Goal: Task Accomplishment & Management: Use online tool/utility

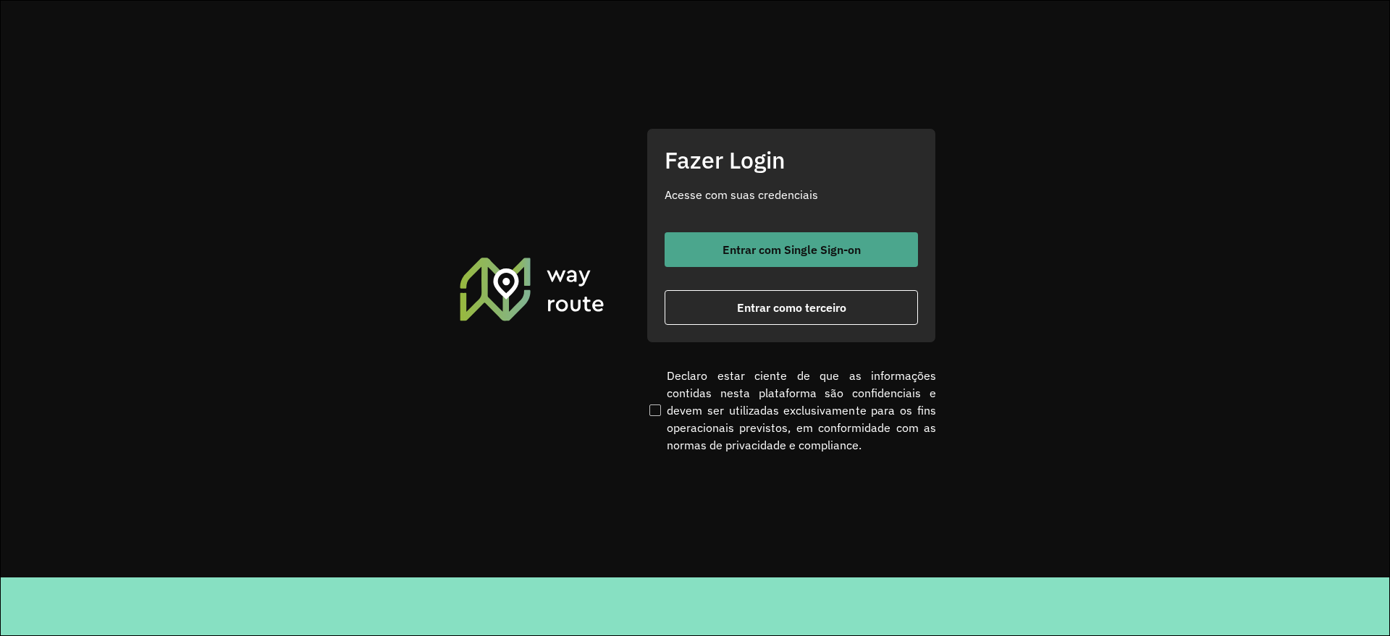
click at [753, 258] on button "Entrar com Single Sign-on" at bounding box center [791, 249] width 253 height 35
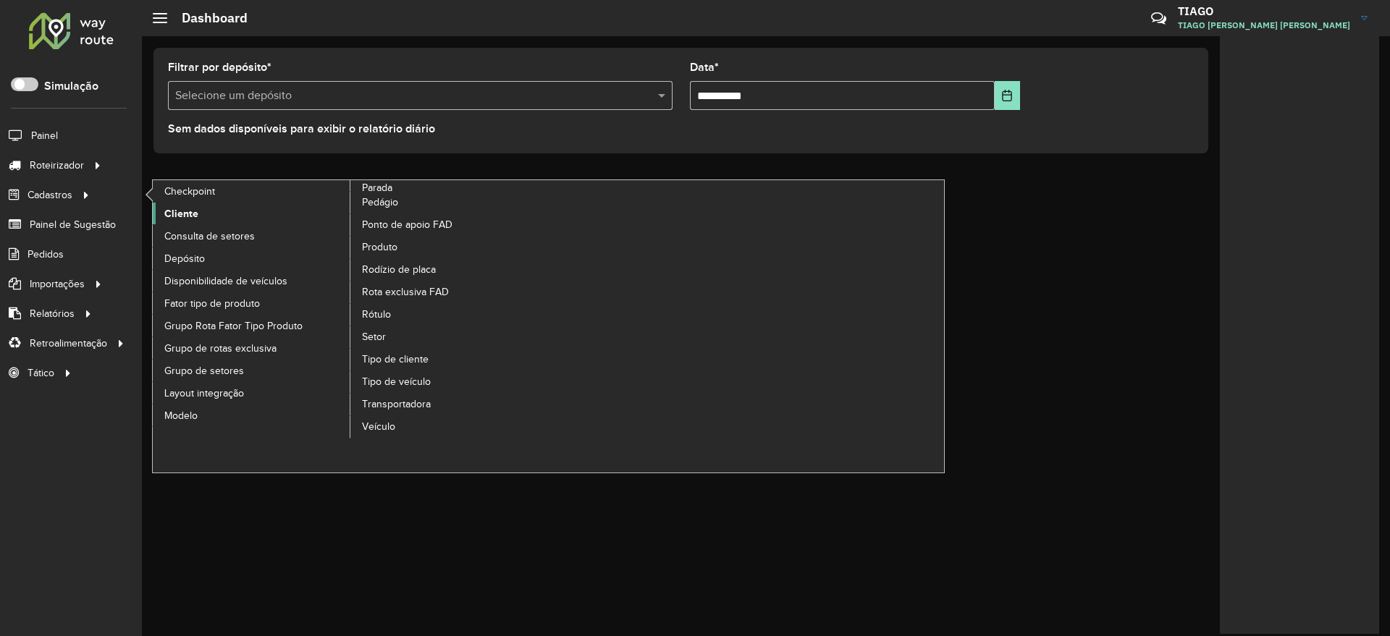
click at [186, 210] on span "Cliente" at bounding box center [181, 213] width 34 height 15
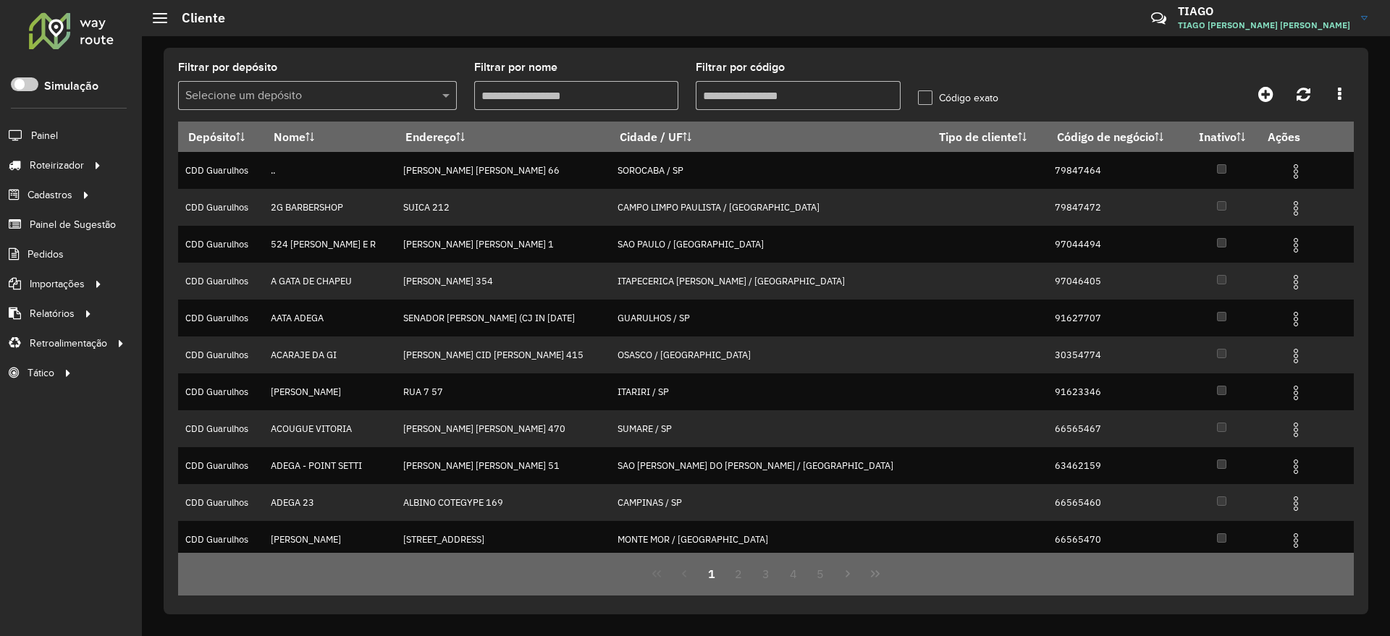
click at [311, 96] on input "text" at bounding box center [302, 96] width 235 height 17
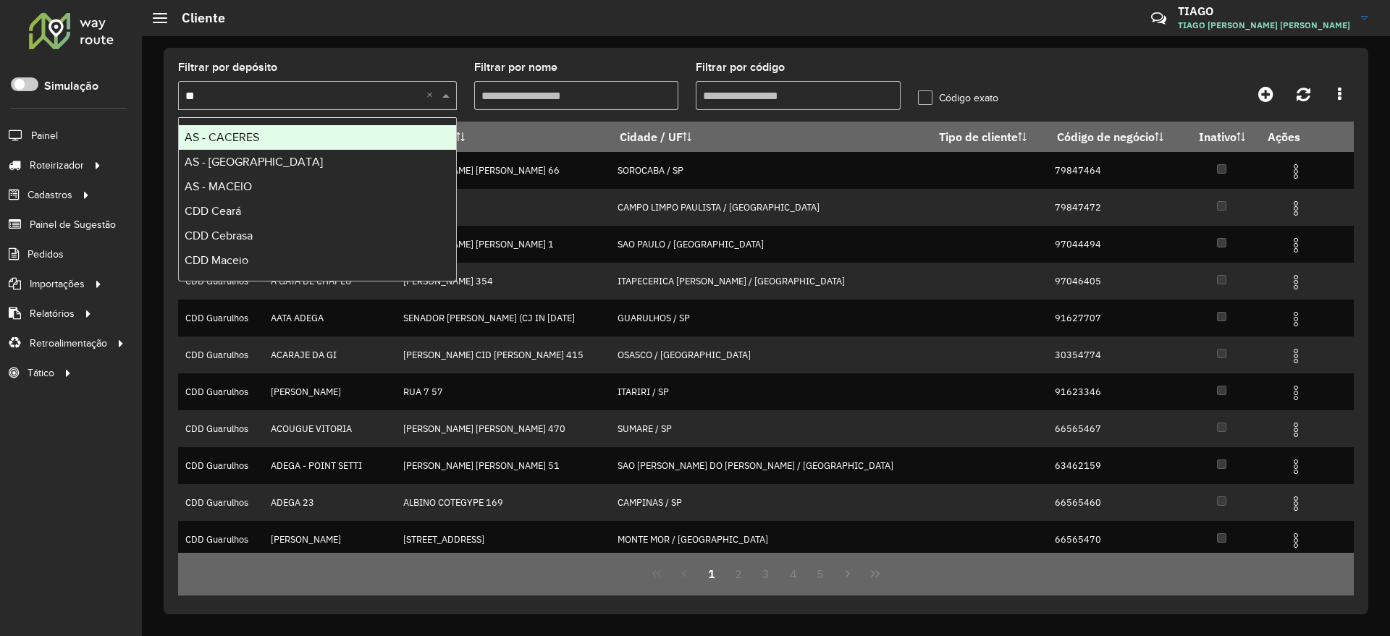
type input "***"
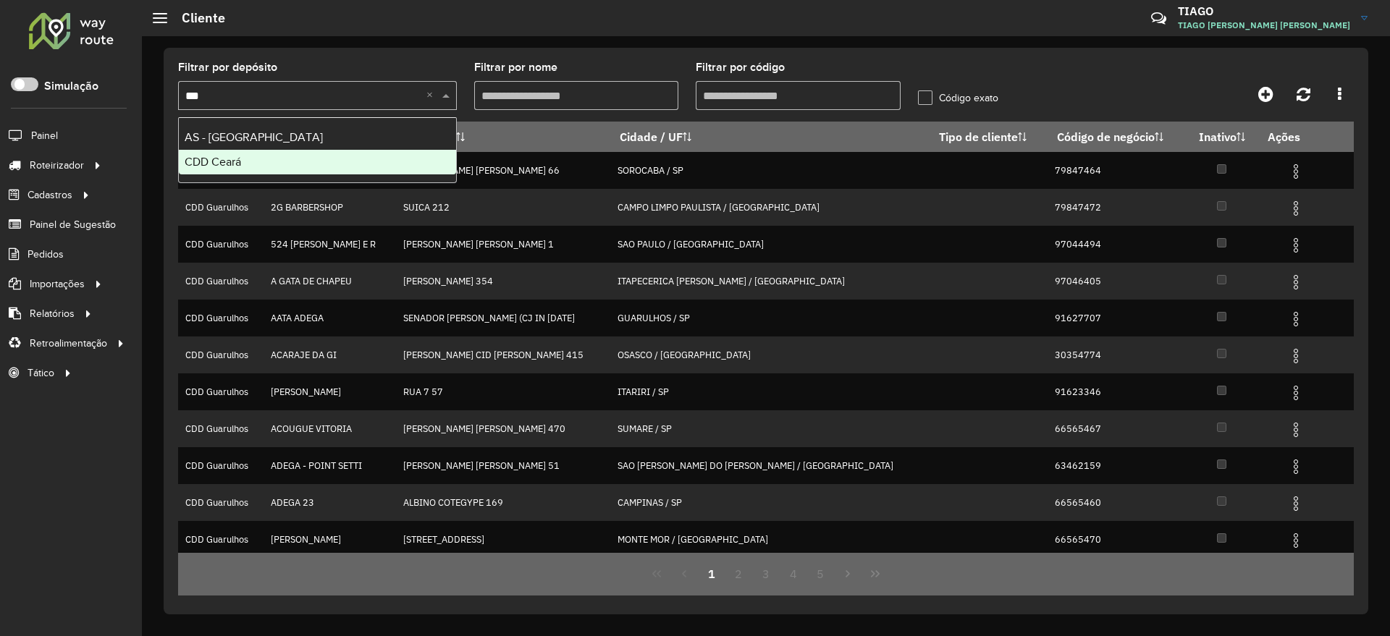
click at [267, 167] on div "CDD Ceará" at bounding box center [317, 162] width 277 height 25
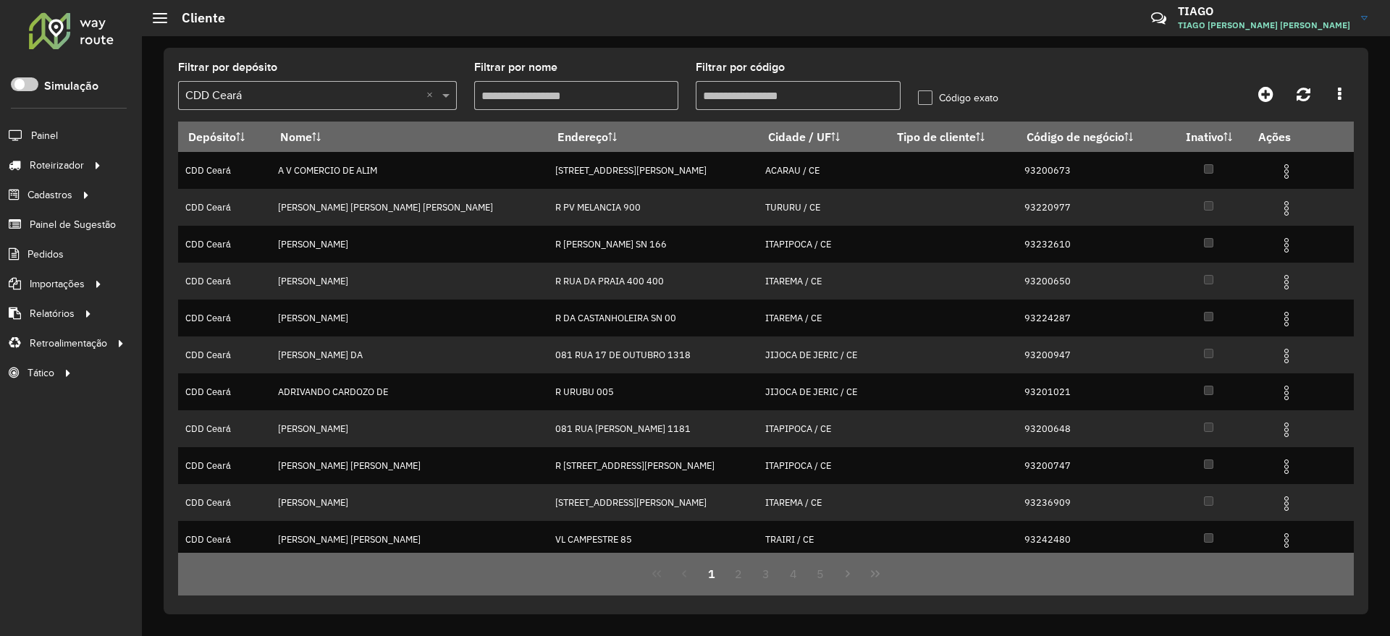
click at [738, 100] on input "Filtrar por código" at bounding box center [798, 95] width 205 height 29
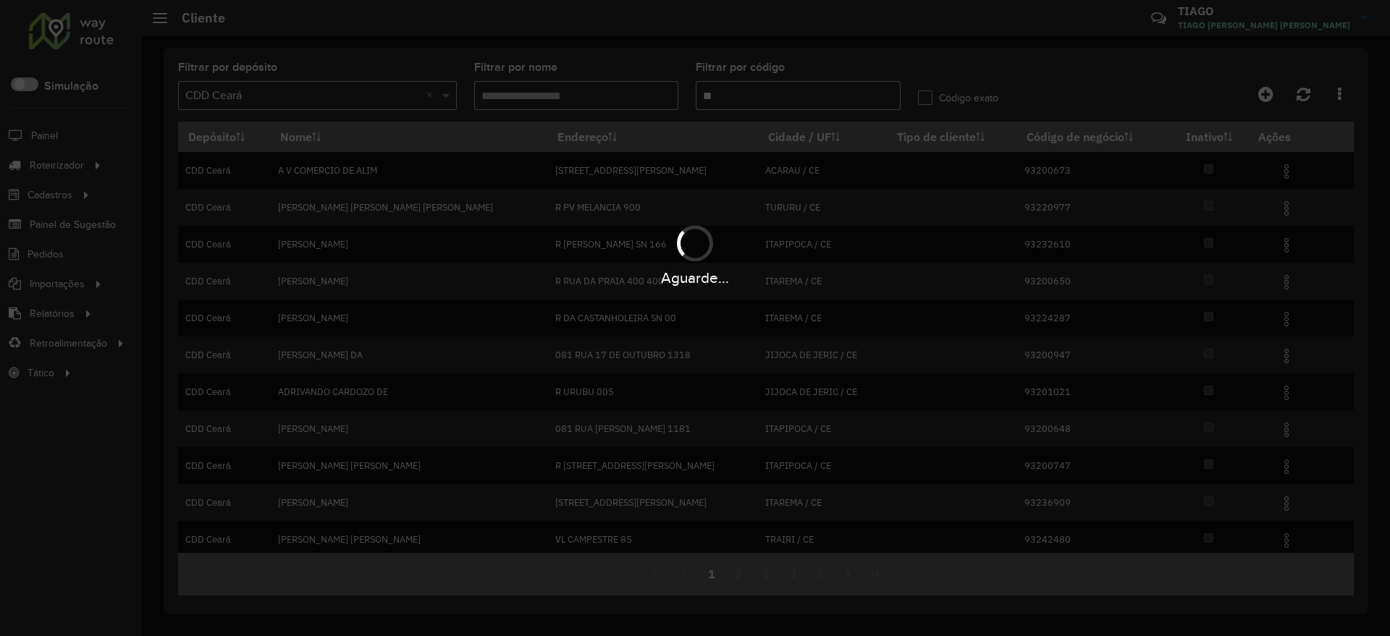
paste input "***"
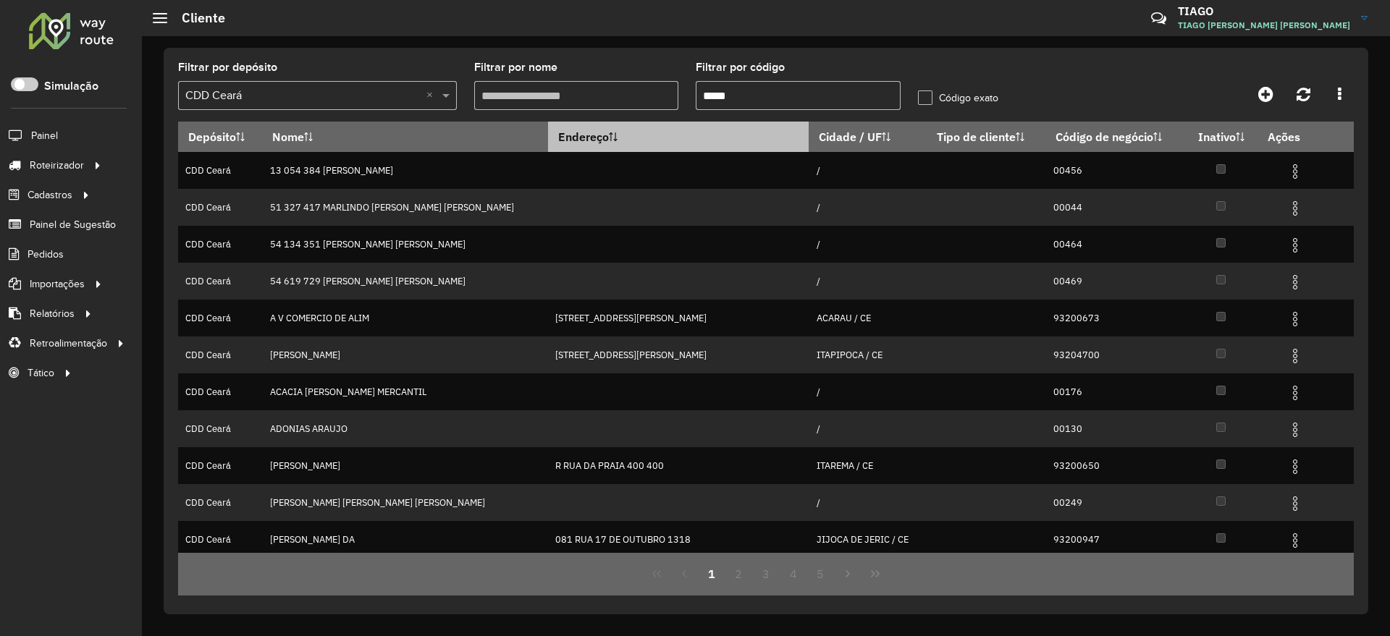
drag, startPoint x: 704, startPoint y: 98, endPoint x: 712, endPoint y: 130, distance: 33.0
click at [703, 98] on input "*****" at bounding box center [798, 95] width 205 height 29
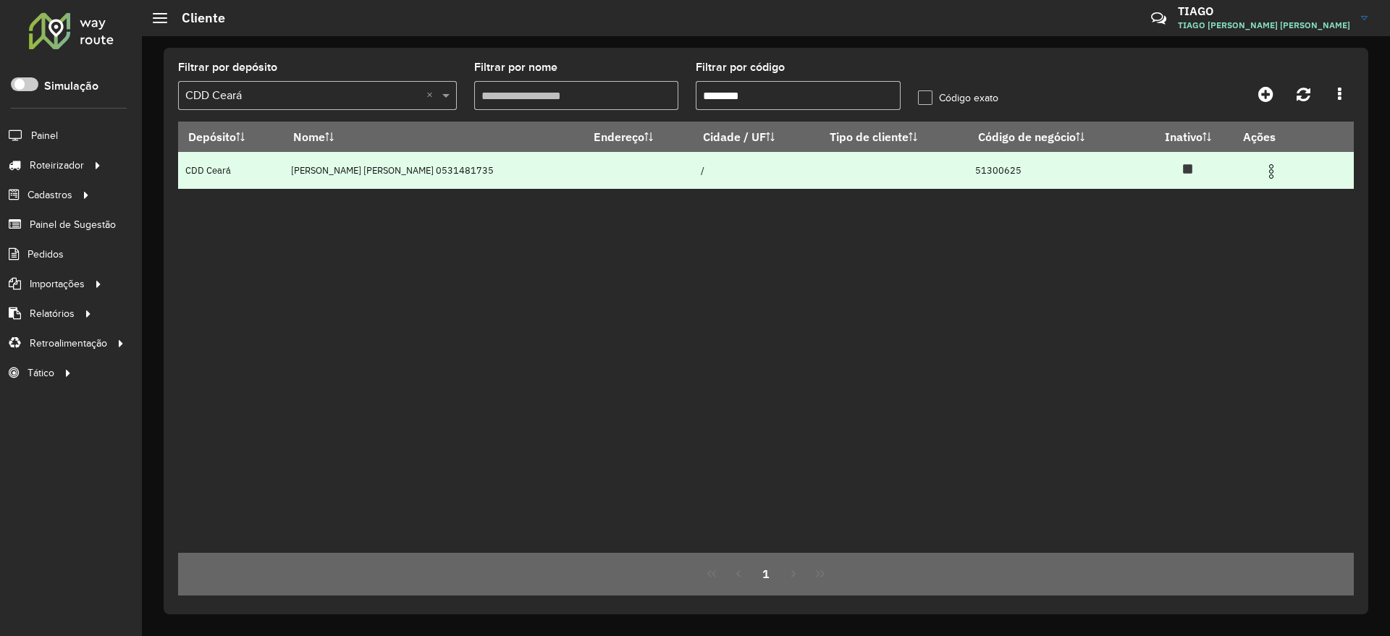
type input "********"
click at [1271, 170] on img at bounding box center [1271, 171] width 17 height 17
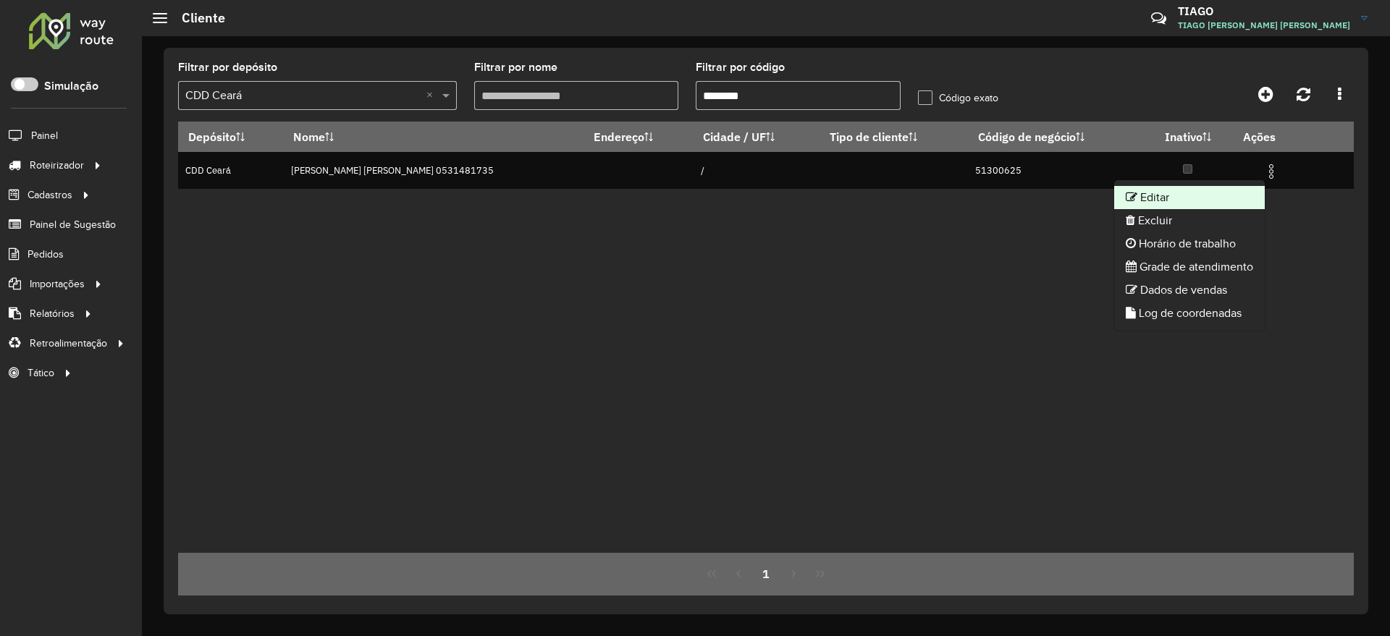
click at [1202, 199] on li "Editar" at bounding box center [1189, 197] width 151 height 23
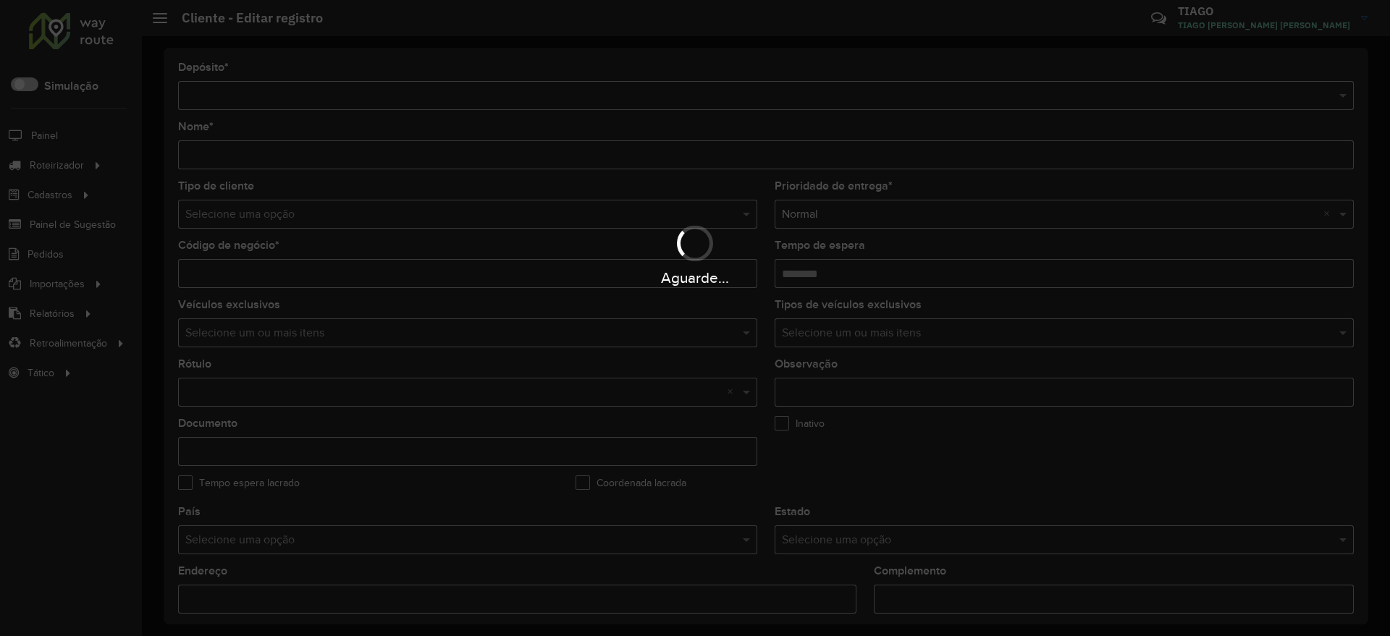
type input "**********"
type input "********"
type input "**********"
type input "*********"
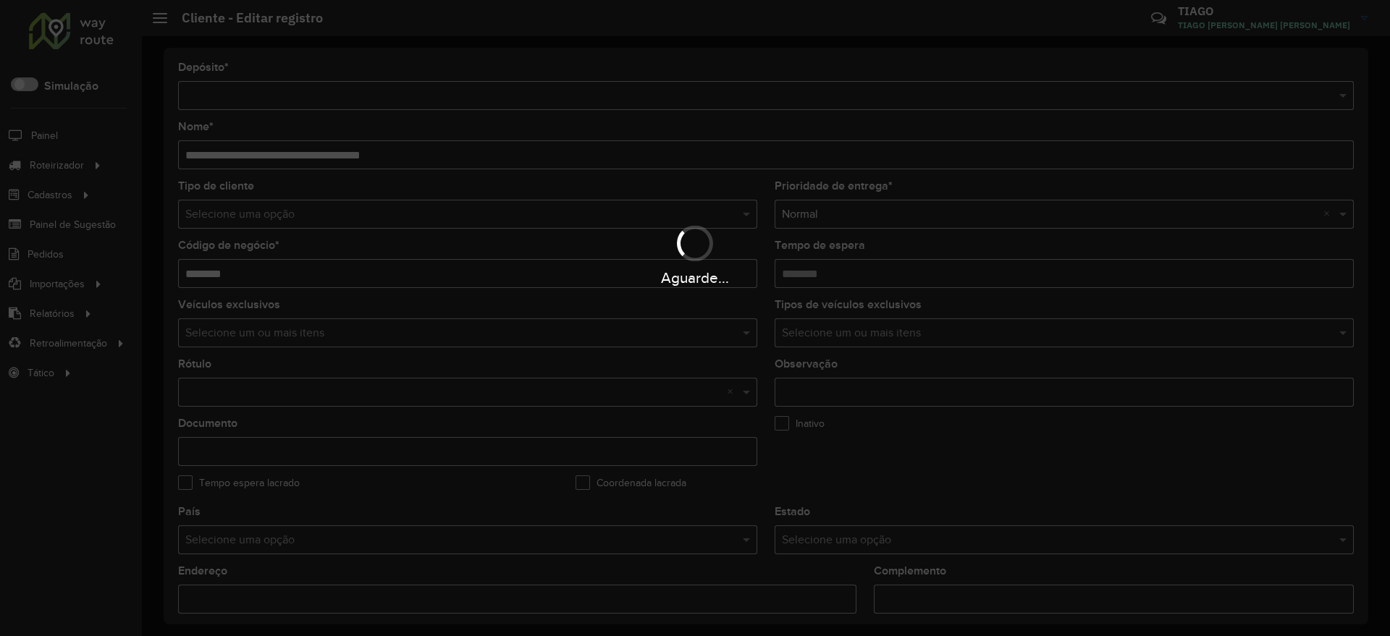
type input "**********"
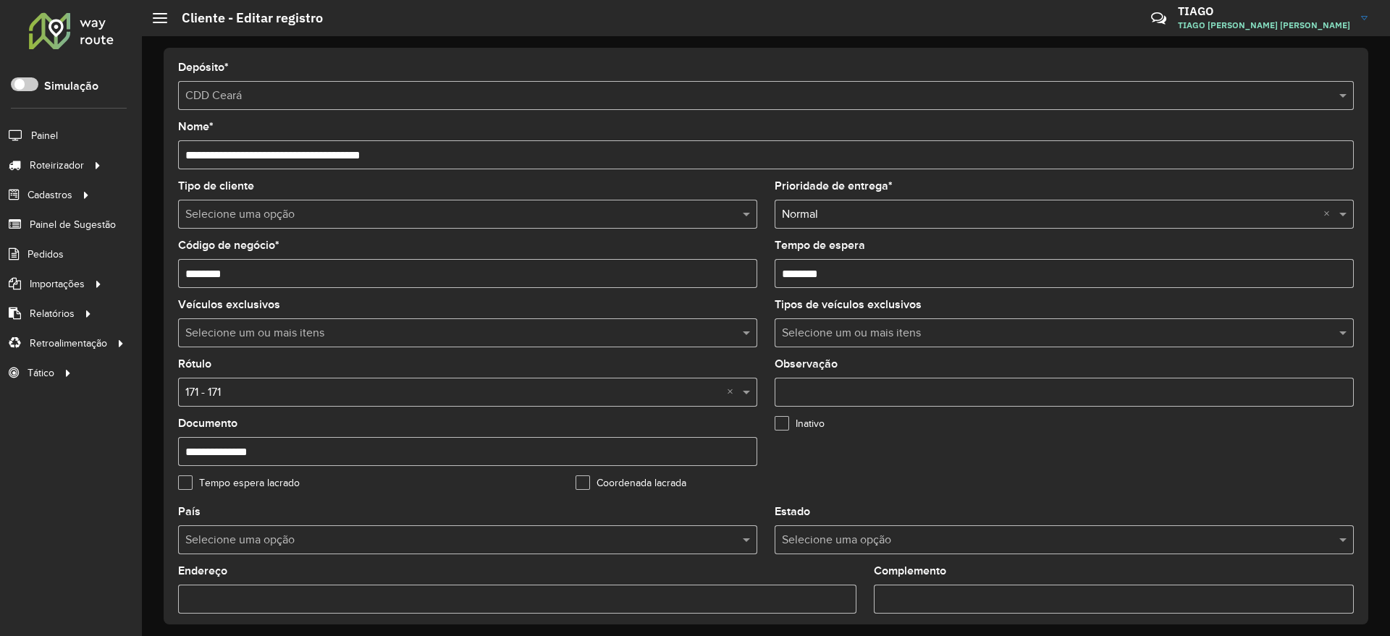
click at [867, 484] on div "Coordenada lacrada" at bounding box center [766, 486] width 380 height 17
click at [537, 219] on input "text" at bounding box center [453, 214] width 536 height 17
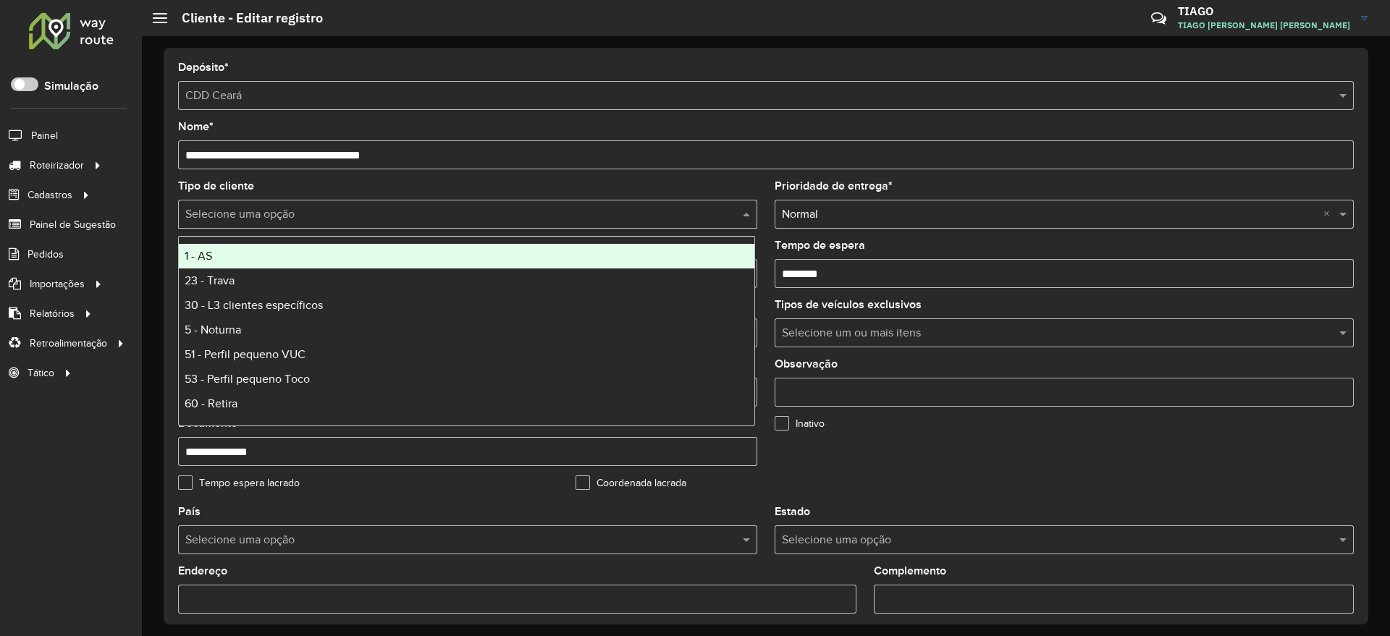
click at [537, 219] on input "text" at bounding box center [453, 214] width 536 height 17
click at [554, 185] on div "Tipo de cliente Selecione uma opção" at bounding box center [467, 205] width 579 height 48
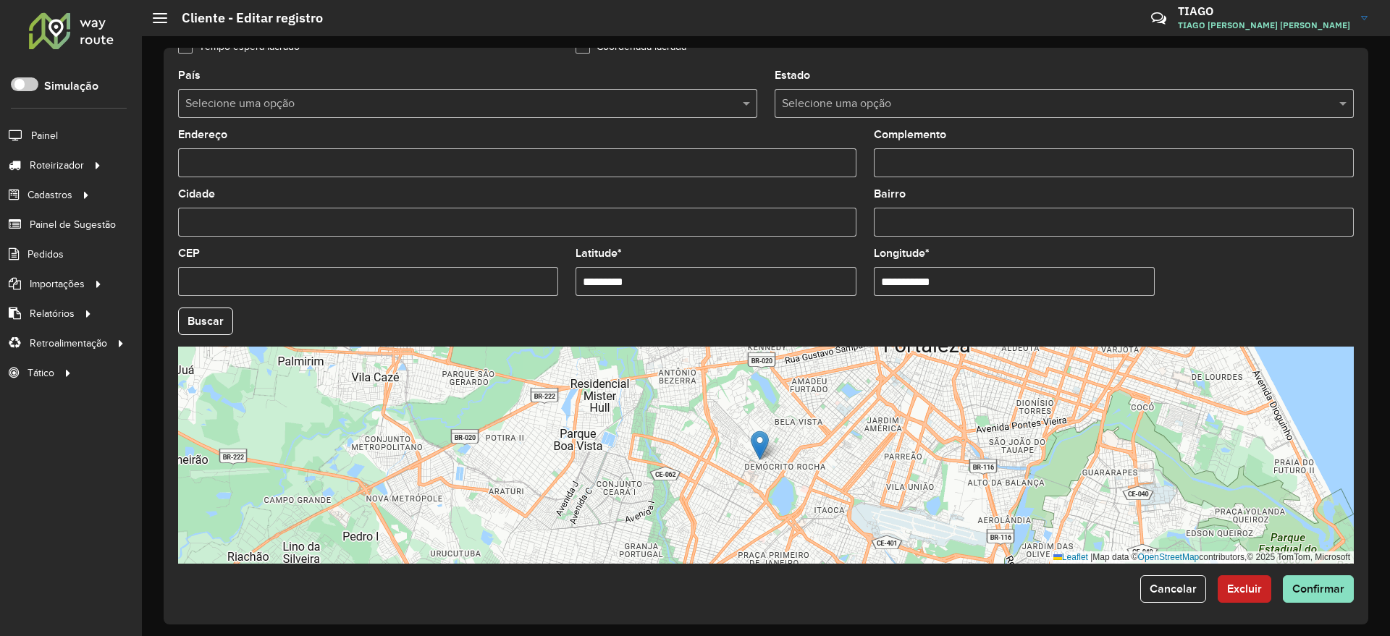
scroll to position [441, 0]
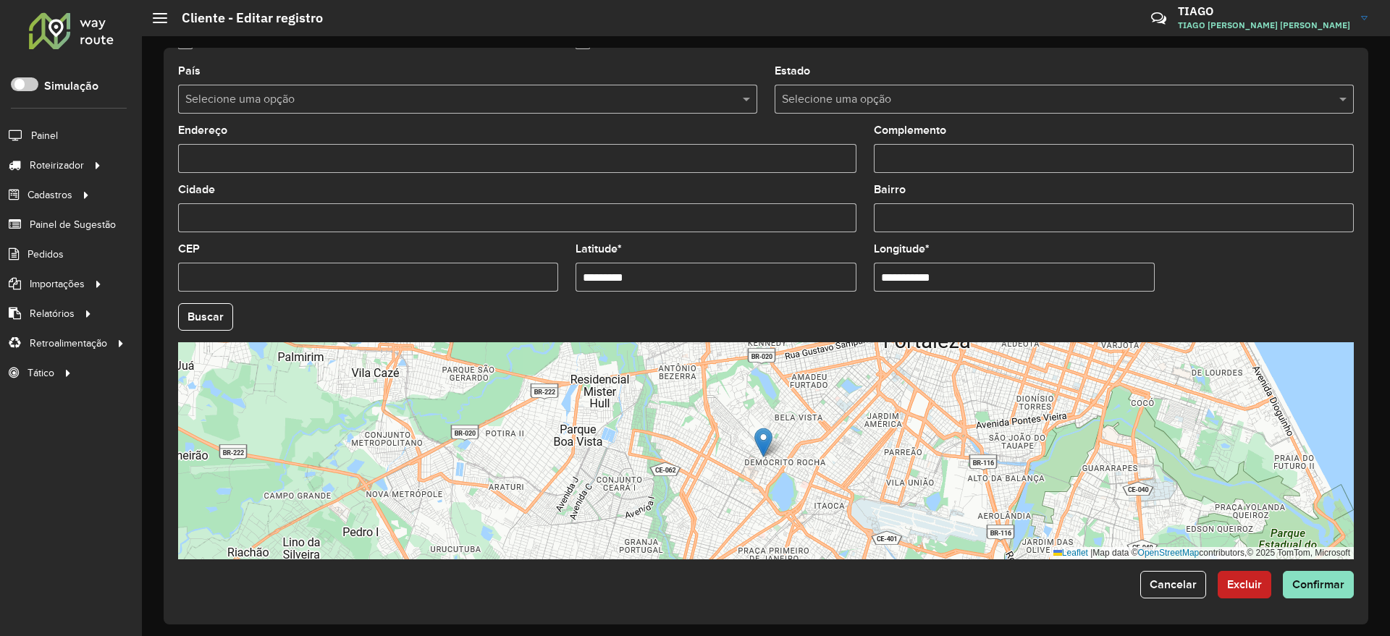
click at [762, 446] on img at bounding box center [763, 443] width 18 height 30
type input "**********"
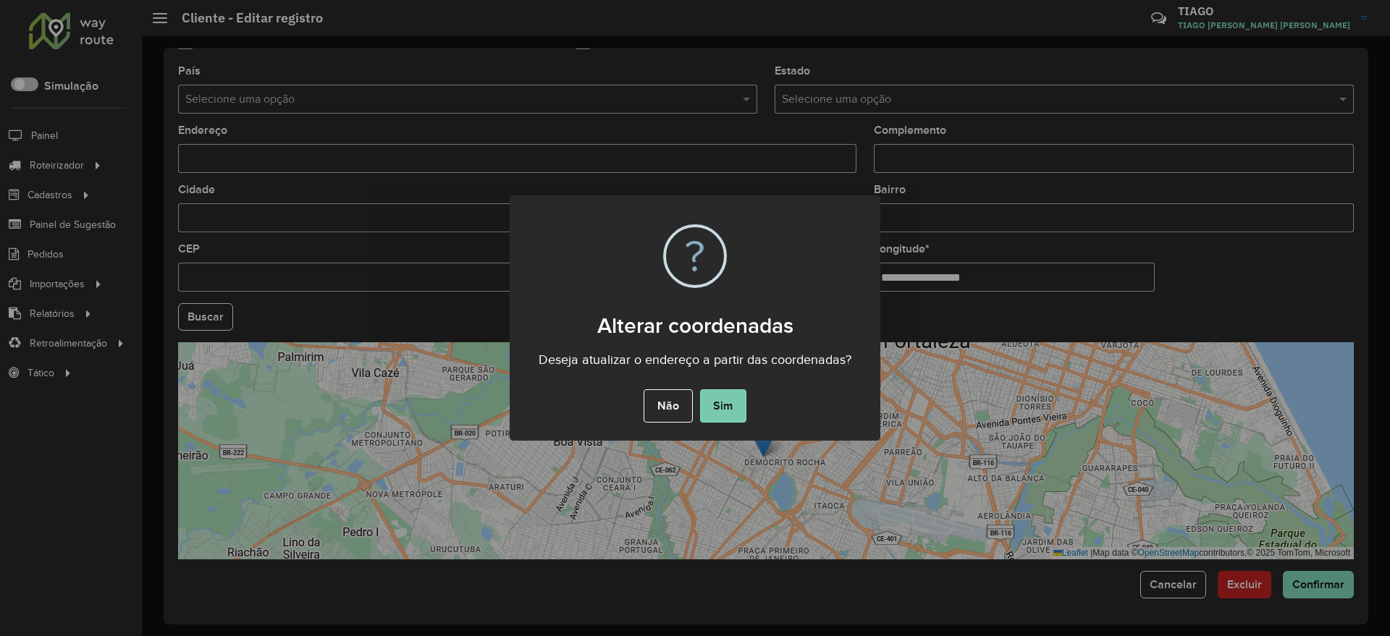
click at [725, 402] on button "Sim" at bounding box center [723, 405] width 46 height 33
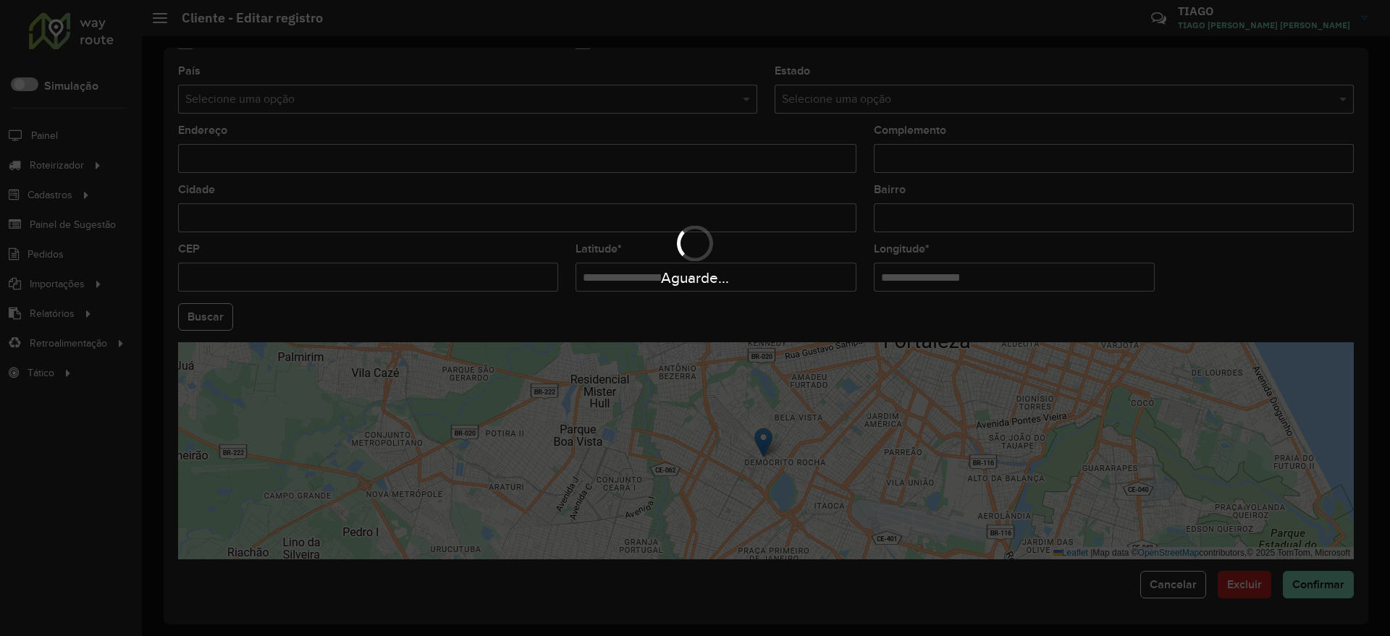
type input "**********"
type input "*********"
type input "**********"
type input "*********"
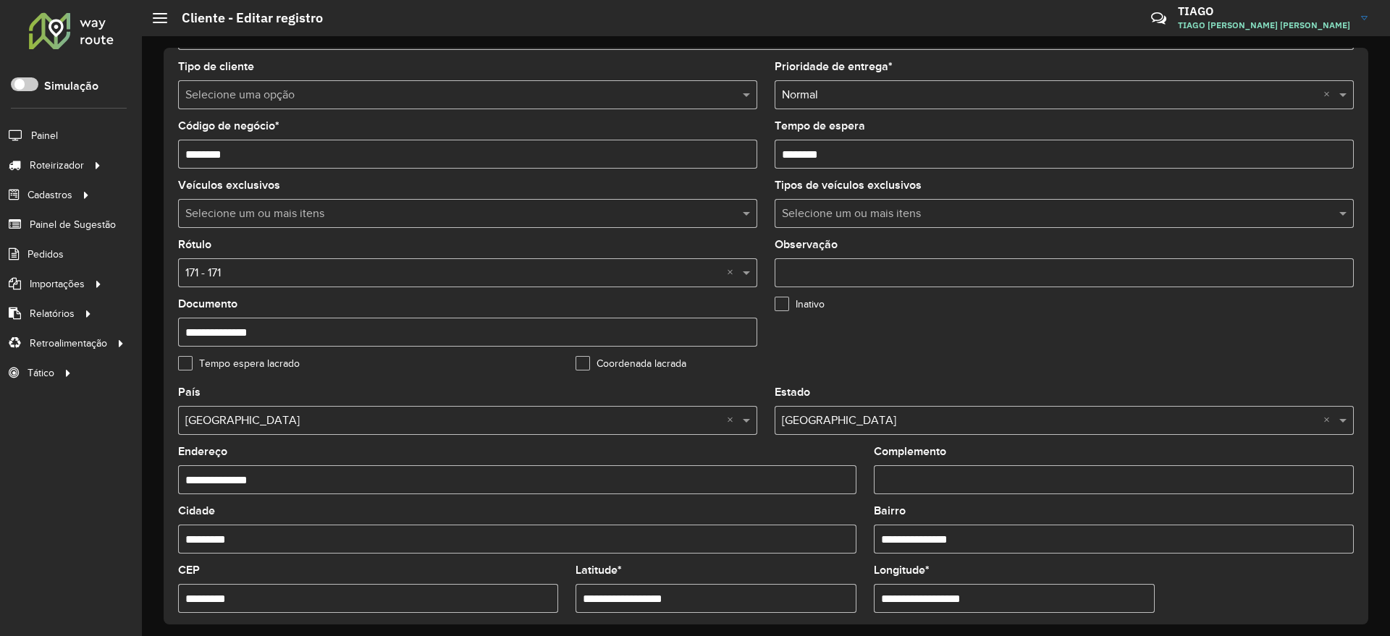
scroll to position [79, 0]
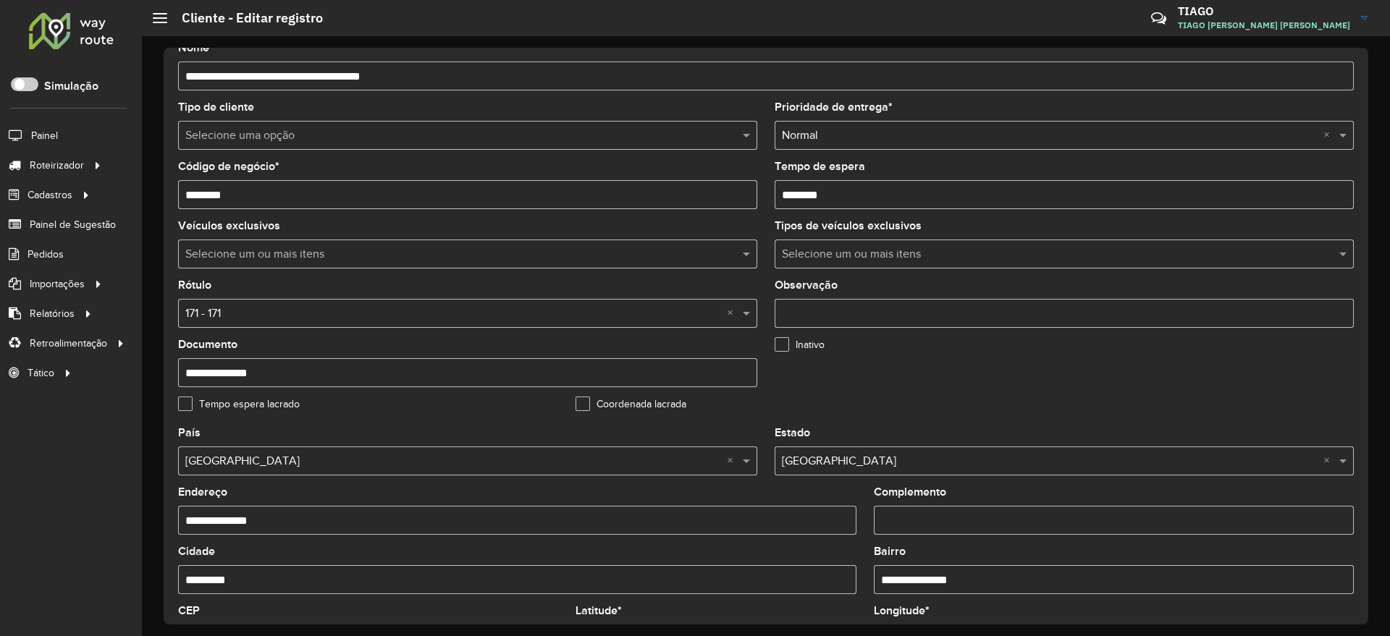
click at [624, 315] on input "text" at bounding box center [453, 314] width 536 height 17
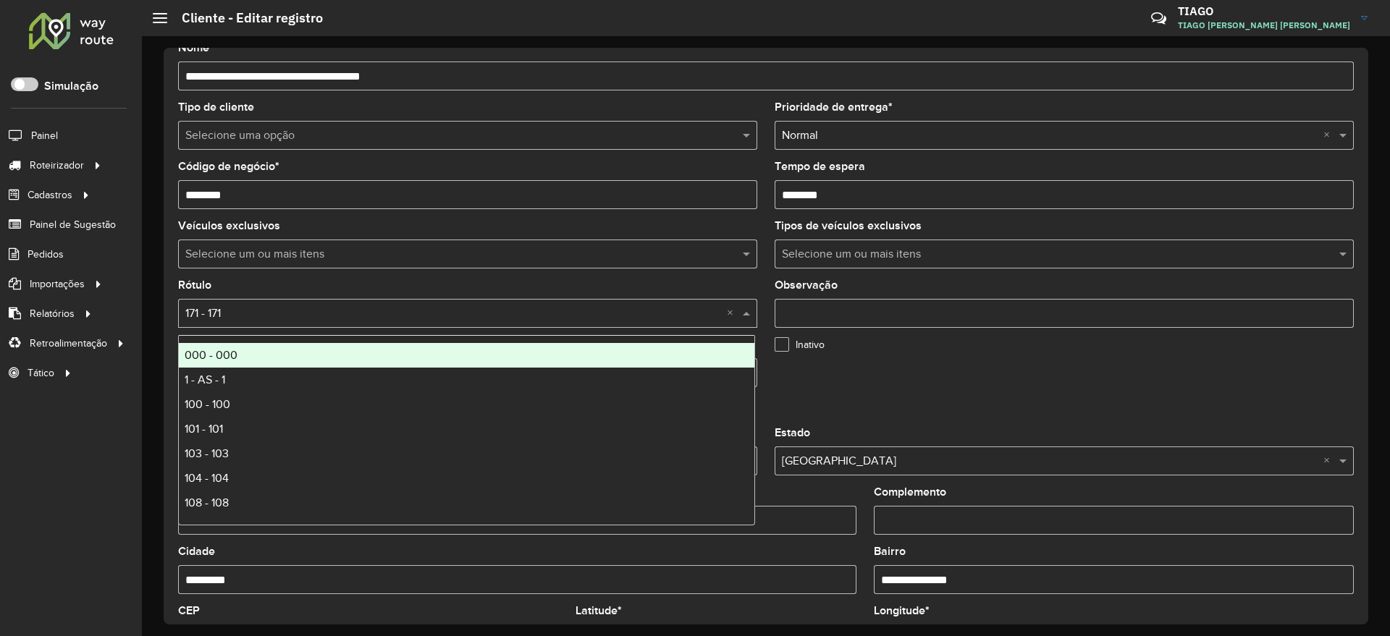
click at [624, 315] on input "text" at bounding box center [453, 314] width 536 height 17
click at [635, 277] on formly-field "Veículos exclusivos Selecione um ou mais itens" at bounding box center [467, 250] width 597 height 59
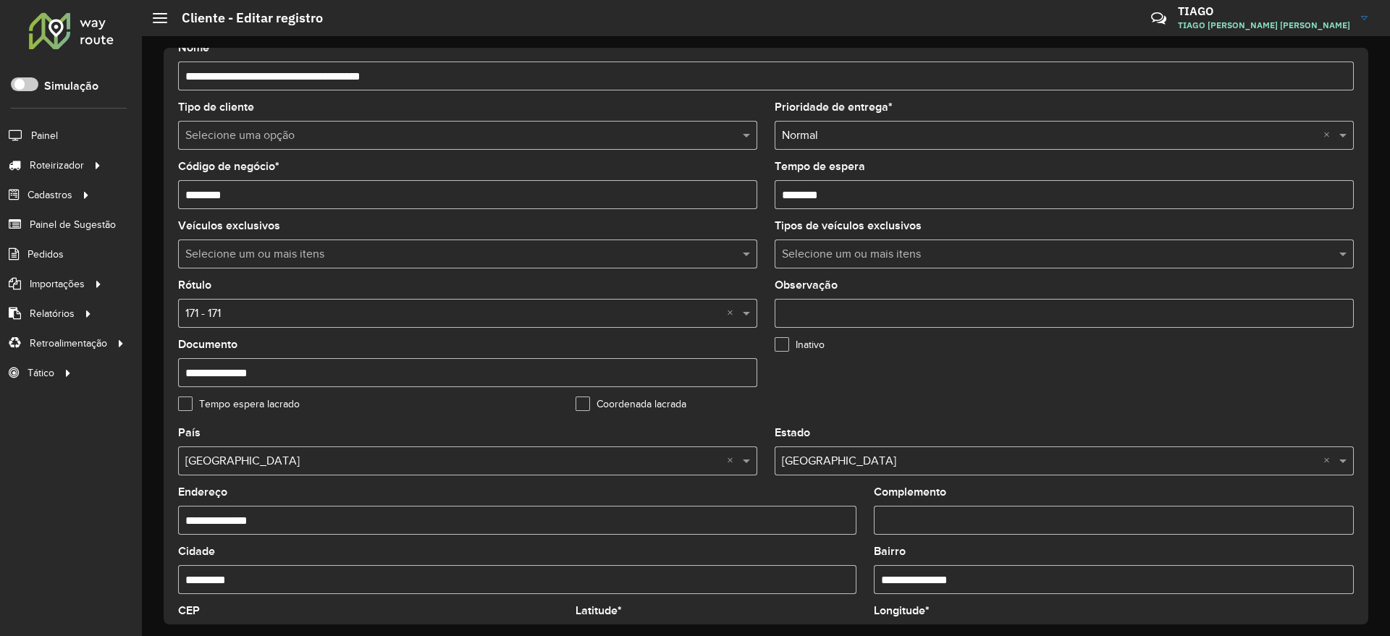
scroll to position [0, 0]
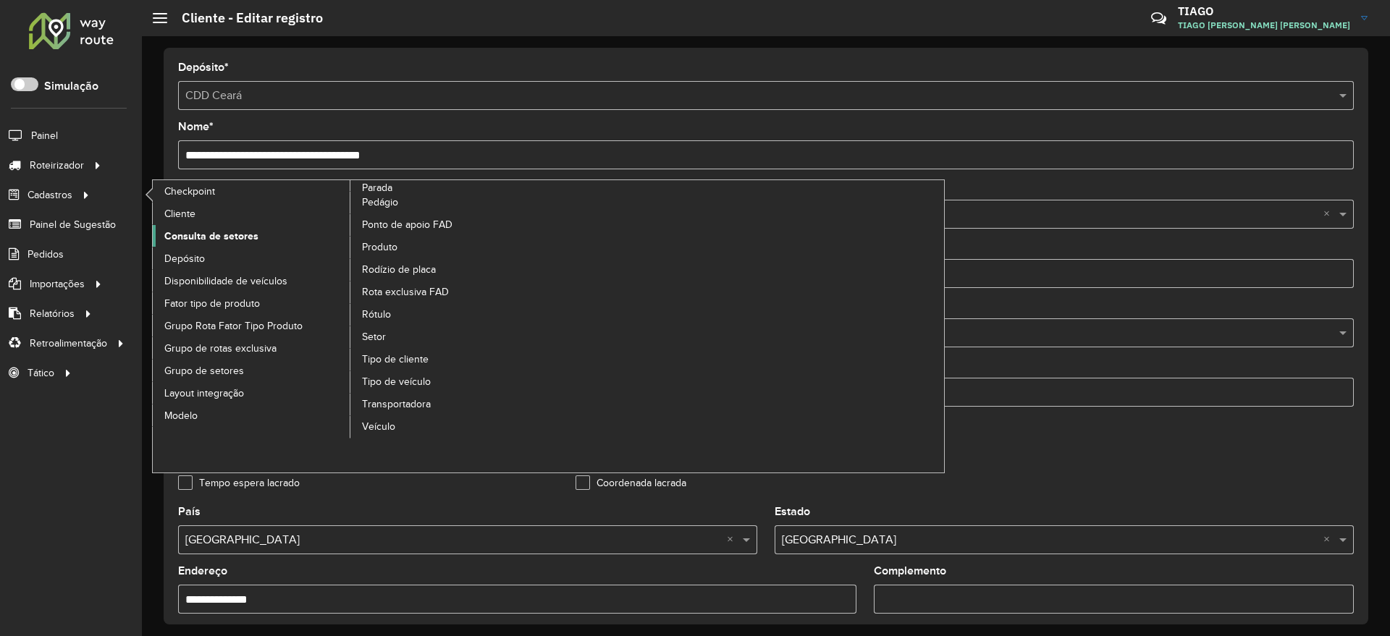
click at [229, 238] on span "Consulta de setores" at bounding box center [211, 236] width 94 height 15
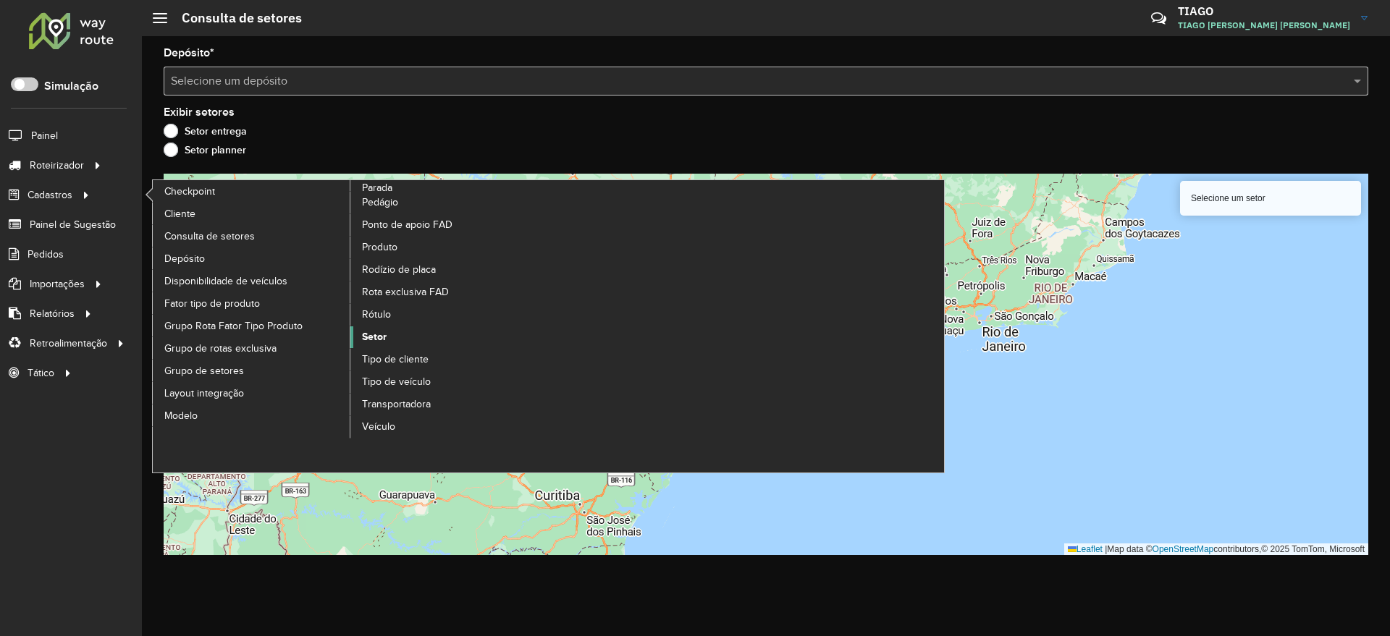
click at [382, 334] on span "Setor" at bounding box center [374, 336] width 25 height 15
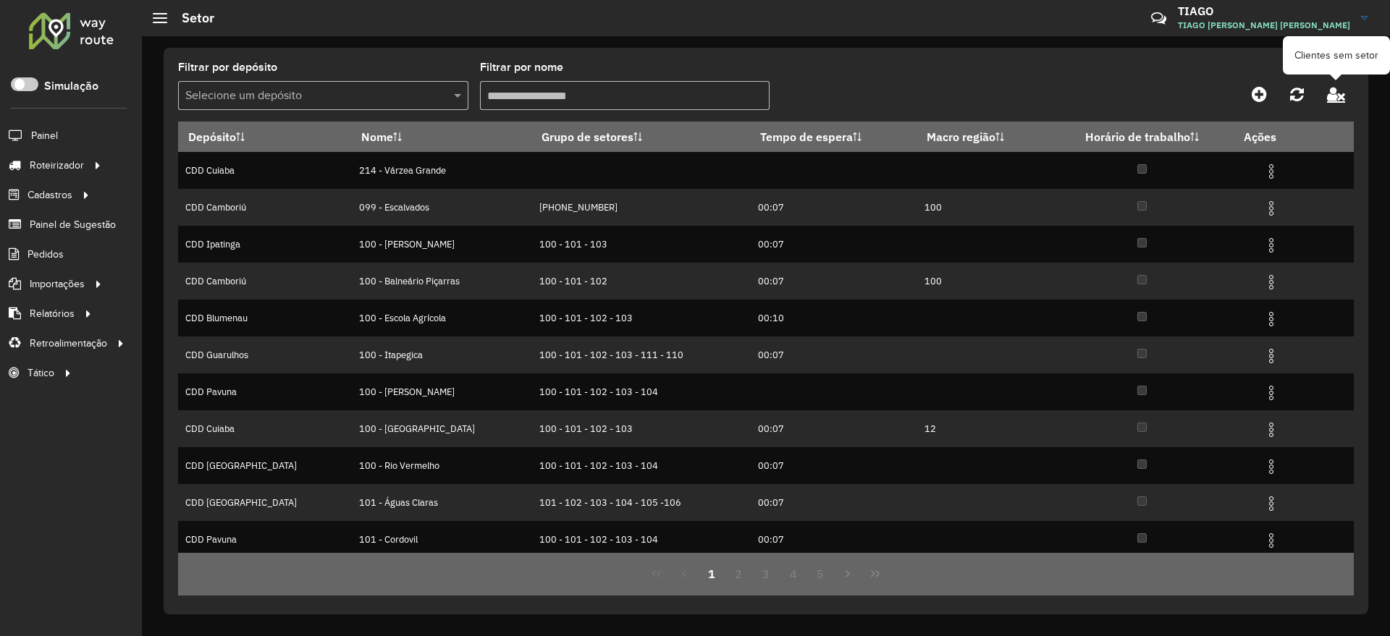
click at [1336, 93] on icon at bounding box center [1336, 94] width 18 height 16
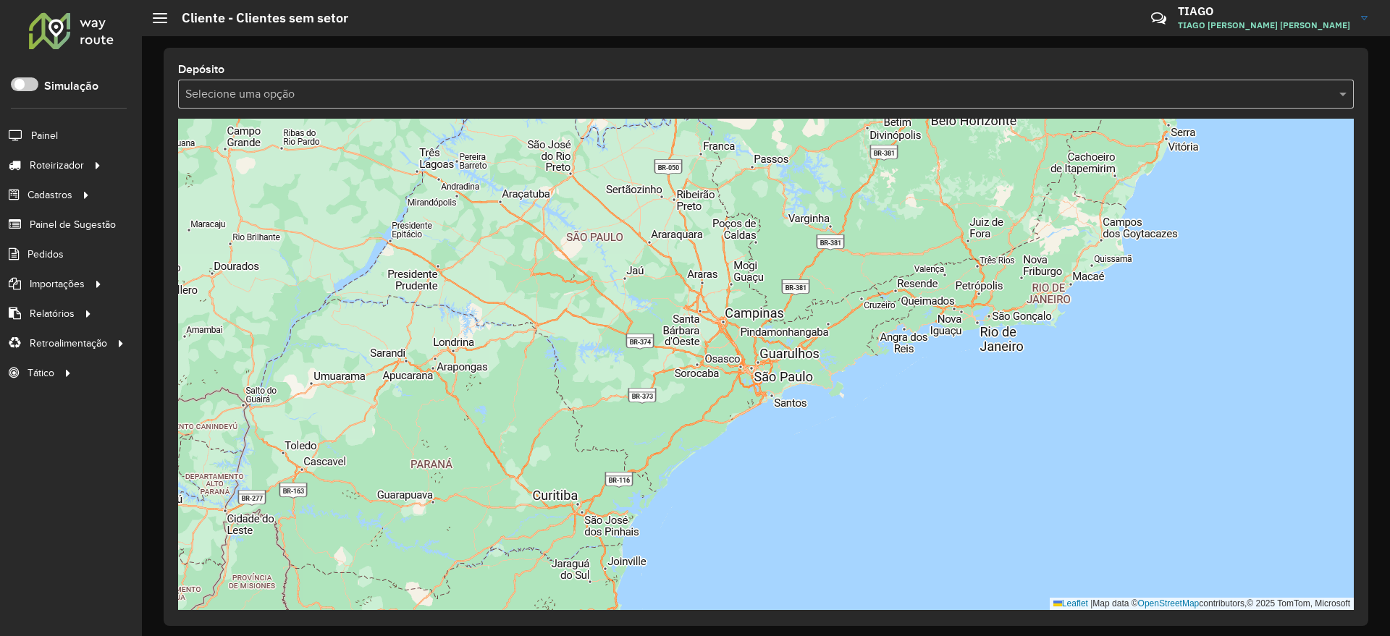
click at [218, 98] on input "text" at bounding box center [751, 94] width 1132 height 17
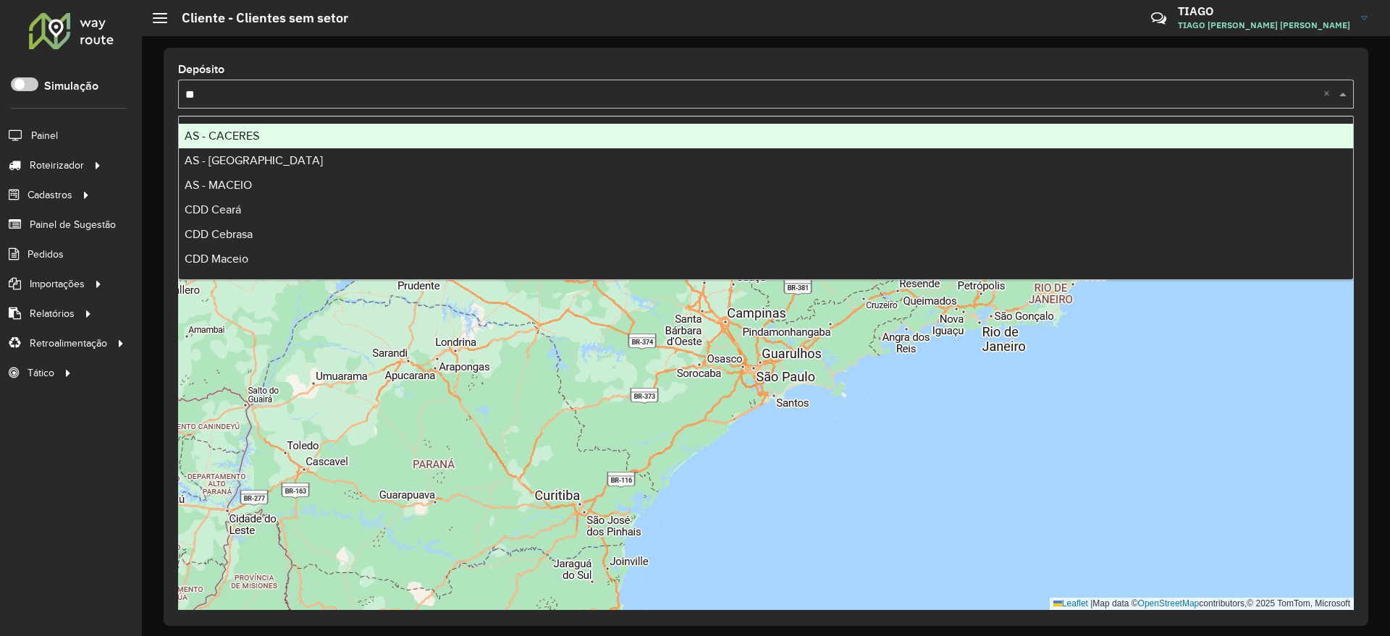
type input "***"
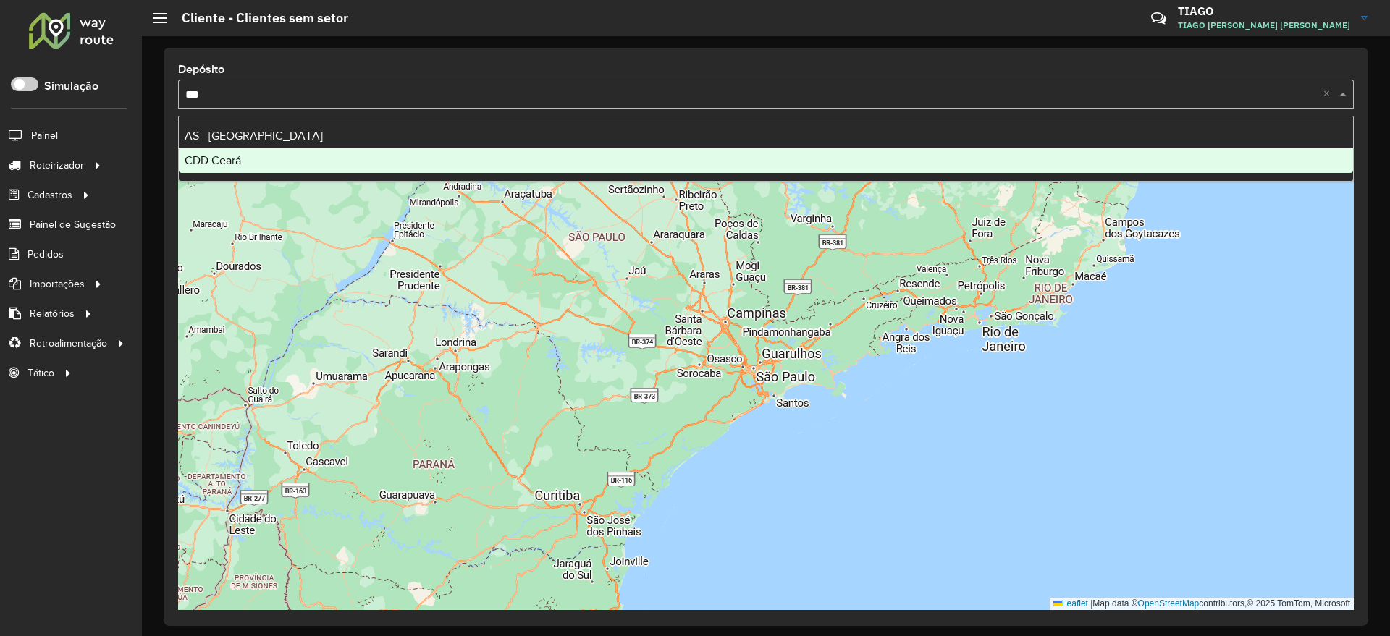
click at [209, 154] on span "CDD Ceará" at bounding box center [213, 160] width 56 height 12
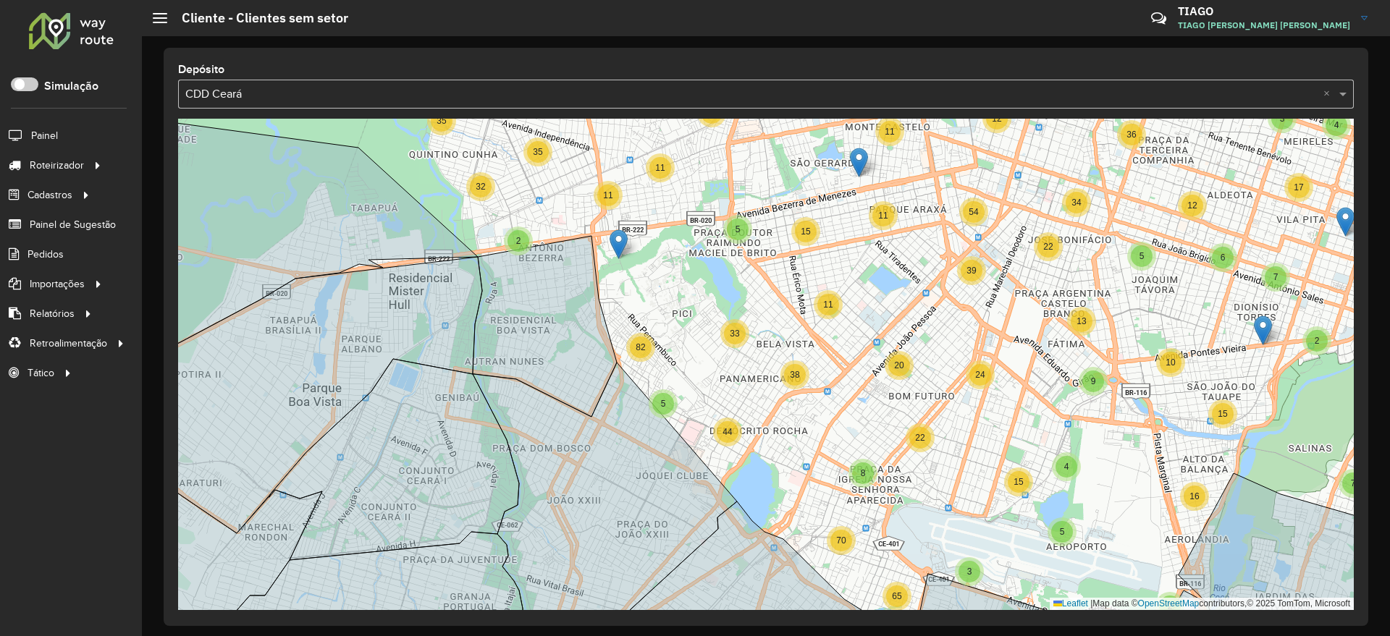
drag, startPoint x: 665, startPoint y: 318, endPoint x: 661, endPoint y: 298, distance: 20.7
click at [661, 298] on div "4 3 4 6 5 7 6 6 4 2 7 2 16 10 15 2 7 2 3 7 14 16 3 7 10 10 35 25 2 4 15 7 11 8 …" at bounding box center [766, 365] width 1176 height 492
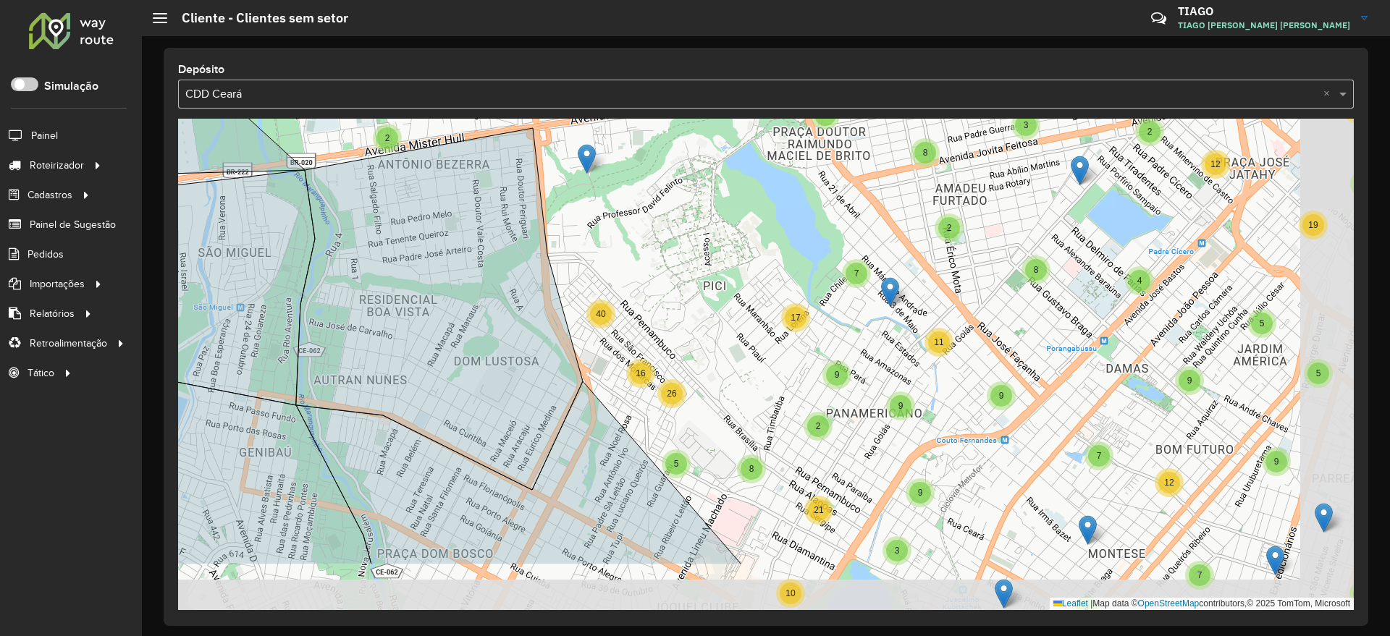
drag, startPoint x: 778, startPoint y: 355, endPoint x: 683, endPoint y: 260, distance: 134.1
click at [683, 260] on div "4 2 3 2 5 2 5 3 7 5 5 3 6 4 8 2 5 5 11 14 4 12 8 3 2 12 7 5 2 4 2 5 2 6 9 4 4 4…" at bounding box center [766, 365] width 1176 height 492
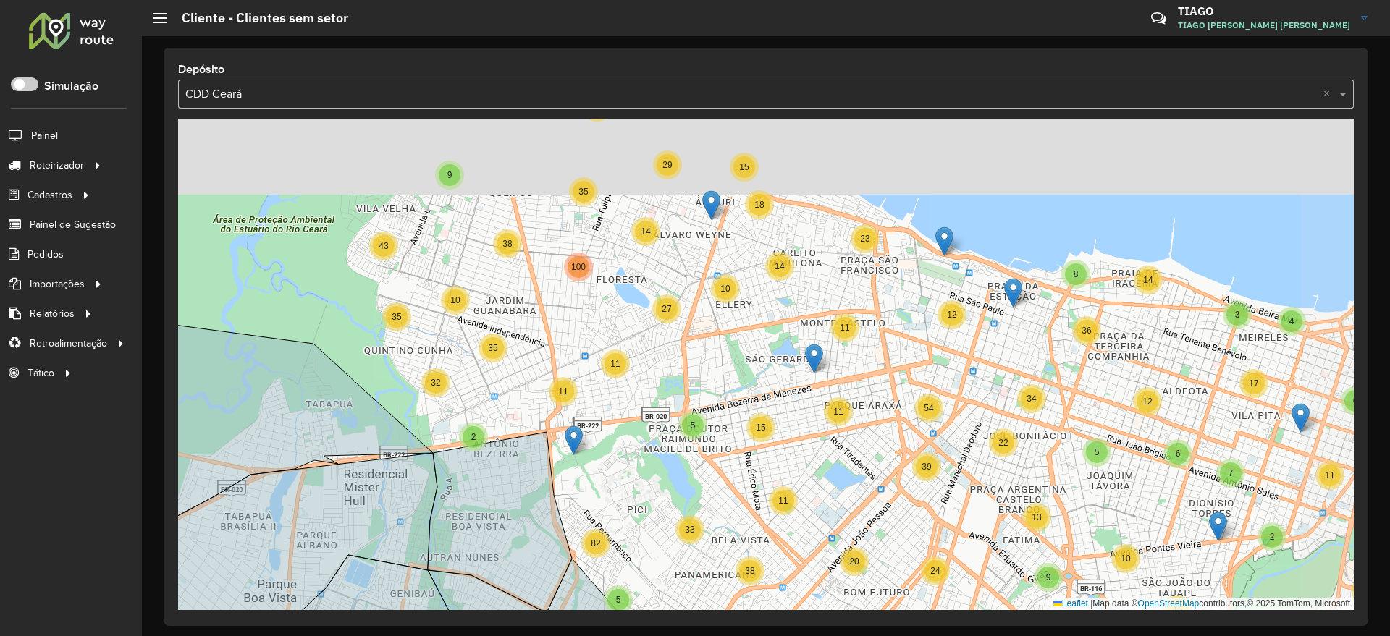
drag, startPoint x: 711, startPoint y: 273, endPoint x: 630, endPoint y: 492, distance: 233.9
click at [630, 492] on div "3 4 5 7 6 6 4 2 7 2 16 10 15 2 7 2 3 7 14 16 3 7 10 10 35 25 2 4 15 7 11 8 17 3…" at bounding box center [766, 365] width 1176 height 492
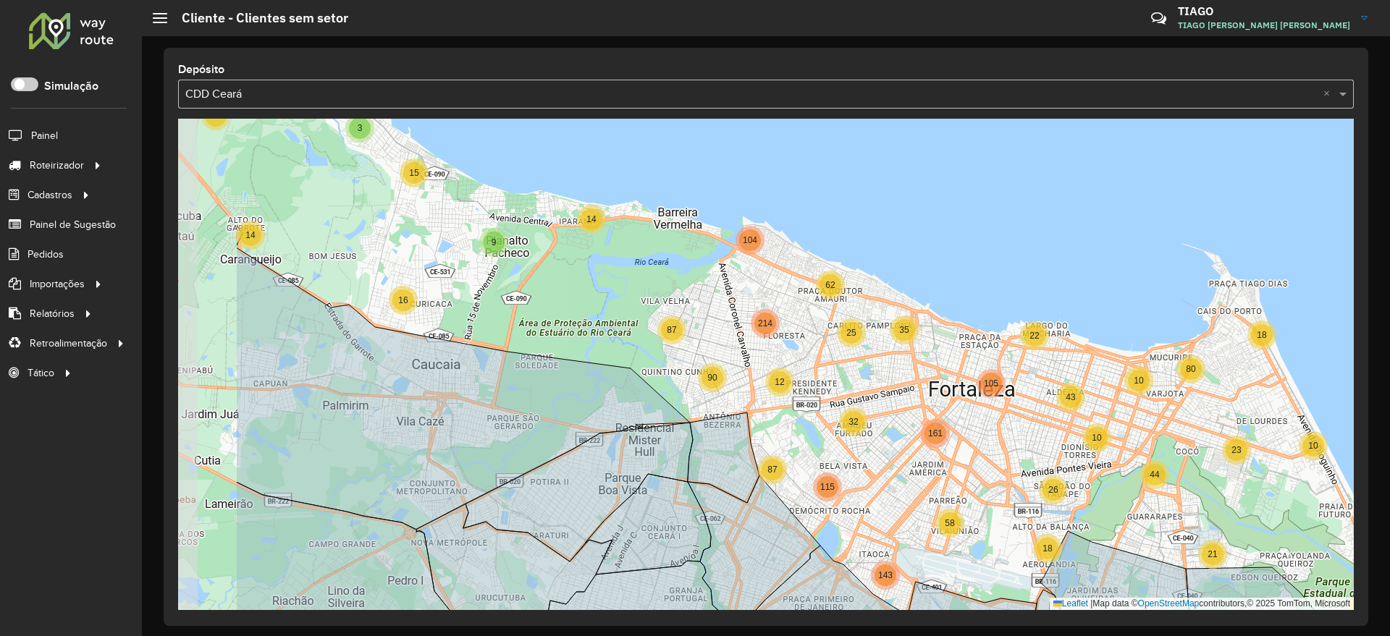
drag, startPoint x: 486, startPoint y: 246, endPoint x: 641, endPoint y: 285, distance: 159.6
click at [641, 285] on div "3 10 4 3 18 3 9 10 5 18 10 10 18 26 10 12 30 10 80 21 44 23 14 9 15 16 58 14 14…" at bounding box center [766, 365] width 1176 height 492
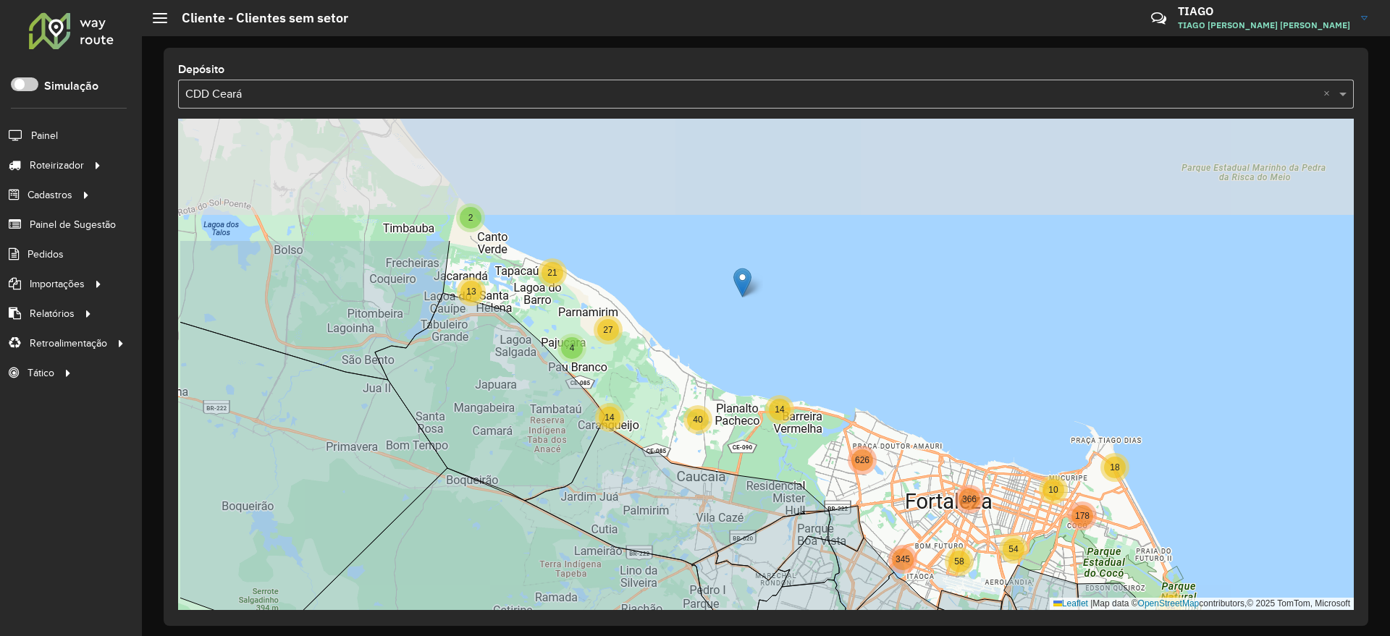
drag, startPoint x: 730, startPoint y: 189, endPoint x: 850, endPoint y: 361, distance: 209.1
click at [850, 361] on div "9 11 4 2 13 4 21 27 18 10 54 52 178 14 40 58 14 345 366 626 Leaflet | Map data …" at bounding box center [766, 365] width 1176 height 492
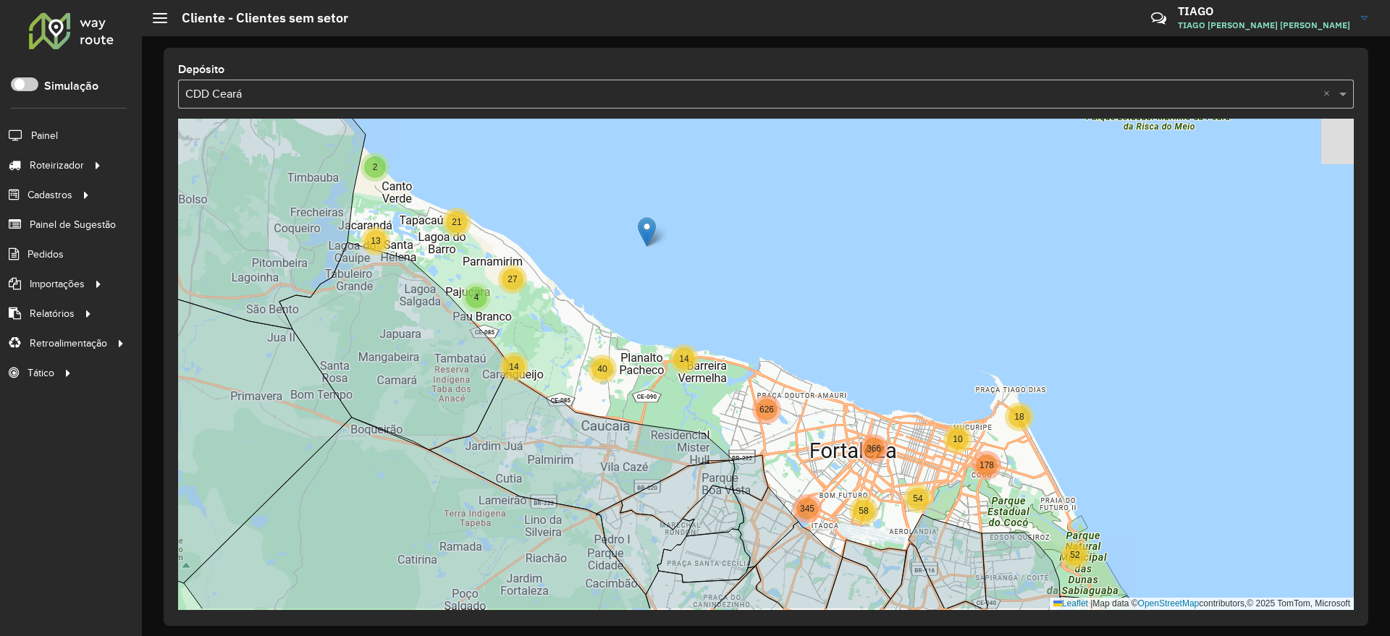
drag, startPoint x: 812, startPoint y: 186, endPoint x: 717, endPoint y: 137, distance: 106.2
click at [717, 137] on div "9 11 4 2 13 4 21 27 18 10 54 52 178 14 40 58 14 345 366 626 2 2 13 2 11 10 24 3…" at bounding box center [766, 365] width 1176 height 492
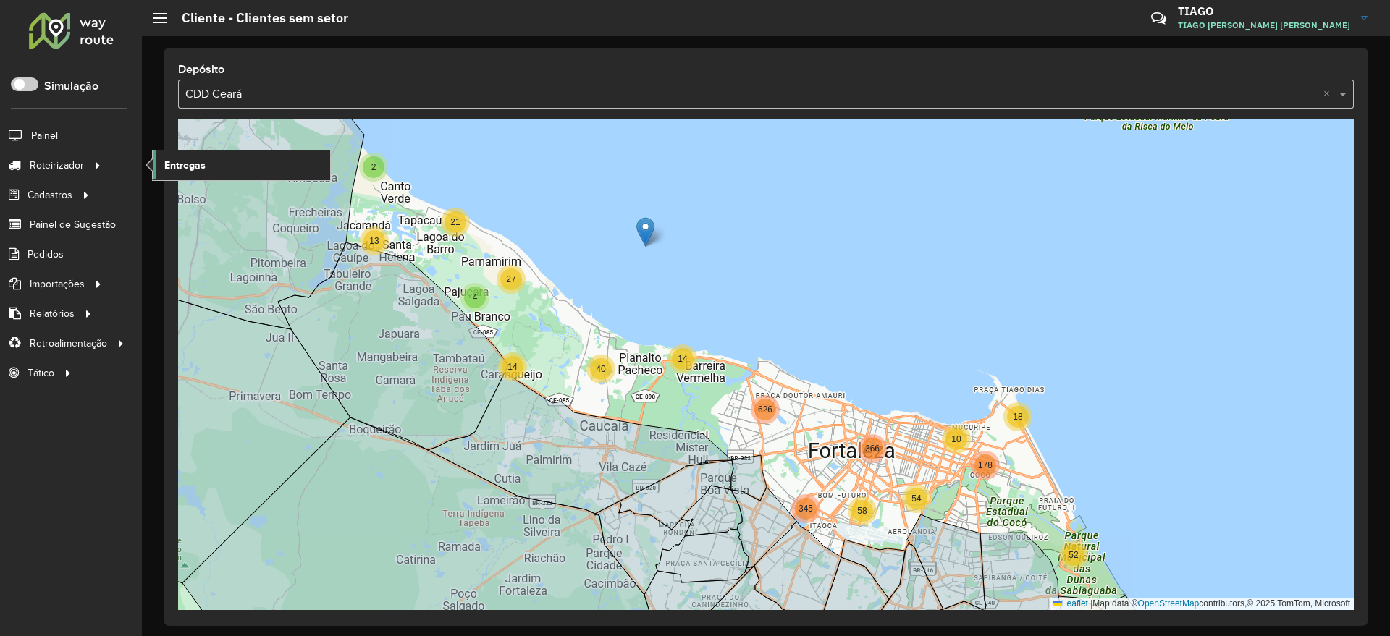
click at [216, 155] on link "Entregas" at bounding box center [241, 165] width 177 height 29
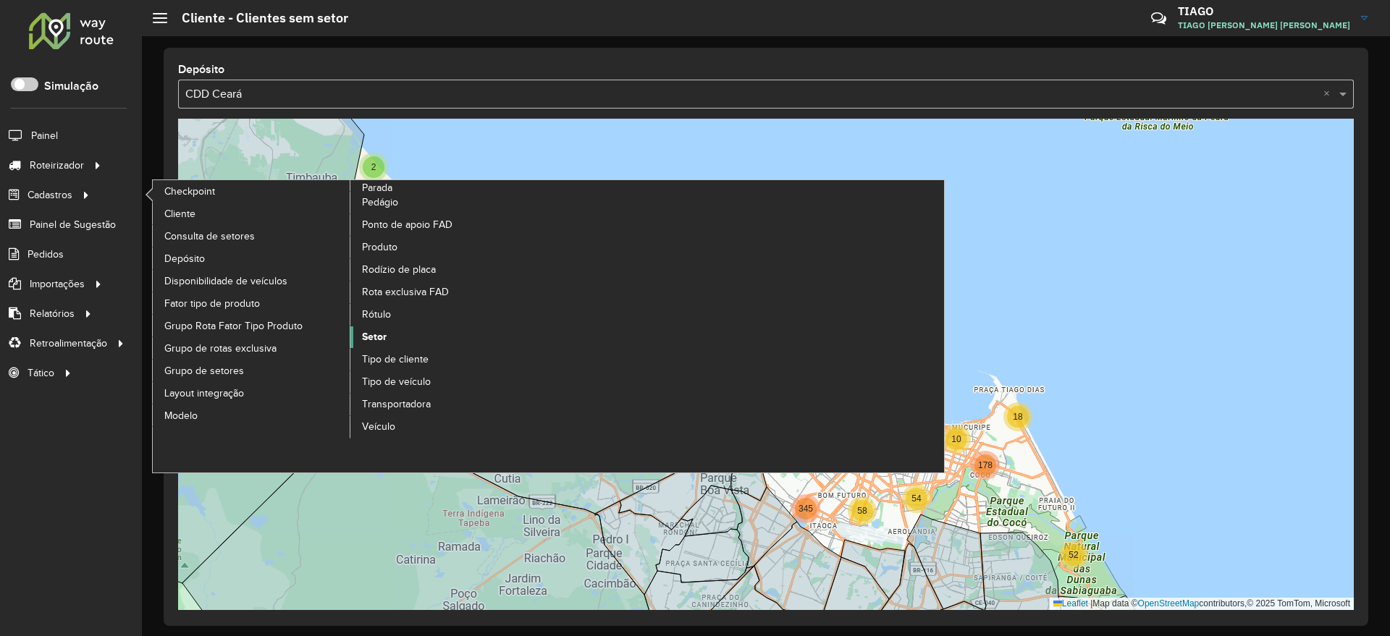
click at [387, 334] on link "Setor" at bounding box center [449, 338] width 198 height 22
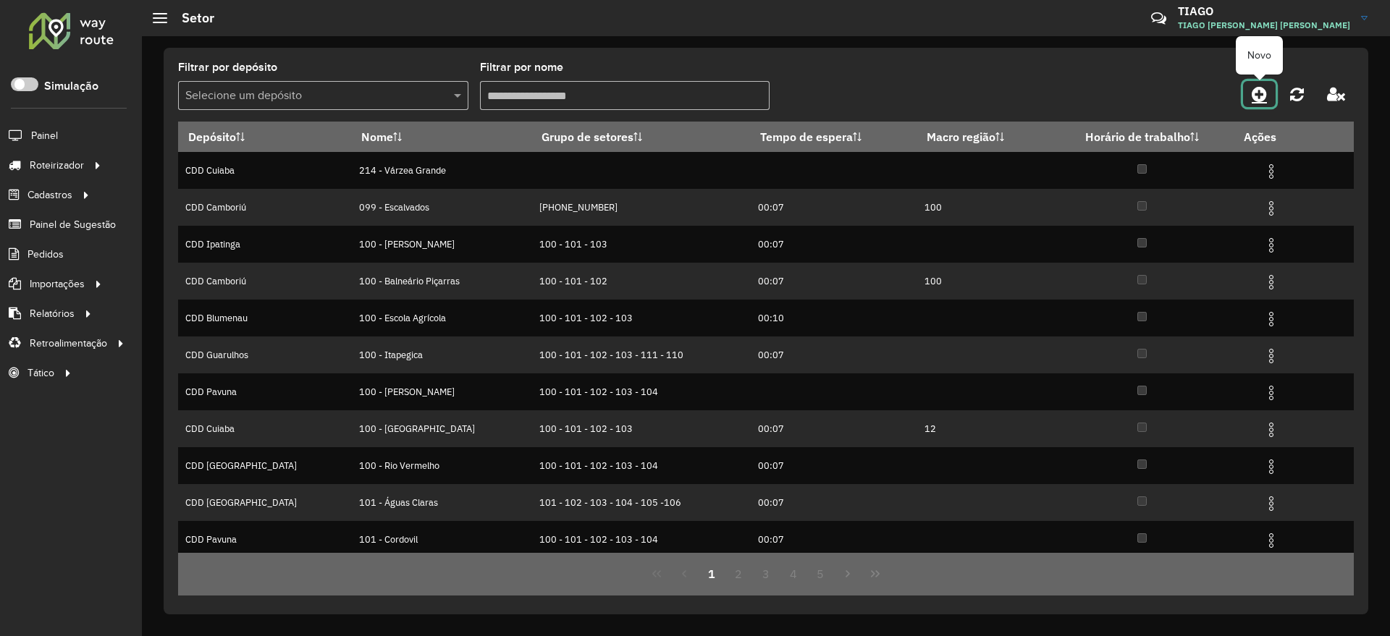
click at [1258, 93] on icon at bounding box center [1259, 93] width 15 height 17
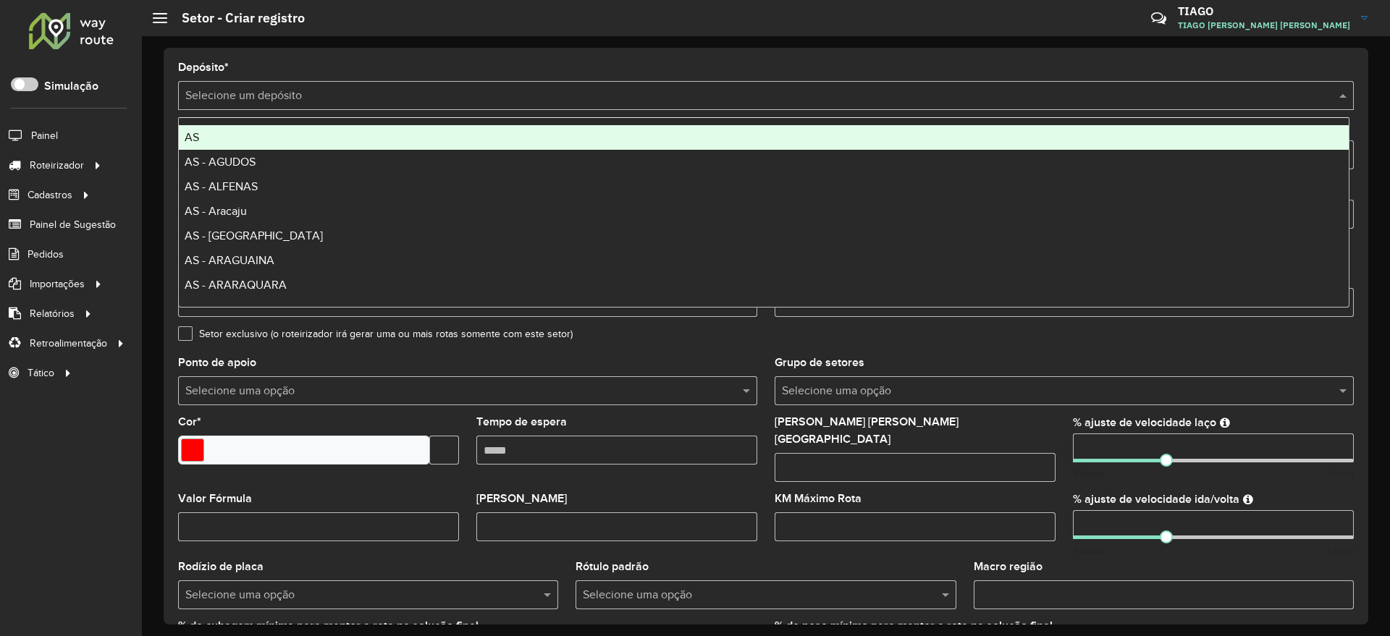
click at [348, 100] on input "text" at bounding box center [751, 96] width 1132 height 17
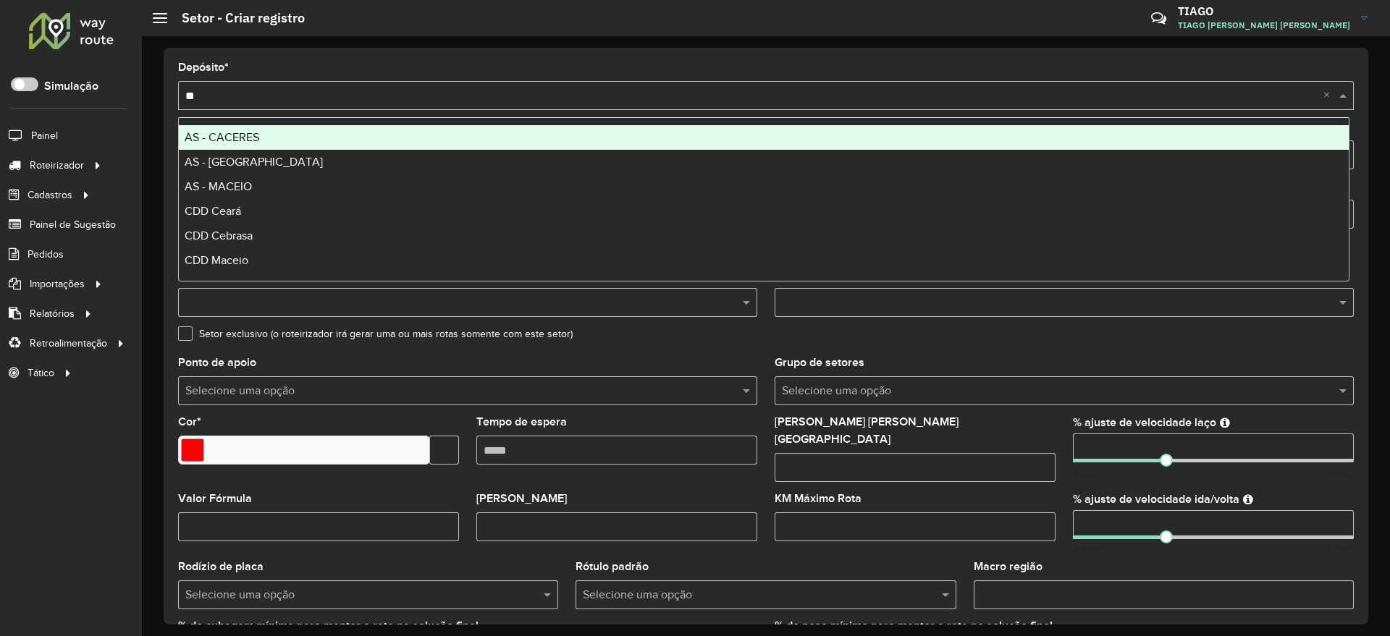
type input "***"
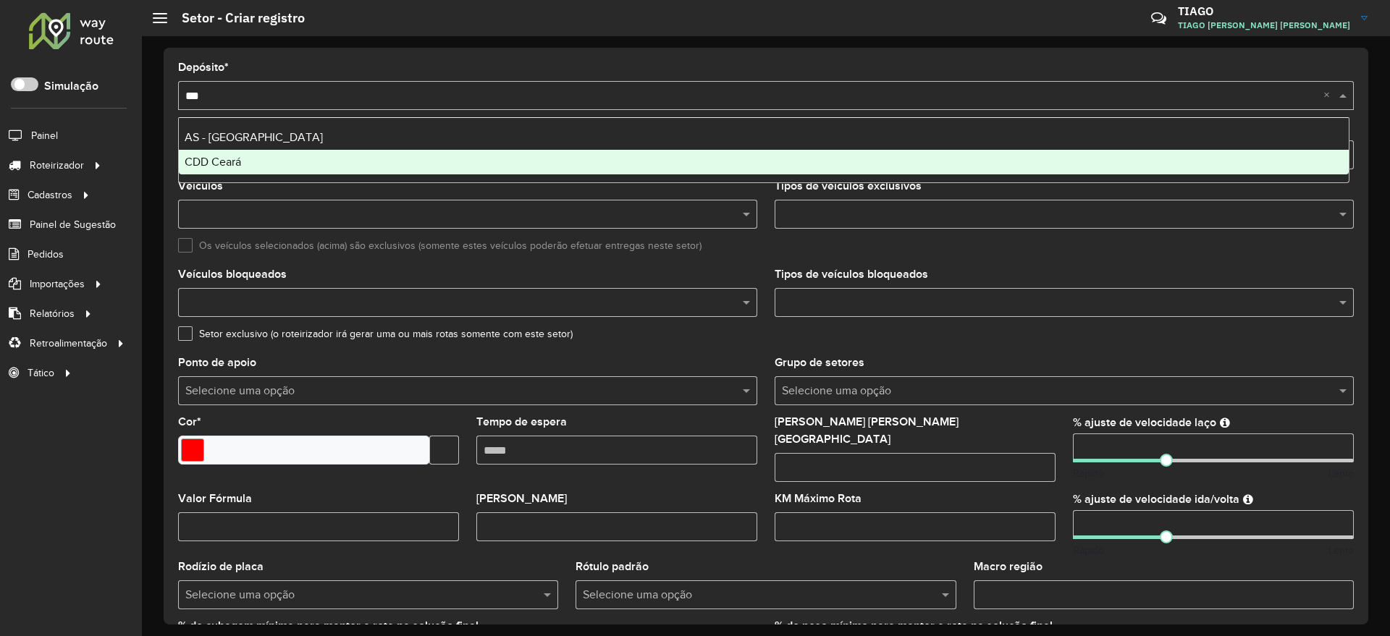
click at [376, 163] on div "CDD Ceará" at bounding box center [764, 162] width 1170 height 25
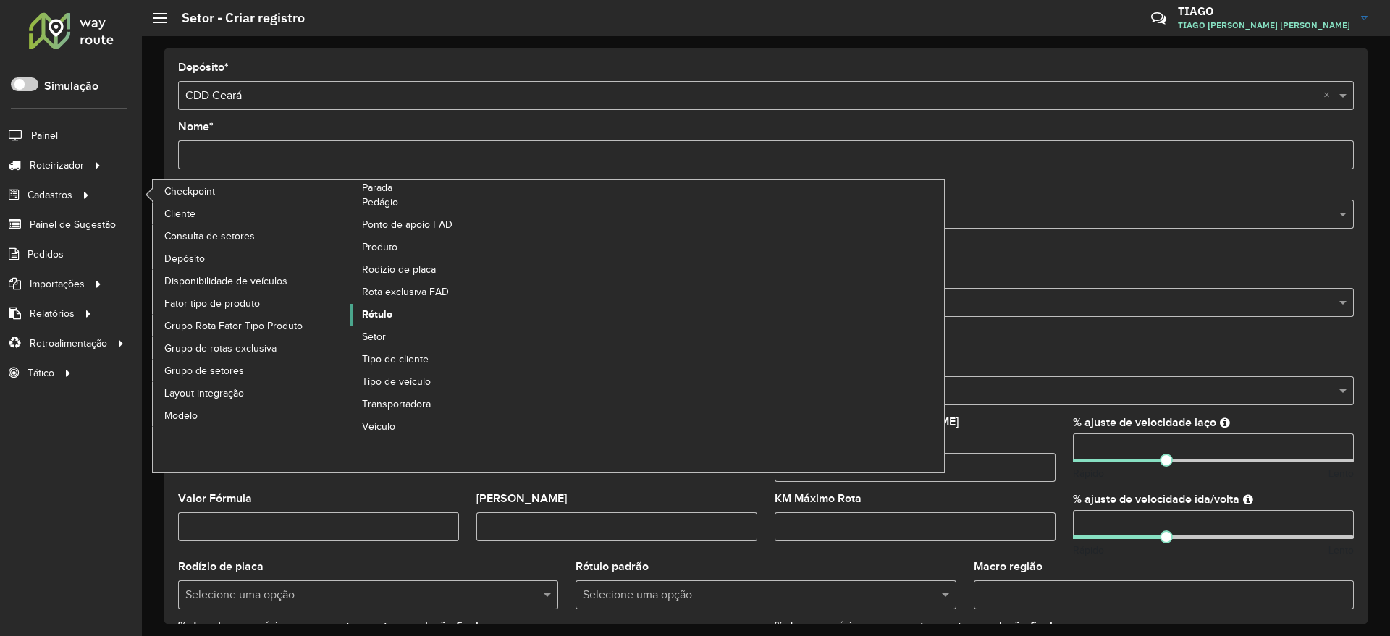
click at [395, 316] on link "Rótulo" at bounding box center [449, 315] width 198 height 22
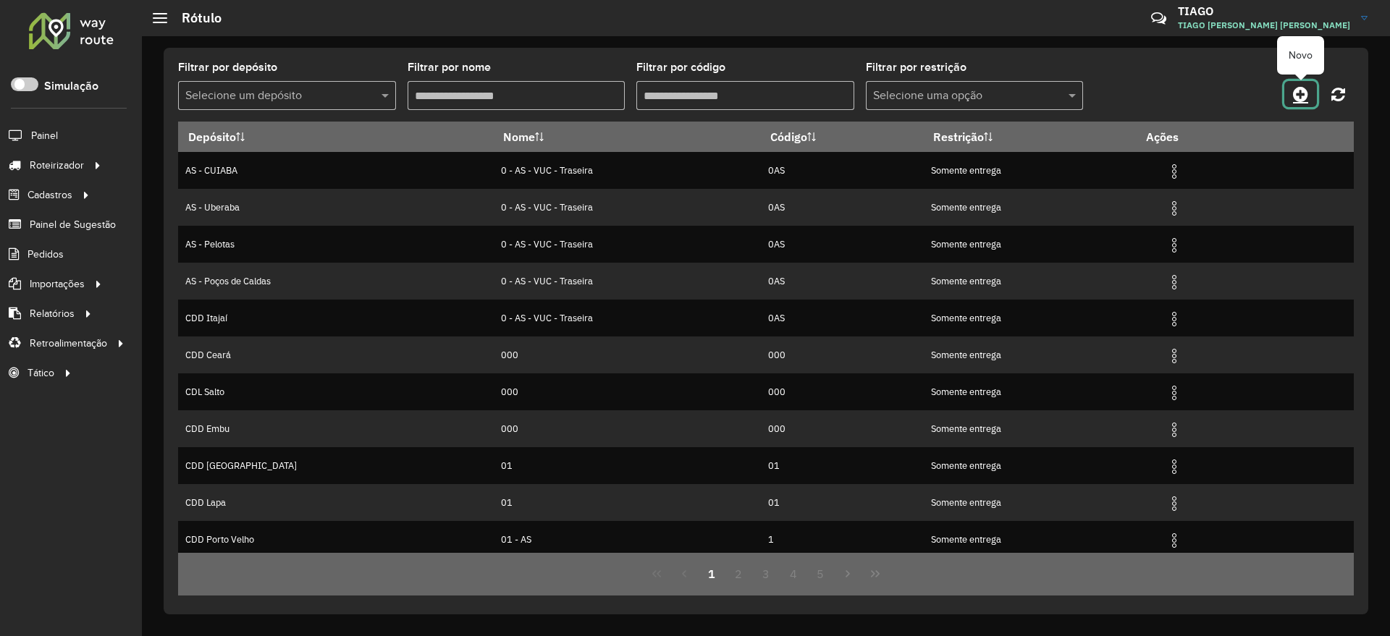
click at [1304, 98] on icon at bounding box center [1300, 93] width 15 height 17
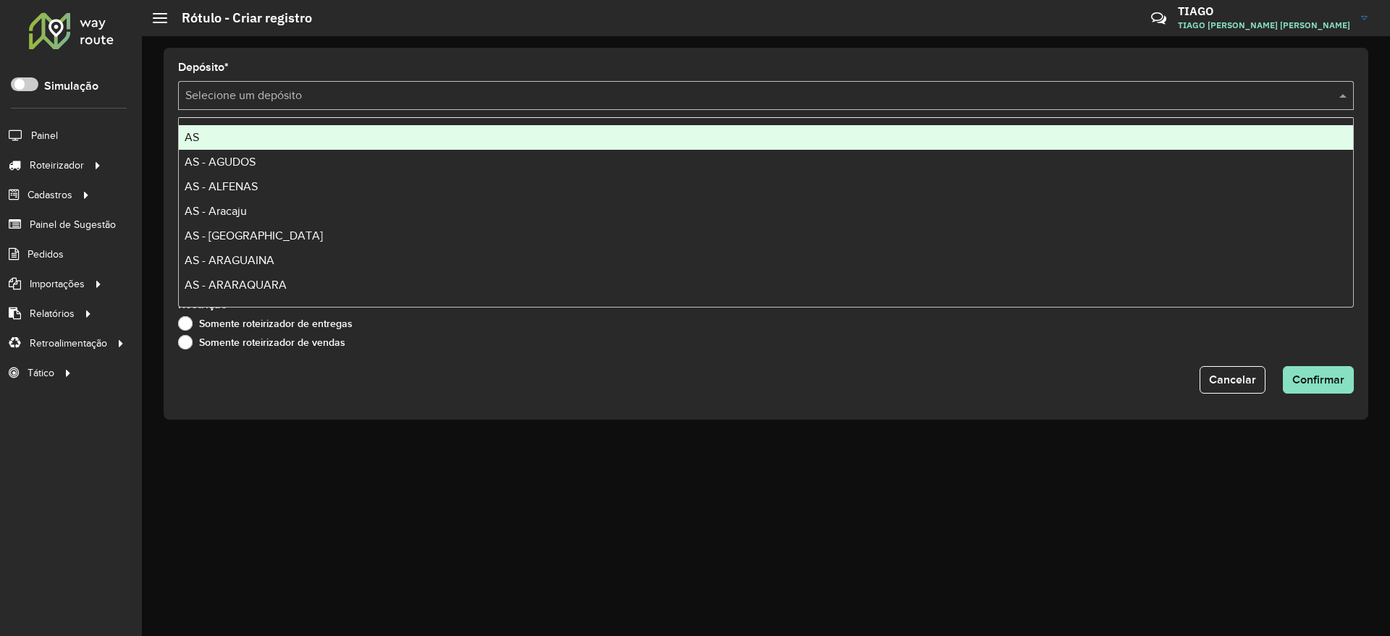
click at [339, 90] on input "text" at bounding box center [751, 96] width 1132 height 17
type input "***"
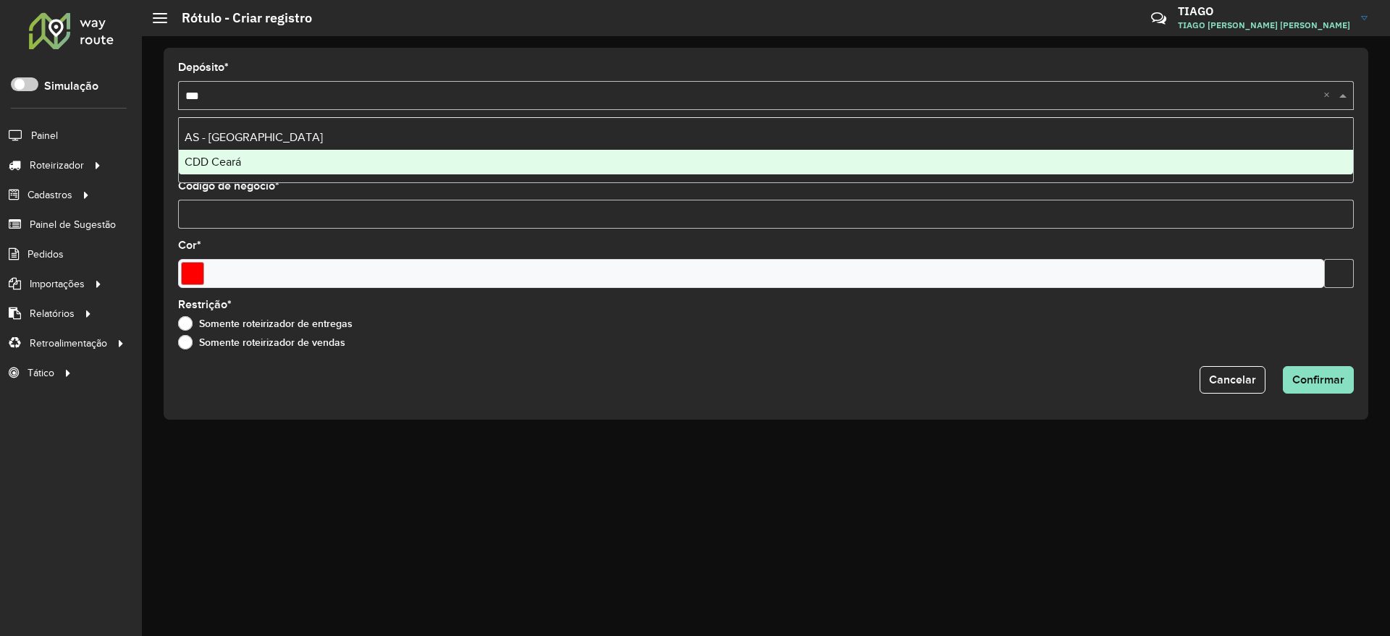
click at [271, 156] on div "CDD Ceará" at bounding box center [766, 162] width 1174 height 25
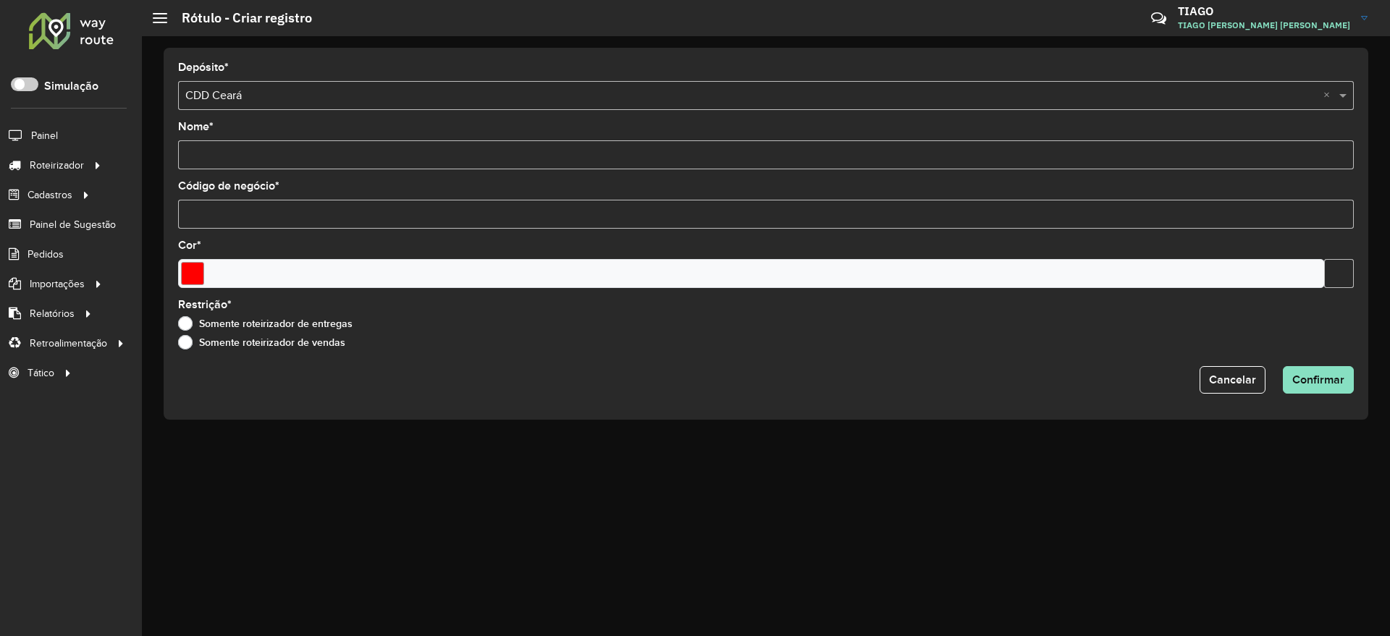
click at [277, 154] on input "Nome *" at bounding box center [766, 154] width 1176 height 29
type input "***"
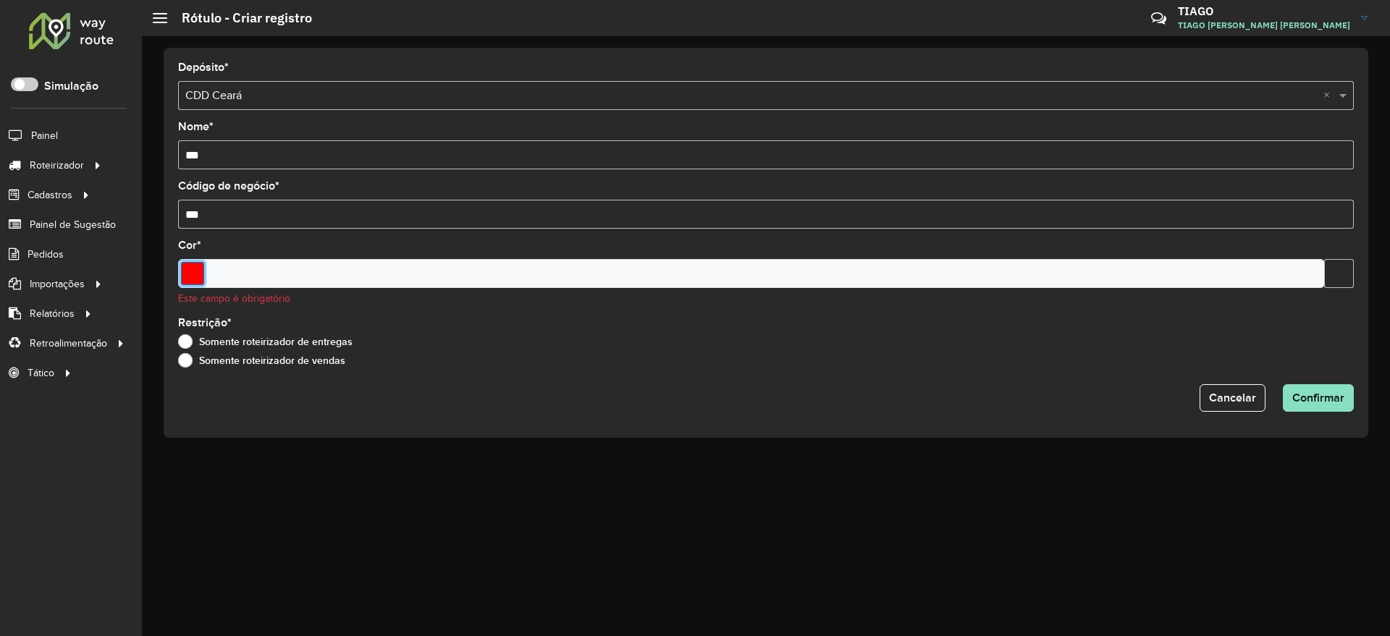
click at [197, 273] on input "Select a color" at bounding box center [192, 273] width 23 height 23
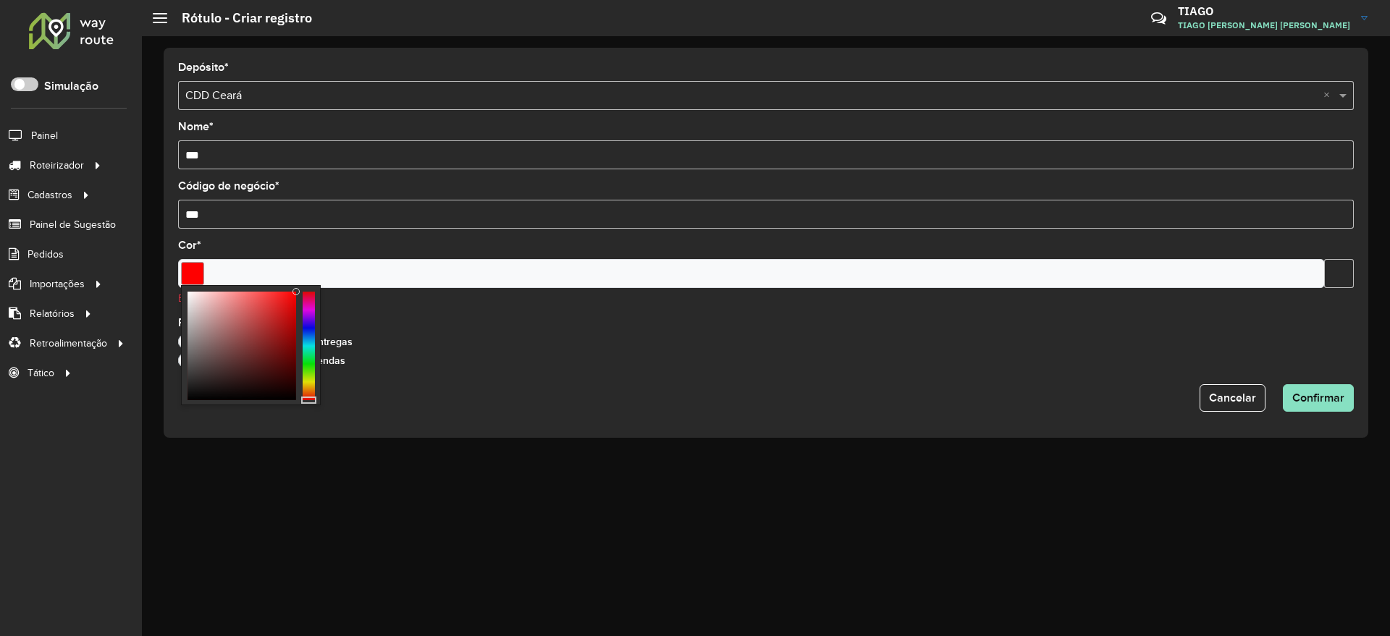
type input "*******"
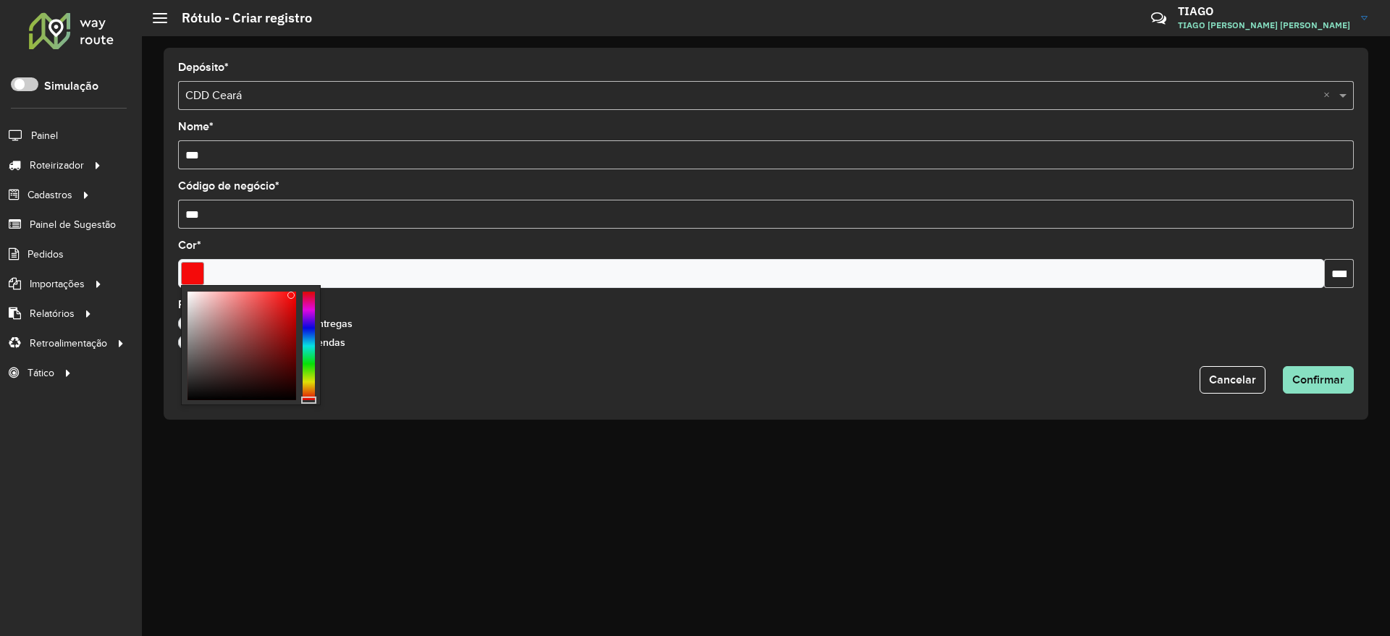
click at [292, 296] on div at bounding box center [242, 346] width 109 height 109
click at [1342, 376] on span "Confirmar" at bounding box center [1318, 380] width 52 height 12
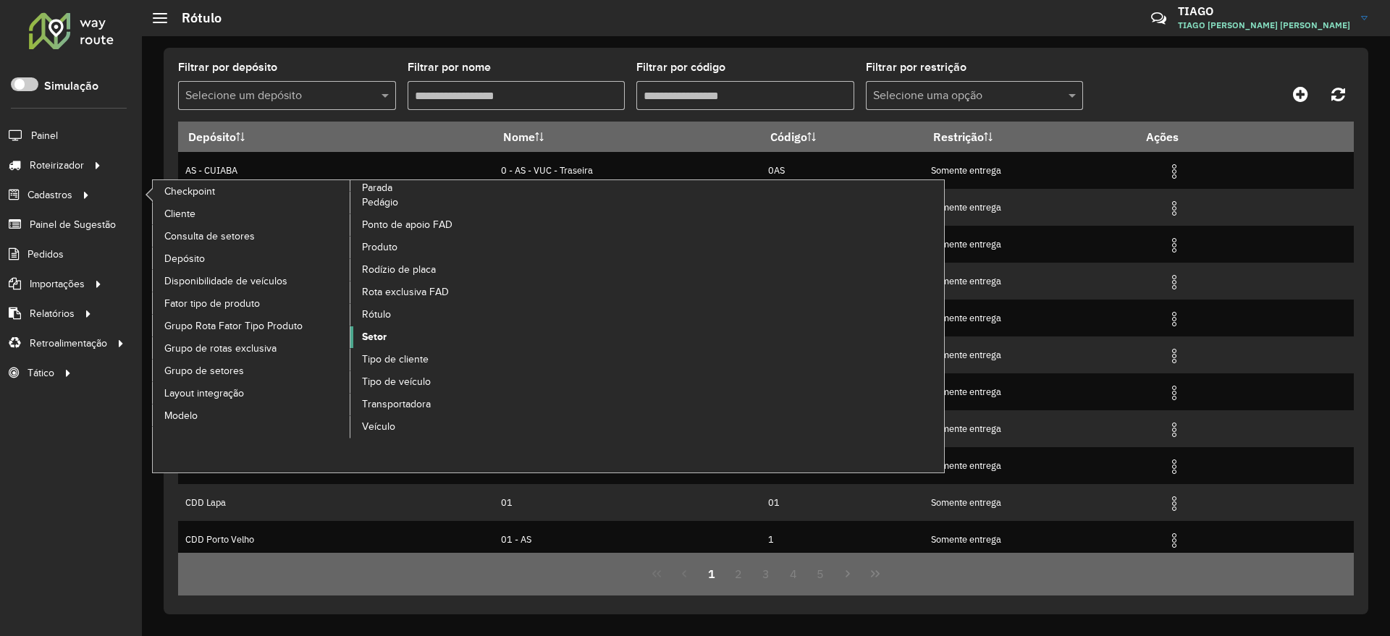
click at [406, 330] on link "Setor" at bounding box center [449, 338] width 198 height 22
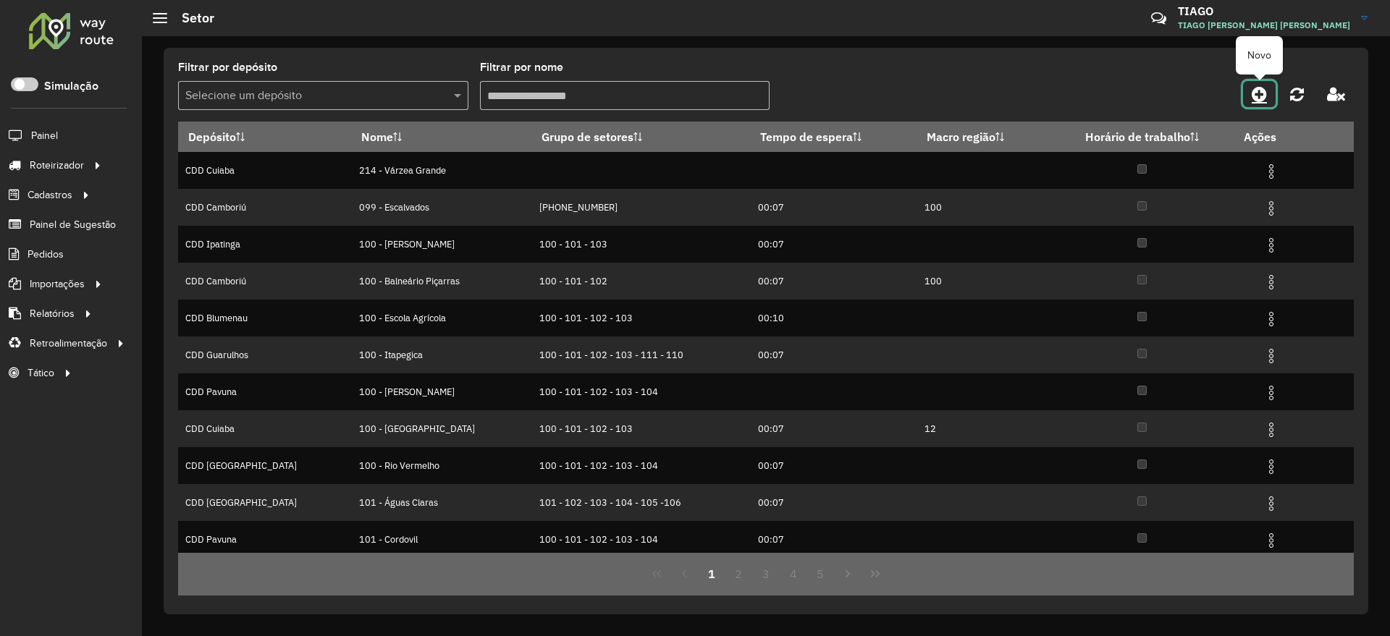
click at [1264, 91] on icon at bounding box center [1259, 93] width 15 height 17
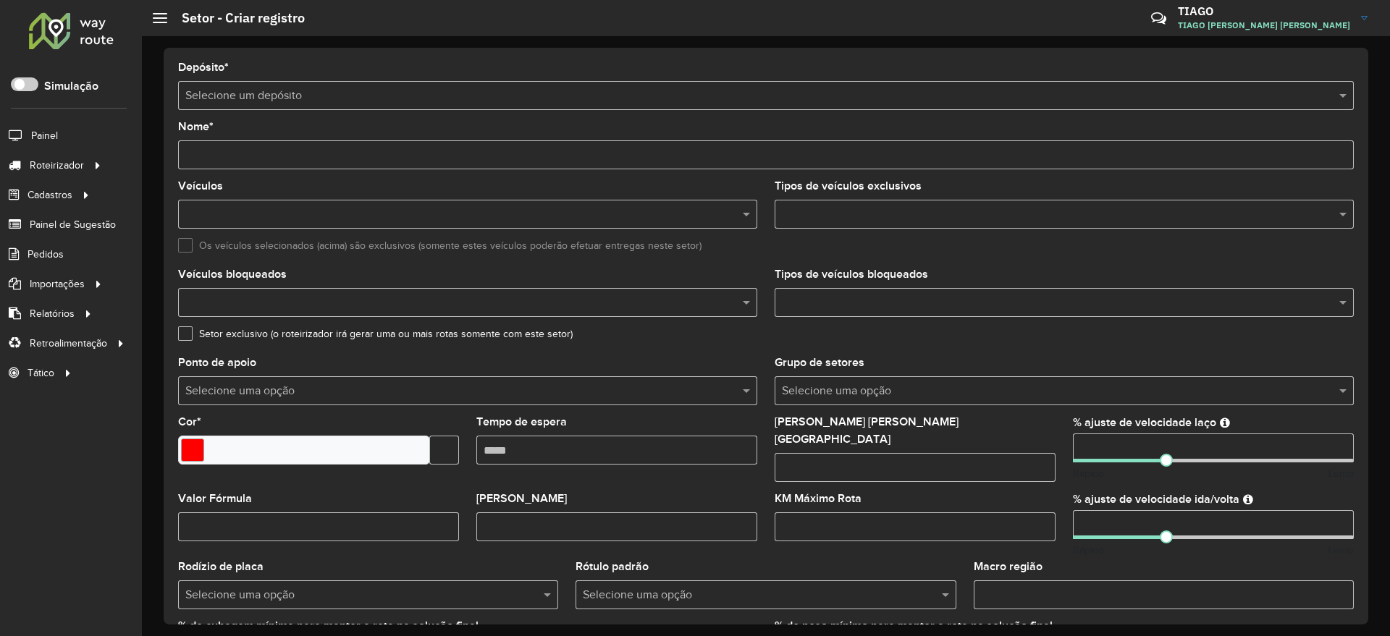
click at [389, 88] on input "text" at bounding box center [751, 96] width 1132 height 17
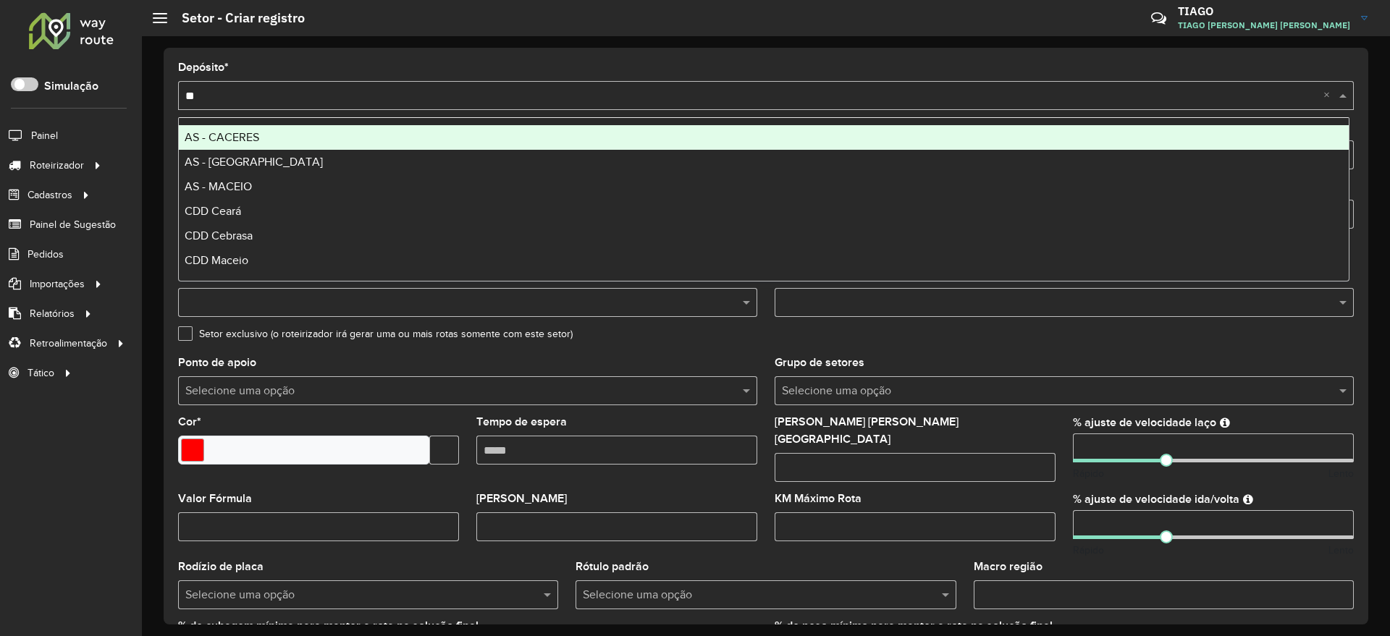
type input "***"
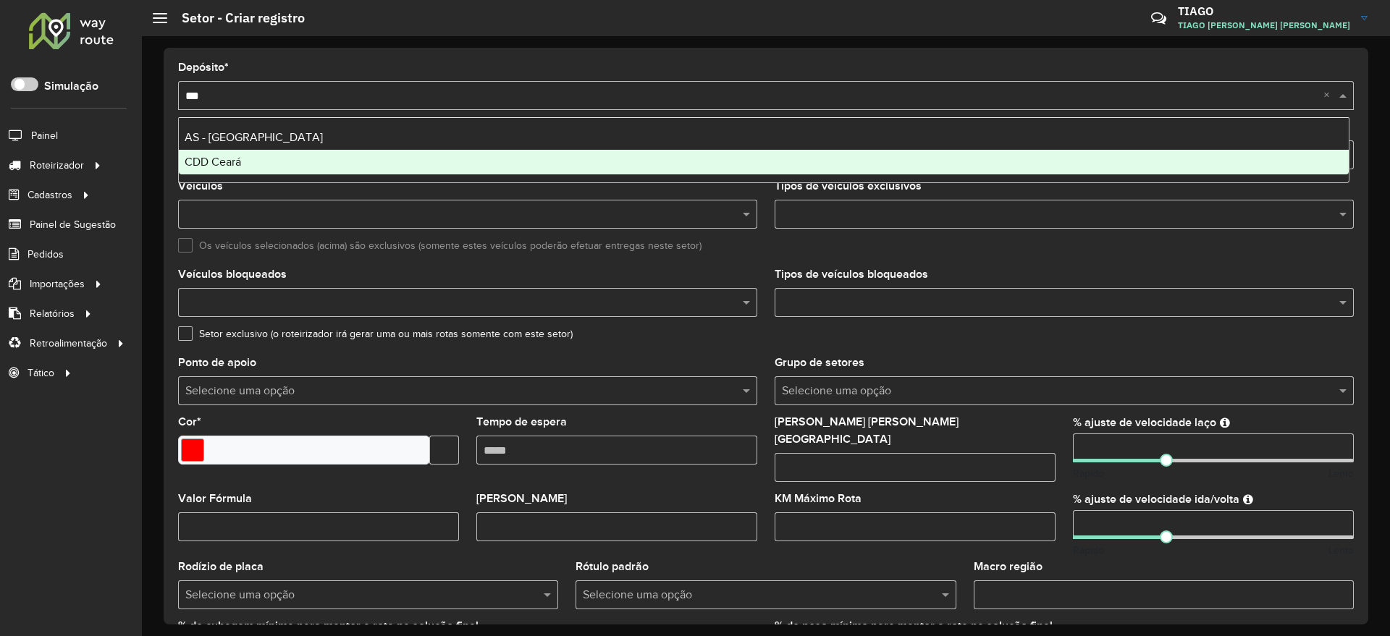
click at [292, 153] on div "CDD Ceará" at bounding box center [764, 162] width 1170 height 25
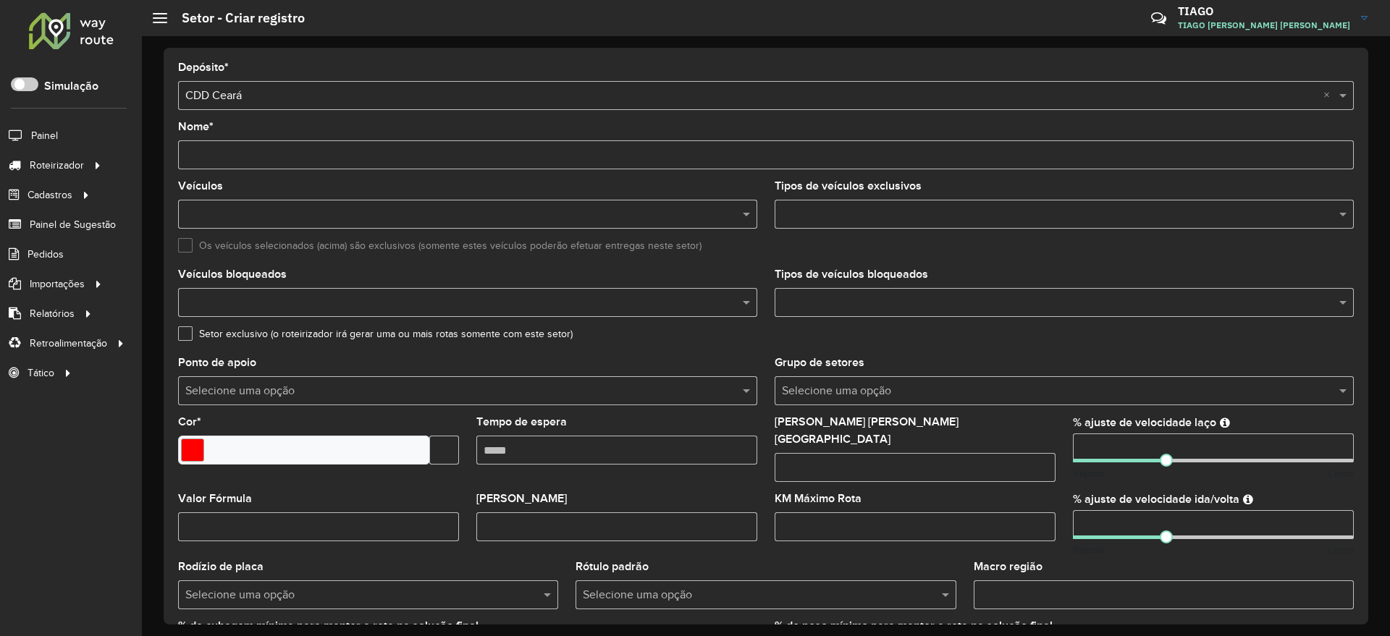
click at [337, 151] on input "Nome *" at bounding box center [766, 154] width 1176 height 29
type input "*********"
click at [741, 336] on div "Setor exclusivo (o roteirizador irá gerar uma ou mais rotas somente com este se…" at bounding box center [766, 337] width 1176 height 17
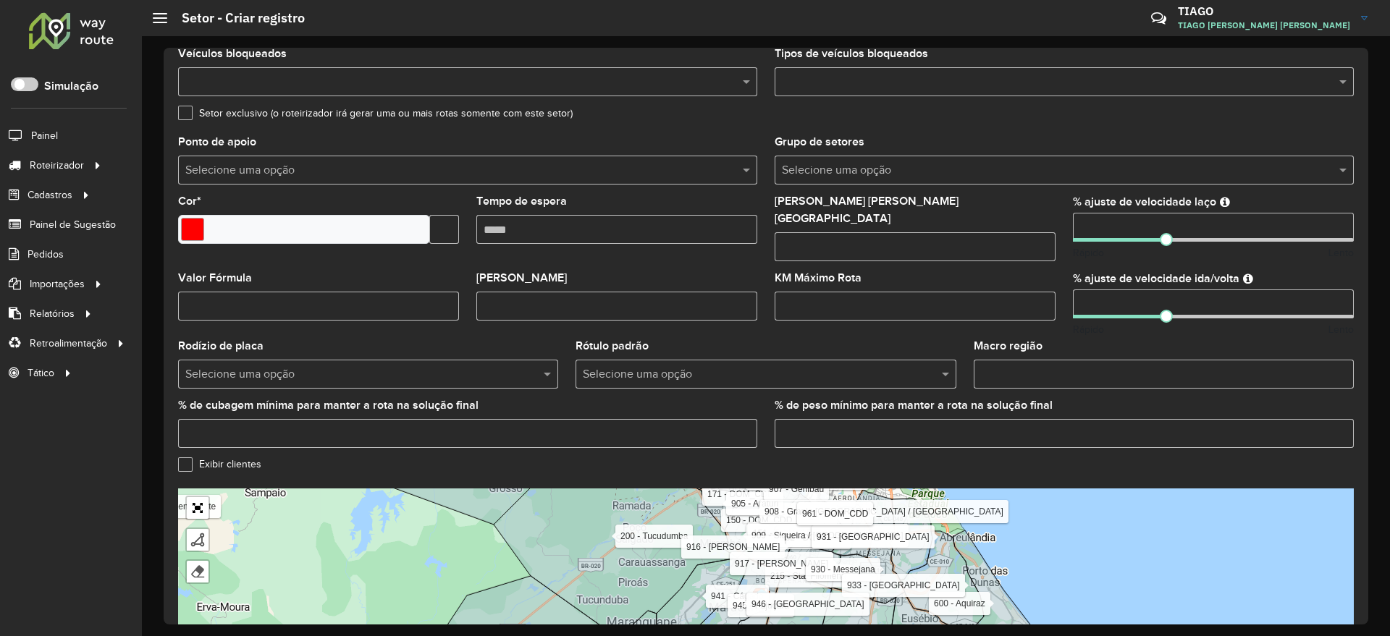
scroll to position [271, 0]
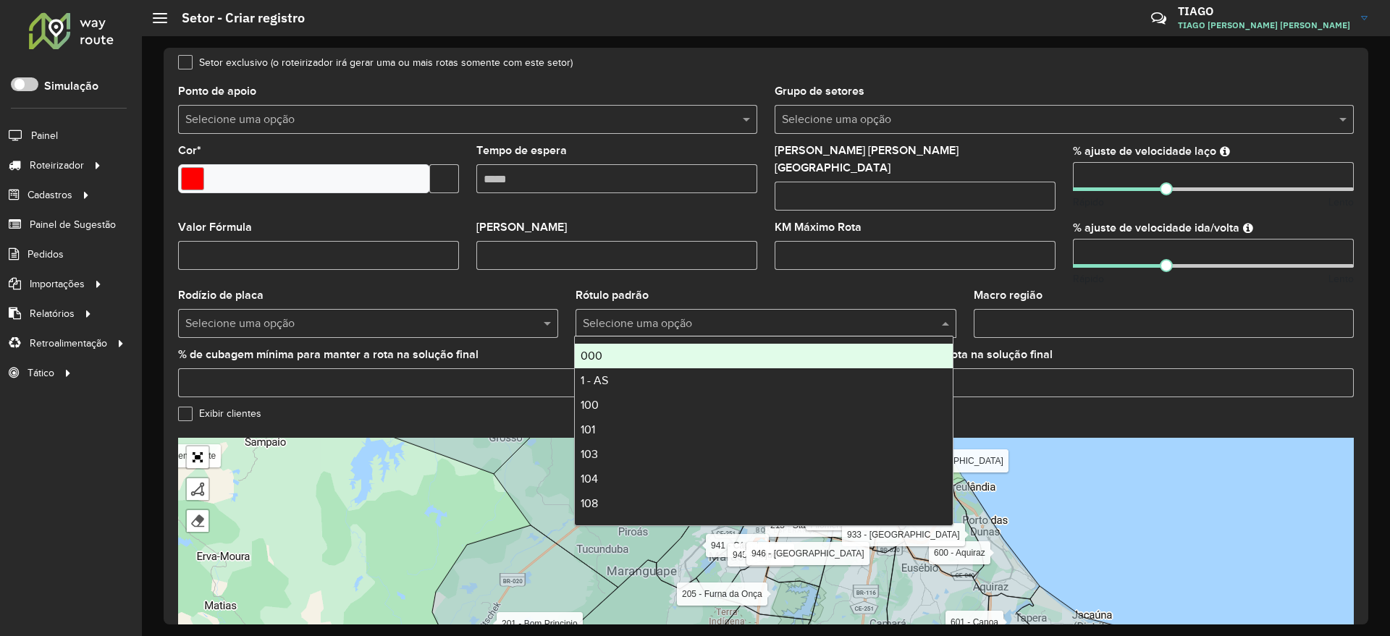
click at [717, 315] on input "text" at bounding box center [751, 323] width 337 height 17
type input "***"
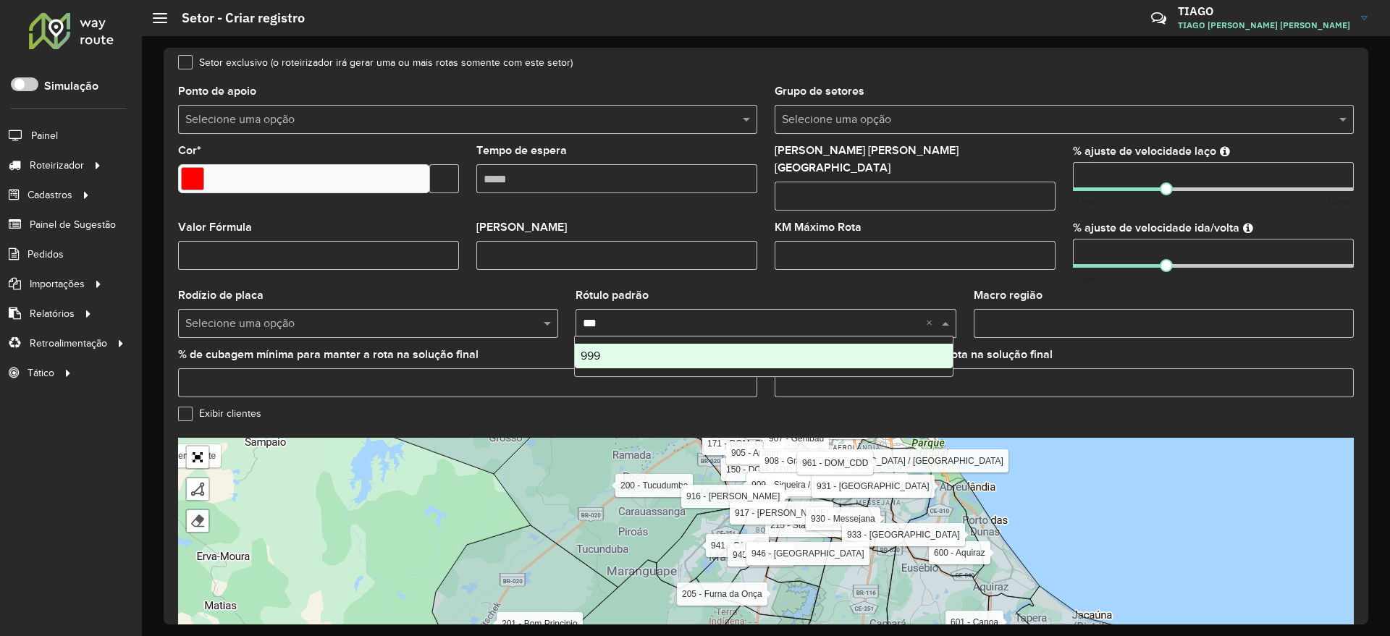
click at [683, 365] on div "999" at bounding box center [763, 356] width 377 height 25
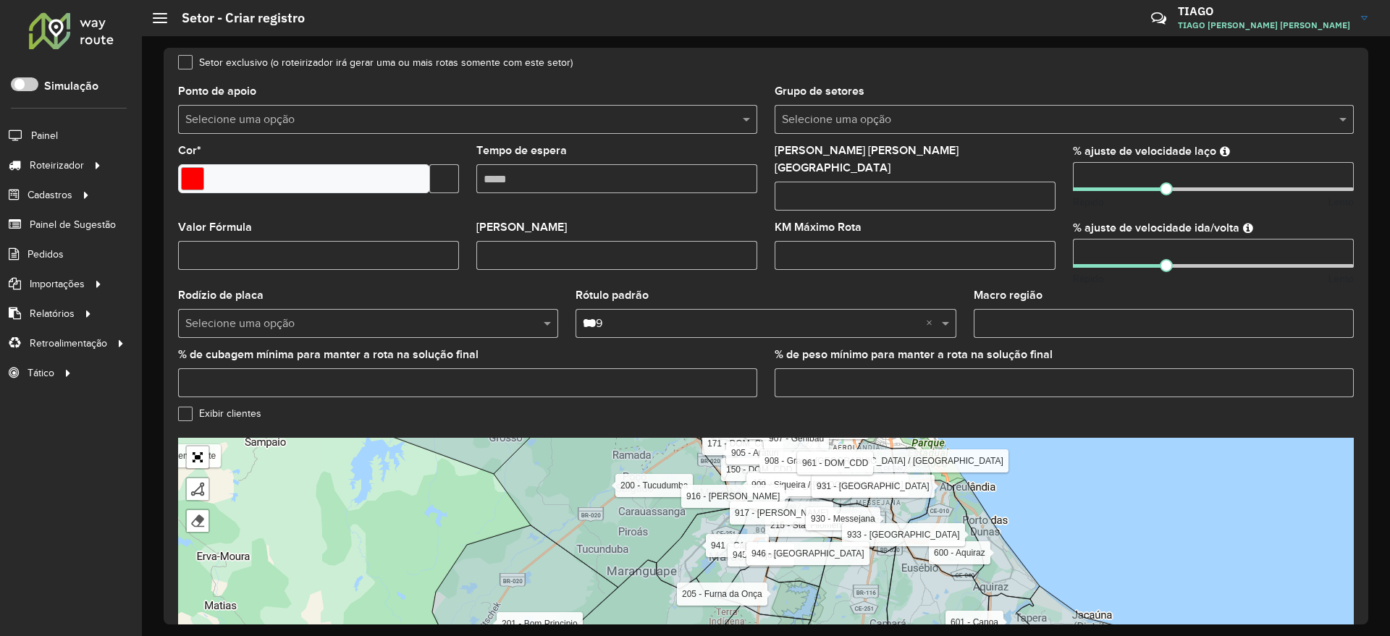
click at [770, 290] on div "Rótulo padrão Selecione uma opção × 999 *** ×" at bounding box center [766, 314] width 380 height 48
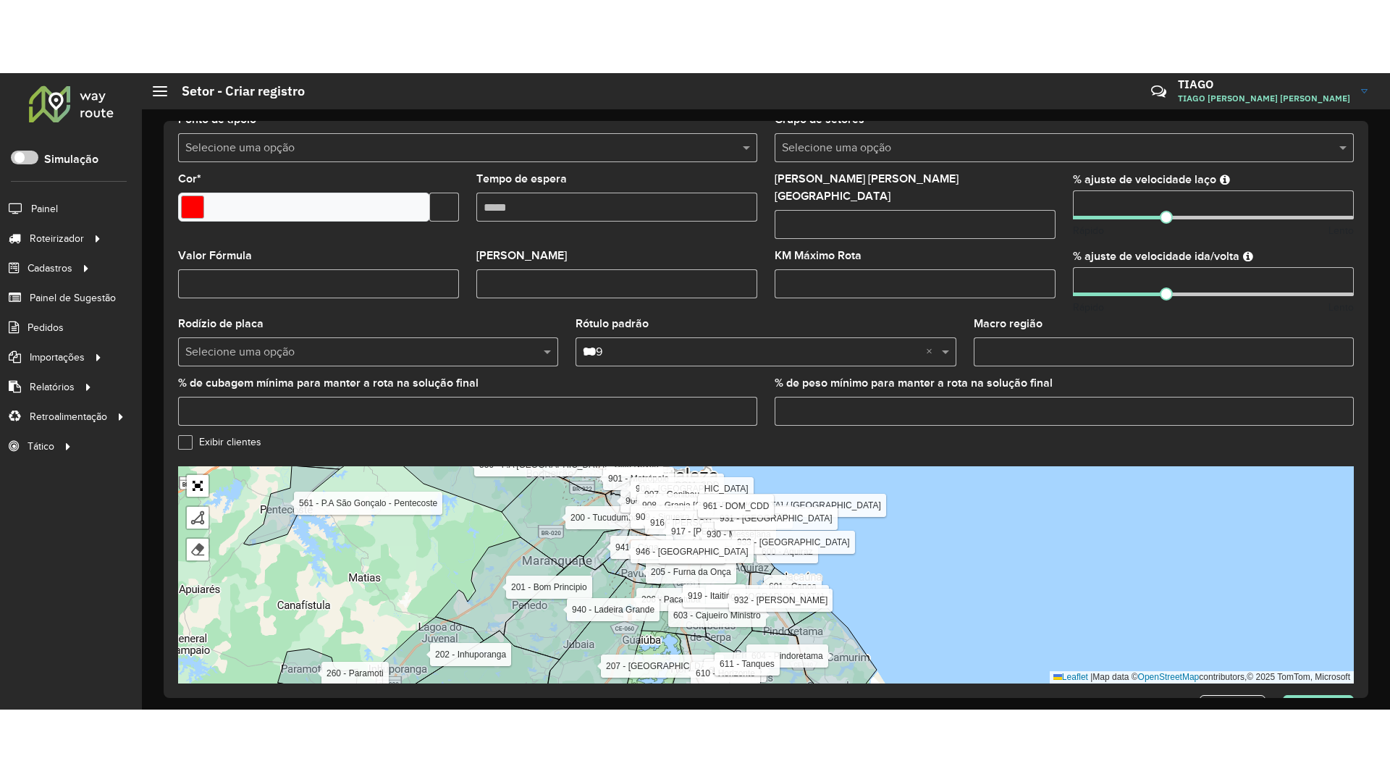
scroll to position [358, 0]
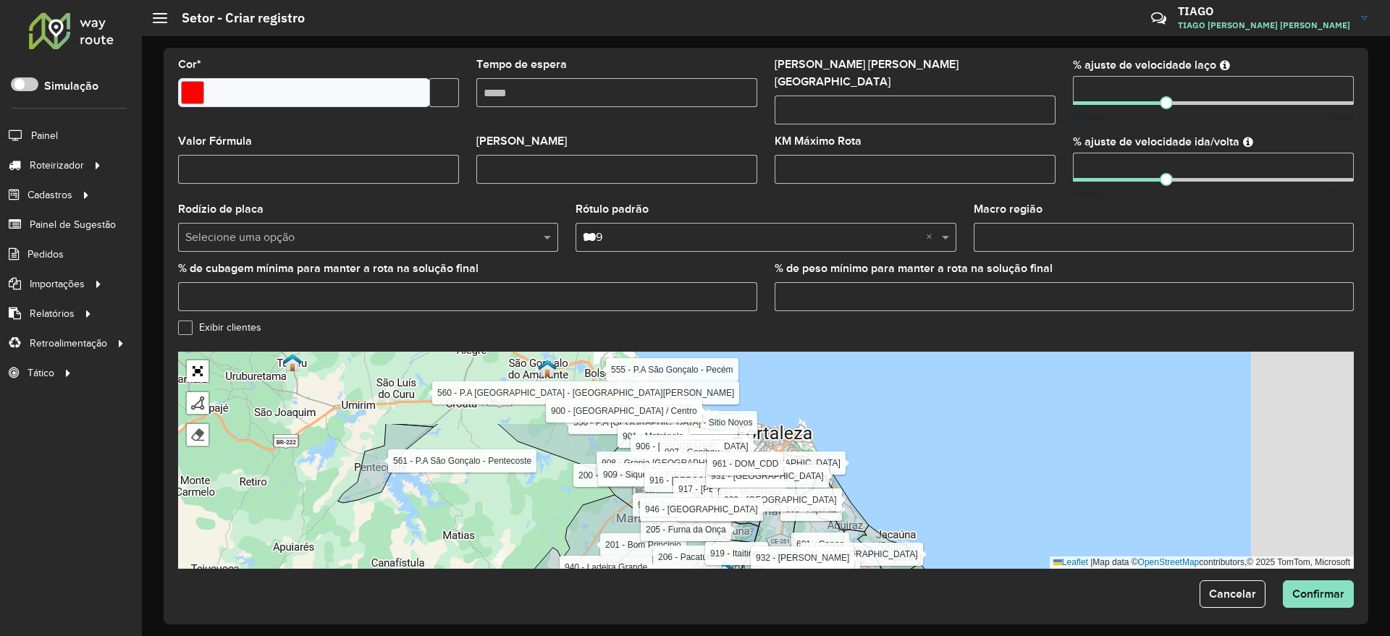
drag, startPoint x: 1075, startPoint y: 374, endPoint x: 827, endPoint y: 502, distance: 278.8
click at [891, 515] on div "142 - DOM_CDD 150 - DOM_CDD 151 - DOM_CDD 152 - DOM_CDD 170 - DOM_CDD 171 - DOM…" at bounding box center [766, 460] width 1176 height 217
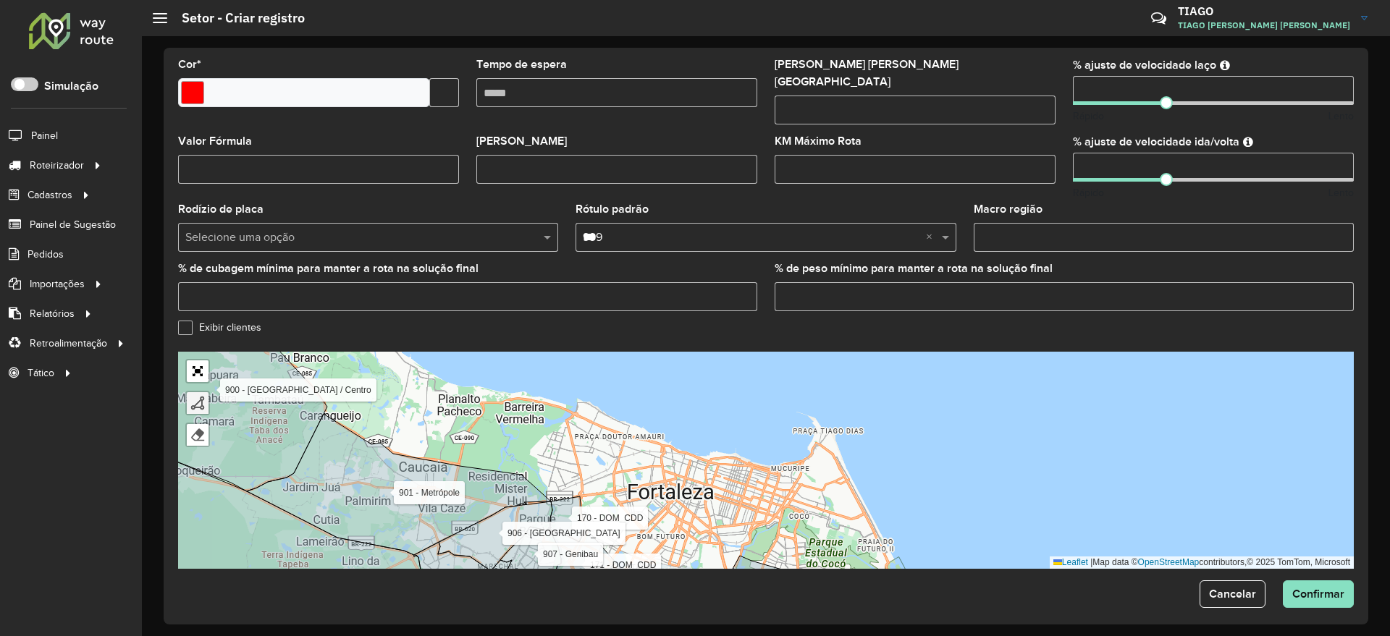
click at [202, 396] on div at bounding box center [197, 403] width 14 height 14
click at [199, 361] on link "Abrir mapa em tela cheia" at bounding box center [198, 372] width 22 height 22
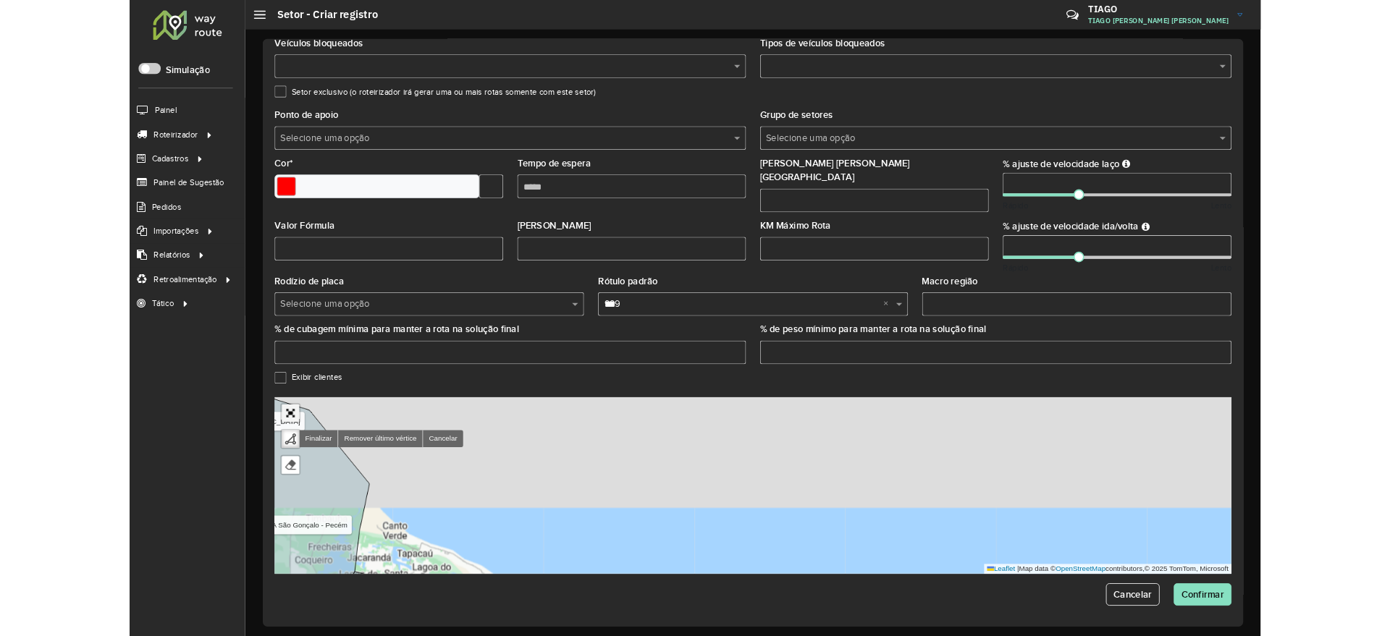
scroll to position [0, 0]
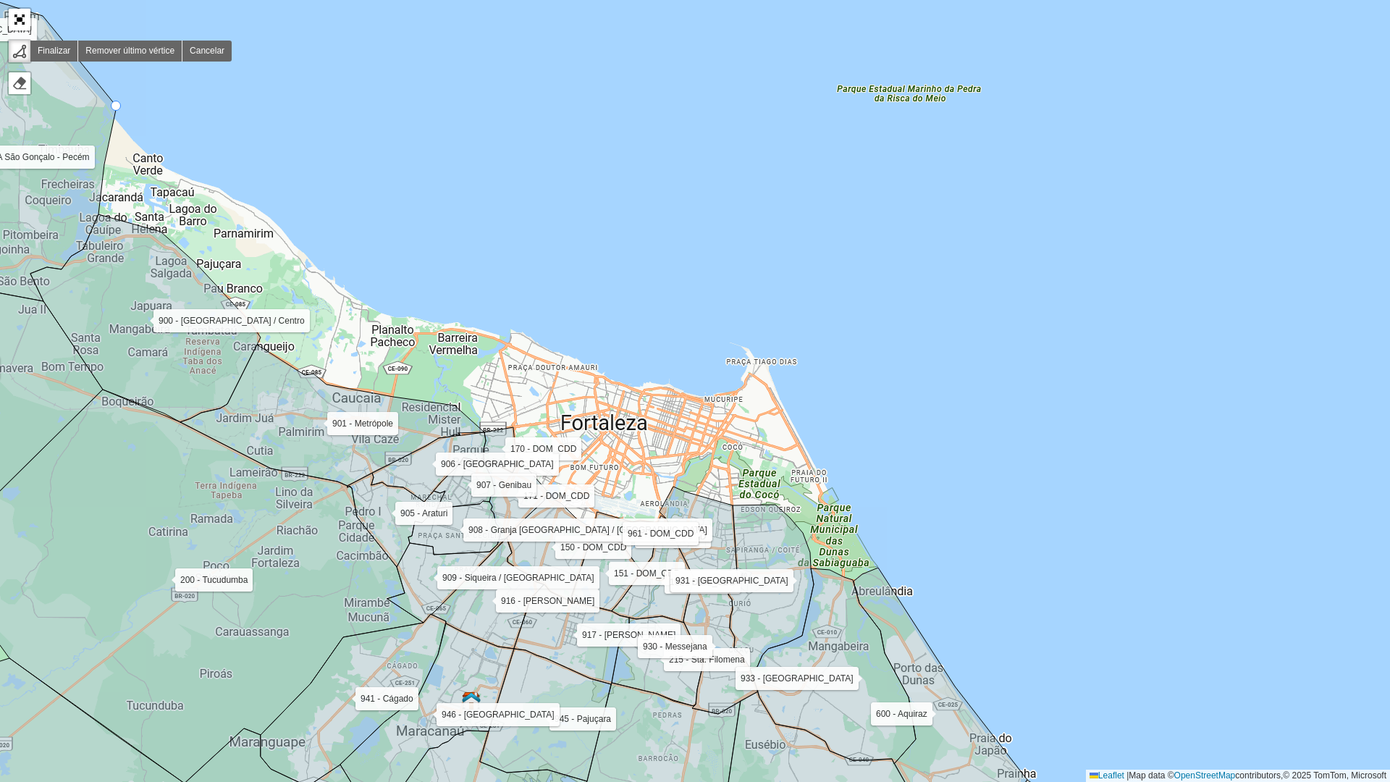
click at [123, 111] on div "142 - DOM_CDD 150 - DOM_CDD 151 - DOM_CDD 152 - DOM_CDD 170 - DOM_CDD 171 - DOM…" at bounding box center [695, 391] width 1390 height 782
click at [105, 210] on div "142 - DOM_CDD 150 - DOM_CDD 151 - DOM_CDD 152 - DOM_CDD 170 - DOM_CDD 171 - DOM…" at bounding box center [695, 391] width 1390 height 782
click at [164, 229] on div "142 - DOM_CDD 150 - DOM_CDD 151 - DOM_CDD 152 - DOM_CDD 170 - DOM_CDD 171 - DOM…" at bounding box center [695, 391] width 1390 height 782
click at [262, 335] on div "142 - DOM_CDD 150 - DOM_CDD 151 - DOM_CDD 152 - DOM_CDD 170 - DOM_CDD 171 - DOM…" at bounding box center [695, 391] width 1390 height 782
click at [258, 343] on icon at bounding box center [145, 318] width 230 height 208
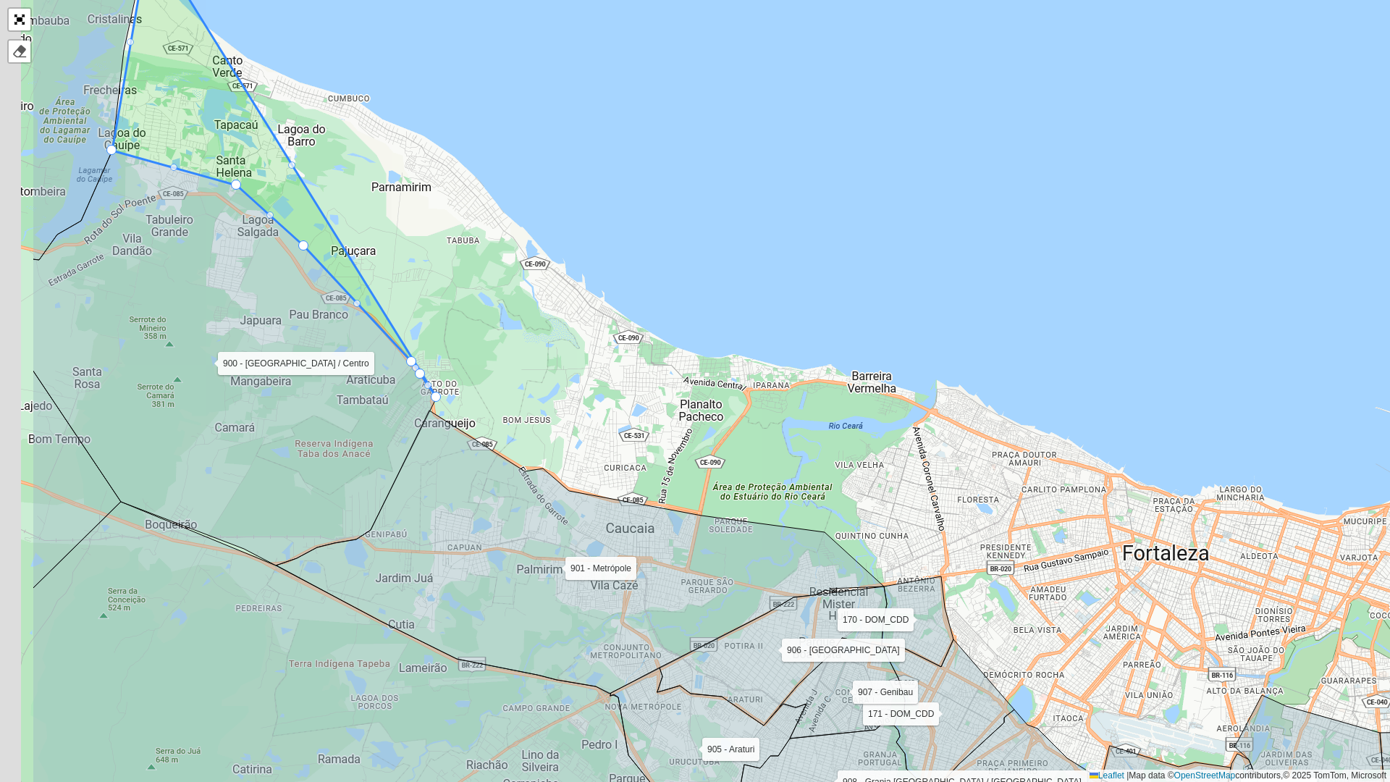
drag, startPoint x: 258, startPoint y: 274, endPoint x: 429, endPoint y: 337, distance: 182.1
click at [429, 337] on div "142 - DOM_CDD 150 - DOM_CDD 151 - DOM_CDD 152 - DOM_CDD 170 - DOM_CDD 171 - DOM…" at bounding box center [695, 391] width 1390 height 782
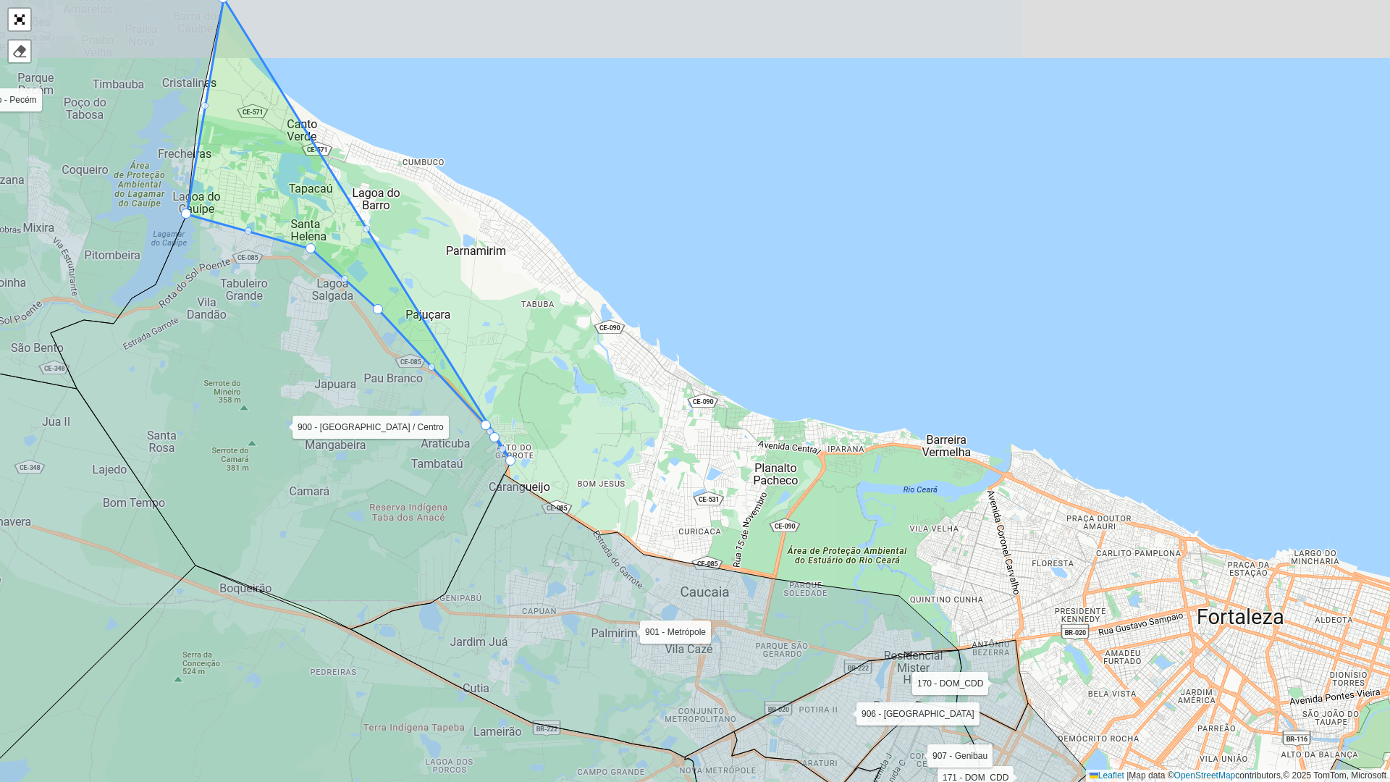
drag, startPoint x: 171, startPoint y: 240, endPoint x: 345, endPoint y: 439, distance: 264.7
click at [345, 452] on icon at bounding box center [281, 421] width 460 height 415
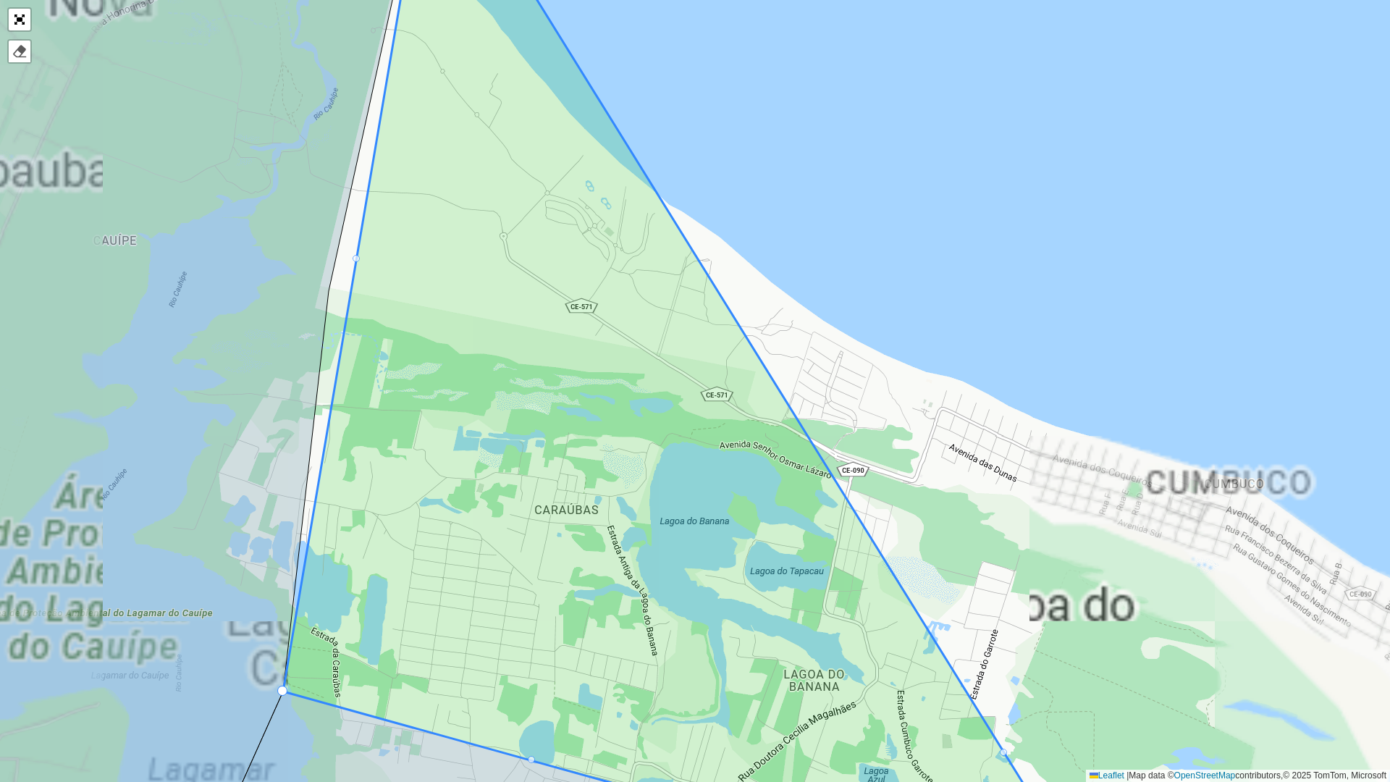
click at [355, 261] on div at bounding box center [356, 258] width 7 height 7
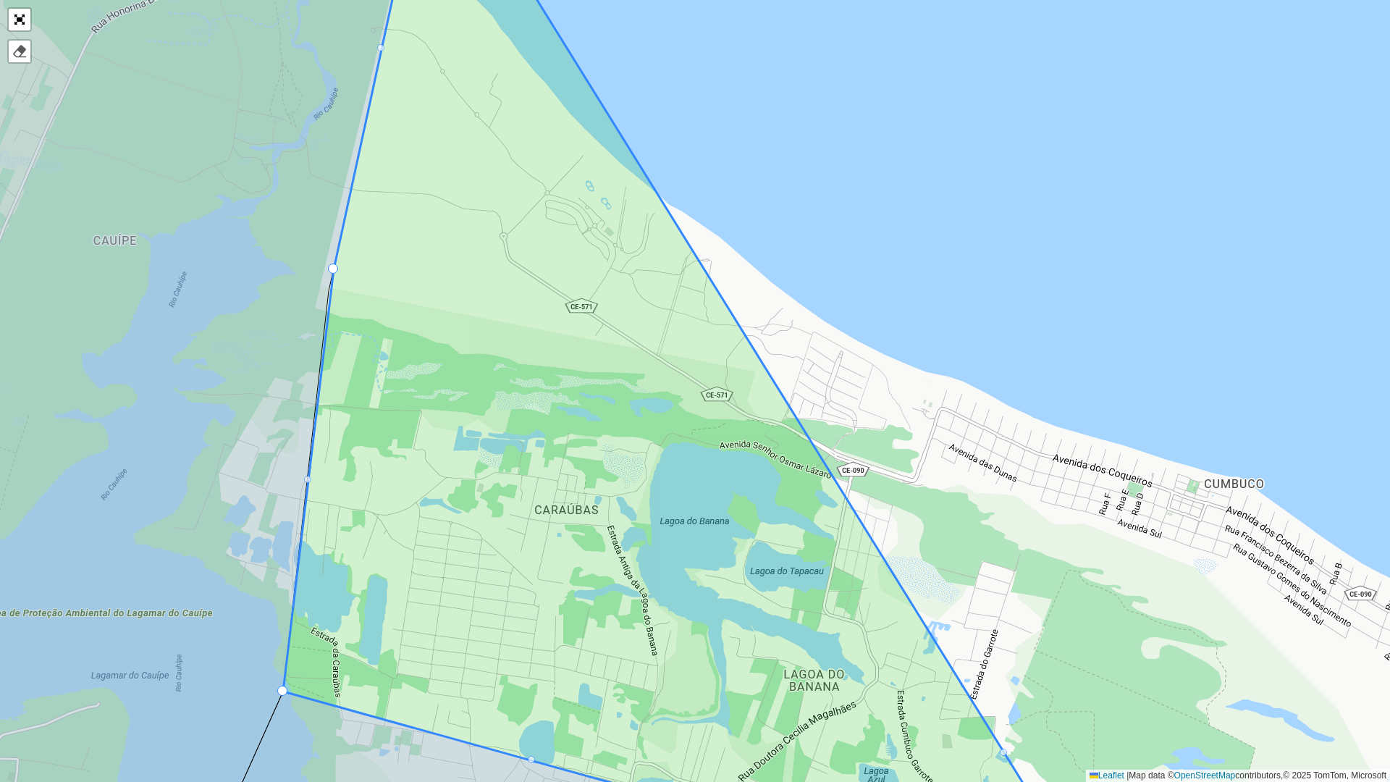
drag, startPoint x: 356, startPoint y: 260, endPoint x: 320, endPoint y: 267, distance: 36.9
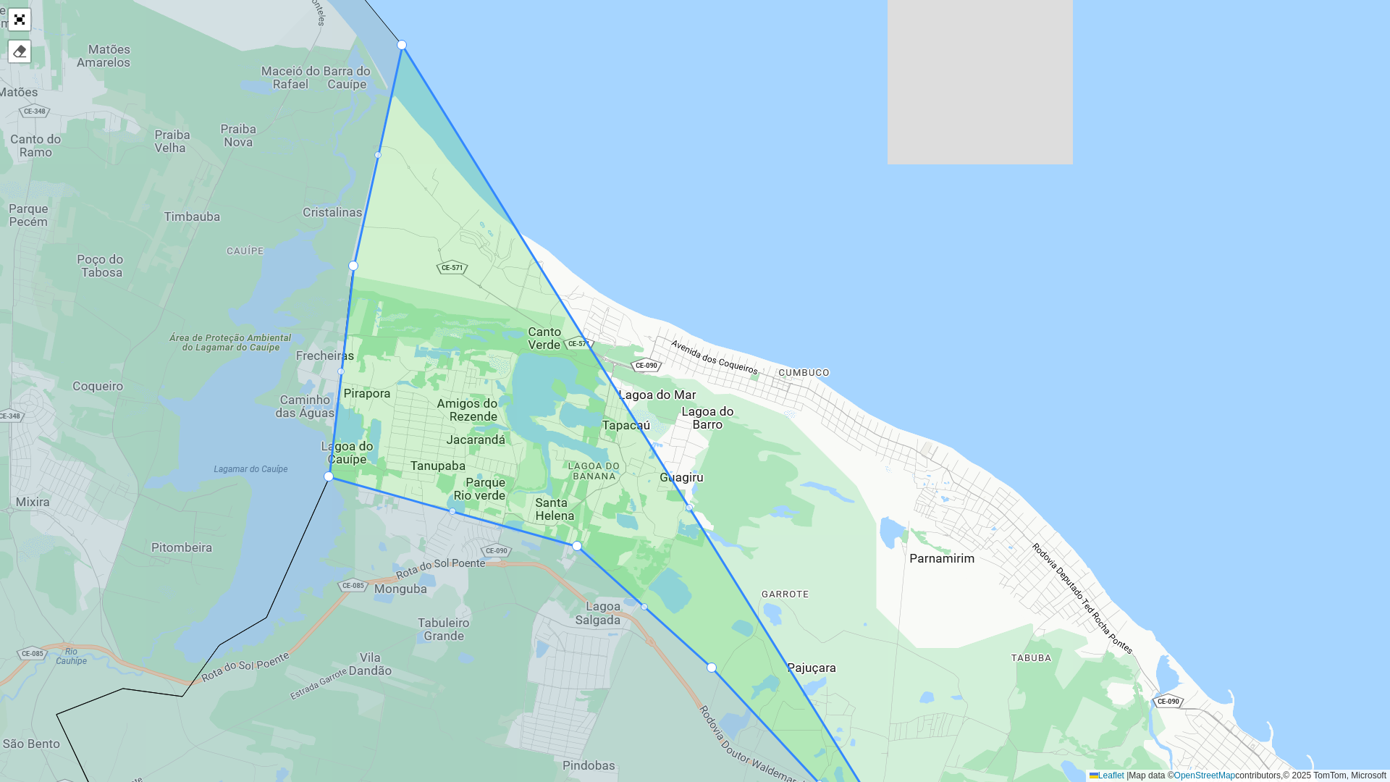
click at [691, 508] on div at bounding box center [689, 507] width 7 height 7
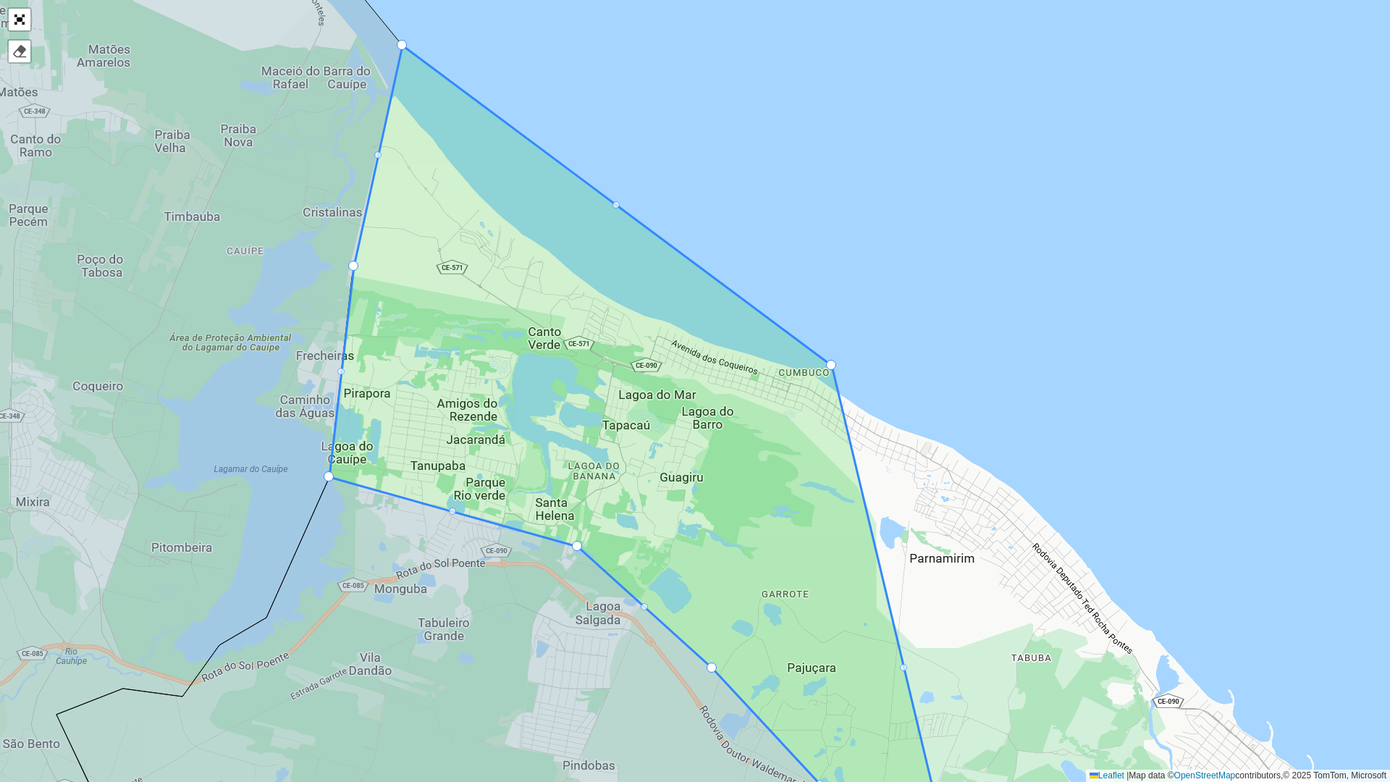
drag, startPoint x: 691, startPoint y: 508, endPoint x: 833, endPoint y: 366, distance: 201.7
drag, startPoint x: 948, startPoint y: 417, endPoint x: 740, endPoint y: 228, distance: 281.4
click at [751, 222] on div "142 - DOM_CDD 150 - DOM_CDD 151 - DOM_CDD 152 - DOM_CDD 170 - DOM_CDD 171 - DOM…" at bounding box center [695, 391] width 1390 height 782
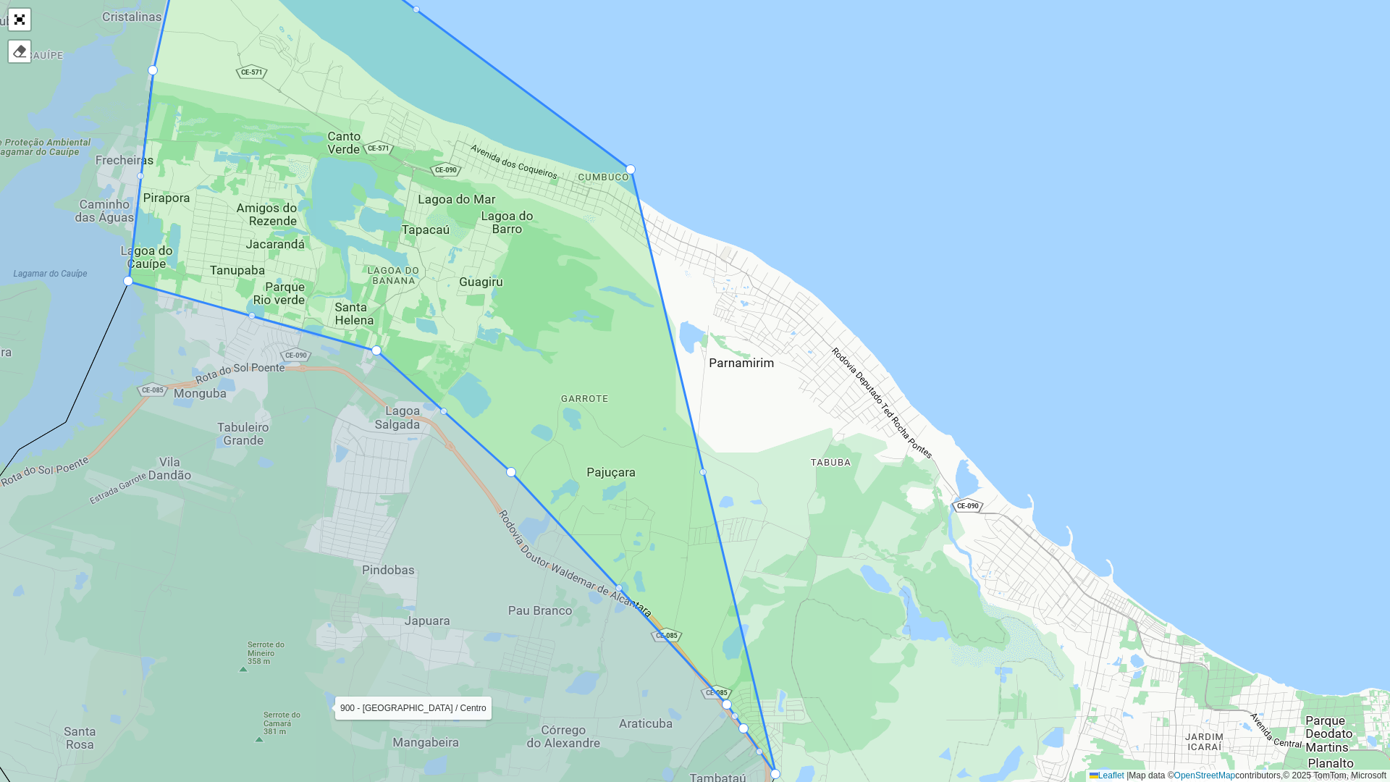
click at [704, 469] on div at bounding box center [702, 471] width 7 height 7
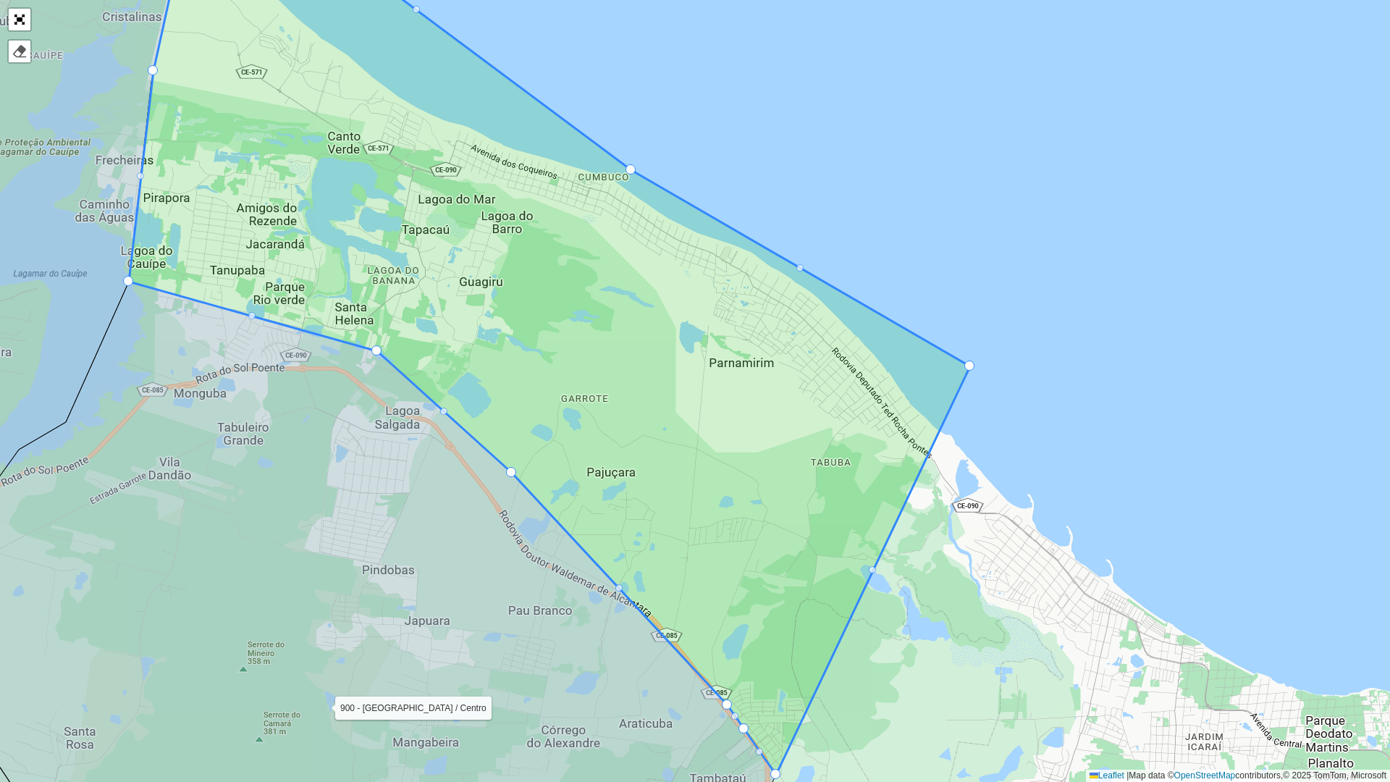
drag, startPoint x: 704, startPoint y: 470, endPoint x: 970, endPoint y: 363, distance: 286.9
drag, startPoint x: 1011, startPoint y: 485, endPoint x: 875, endPoint y: 287, distance: 240.2
click at [875, 287] on div "142 - DOM_CDD 150 - DOM_CDD 151 - DOM_CDD 152 - DOM_CDD 170 - DOM_CDD 171 - DOM…" at bounding box center [695, 391] width 1390 height 782
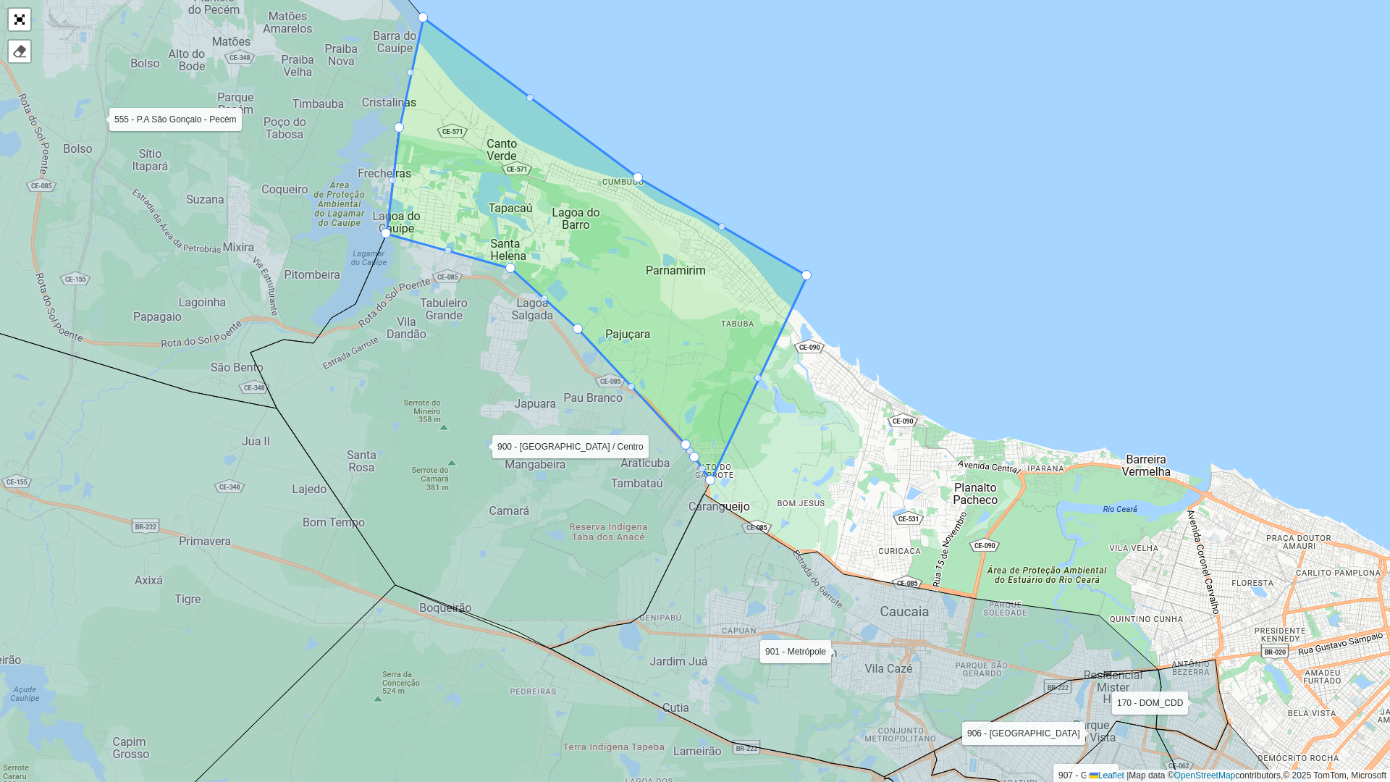
click at [761, 376] on div at bounding box center [757, 377] width 7 height 7
click at [757, 380] on div at bounding box center [757, 377] width 7 height 7
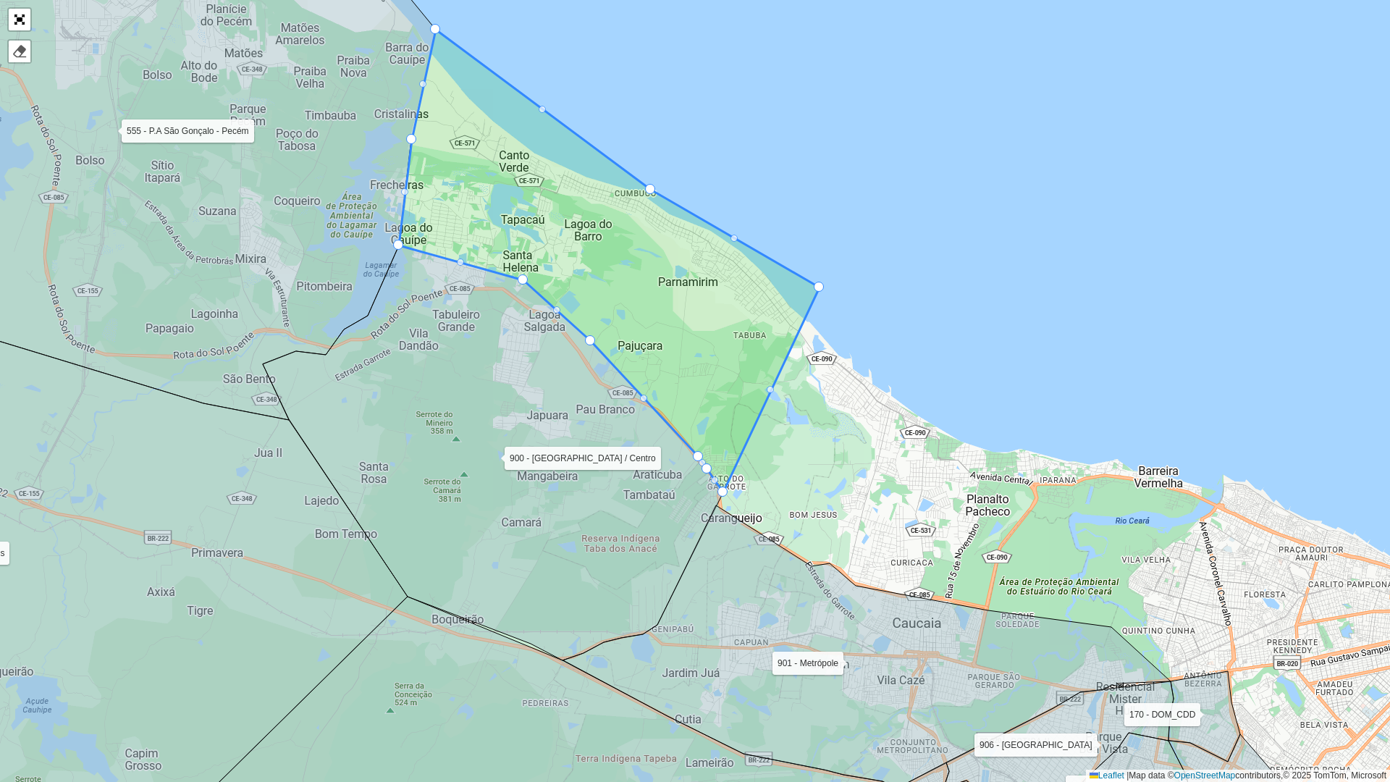
click at [723, 495] on div "142 - DOM_CDD 150 - DOM_CDD 151 - DOM_CDD 152 - DOM_CDD 170 - DOM_CDD 171 - DOM…" at bounding box center [695, 391] width 1390 height 782
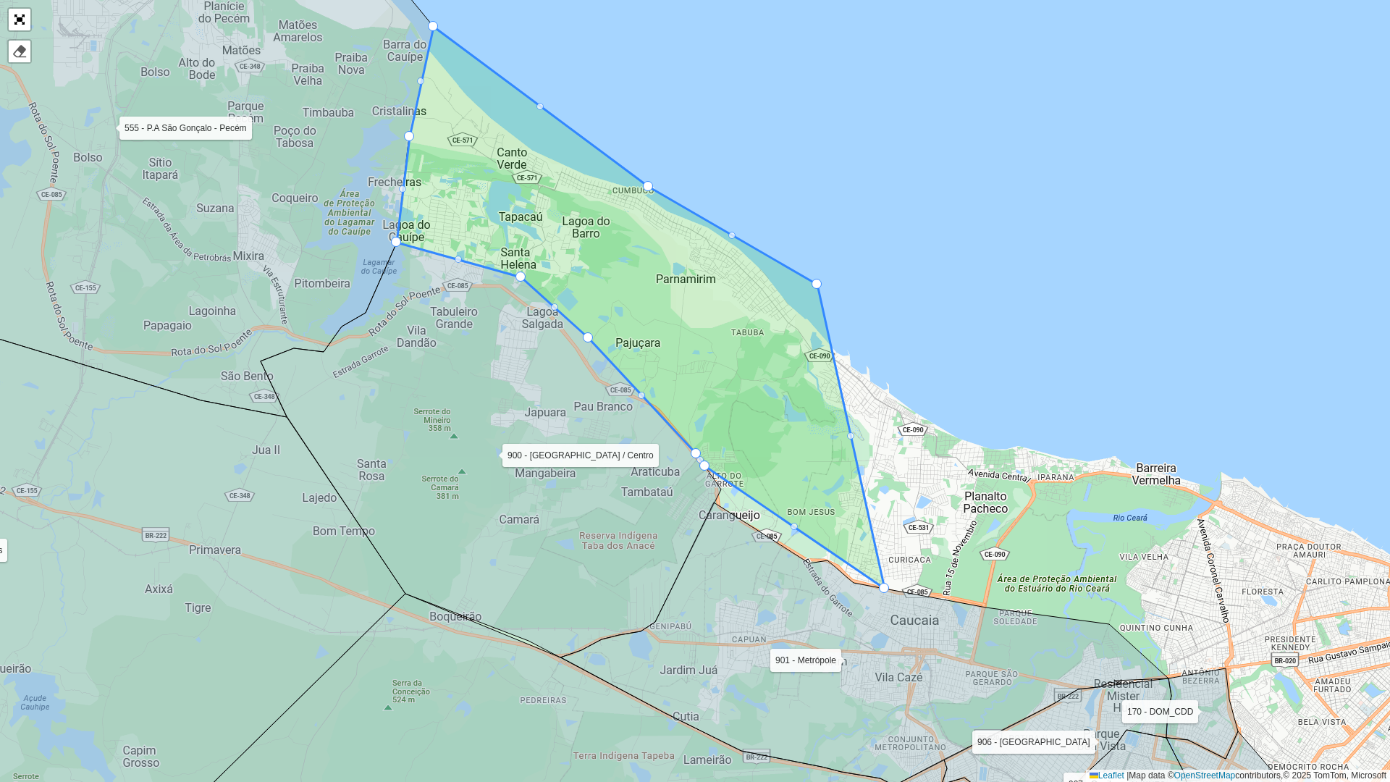
drag, startPoint x: 725, startPoint y: 494, endPoint x: 885, endPoint y: 591, distance: 187.5
drag, startPoint x: 702, startPoint y: 463, endPoint x: 720, endPoint y: 509, distance: 49.1
click at [795, 543] on div at bounding box center [798, 545] width 7 height 7
drag, startPoint x: 798, startPoint y: 544, endPoint x: 795, endPoint y: 558, distance: 14.1
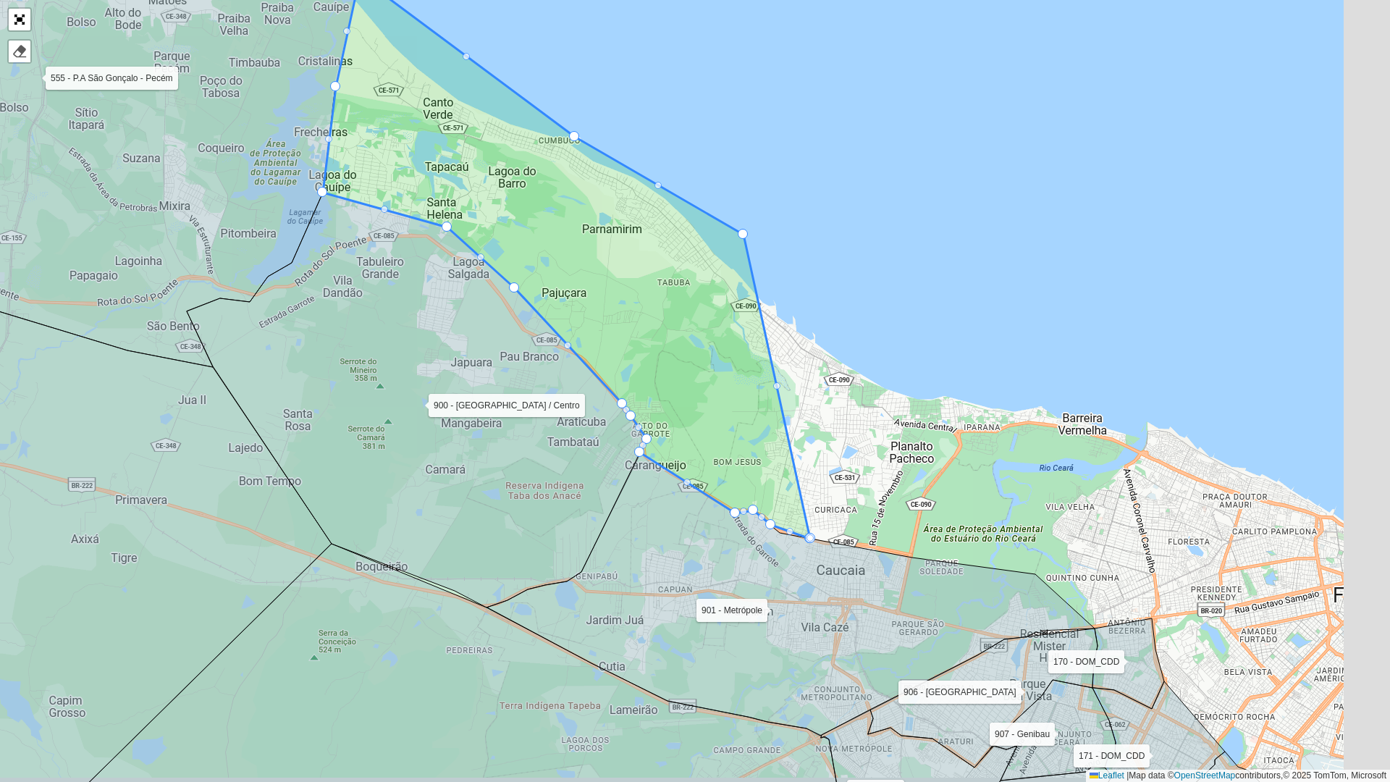
drag, startPoint x: 780, startPoint y: 491, endPoint x: 664, endPoint y: 418, distance: 137.6
click at [664, 418] on icon at bounding box center [566, 258] width 487 height 562
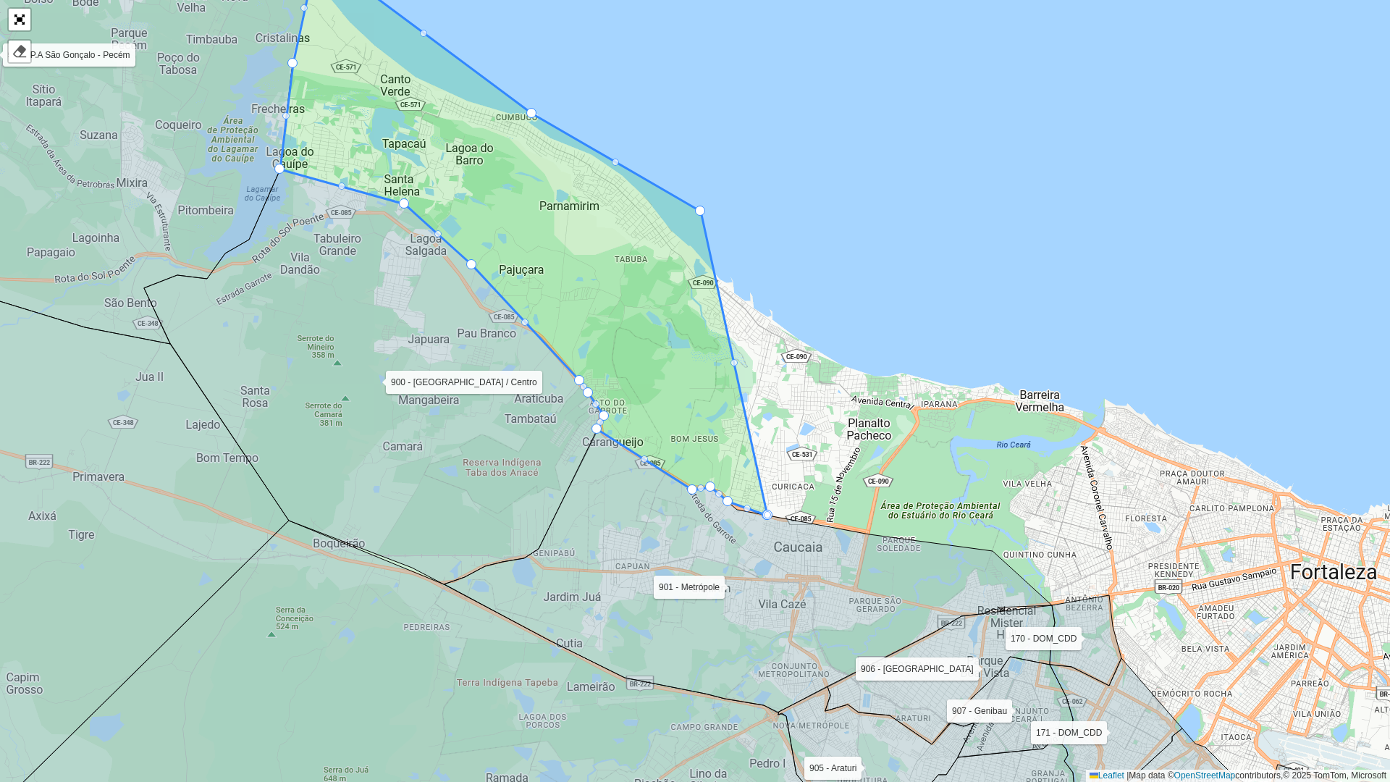
click at [771, 514] on div at bounding box center [767, 515] width 10 height 10
click at [771, 518] on div at bounding box center [767, 515] width 10 height 10
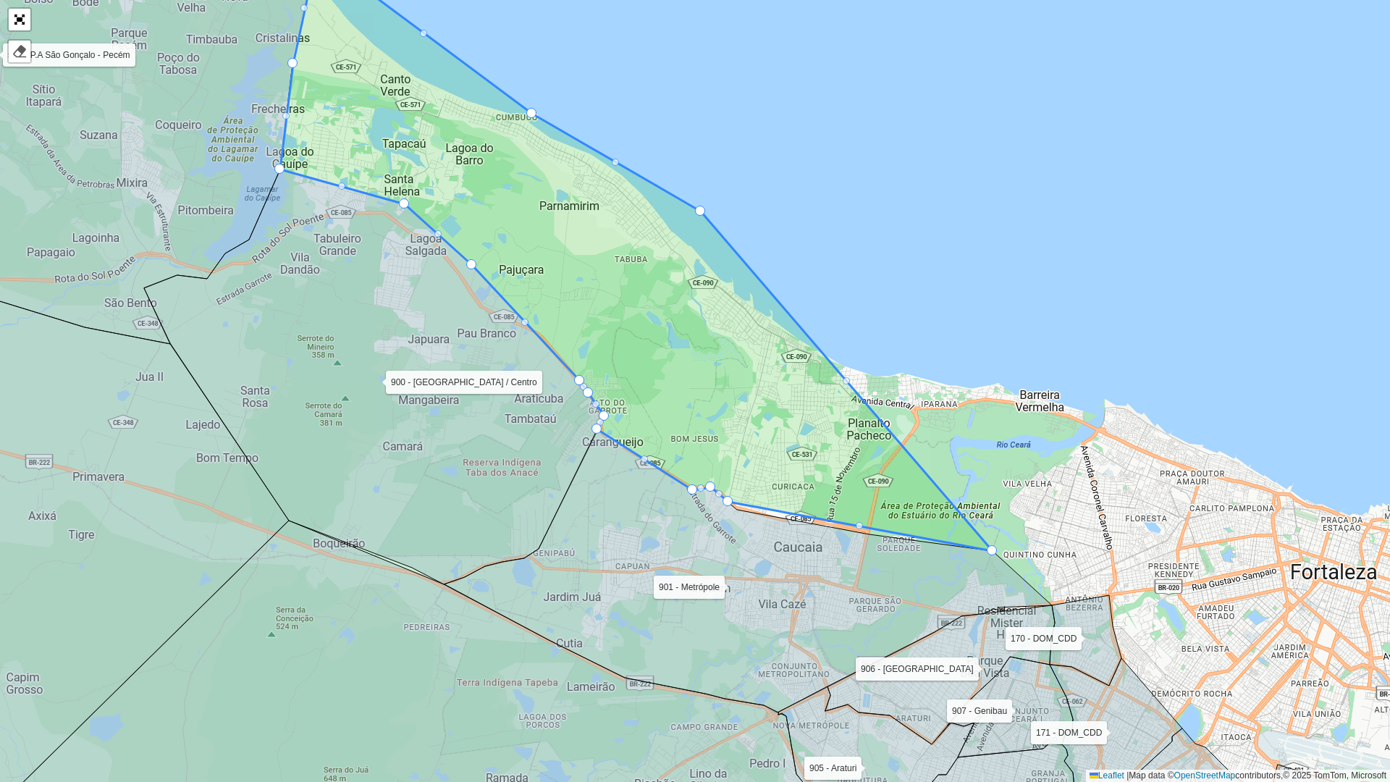
drag, startPoint x: 767, startPoint y: 513, endPoint x: 1003, endPoint y: 558, distance: 240.2
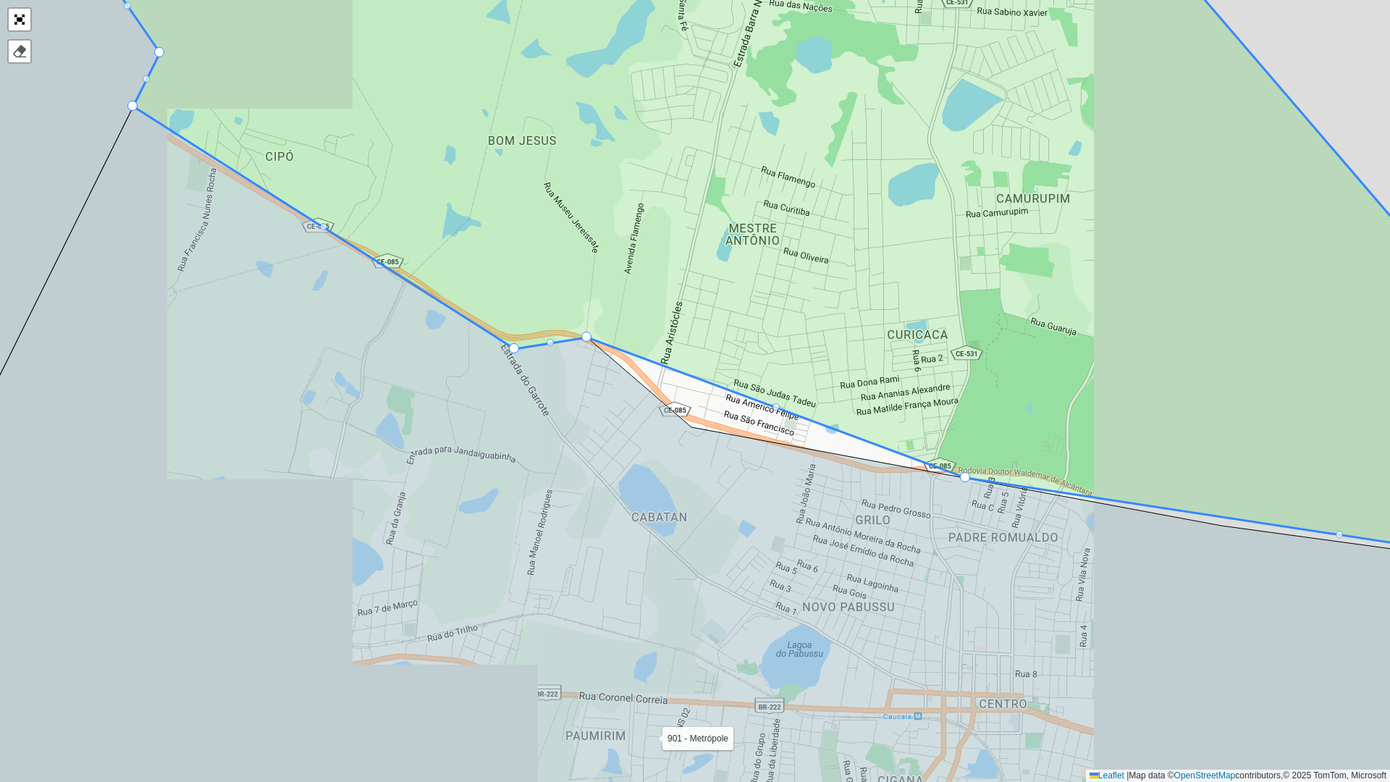
drag, startPoint x: 655, startPoint y: 395, endPoint x: 963, endPoint y: 489, distance: 321.8
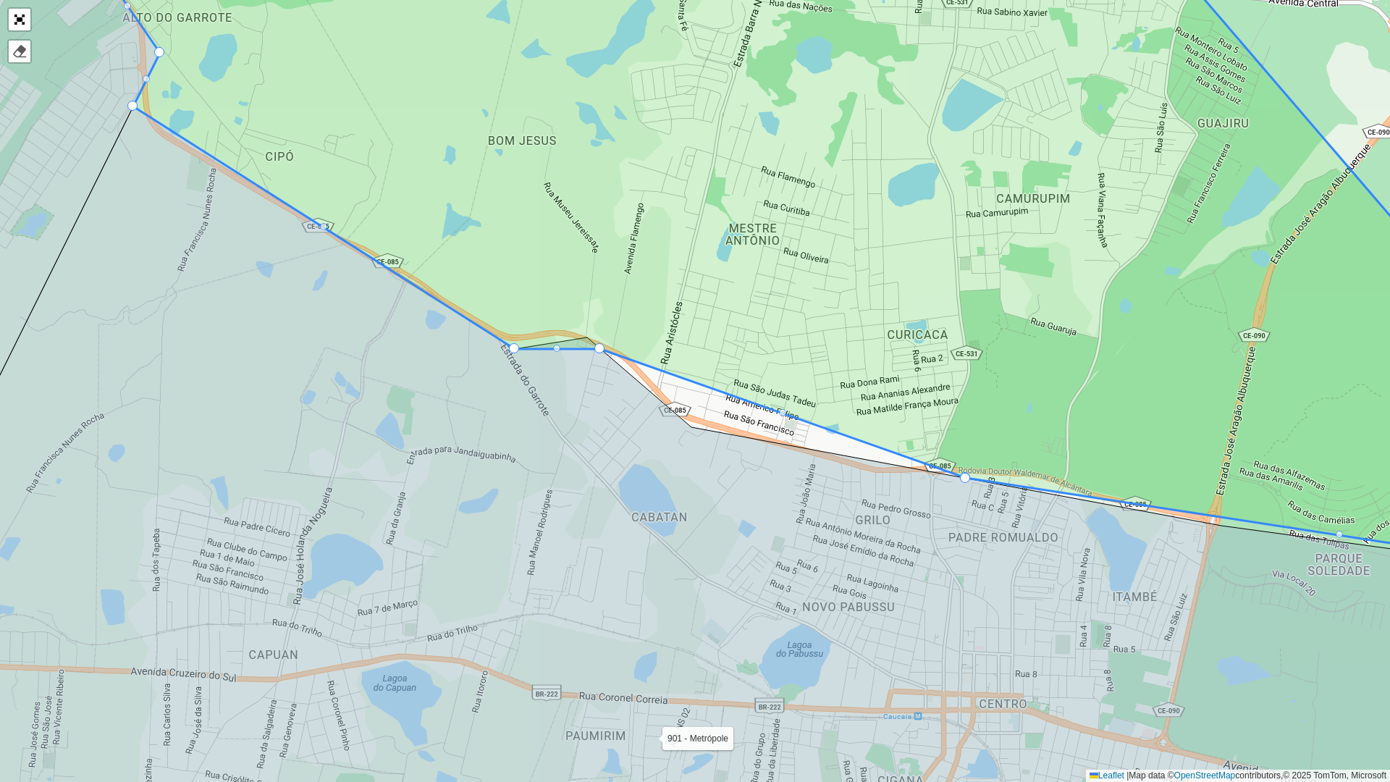
drag, startPoint x: 591, startPoint y: 334, endPoint x: 604, endPoint y: 338, distance: 13.5
click at [783, 412] on div at bounding box center [782, 412] width 7 height 7
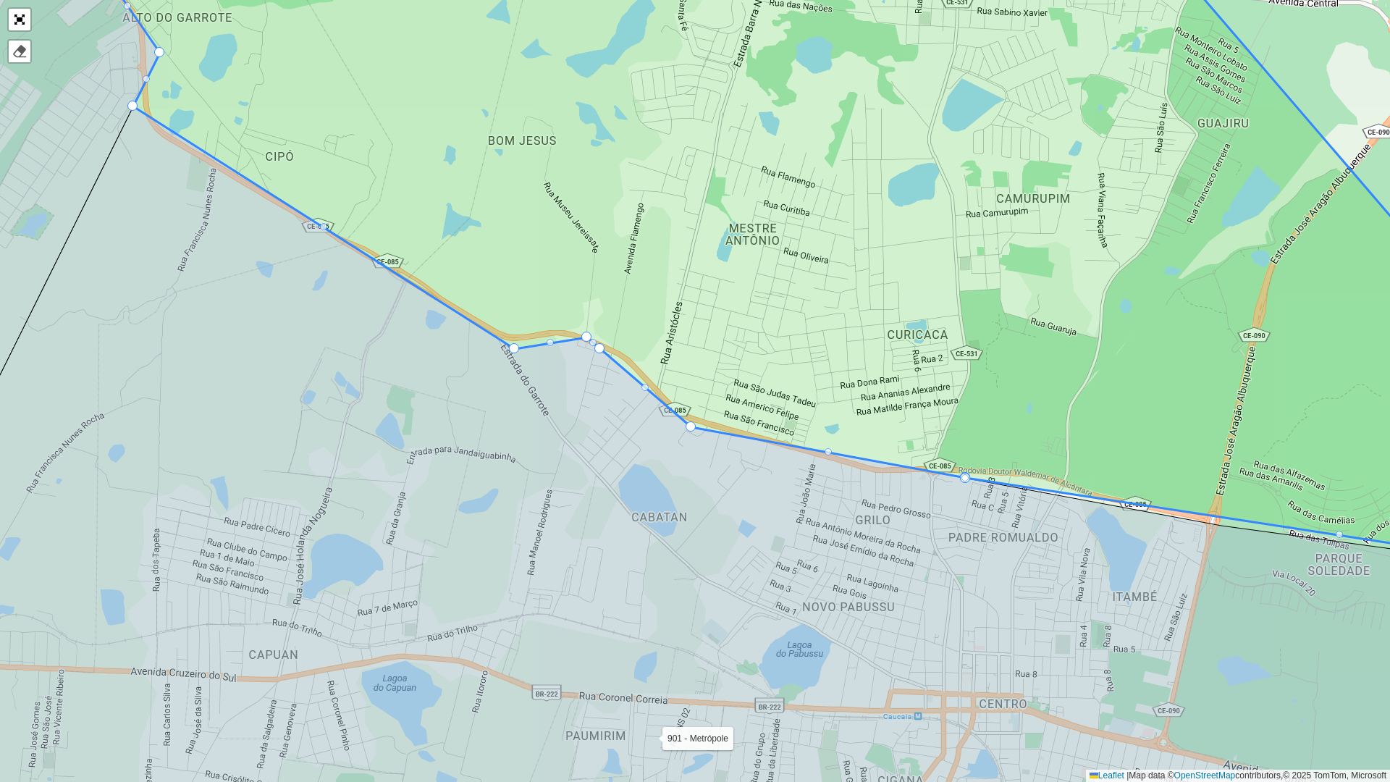
drag, startPoint x: 780, startPoint y: 413, endPoint x: 683, endPoint y: 436, distance: 100.3
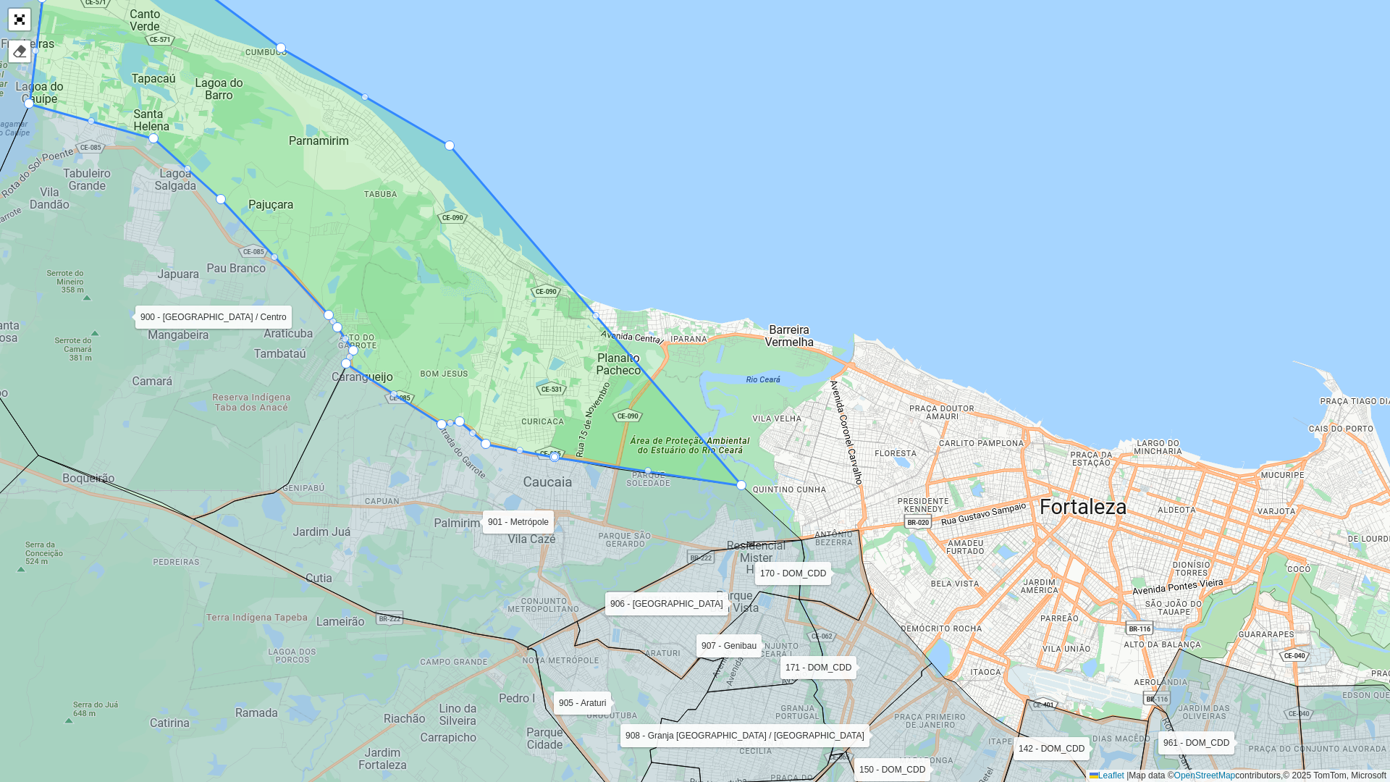
drag, startPoint x: 800, startPoint y: 332, endPoint x: 694, endPoint y: 455, distance: 162.2
click at [725, 450] on div "142 - DOM_CDD 150 - DOM_CDD 151 - DOM_CDD 152 - DOM_CDD 170 - DOM_CDD 171 - DOM…" at bounding box center [695, 391] width 1390 height 782
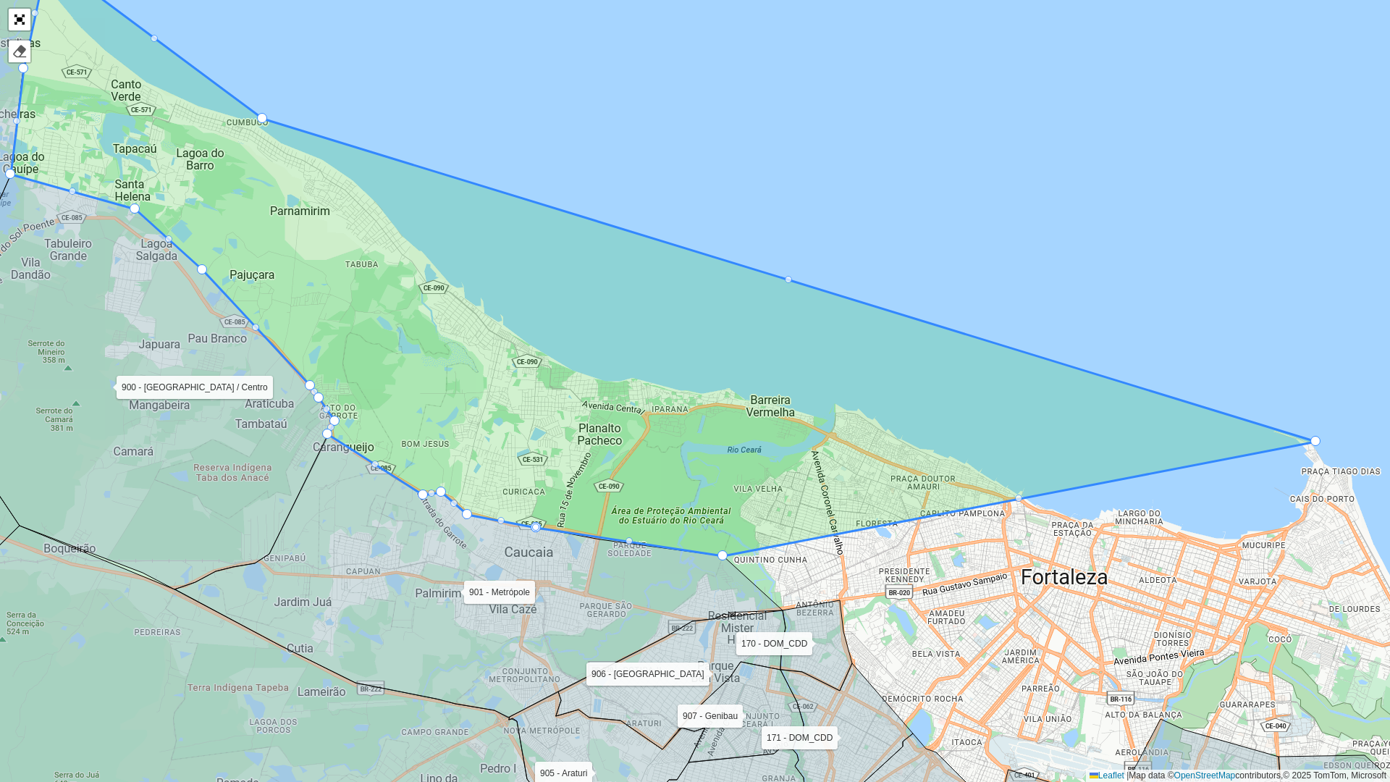
drag, startPoint x: 431, startPoint y: 216, endPoint x: 1316, endPoint y: 442, distance: 912.9
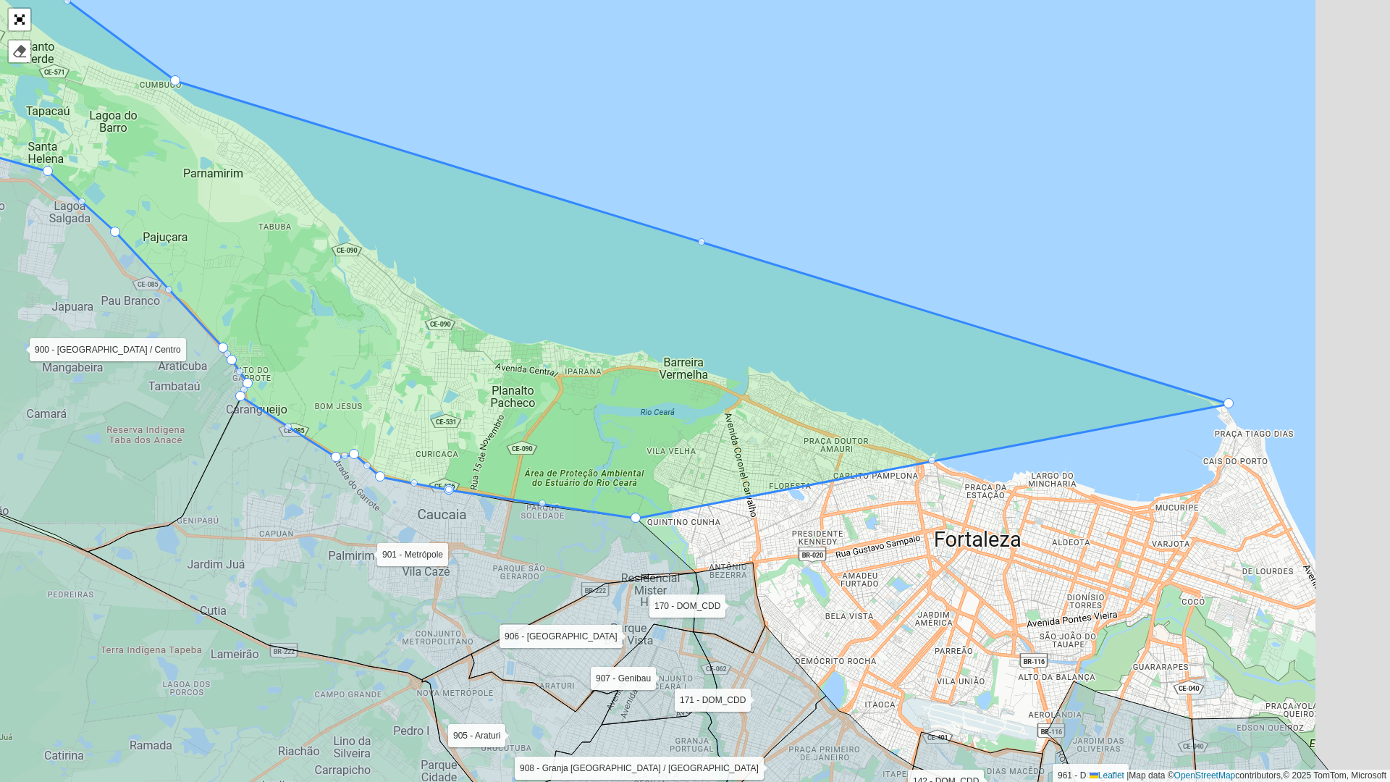
drag, startPoint x: 904, startPoint y: 393, endPoint x: 787, endPoint y: 341, distance: 128.3
click at [787, 341] on icon at bounding box center [576, 219] width 1305 height 597
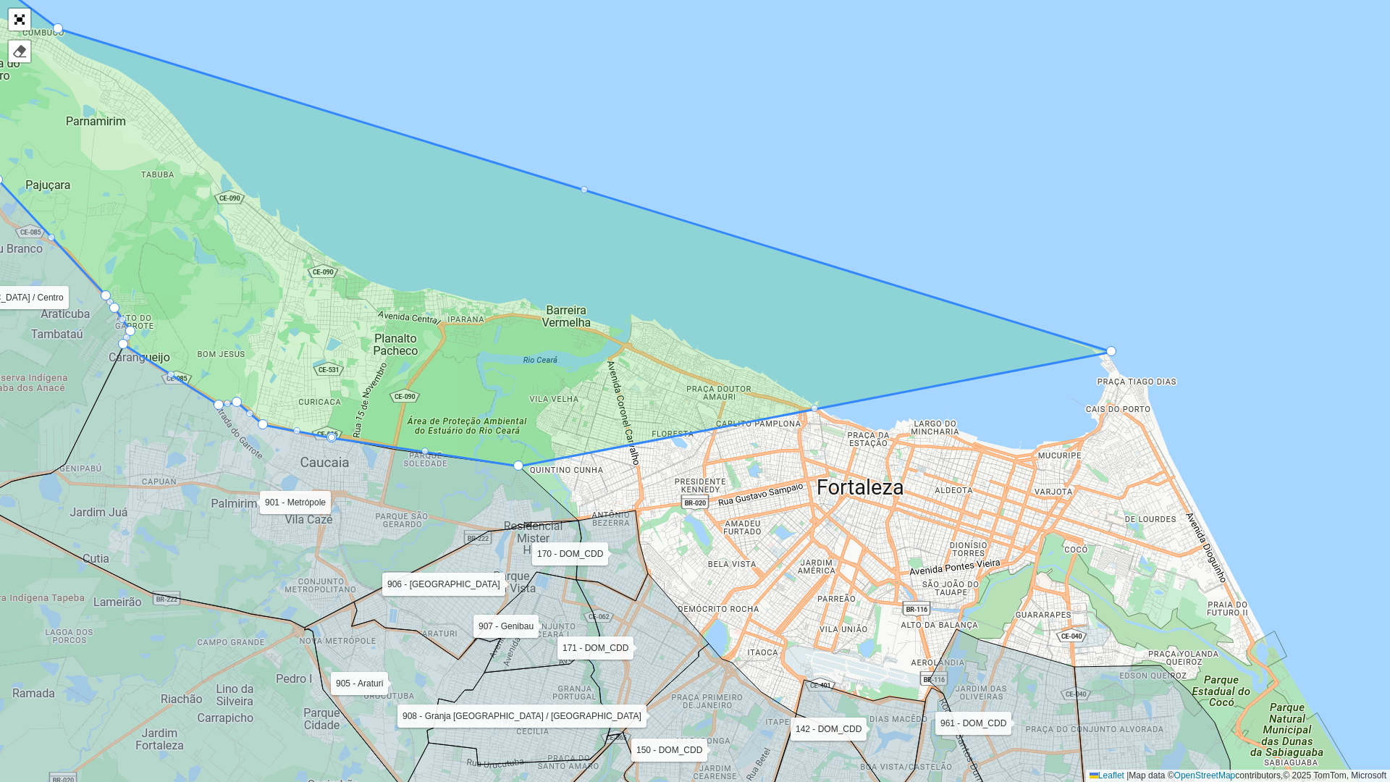
click at [817, 410] on div at bounding box center [814, 408] width 7 height 7
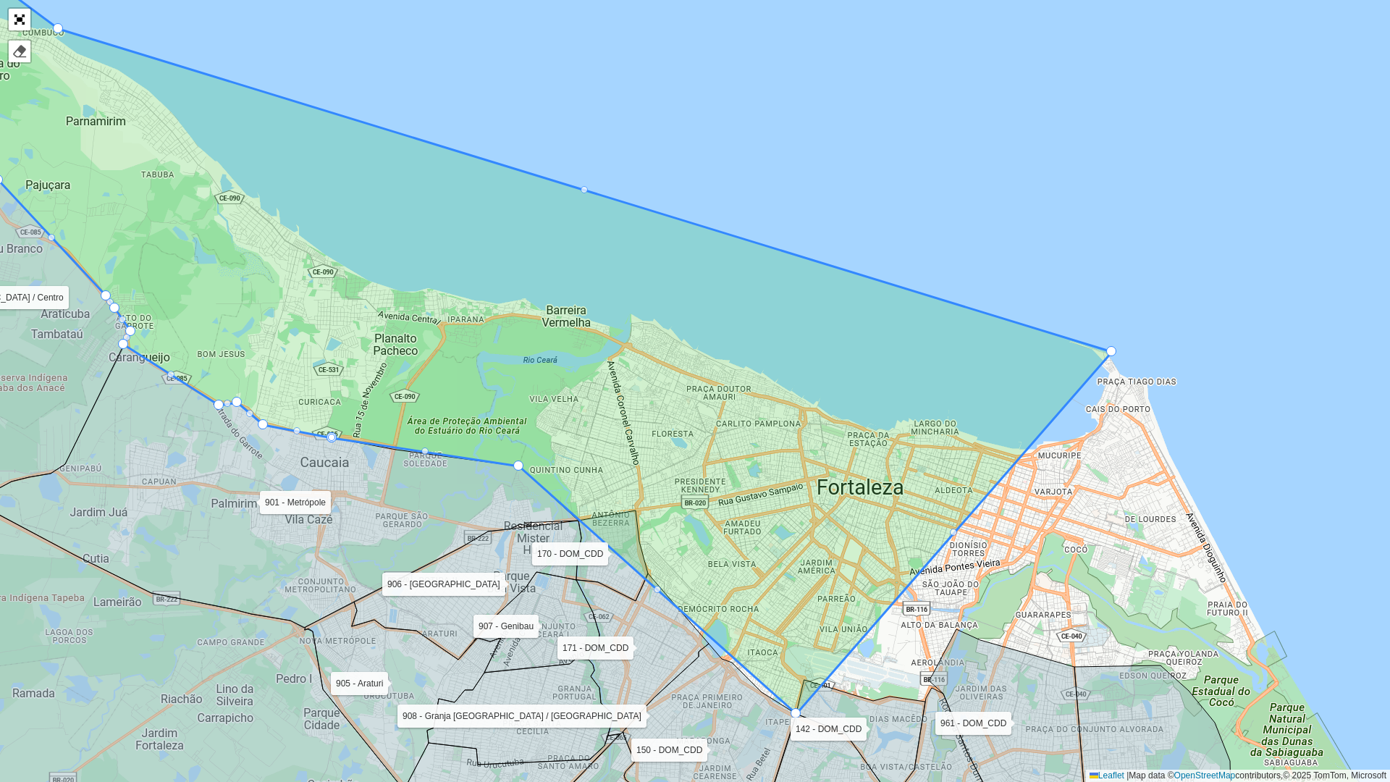
drag, startPoint x: 813, startPoint y: 428, endPoint x: 791, endPoint y: 711, distance: 283.9
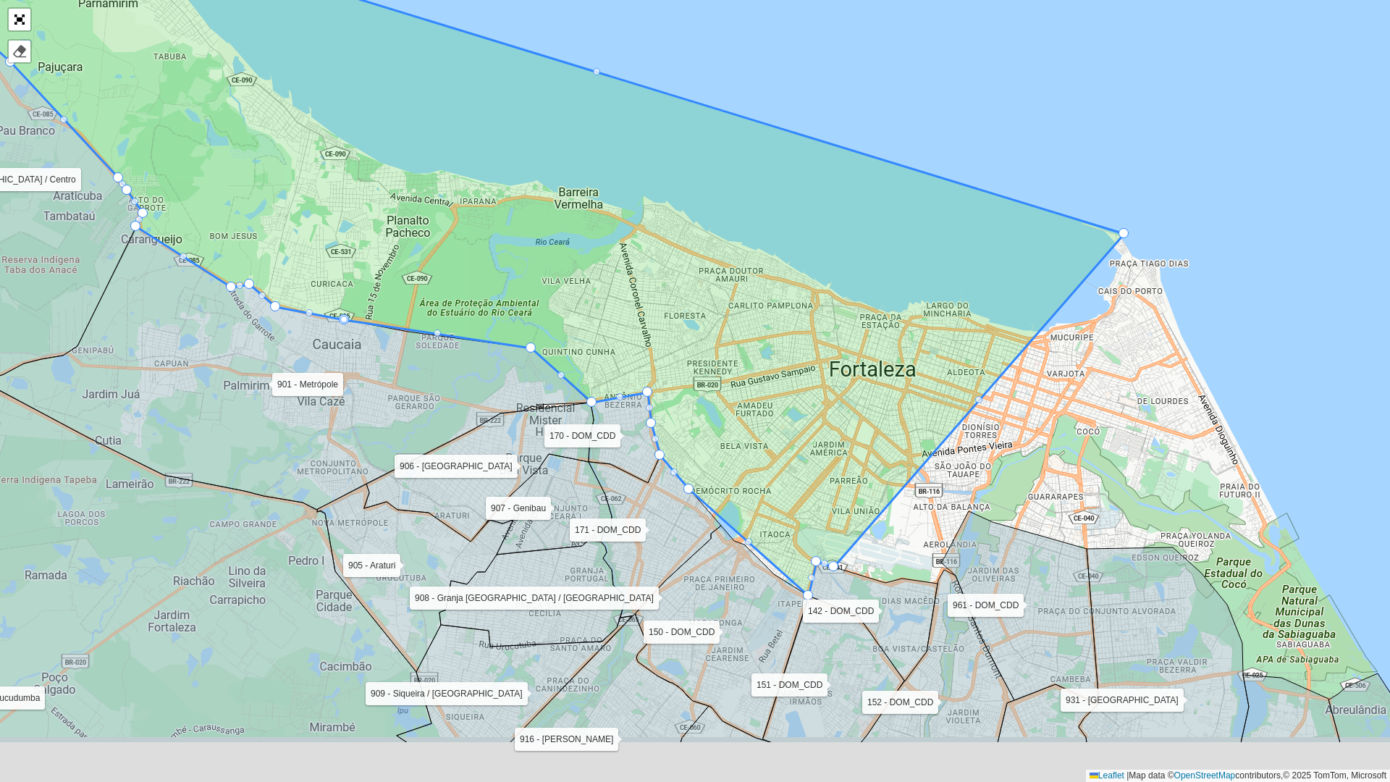
drag, startPoint x: 707, startPoint y: 568, endPoint x: 719, endPoint y: 450, distance: 118.6
click at [719, 450] on icon at bounding box center [497, 199] width 1253 height 794
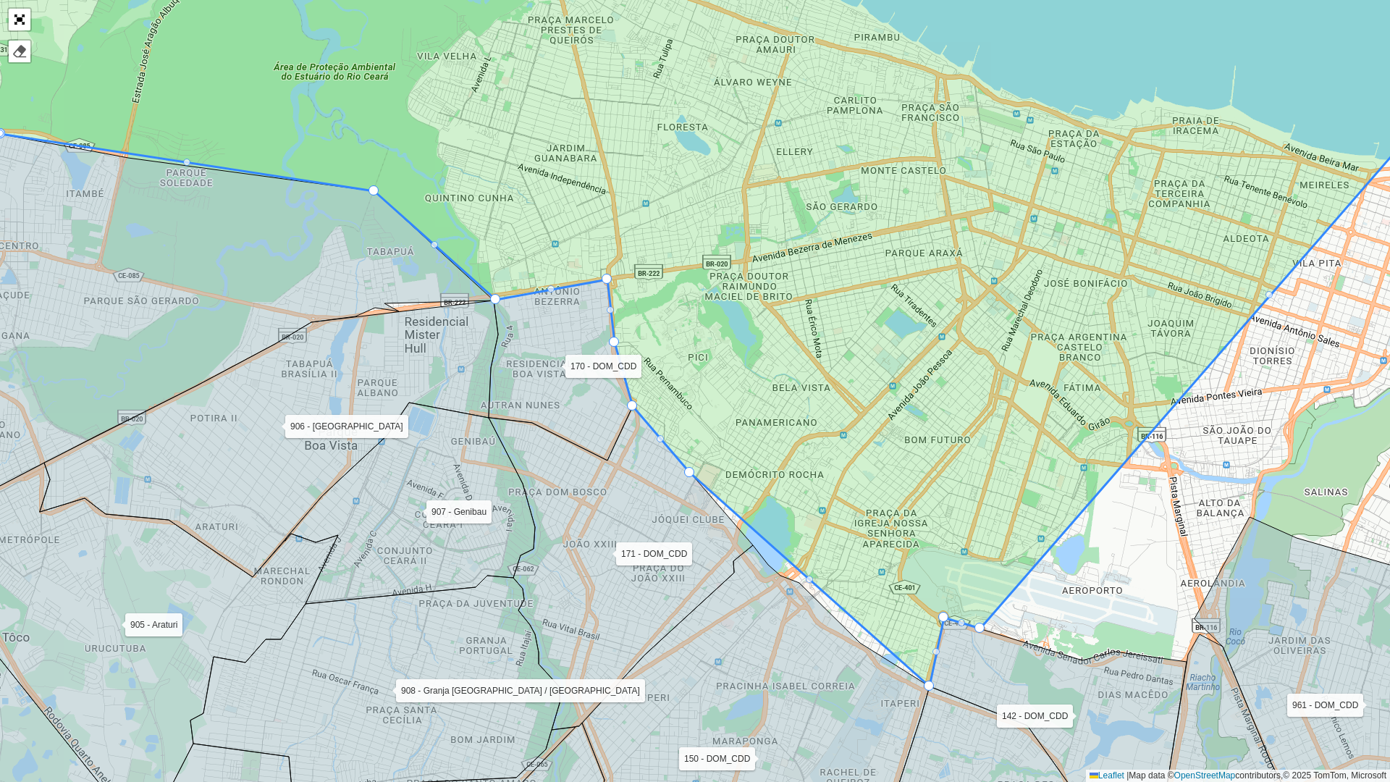
click at [811, 577] on div at bounding box center [809, 579] width 7 height 7
drag, startPoint x: 811, startPoint y: 578, endPoint x: 748, endPoint y: 564, distance: 64.5
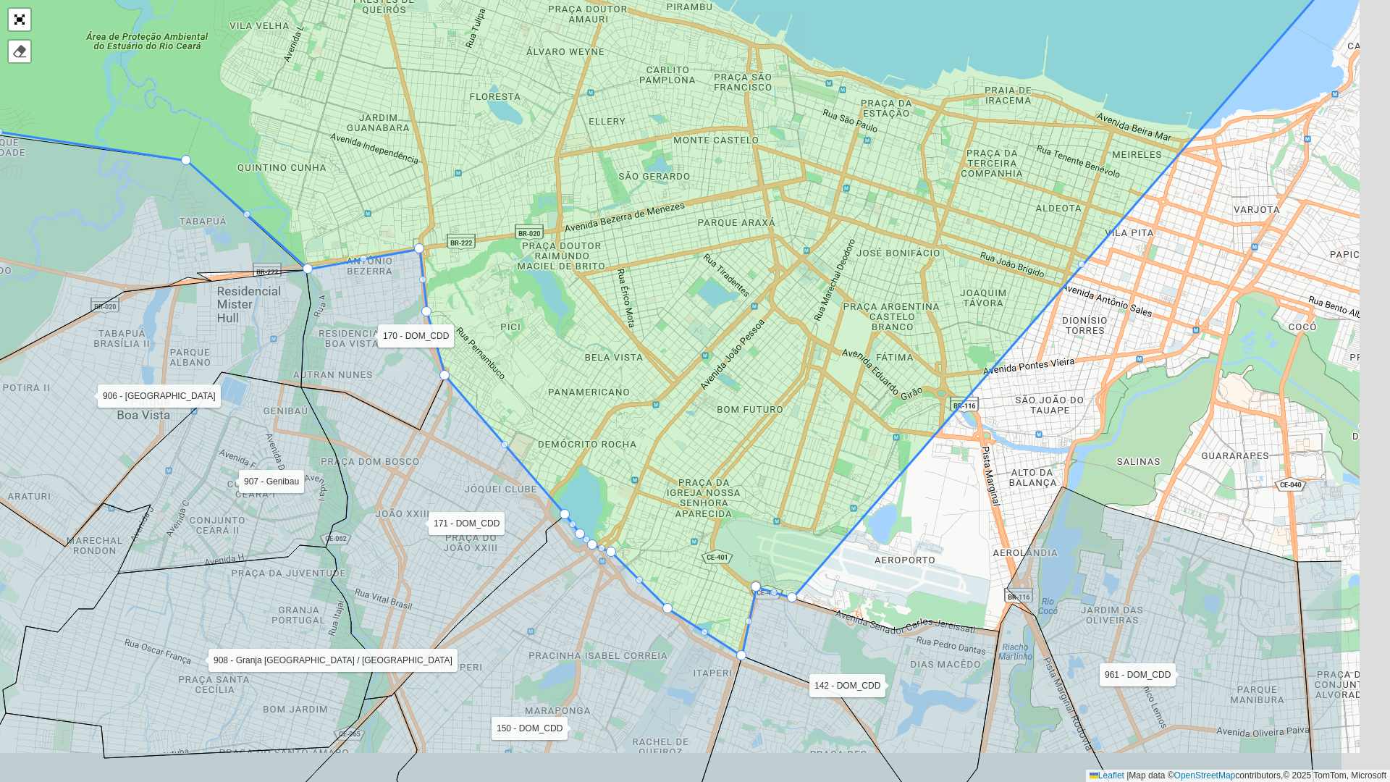
drag, startPoint x: 862, startPoint y: 531, endPoint x: 557, endPoint y: 466, distance: 311.8
click at [559, 468] on icon at bounding box center [507, 272] width 1672 height 767
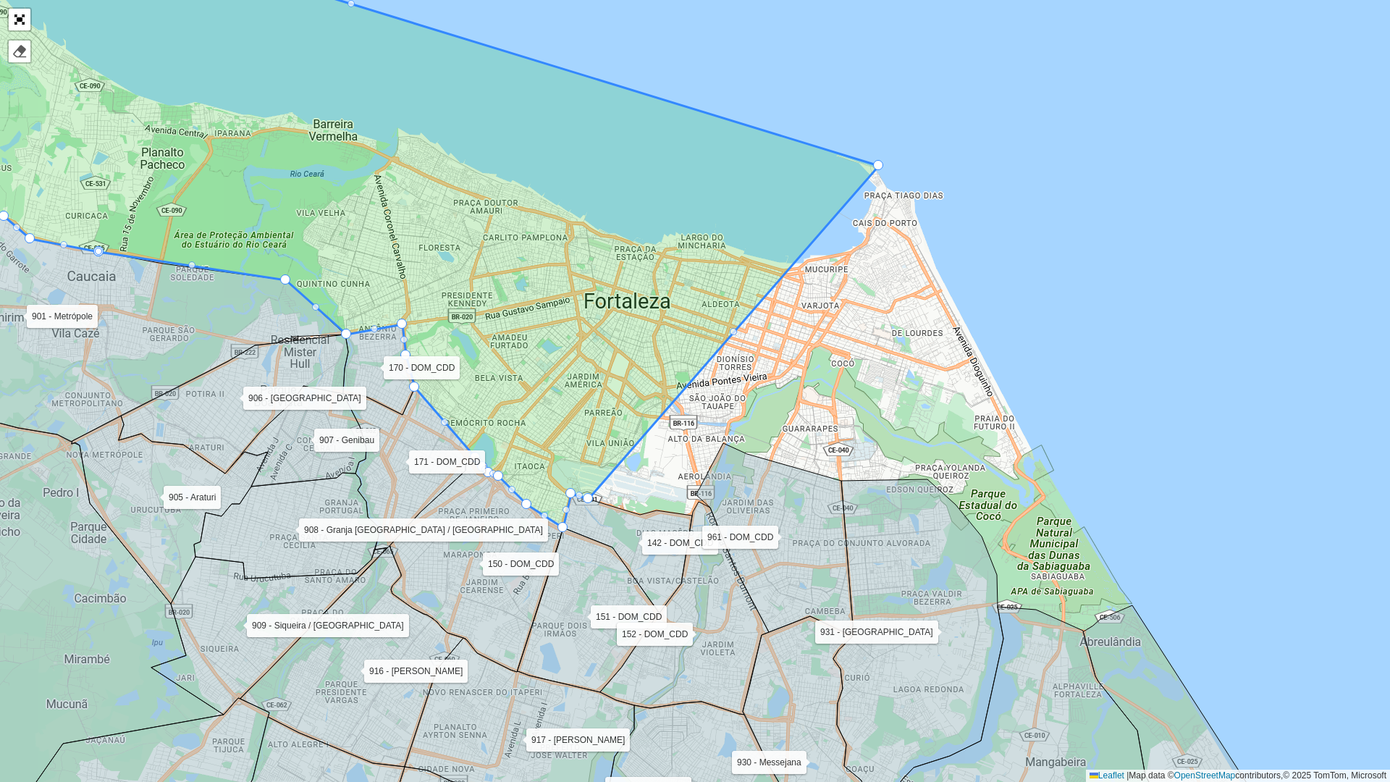
click at [737, 329] on icon at bounding box center [369, 224] width 1020 height 608
click at [732, 333] on div at bounding box center [733, 331] width 7 height 7
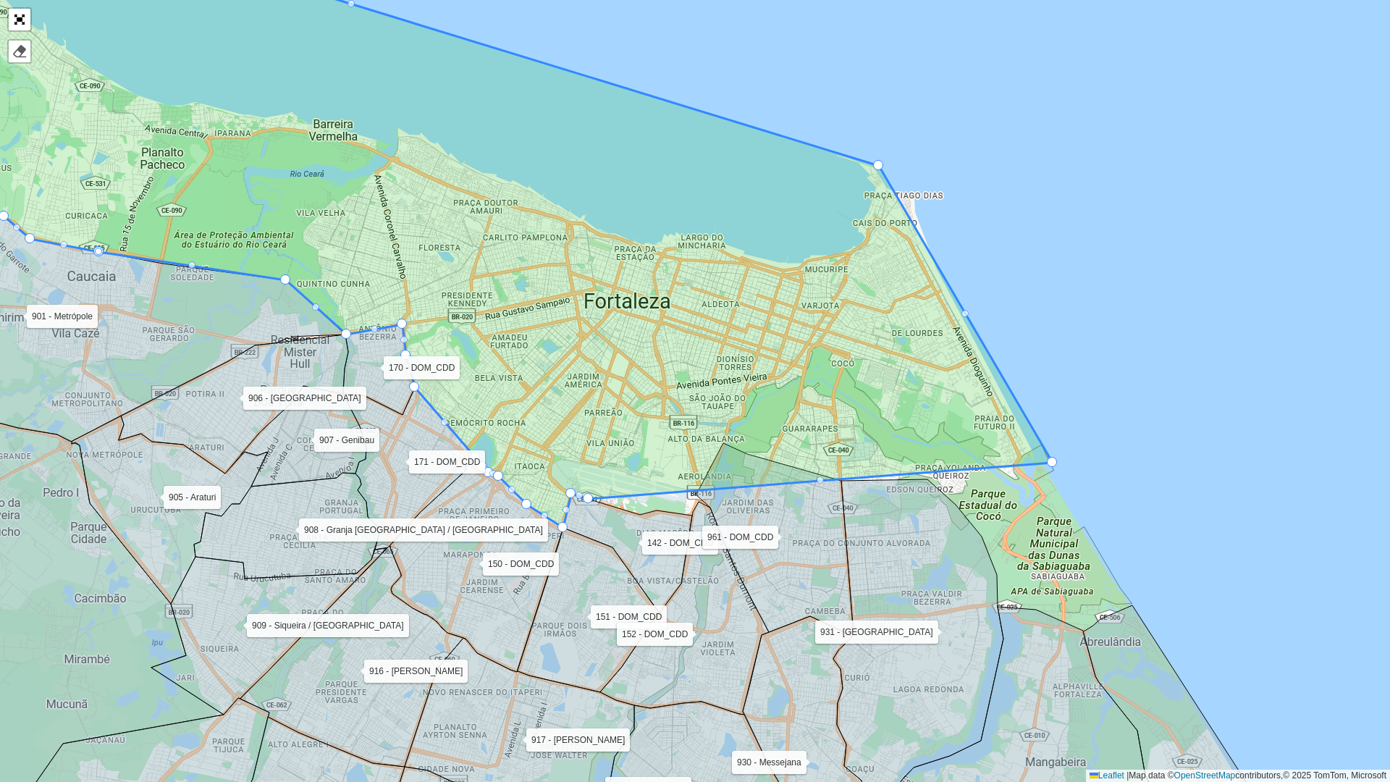
drag, startPoint x: 730, startPoint y: 332, endPoint x: 1048, endPoint y: 462, distance: 344.2
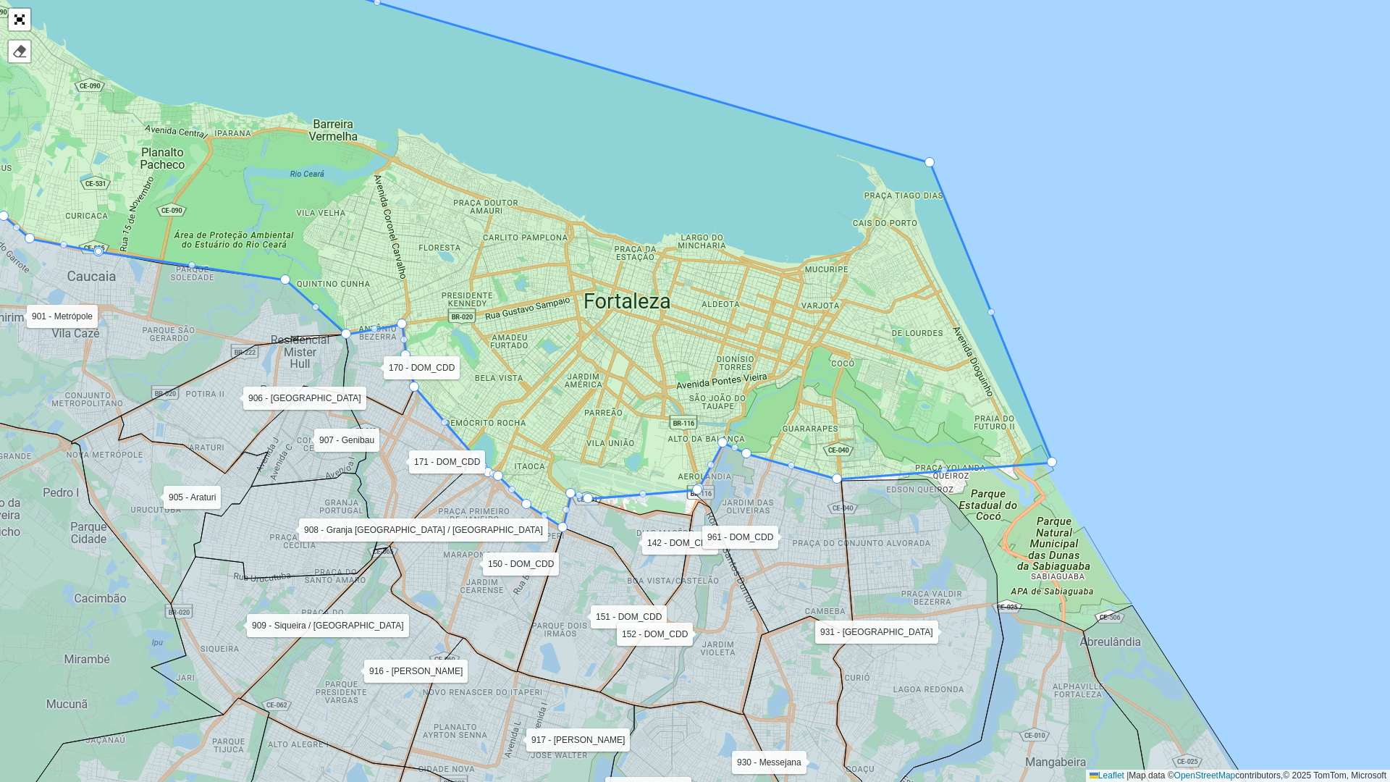
drag, startPoint x: 883, startPoint y: 167, endPoint x: 929, endPoint y: 160, distance: 46.8
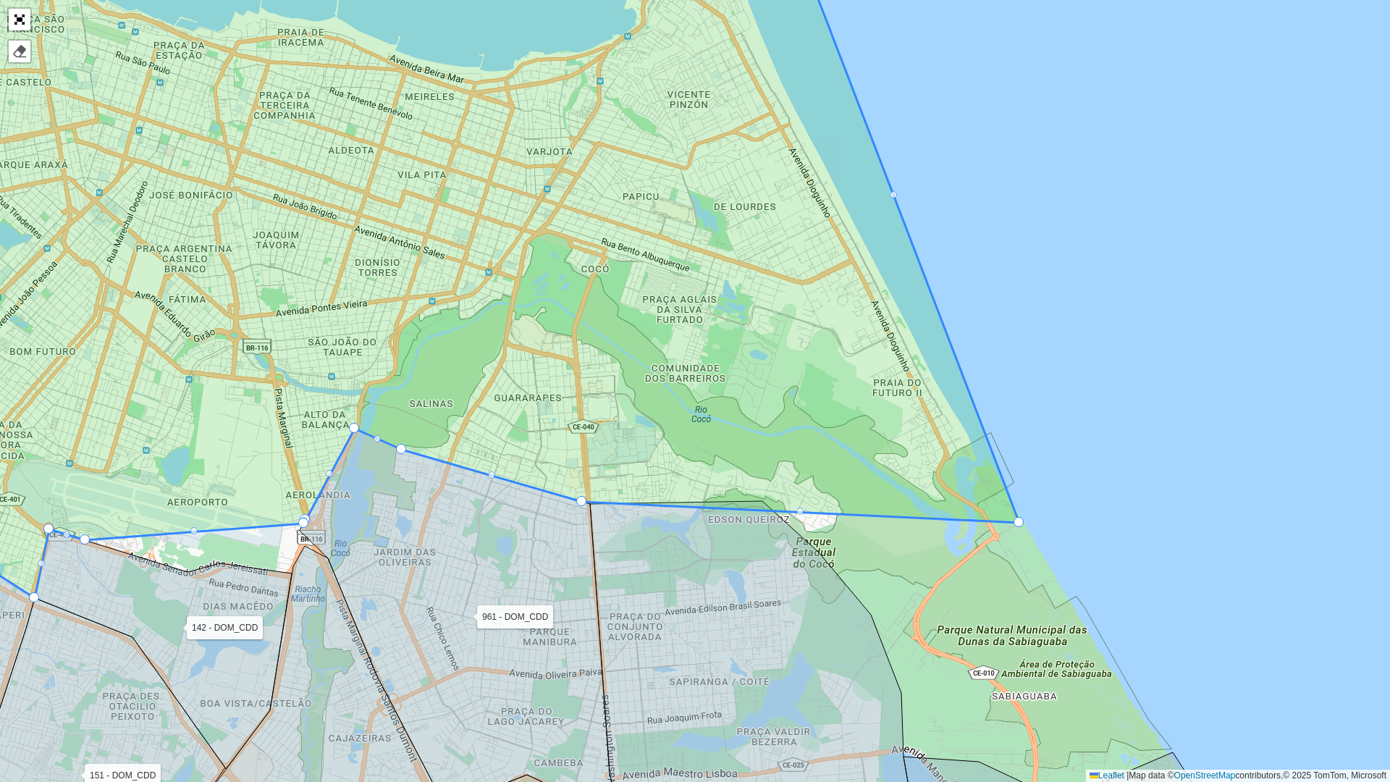
drag, startPoint x: 1011, startPoint y: 469, endPoint x: 1018, endPoint y: 524, distance: 55.5
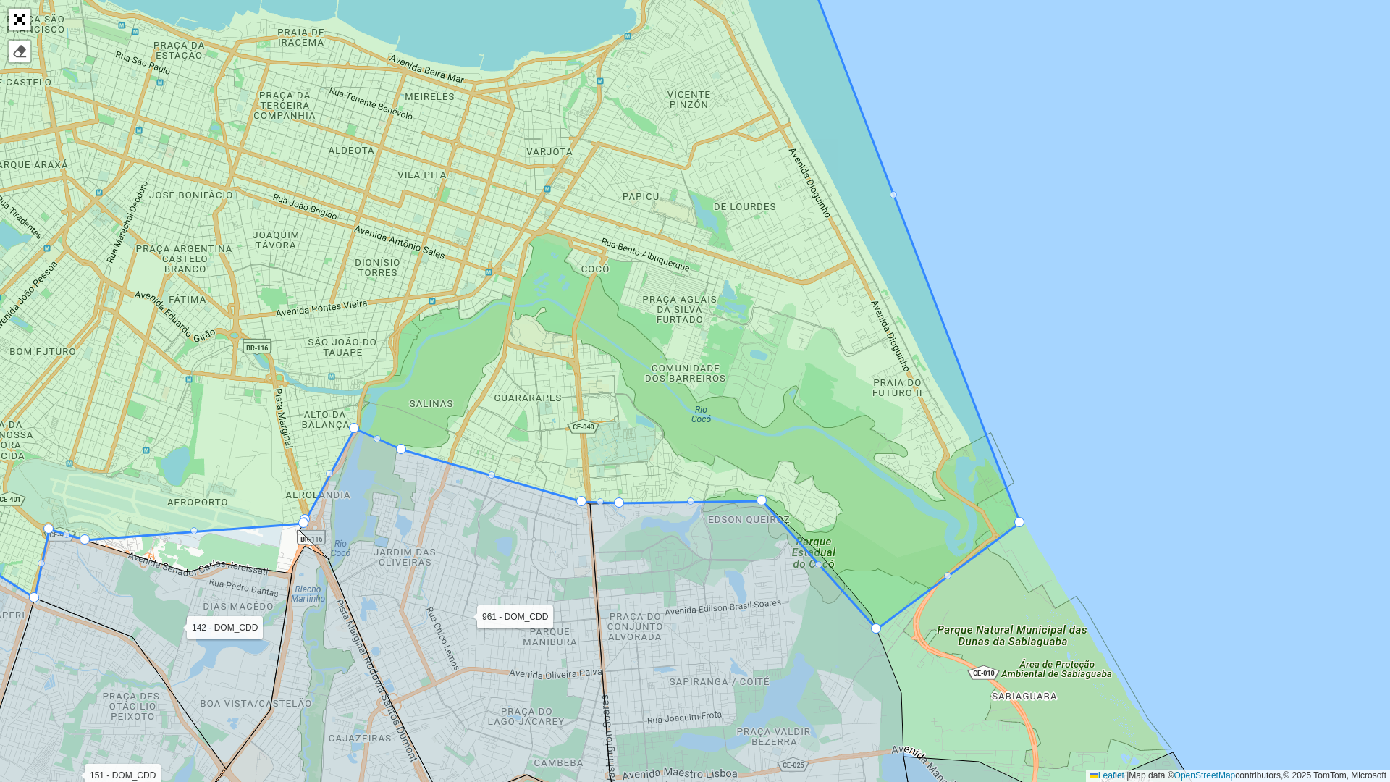
drag, startPoint x: 774, startPoint y: 512, endPoint x: 880, endPoint y: 628, distance: 157.8
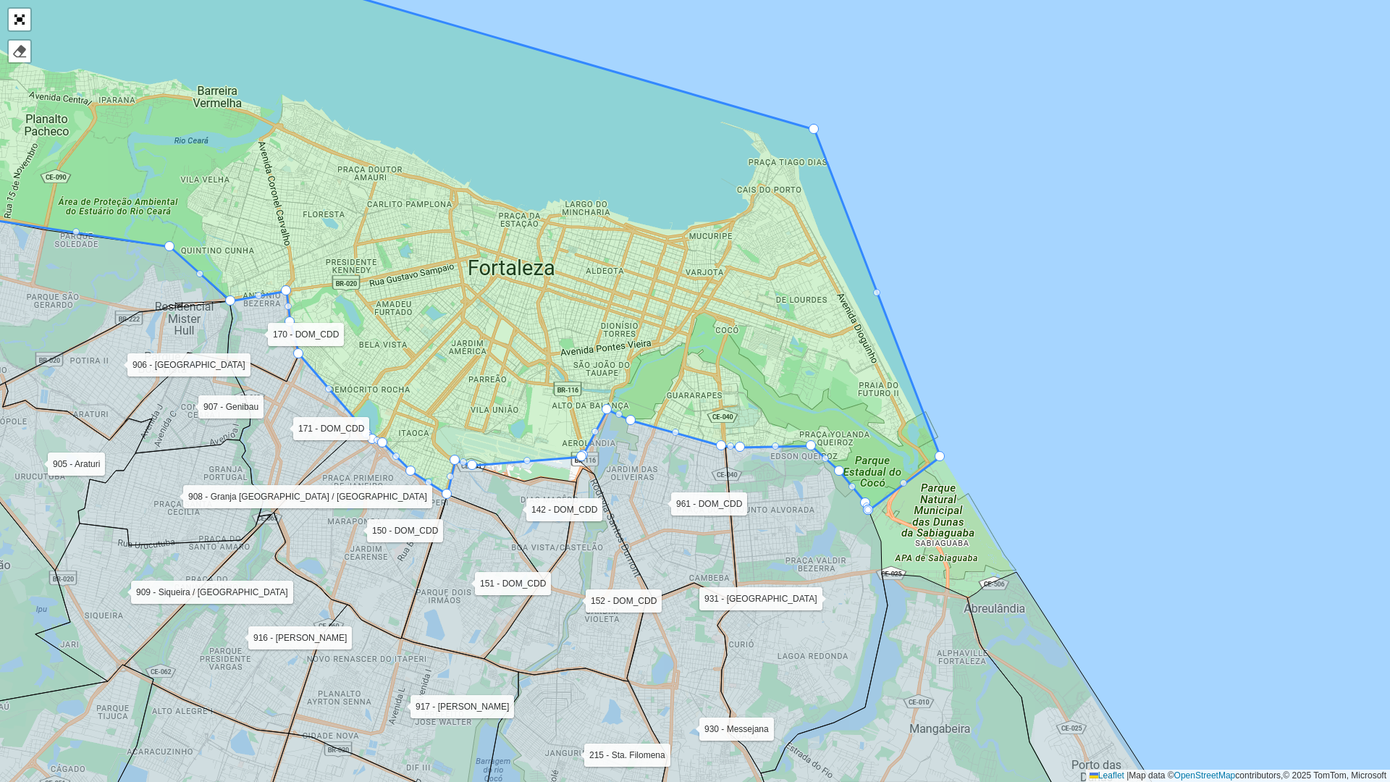
drag, startPoint x: 819, startPoint y: 290, endPoint x: 920, endPoint y: 323, distance: 106.5
click at [920, 323] on div "142 - DOM_CDD 150 - DOM_CDD 151 - DOM_CDD 152 - DOM_CDD 170 - DOM_CDD 171 - DOM…" at bounding box center [695, 391] width 1390 height 782
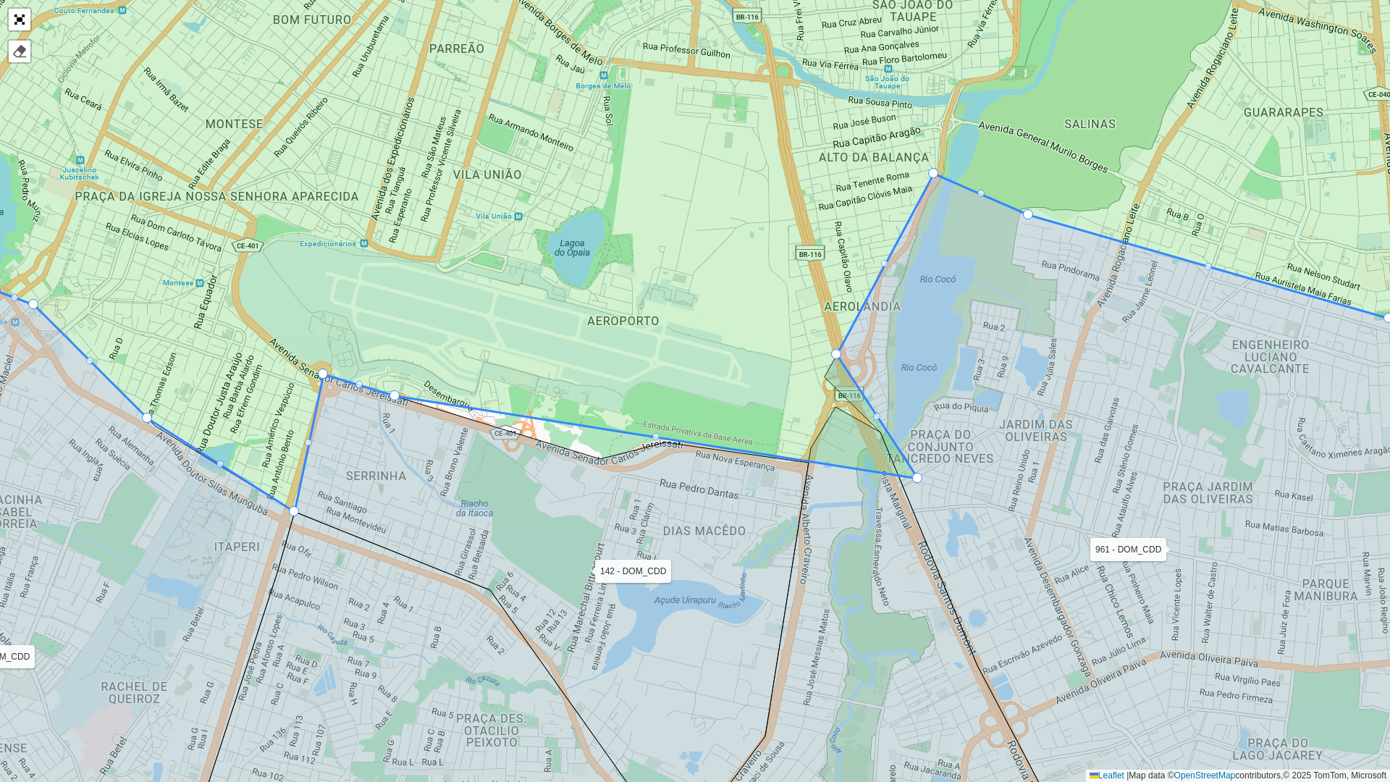
drag, startPoint x: 830, startPoint y: 365, endPoint x: 915, endPoint y: 481, distance: 144.1
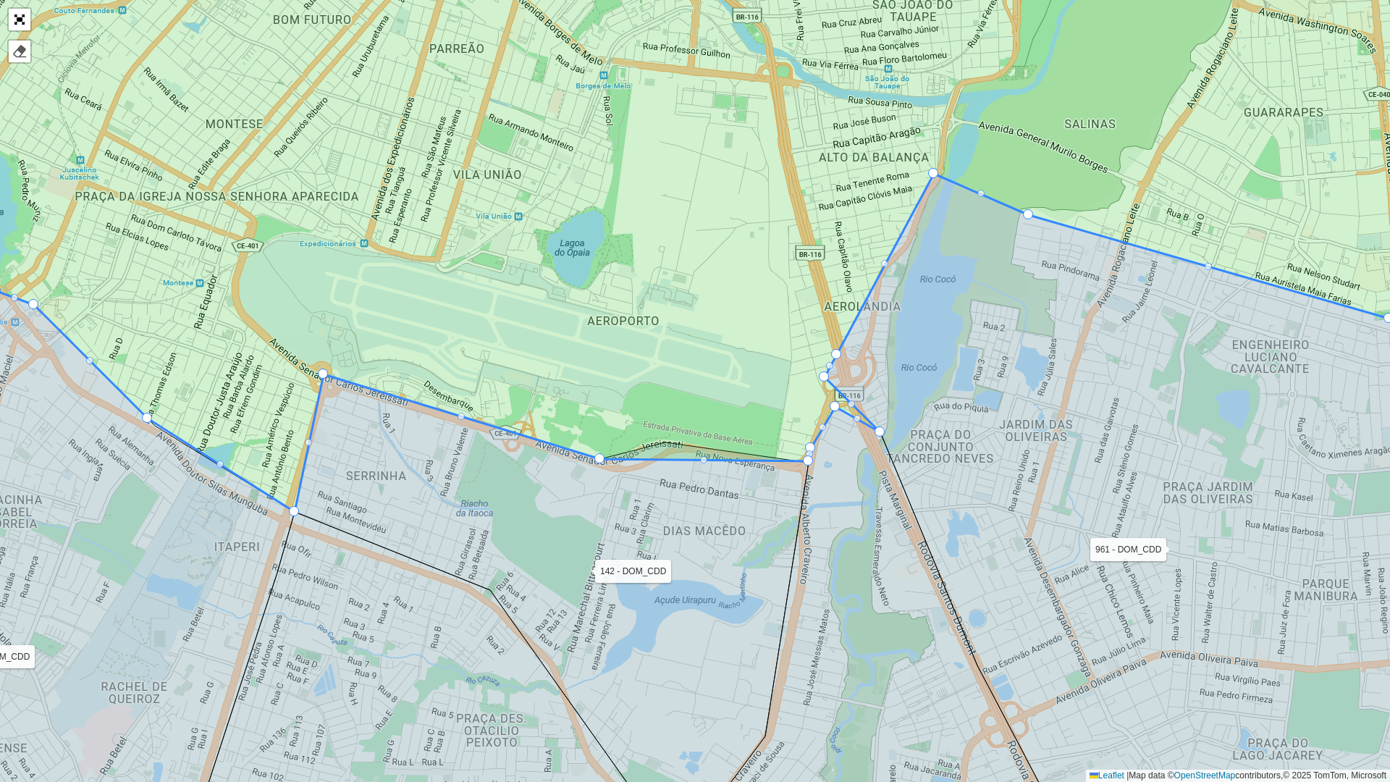
drag, startPoint x: 393, startPoint y: 395, endPoint x: 600, endPoint y: 458, distance: 216.2
click at [16, 18] on link "Abrir mapa em tela cheia" at bounding box center [20, 20] width 22 height 22
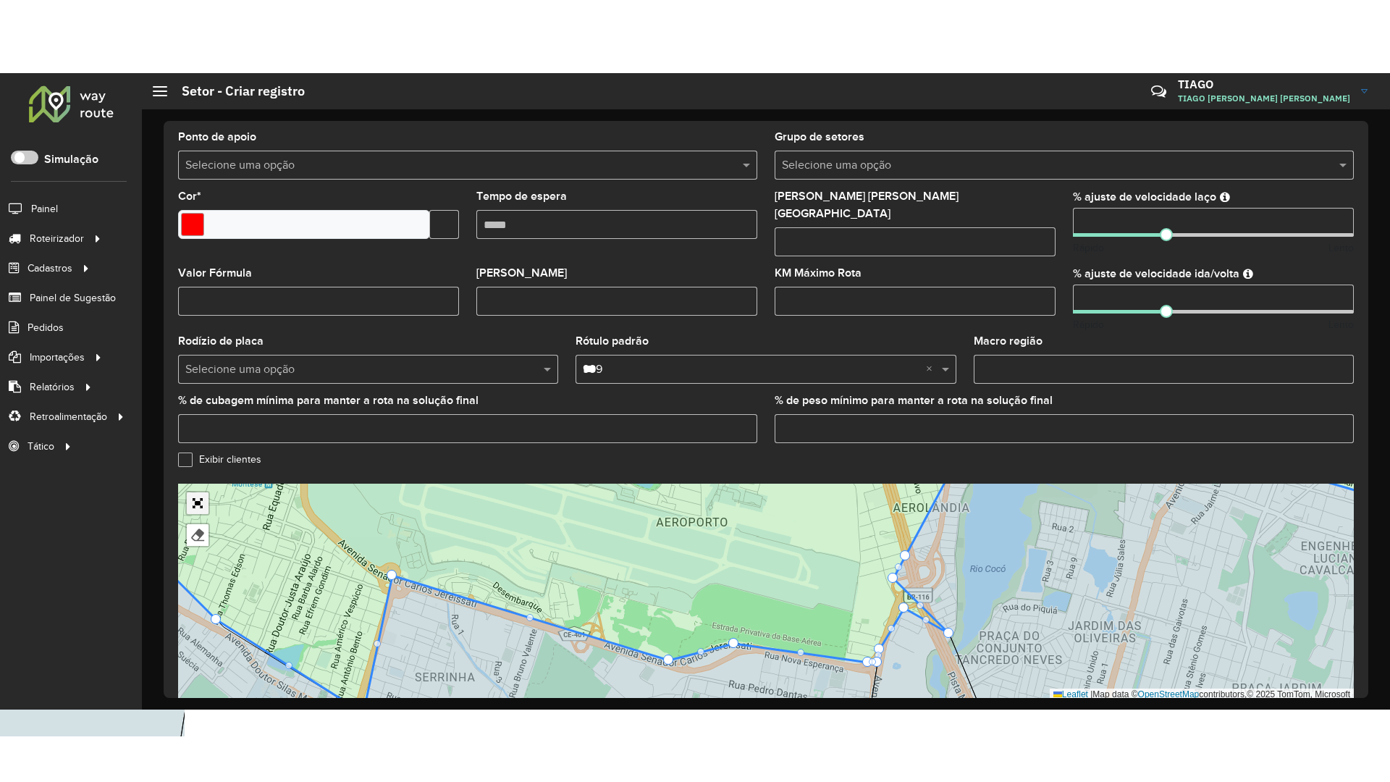
scroll to position [358, 0]
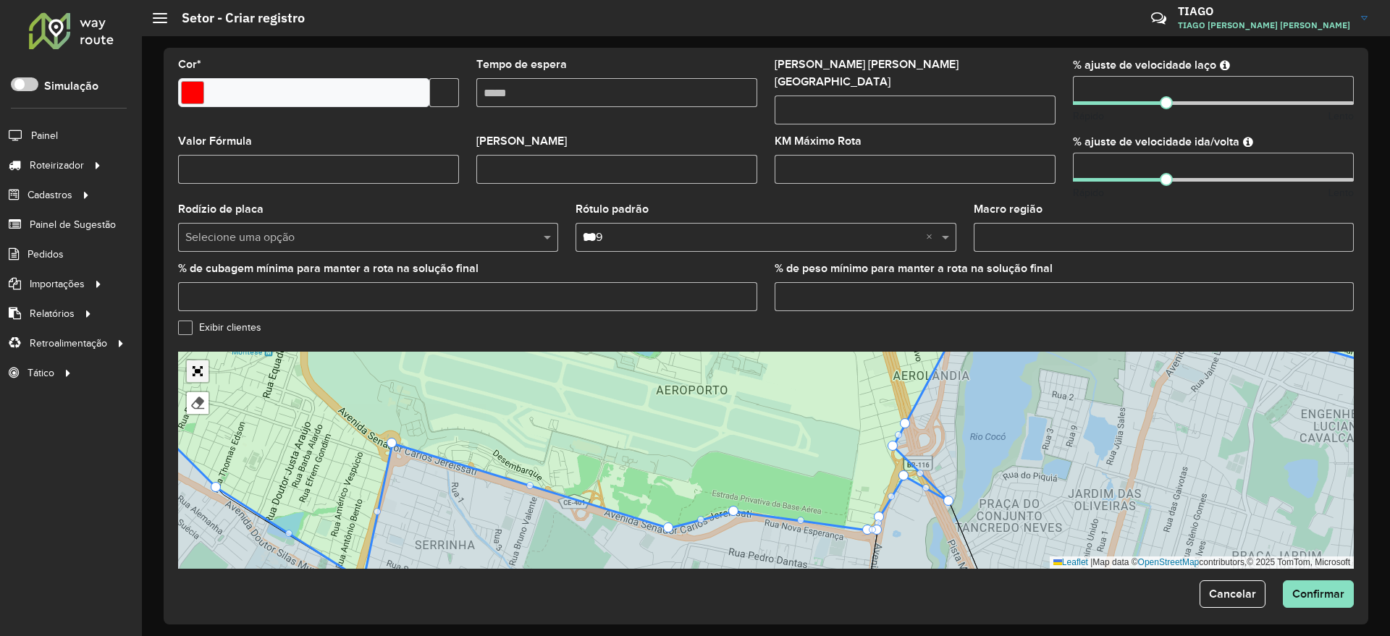
click at [198, 361] on link "Abrir mapa em tela cheia" at bounding box center [198, 372] width 22 height 22
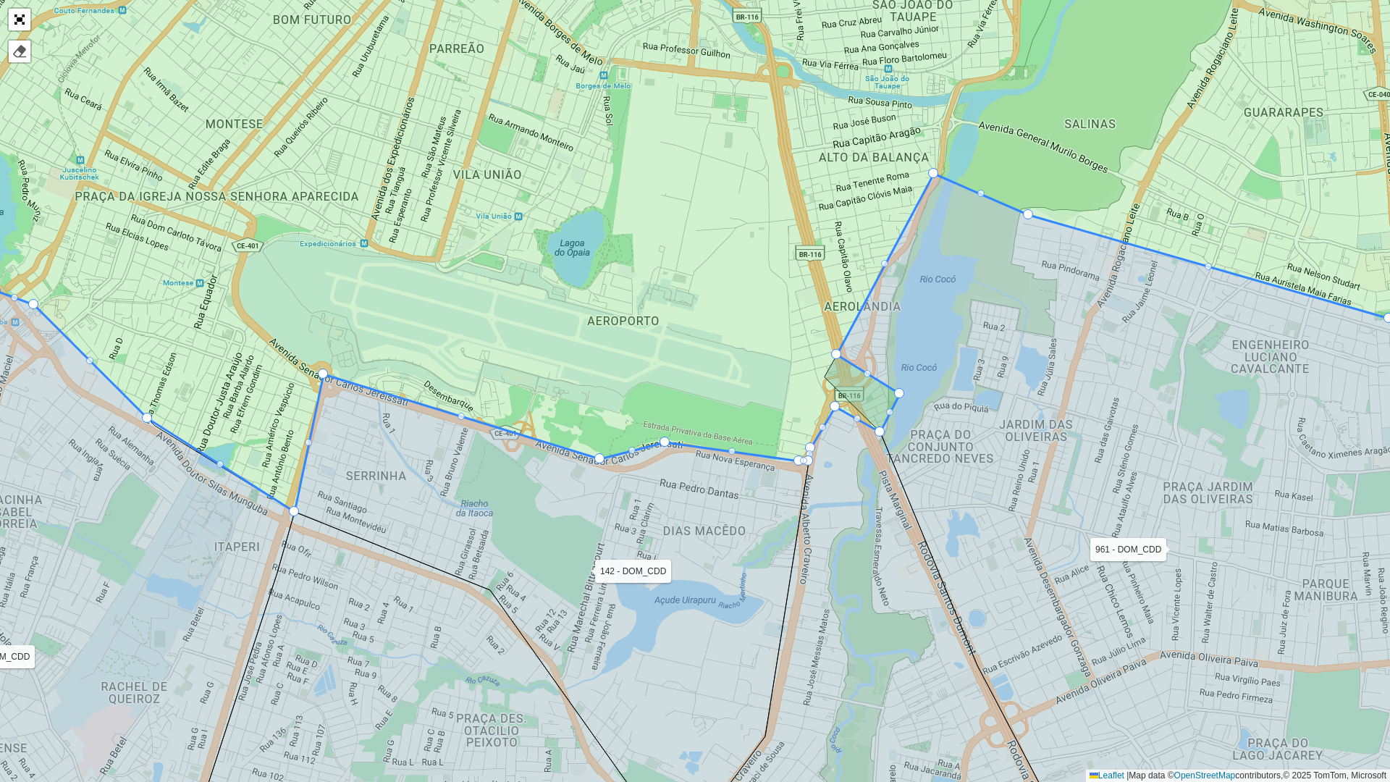
drag, startPoint x: 823, startPoint y: 375, endPoint x: 899, endPoint y: 392, distance: 77.8
click at [12, 14] on link "Abrir mapa em tela cheia" at bounding box center [20, 20] width 22 height 22
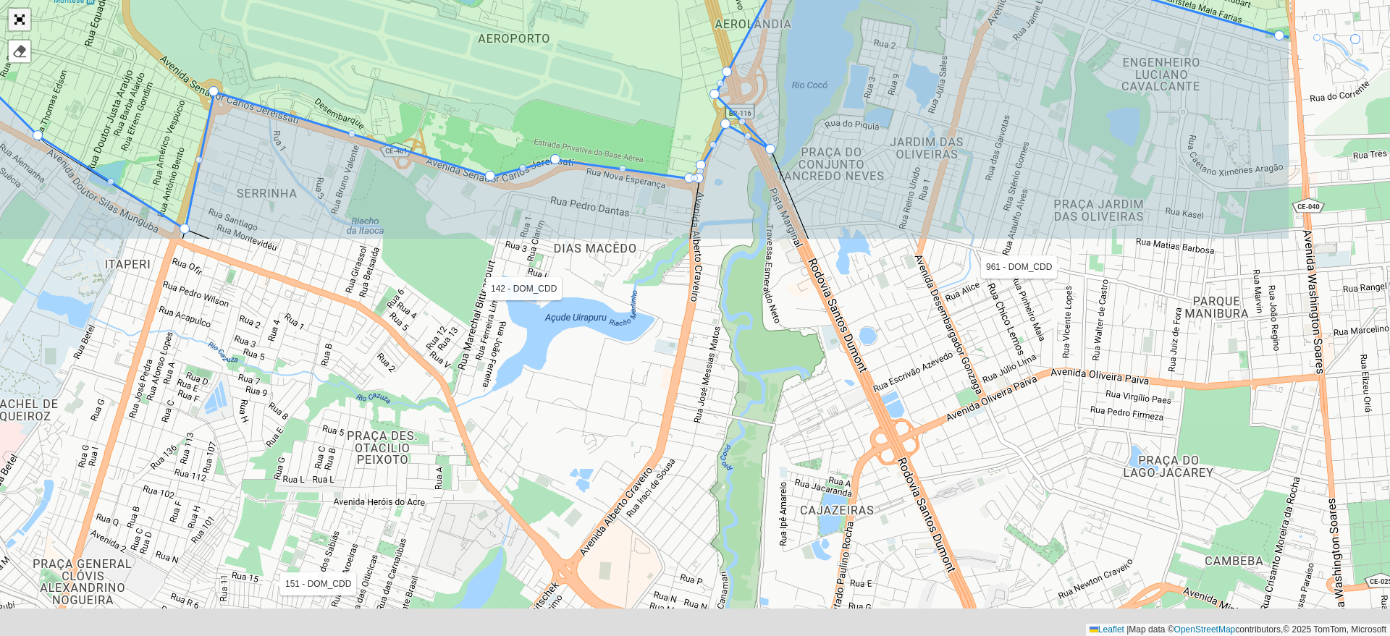
scroll to position [358, 0]
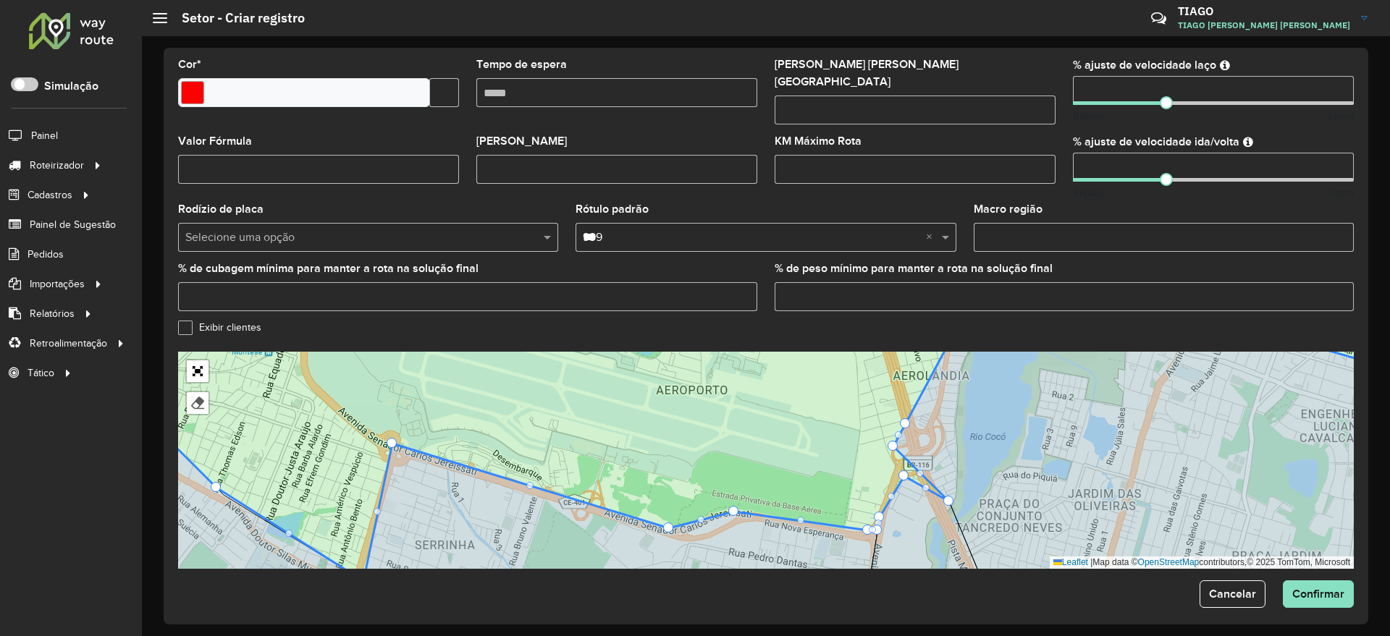
click at [1318, 564] on form "Depósito * Selecione um depósito × CDD Ceará × Nome * ********* Veículos Tipos …" at bounding box center [766, 157] width 1176 height 904
click at [1323, 581] on button "Confirmar" at bounding box center [1318, 595] width 71 height 28
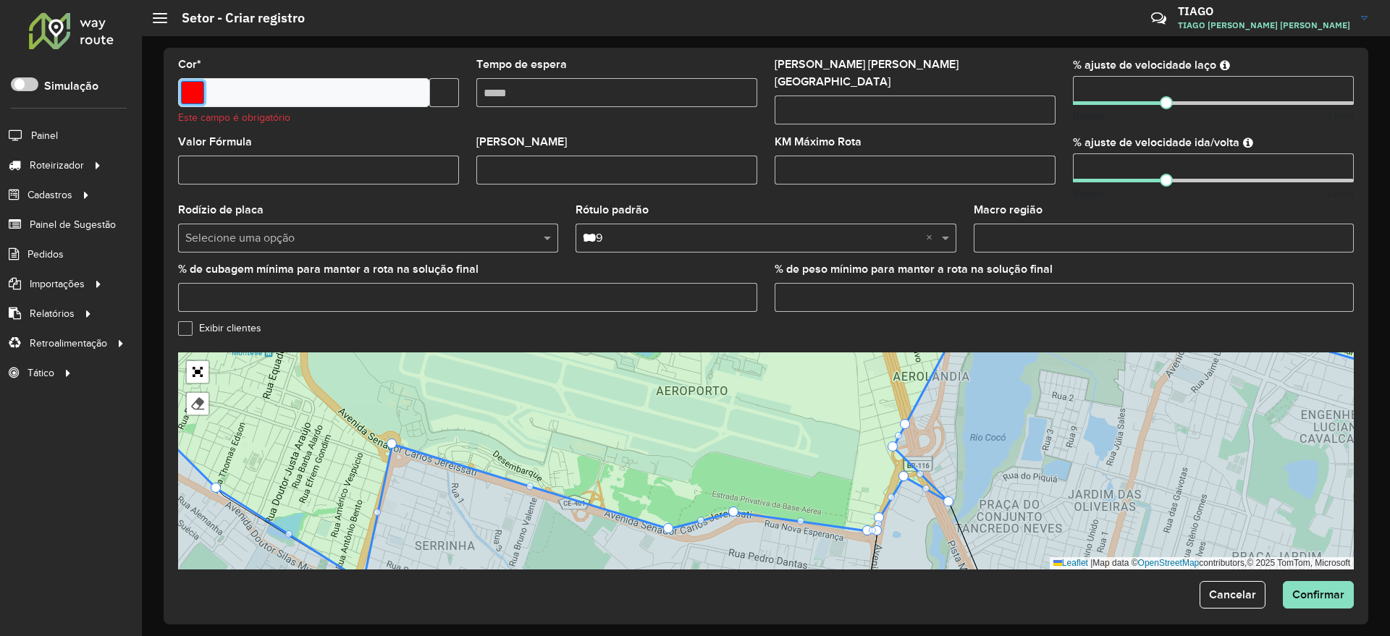
click at [187, 88] on input "Select a color" at bounding box center [192, 92] width 23 height 23
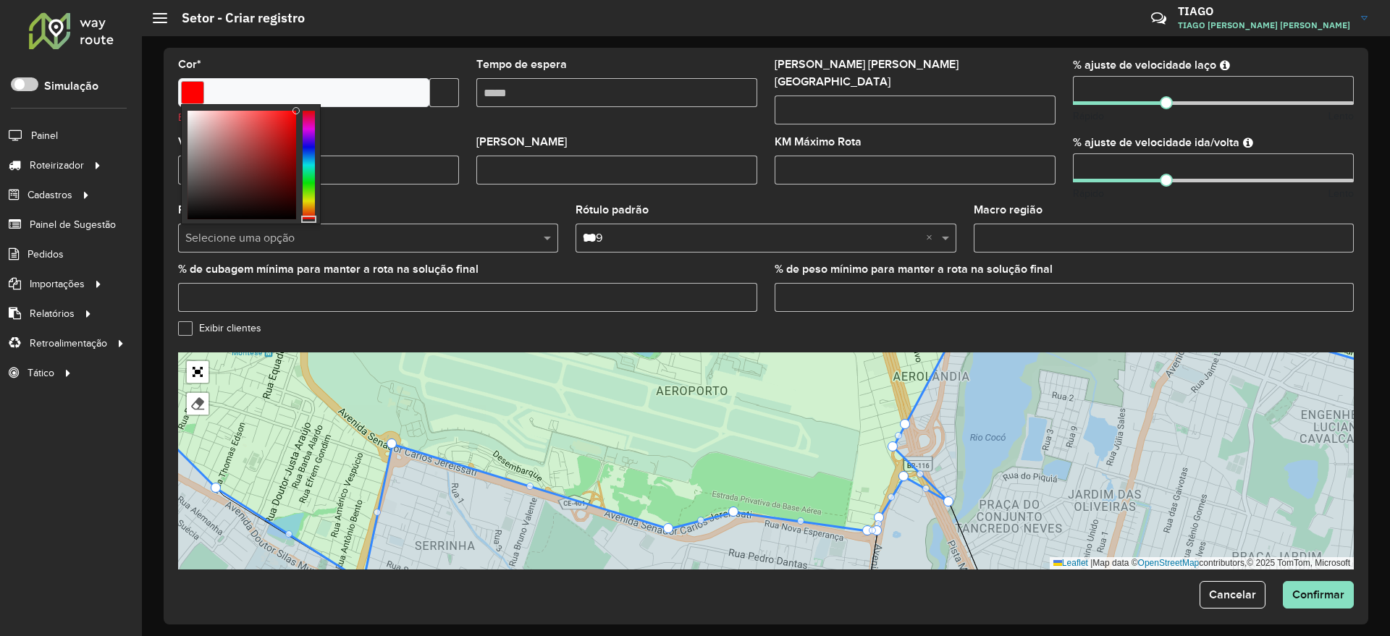
click at [293, 123] on div at bounding box center [242, 165] width 109 height 109
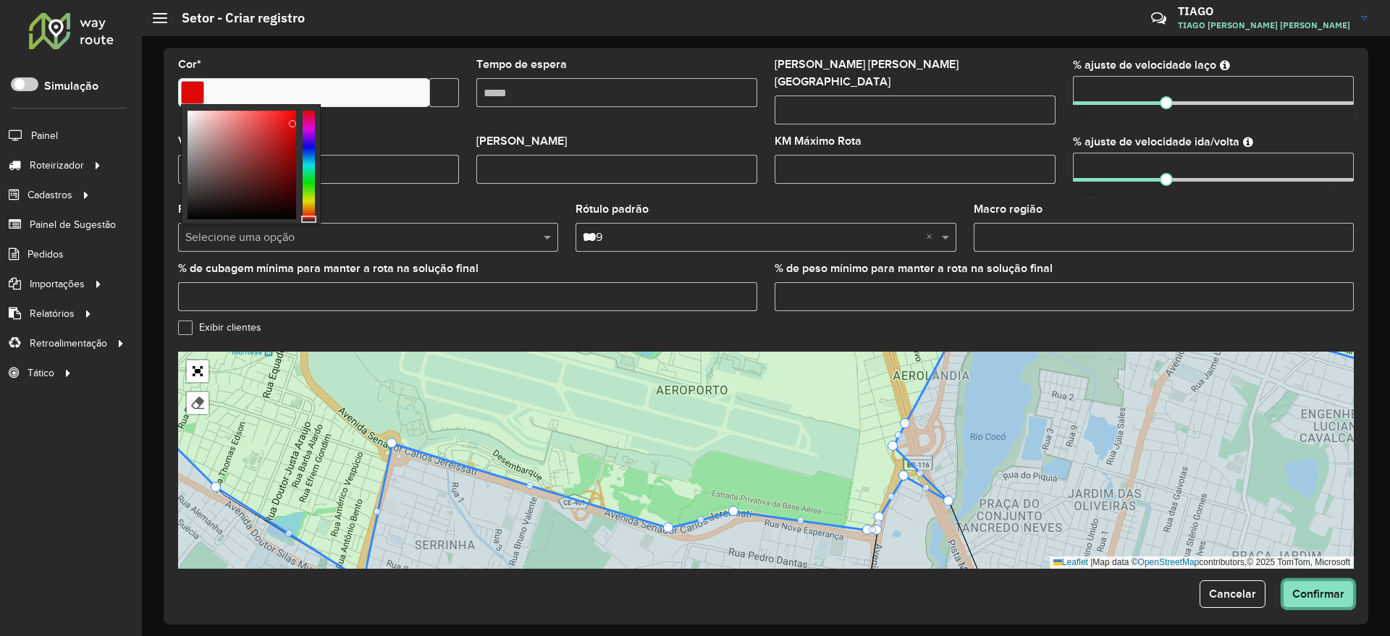
click at [1299, 588] on span "Confirmar" at bounding box center [1318, 594] width 52 height 12
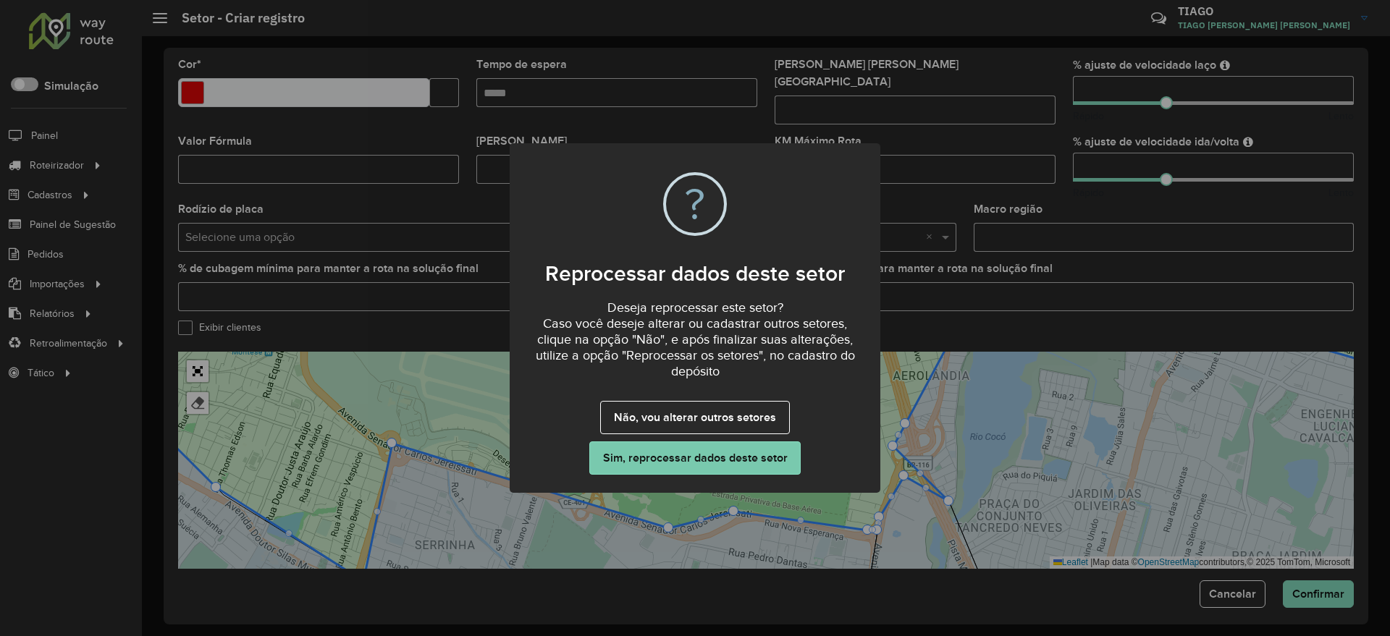
click at [755, 450] on button "Sim, reprocessar dados deste setor" at bounding box center [694, 458] width 211 height 33
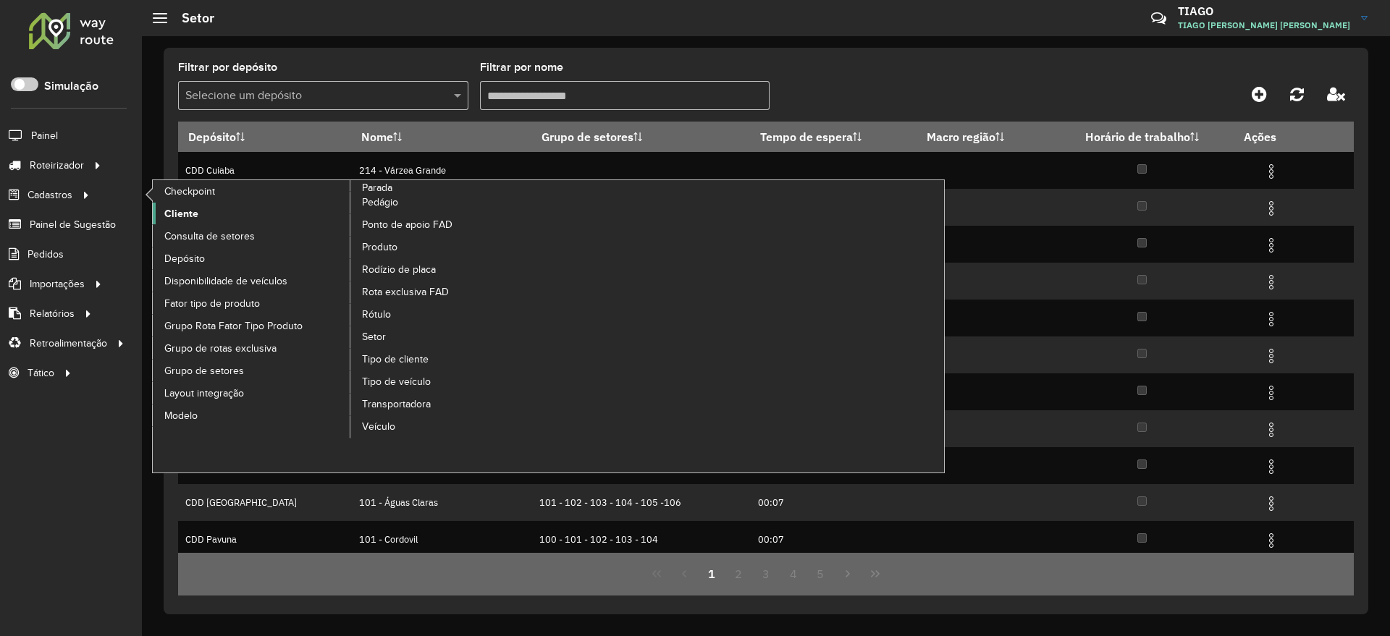
click at [170, 209] on span "Cliente" at bounding box center [181, 213] width 34 height 15
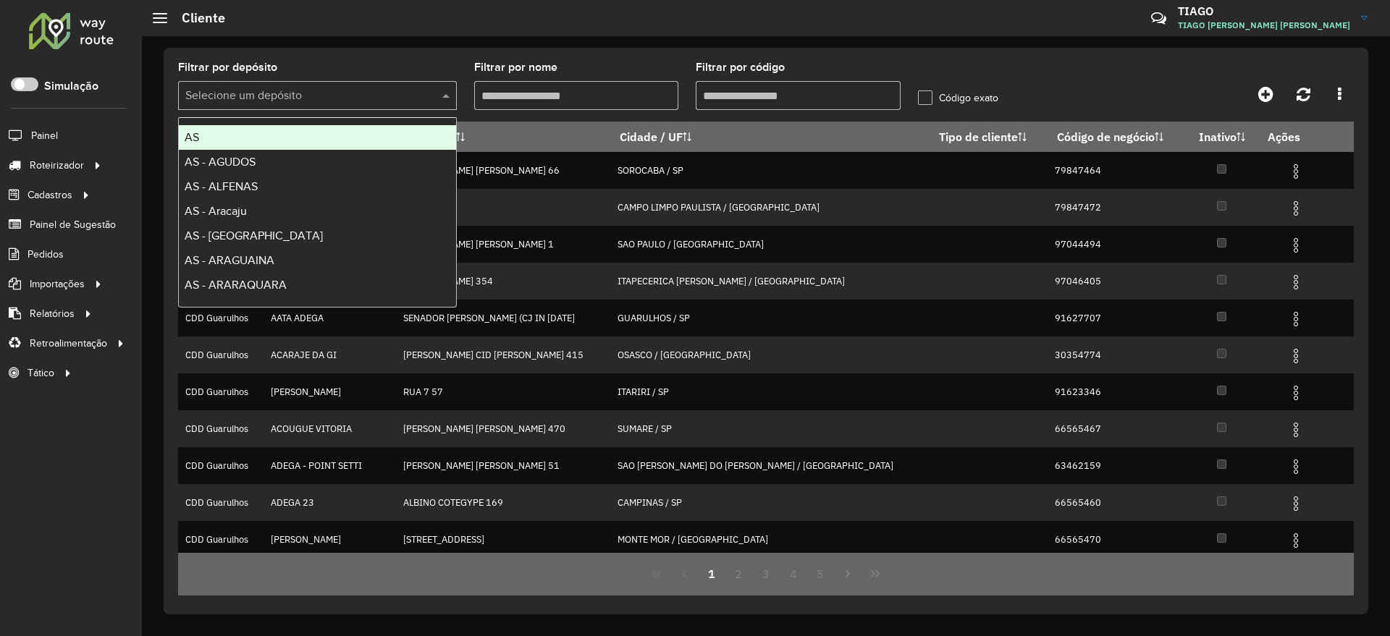
click at [340, 102] on input "text" at bounding box center [302, 96] width 235 height 17
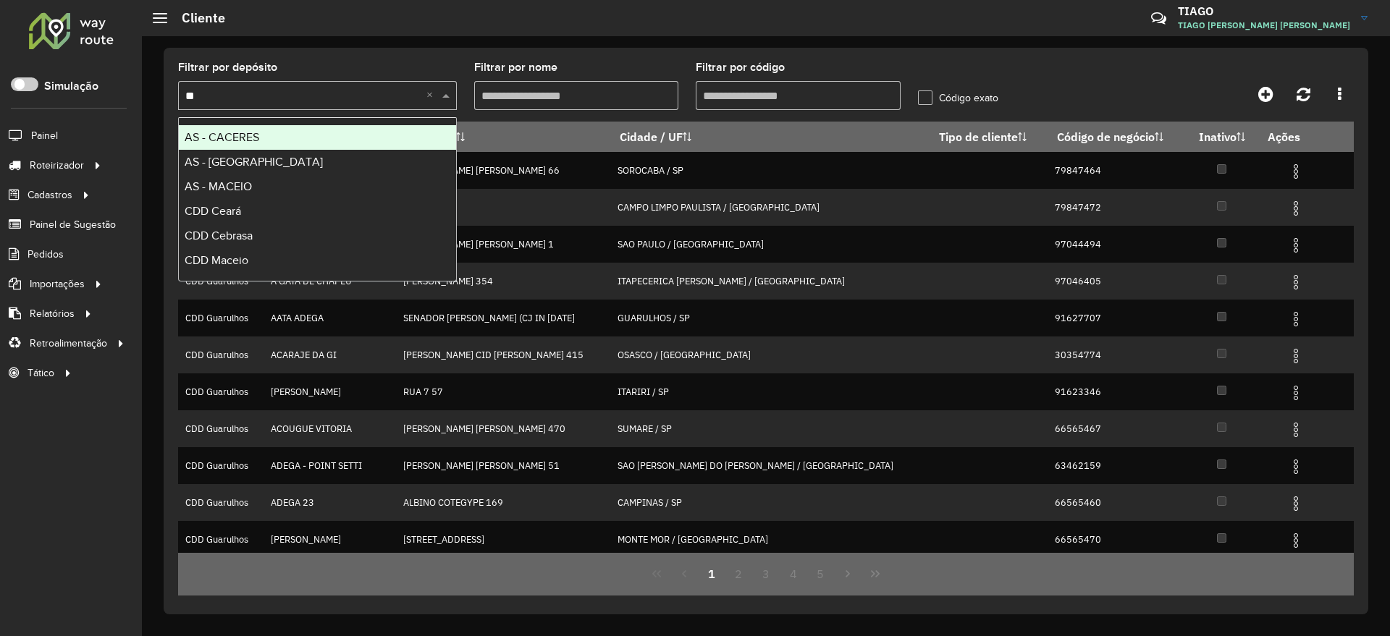
type input "***"
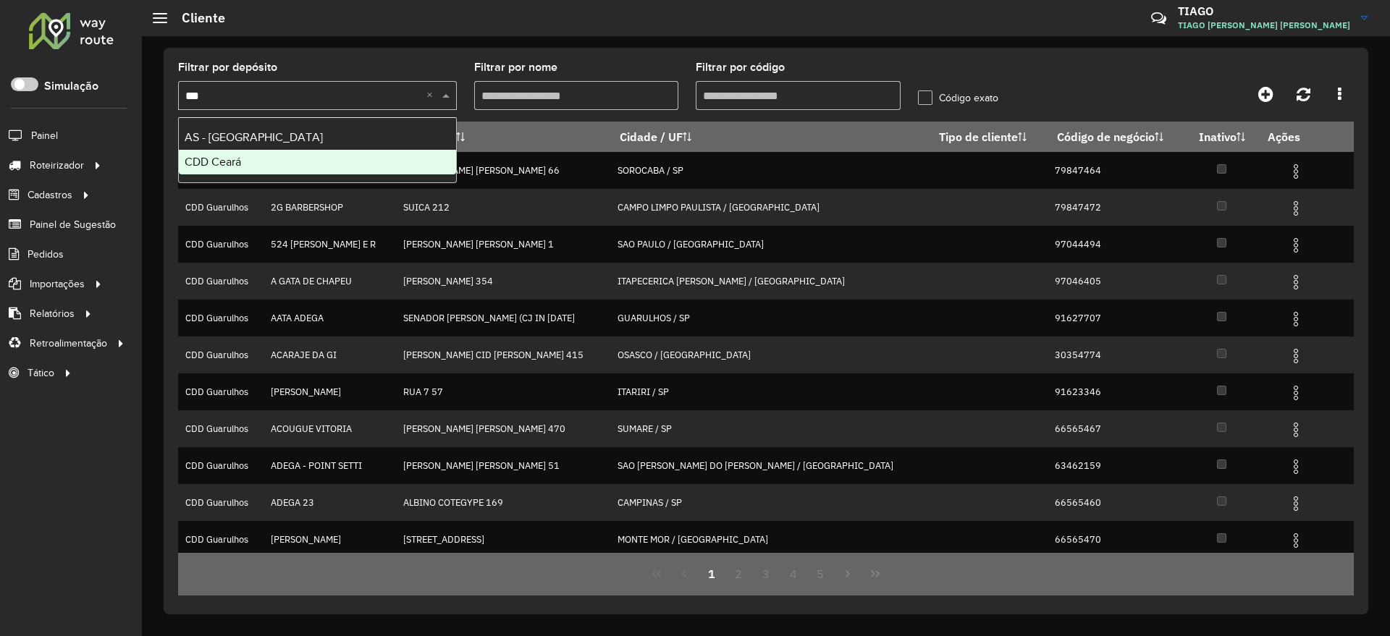
click at [313, 165] on div "CDD Ceará" at bounding box center [317, 162] width 277 height 25
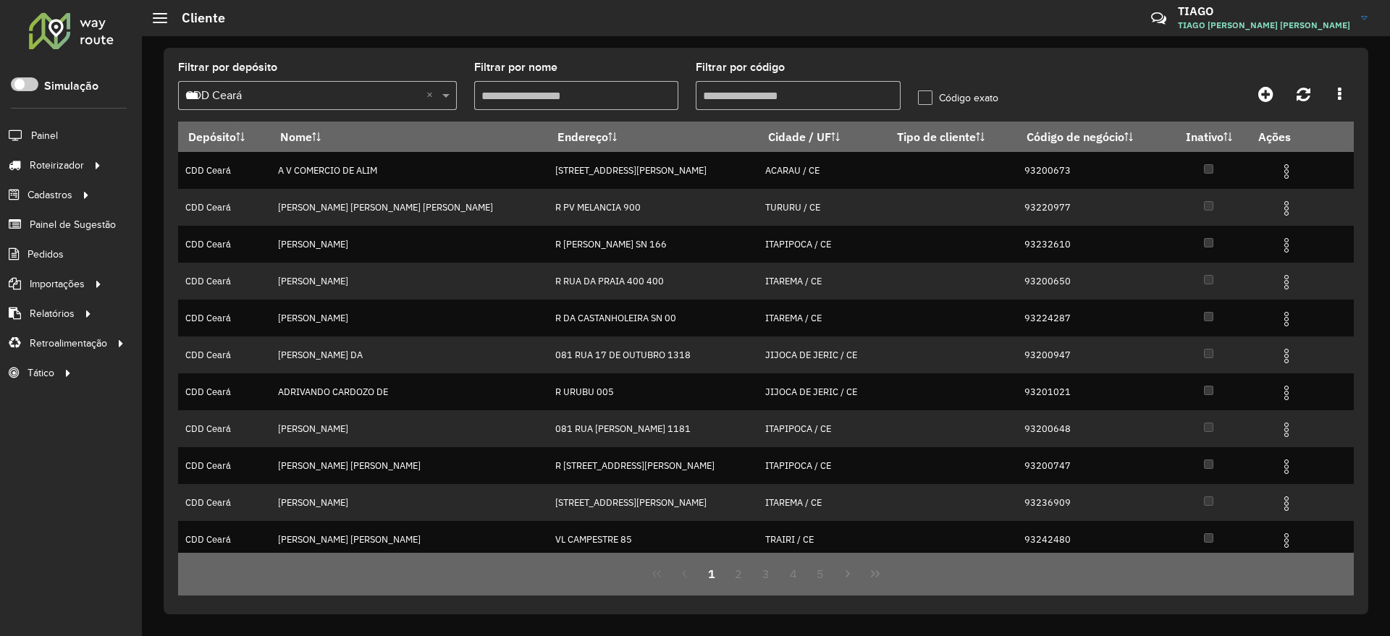
click at [744, 100] on input "Filtrar por código" at bounding box center [798, 95] width 205 height 29
paste input "****"
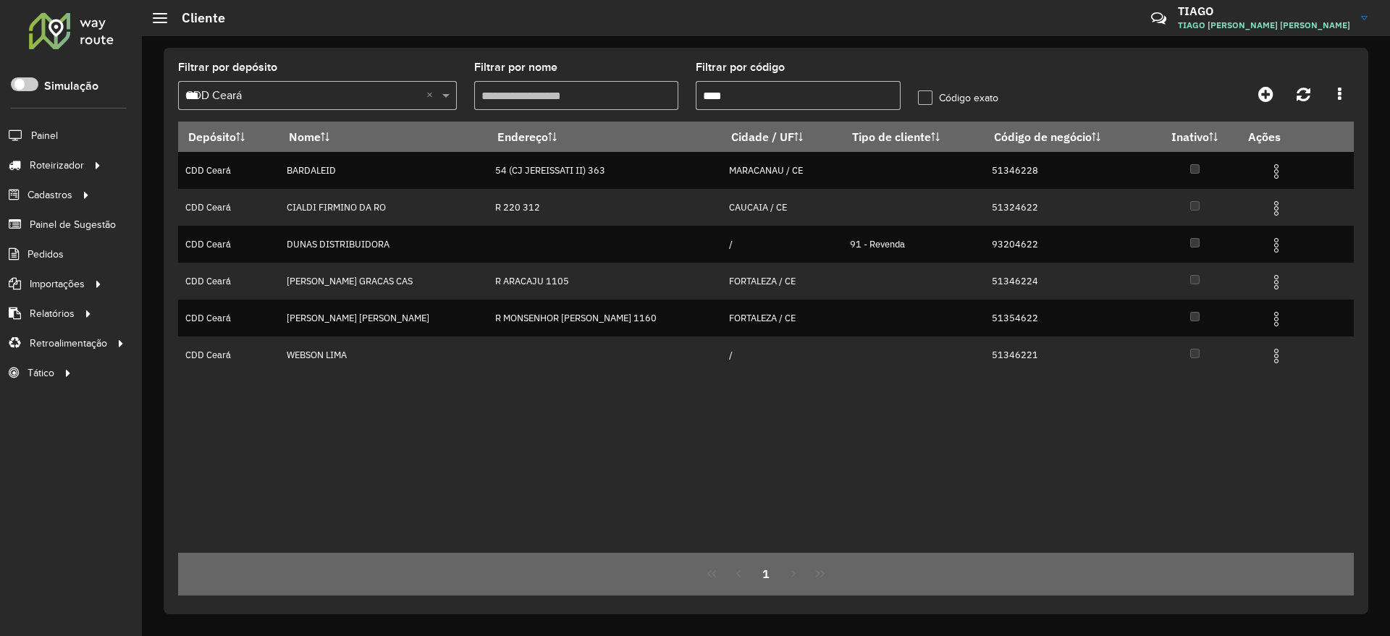
click at [701, 97] on input "****" at bounding box center [798, 95] width 205 height 29
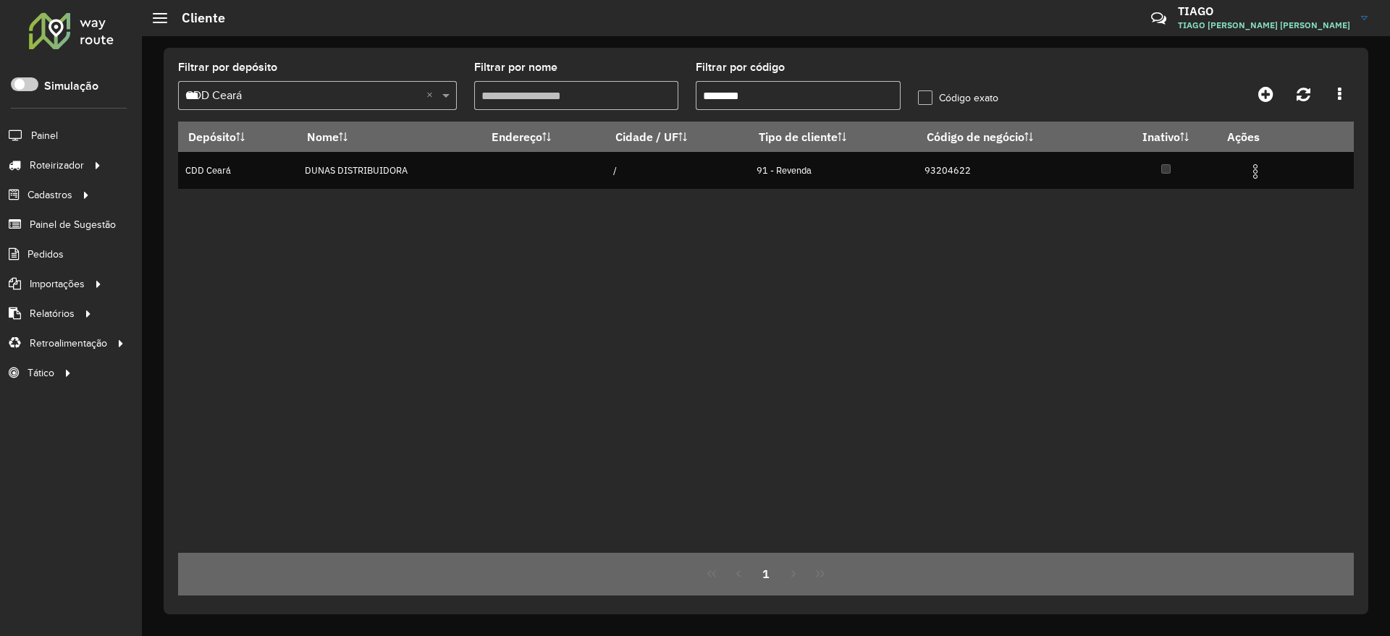
type input "********"
drag, startPoint x: 783, startPoint y: 89, endPoint x: 515, endPoint y: 119, distance: 269.5
click at [515, 119] on formly-group "Filtrar por depósito Selecione um depósito × CDD Ceará *** × Filtrar por nome F…" at bounding box center [613, 91] width 888 height 59
paste input "****"
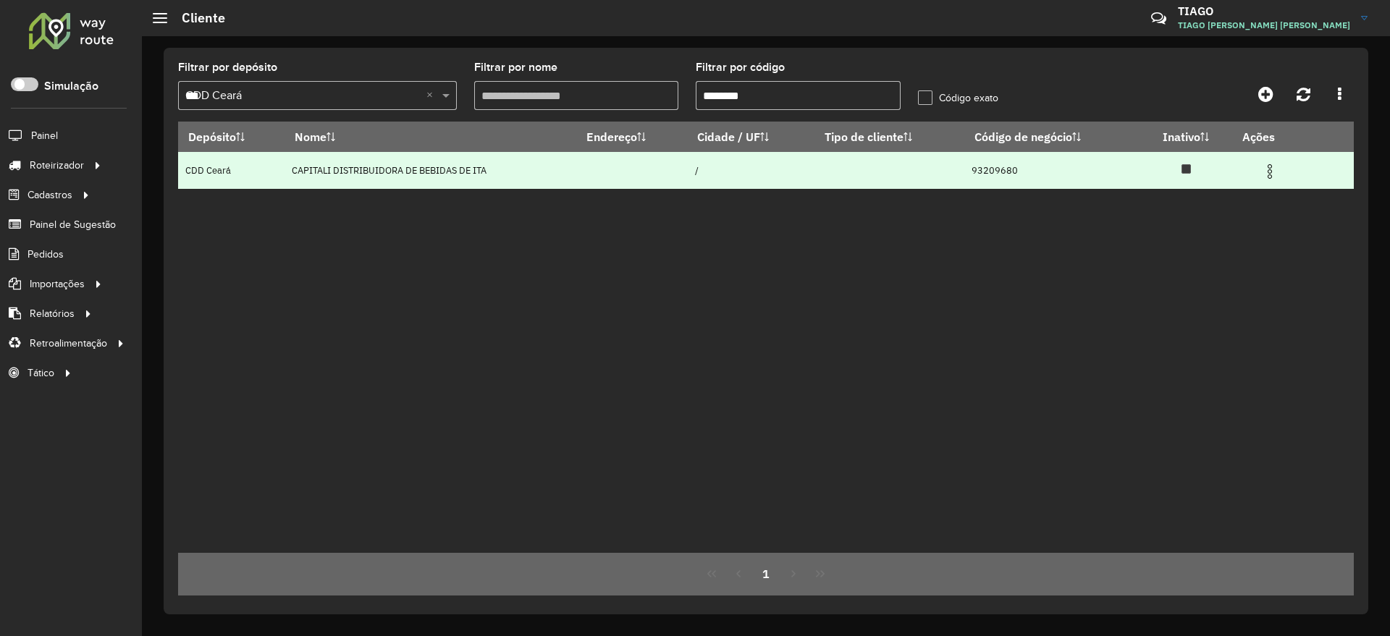
type input "********"
drag, startPoint x: 1271, startPoint y: 170, endPoint x: 1258, endPoint y: 169, distance: 13.1
click at [1271, 169] on img at bounding box center [1269, 171] width 17 height 17
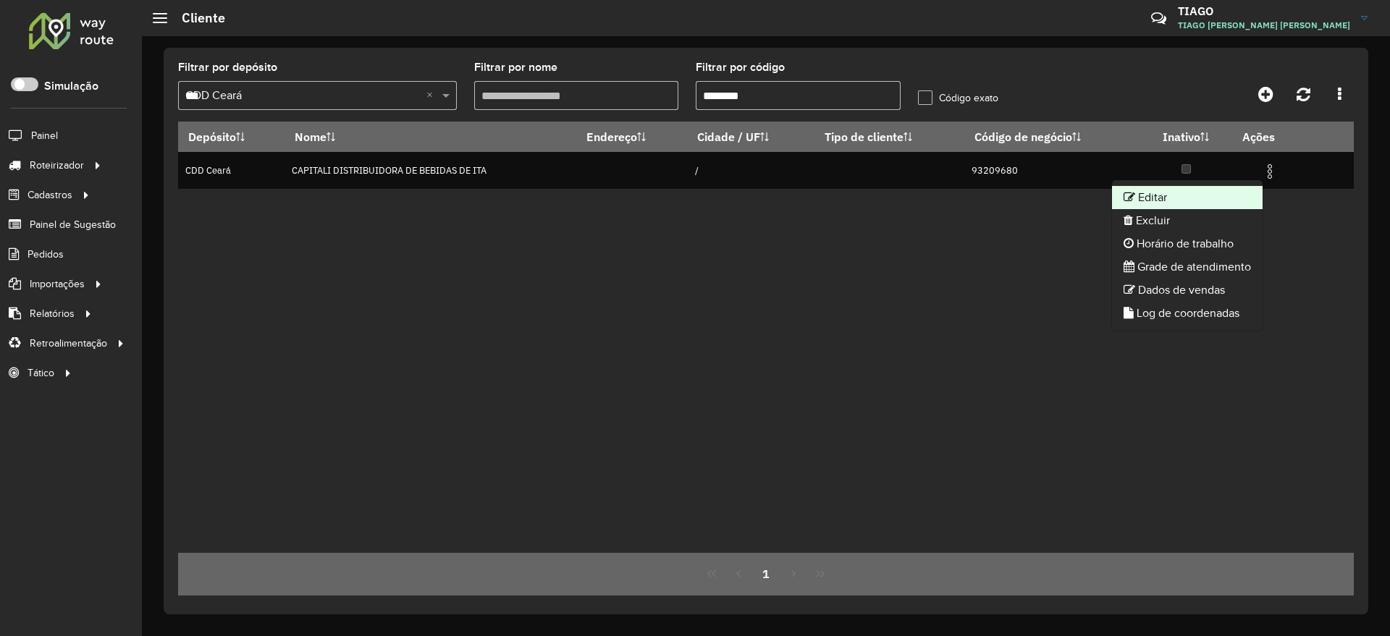
click at [1190, 197] on li "Editar" at bounding box center [1187, 197] width 151 height 23
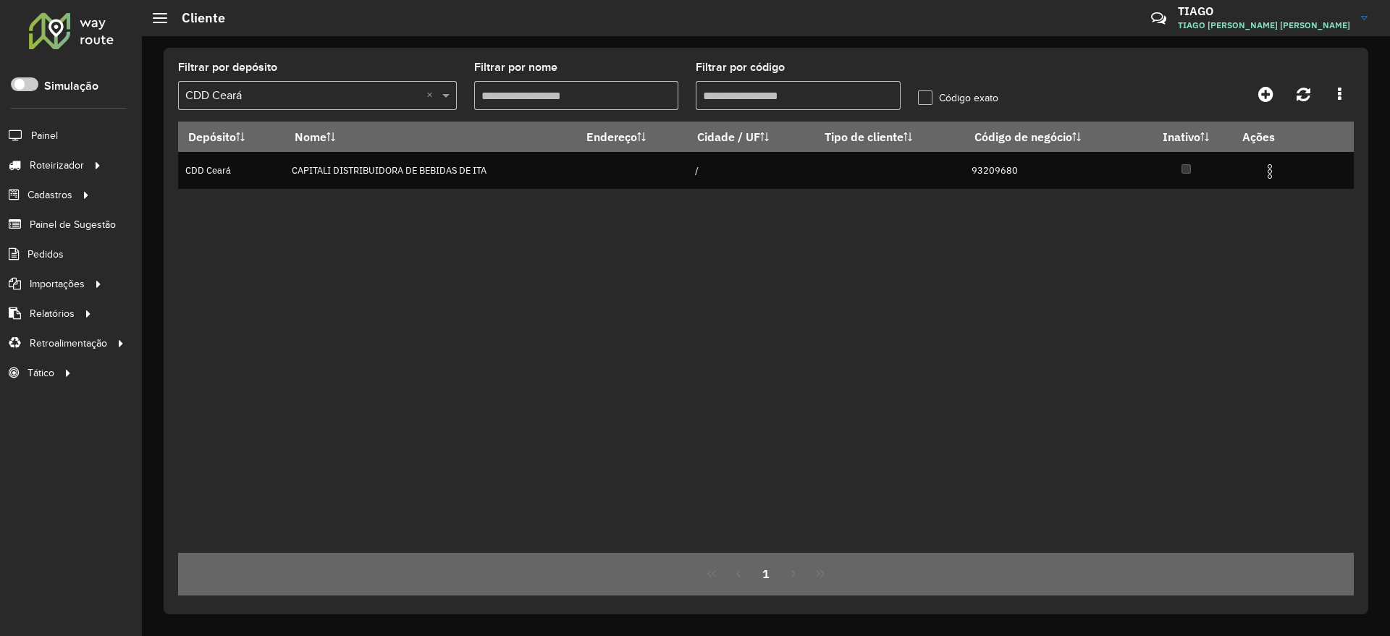
drag, startPoint x: 770, startPoint y: 95, endPoint x: 566, endPoint y: 118, distance: 205.5
click at [566, 118] on formly-group "Filtrar por depósito Selecione um depósito × CDD Ceará × Filtrar por nome Filtr…" at bounding box center [613, 91] width 888 height 59
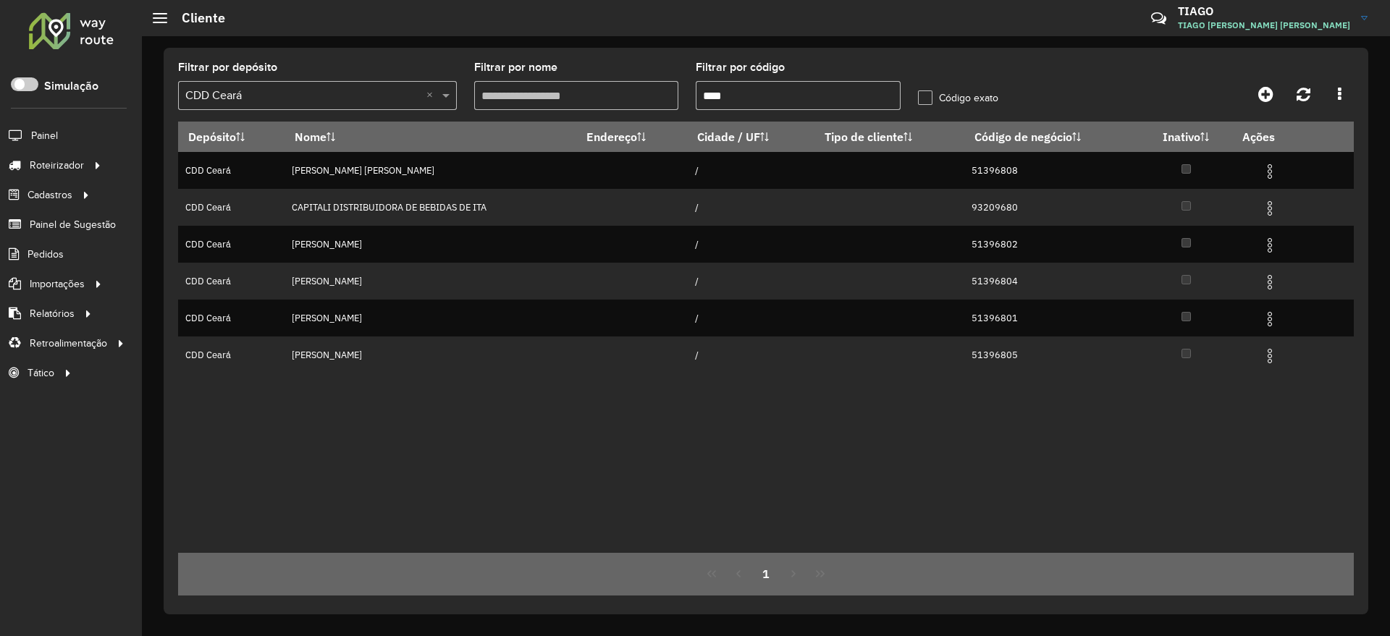
click at [702, 91] on input "****" at bounding box center [798, 95] width 205 height 29
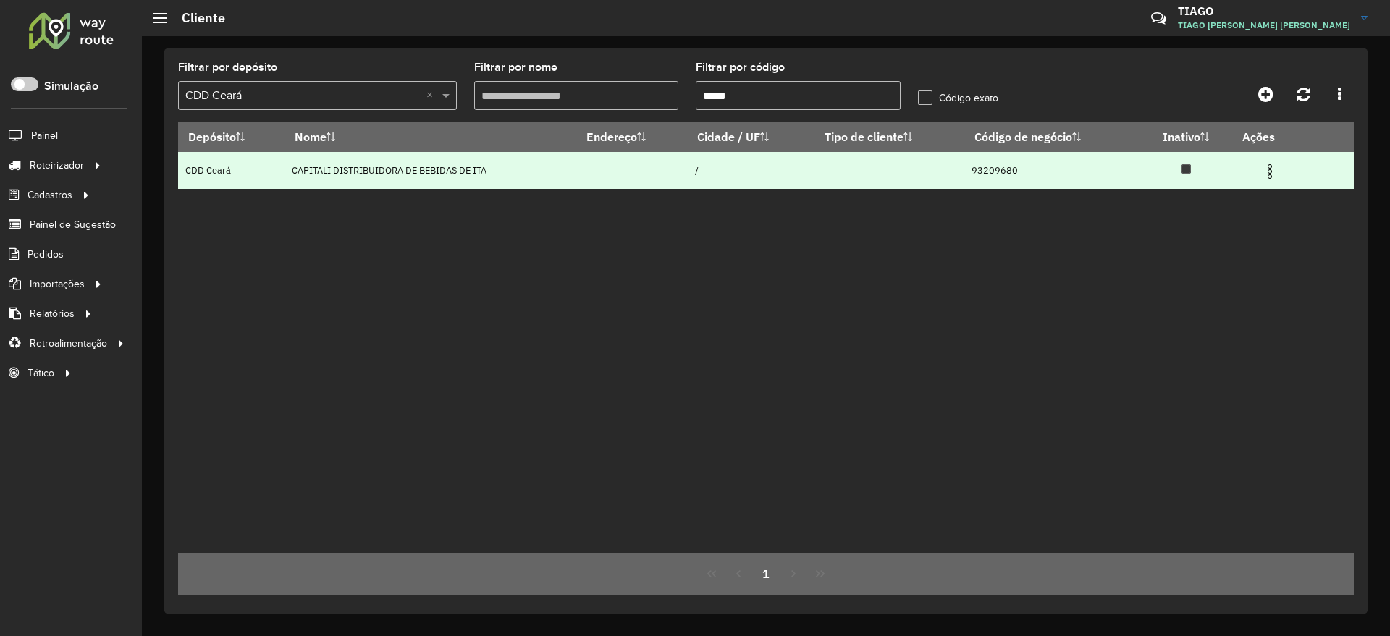
type input "*****"
click at [1271, 167] on img at bounding box center [1269, 171] width 17 height 17
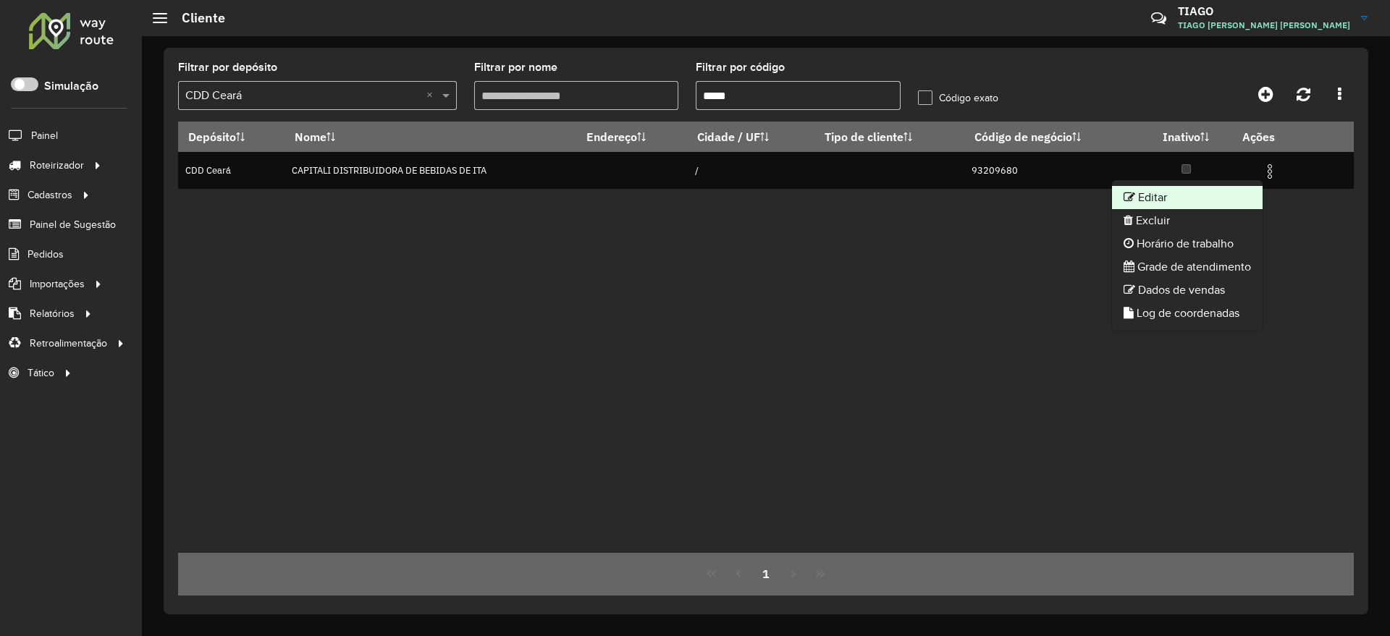
click at [1193, 190] on li "Editar" at bounding box center [1187, 197] width 151 height 23
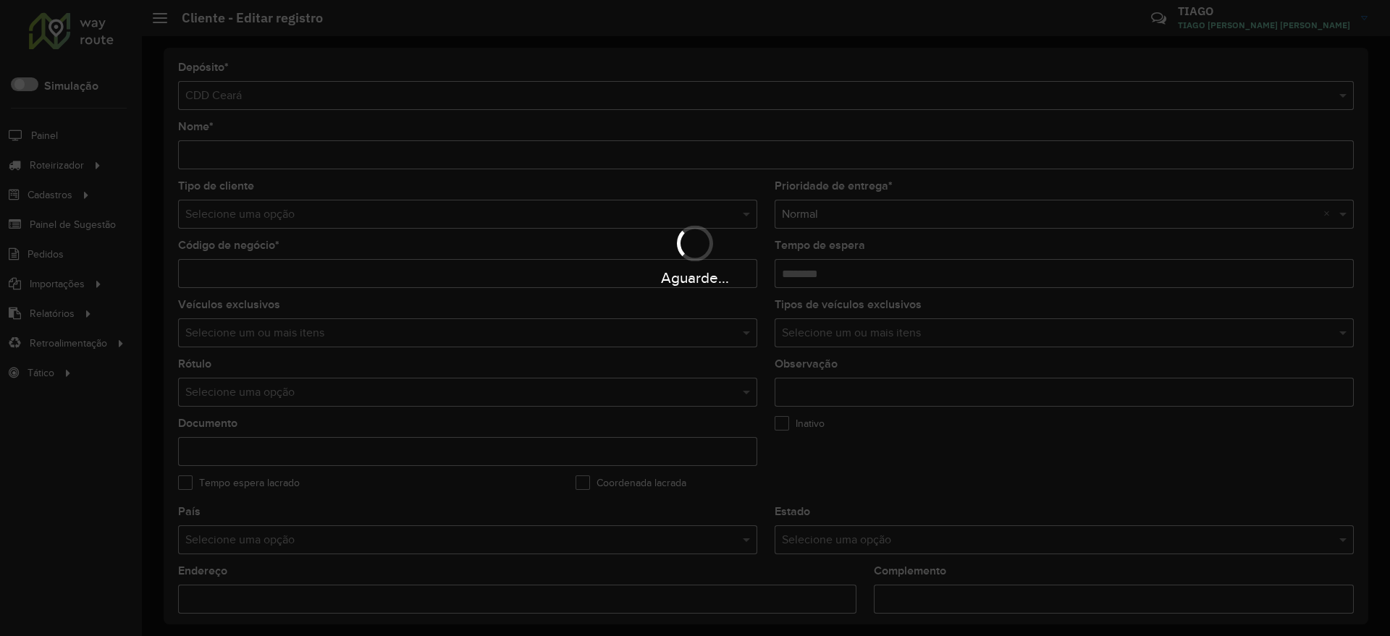
click at [875, 461] on div "Aguarde..." at bounding box center [695, 318] width 1390 height 636
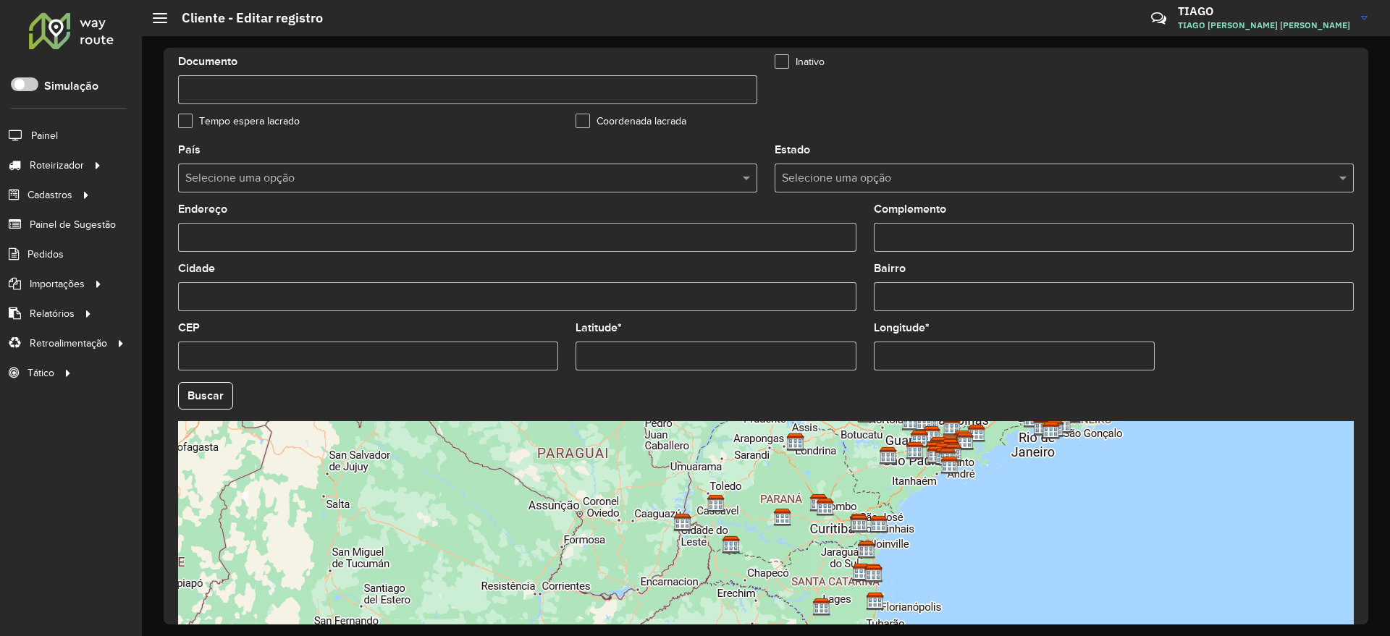
scroll to position [376, 0]
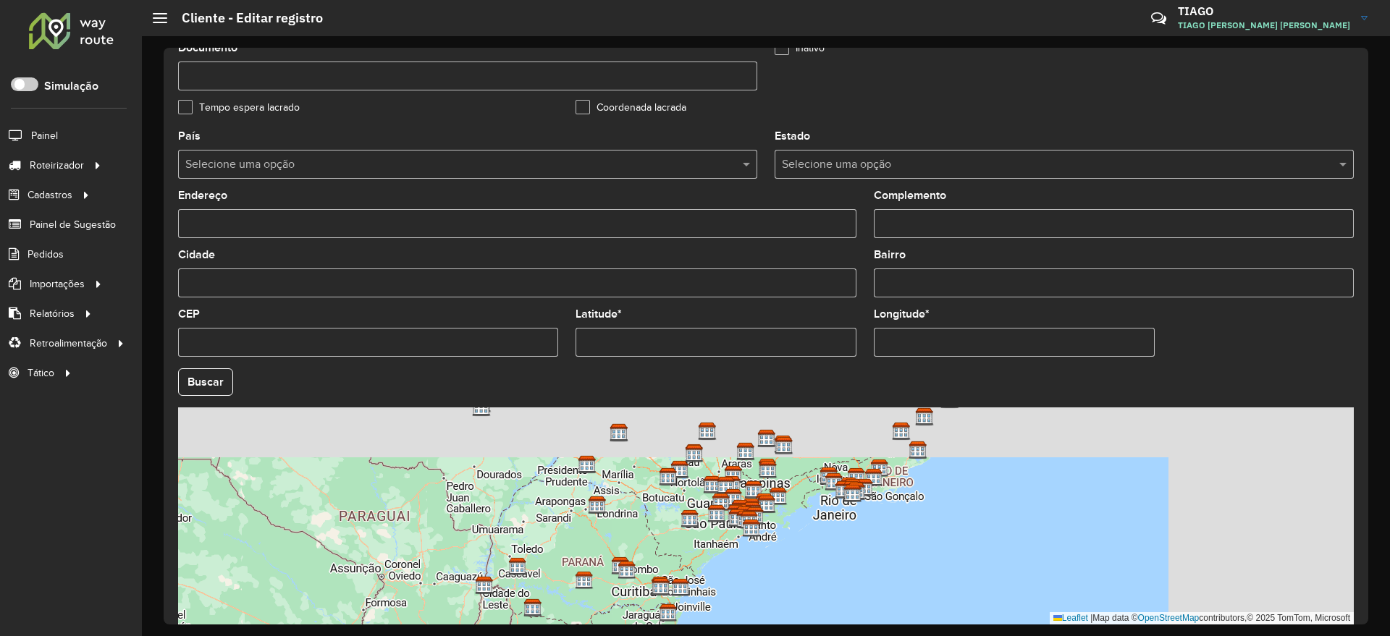
drag, startPoint x: 932, startPoint y: 484, endPoint x: 742, endPoint y: 557, distance: 203.3
click at [742, 557] on div "Leaflet | Map data © OpenStreetMap contributors,© 2025 TomTom, Microsoft" at bounding box center [766, 516] width 1176 height 217
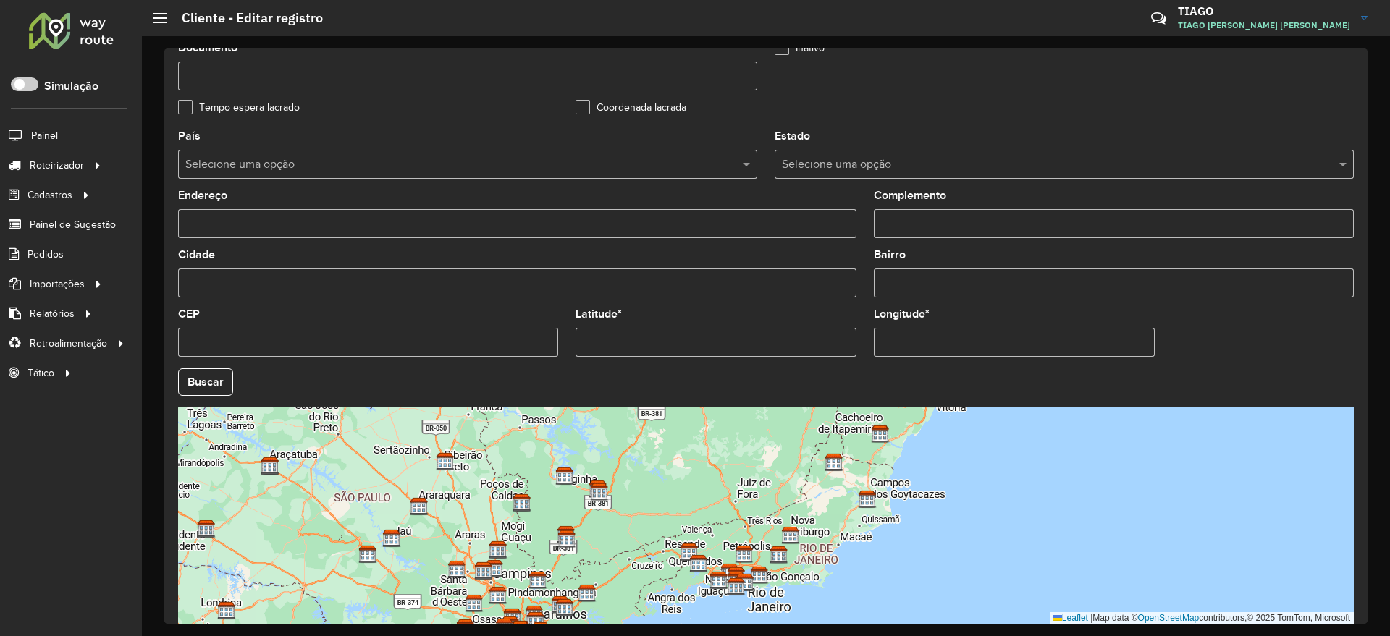
drag, startPoint x: 1060, startPoint y: 438, endPoint x: 781, endPoint y: 641, distance: 344.6
click at [781, 636] on html "Aguarde... Pop-up bloqueado! Seu navegador bloqueou automáticamente a abertura …" at bounding box center [695, 318] width 1390 height 636
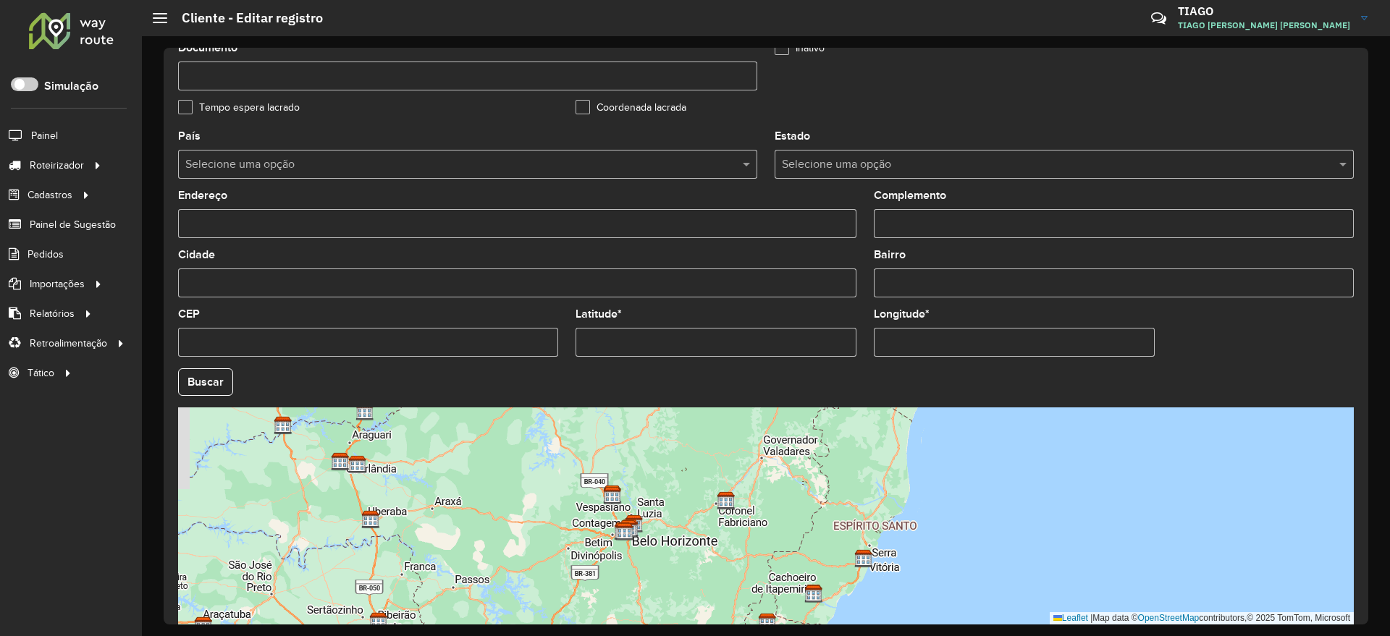
drag, startPoint x: 611, startPoint y: 531, endPoint x: 689, endPoint y: 671, distance: 160.7
click at [689, 636] on html "Aguarde... Pop-up bloqueado! Seu navegador bloqueou automáticamente a abertura …" at bounding box center [695, 318] width 1390 height 636
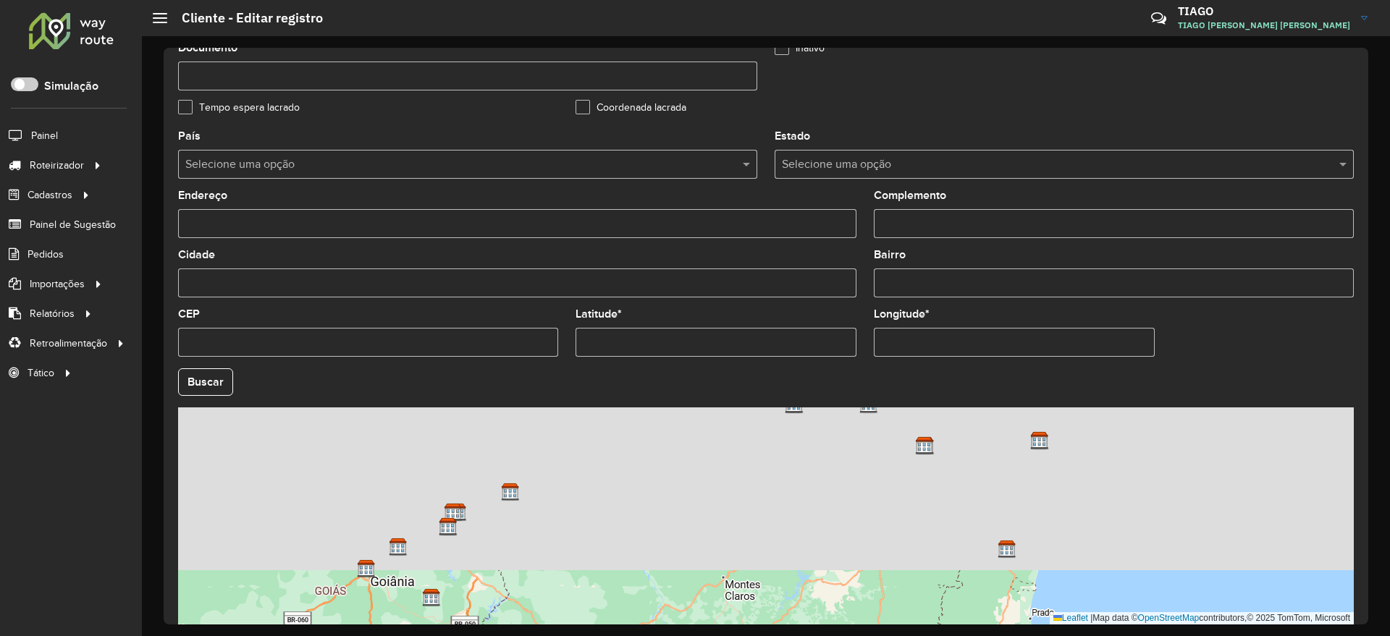
drag, startPoint x: 731, startPoint y: 549, endPoint x: 747, endPoint y: 561, distance: 19.7
click at [759, 636] on html "Aguarde... Pop-up bloqueado! Seu navegador bloqueou automáticamente a abertura …" at bounding box center [695, 318] width 1390 height 636
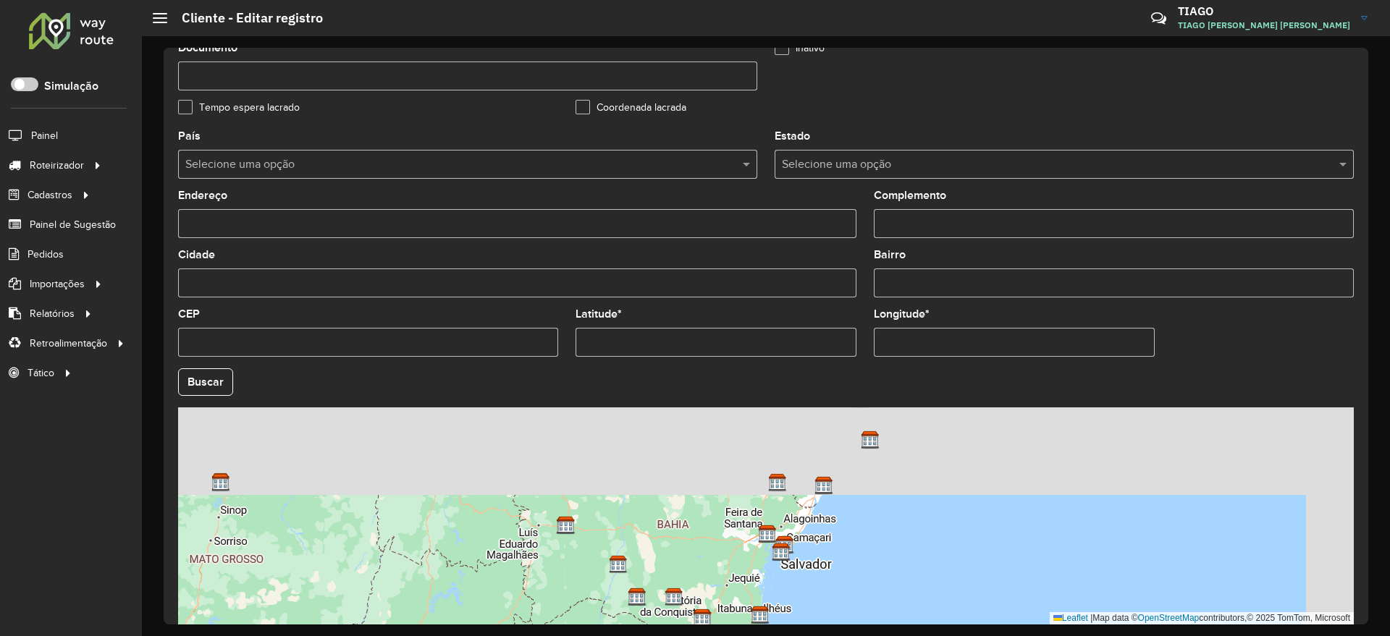
drag, startPoint x: 695, startPoint y: 605, endPoint x: 644, endPoint y: 671, distance: 83.6
click at [644, 636] on html "Aguarde... Pop-up bloqueado! Seu navegador bloqueou automáticamente a abertura …" at bounding box center [695, 318] width 1390 height 636
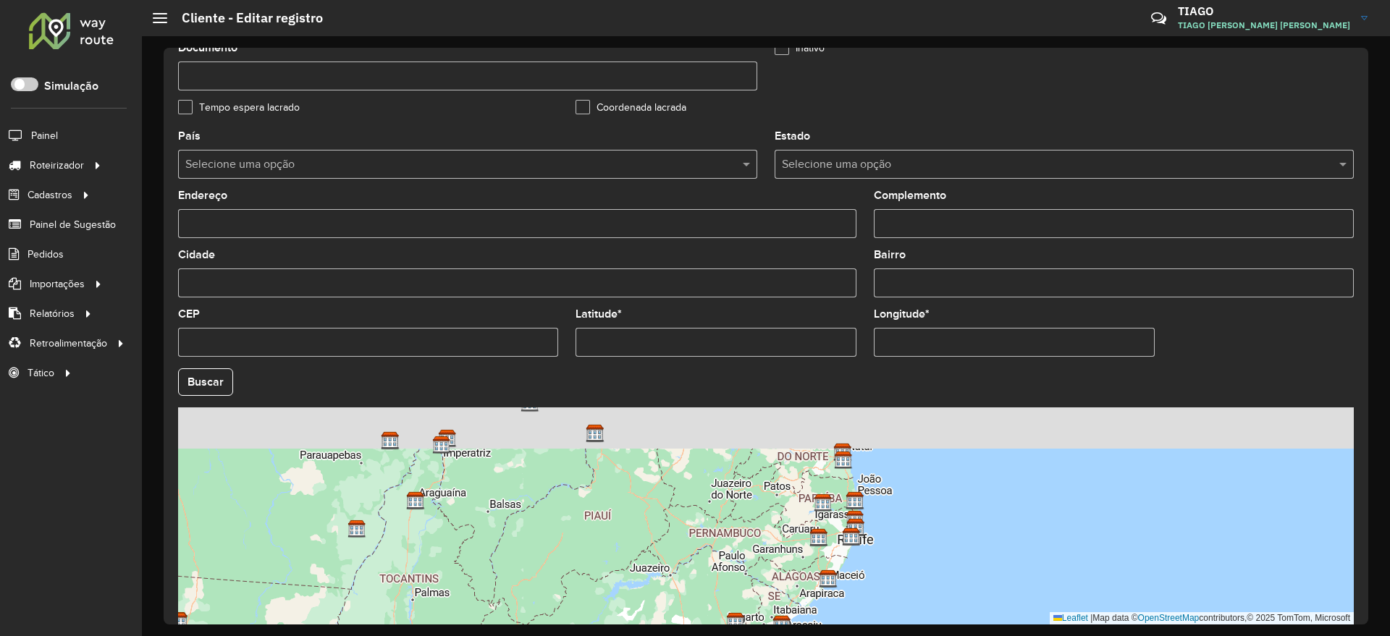
drag, startPoint x: 778, startPoint y: 570, endPoint x: 764, endPoint y: 583, distance: 18.9
click at [770, 589] on div "Leaflet | Map data © OpenStreetMap contributors,© 2025 TomTom, Microsoft" at bounding box center [766, 516] width 1176 height 217
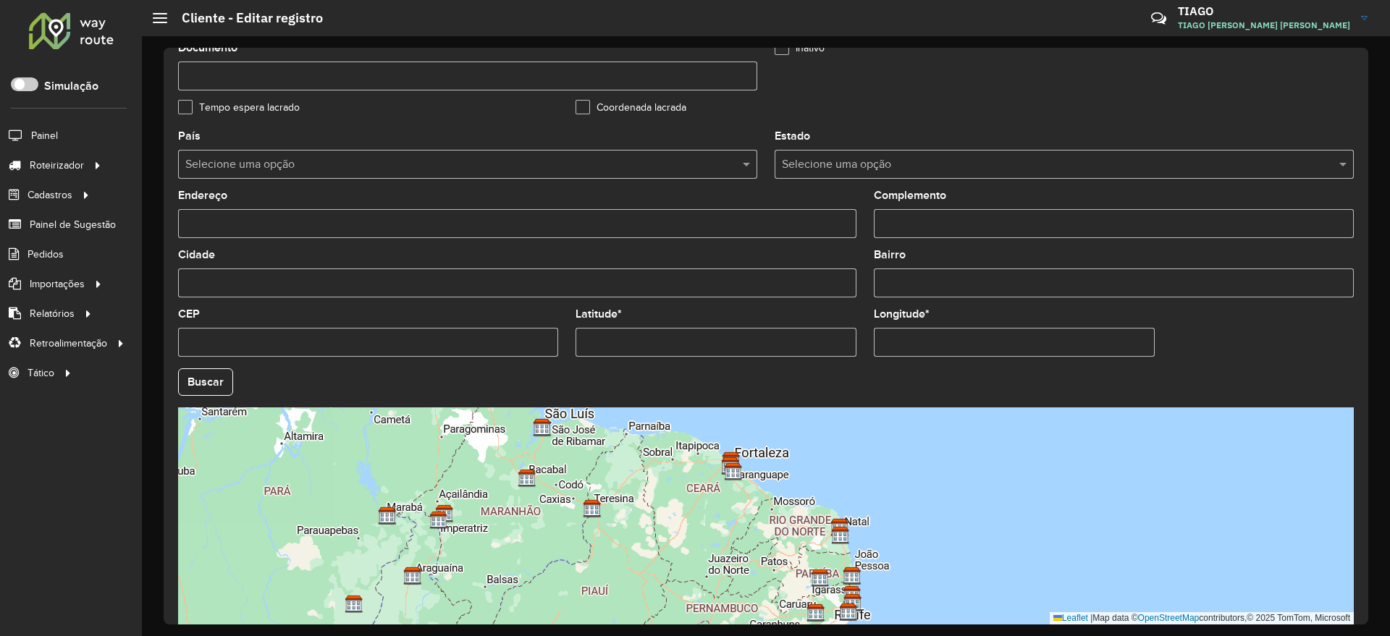
drag, startPoint x: 686, startPoint y: 498, endPoint x: 674, endPoint y: 557, distance: 59.9
click at [674, 557] on div "Leaflet | Map data © OpenStreetMap contributors,© 2025 TomTom, Microsoft" at bounding box center [766, 516] width 1176 height 217
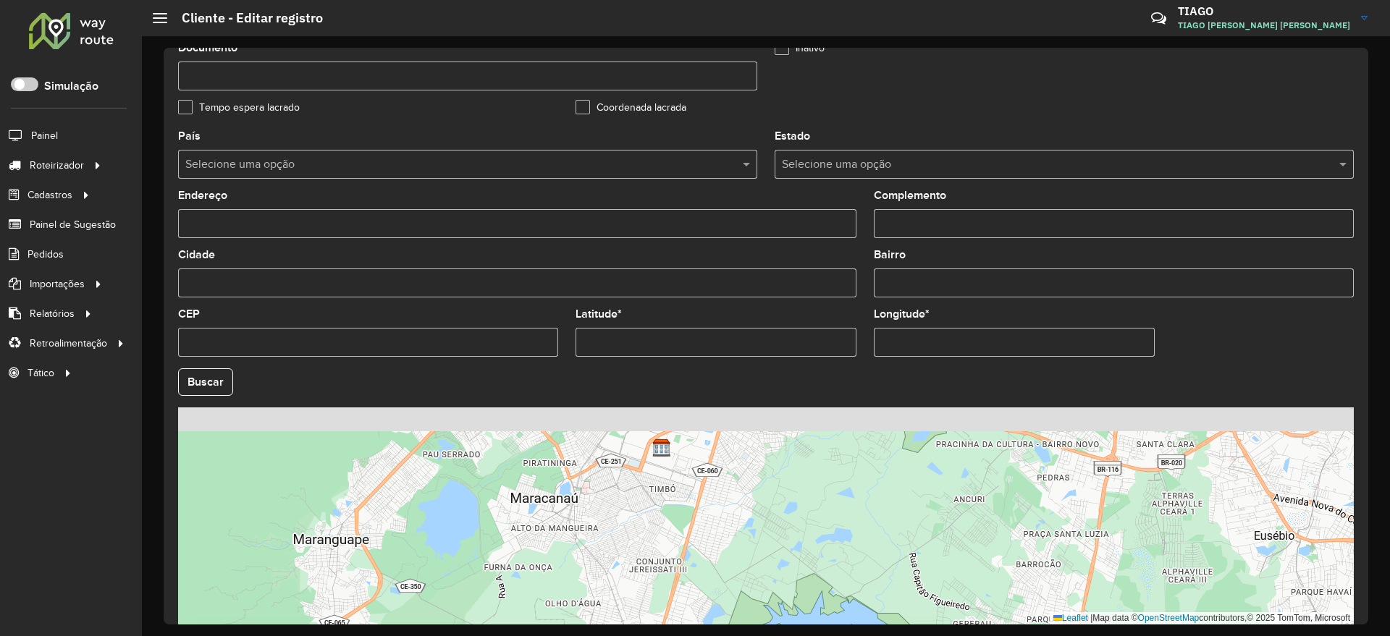
drag, startPoint x: 661, startPoint y: 483, endPoint x: 670, endPoint y: 598, distance: 115.5
click at [670, 598] on div "Leaflet | Map data © OpenStreetMap contributors,© 2025 TomTom, Microsoft" at bounding box center [766, 516] width 1176 height 217
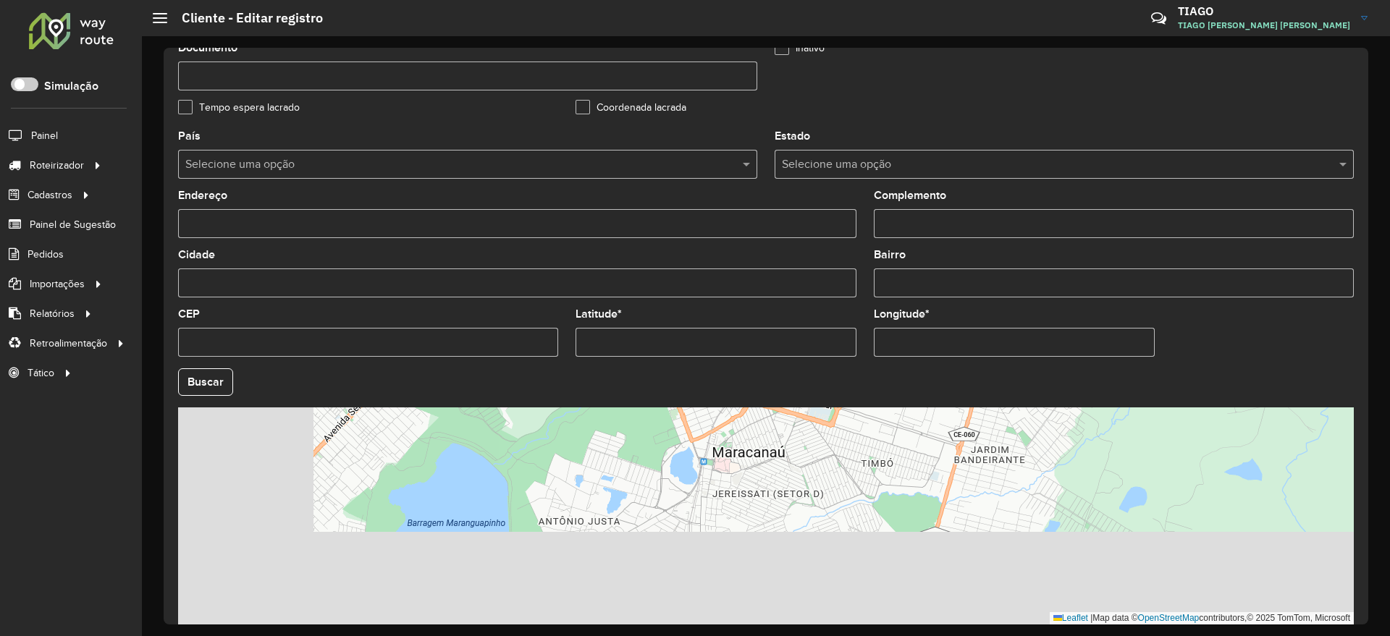
drag, startPoint x: 731, startPoint y: 536, endPoint x: 854, endPoint y: 429, distance: 162.2
click at [854, 429] on div "Leaflet | Map data © OpenStreetMap contributors,© 2025 TomTom, Microsoft" at bounding box center [766, 516] width 1176 height 217
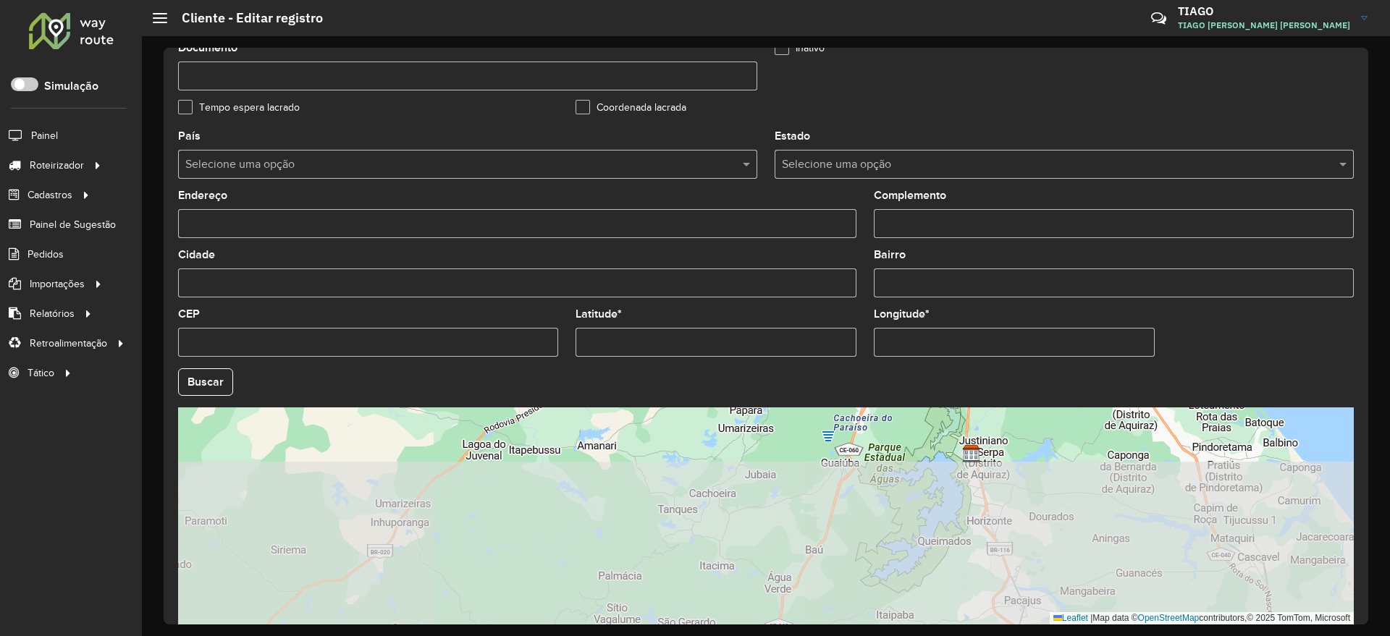
drag, startPoint x: 810, startPoint y: 490, endPoint x: 813, endPoint y: 402, distance: 88.4
click at [819, 391] on formly-group "País Selecione uma opção Estado Selecione uma opção Endereço Complemento Cidade…" at bounding box center [765, 378] width 1193 height 494
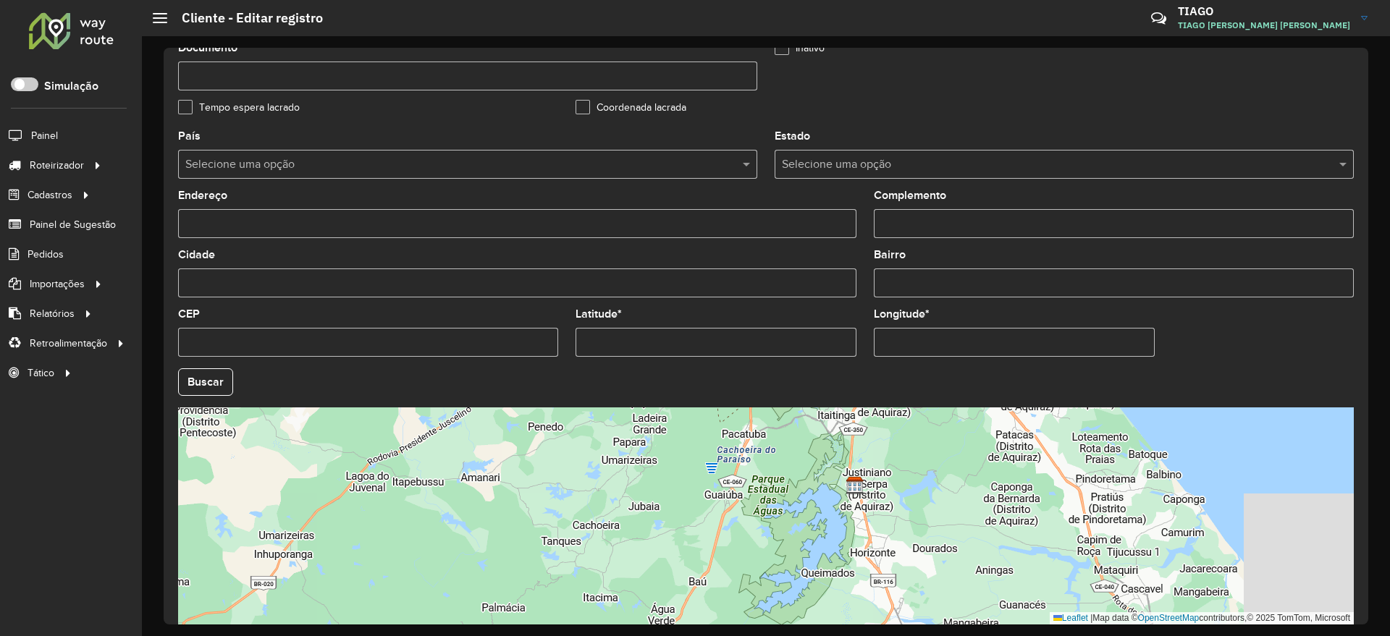
drag, startPoint x: 734, startPoint y: 520, endPoint x: 580, endPoint y: 583, distance: 166.6
click at [580, 583] on div "Leaflet | Map data © OpenStreetMap contributors,© 2025 TomTom, Microsoft" at bounding box center [766, 516] width 1176 height 217
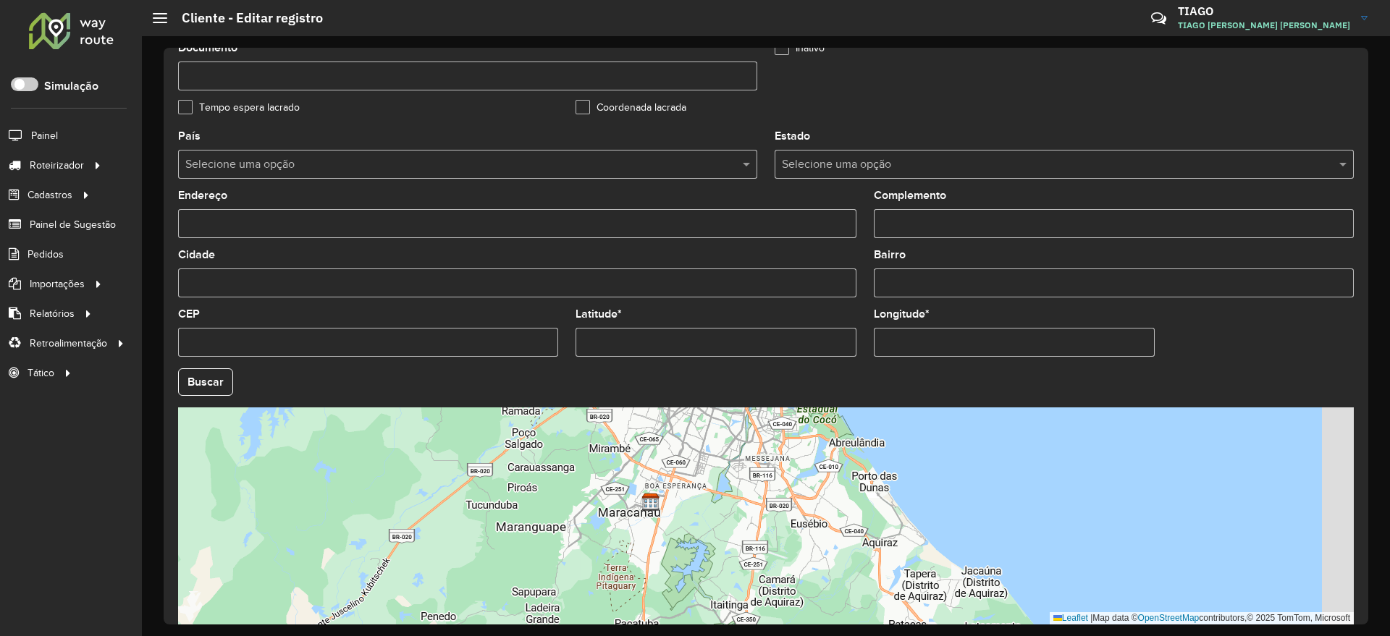
drag, startPoint x: 683, startPoint y: 594, endPoint x: 655, endPoint y: 643, distance: 56.8
click at [655, 636] on html "Aguarde... Pop-up bloqueado! Seu navegador bloqueou automáticamente a abertura …" at bounding box center [695, 318] width 1390 height 636
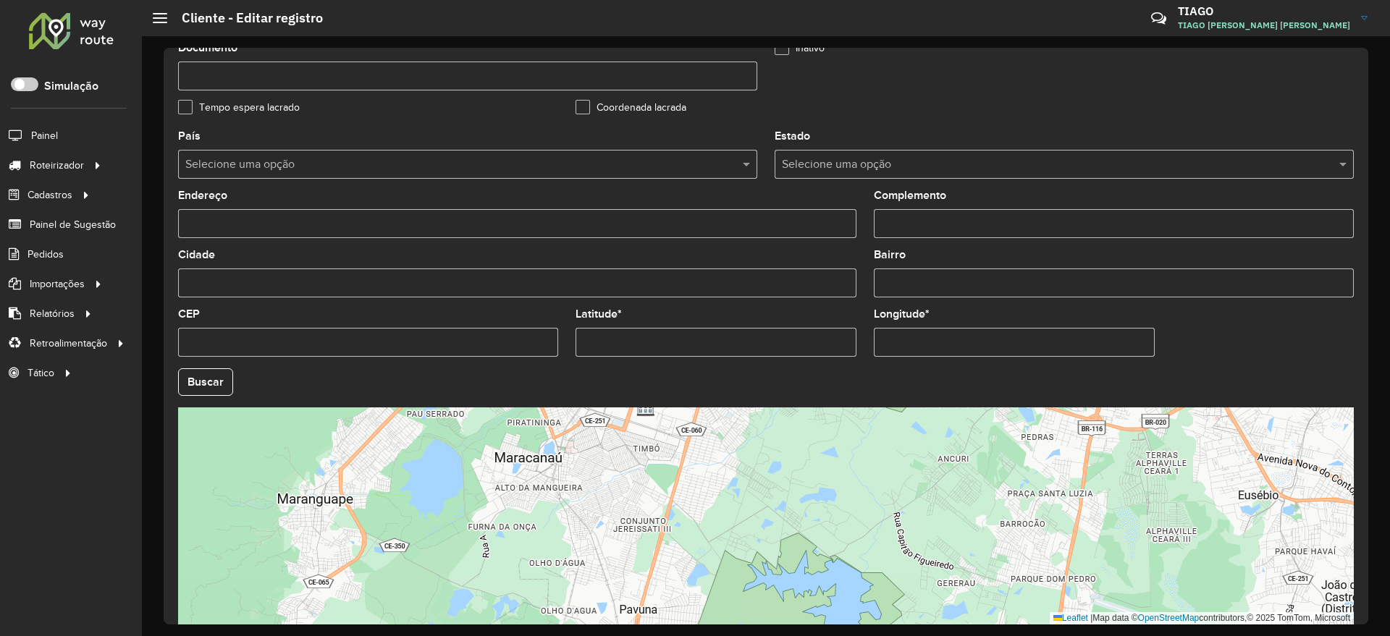
click at [637, 436] on div "Leaflet | Map data © OpenStreetMap contributors,© 2025 TomTom, Microsoft" at bounding box center [766, 516] width 1176 height 217
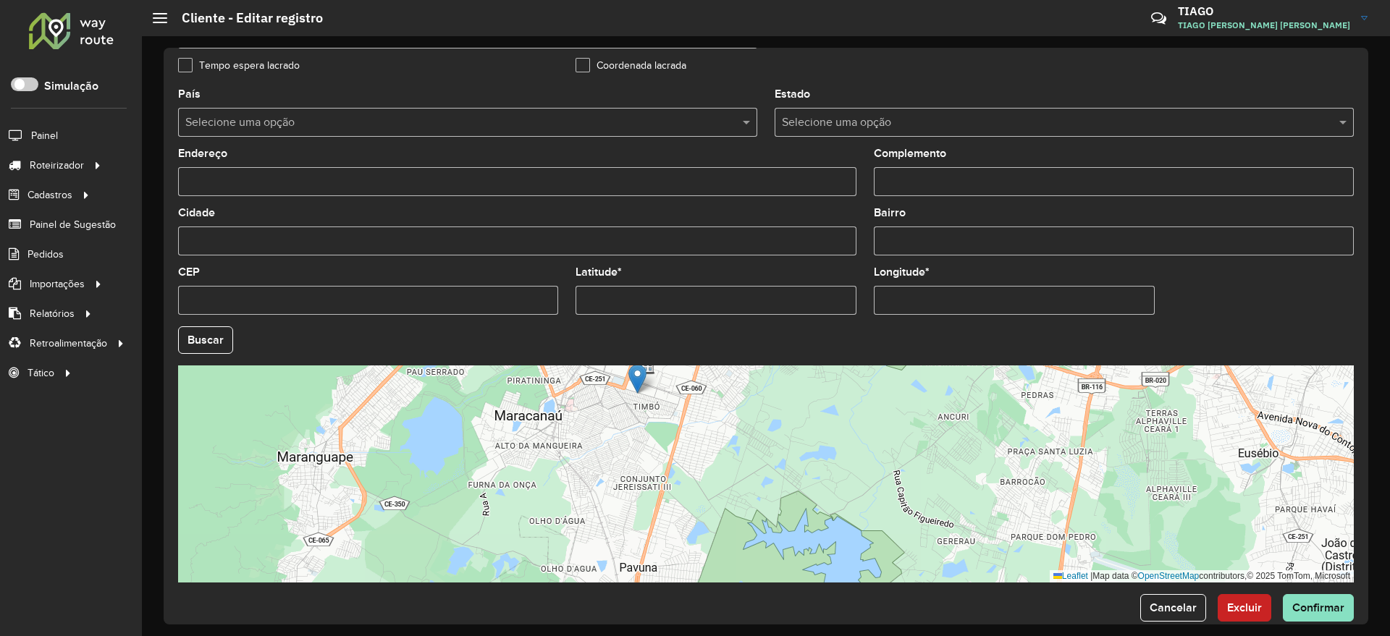
scroll to position [441, 0]
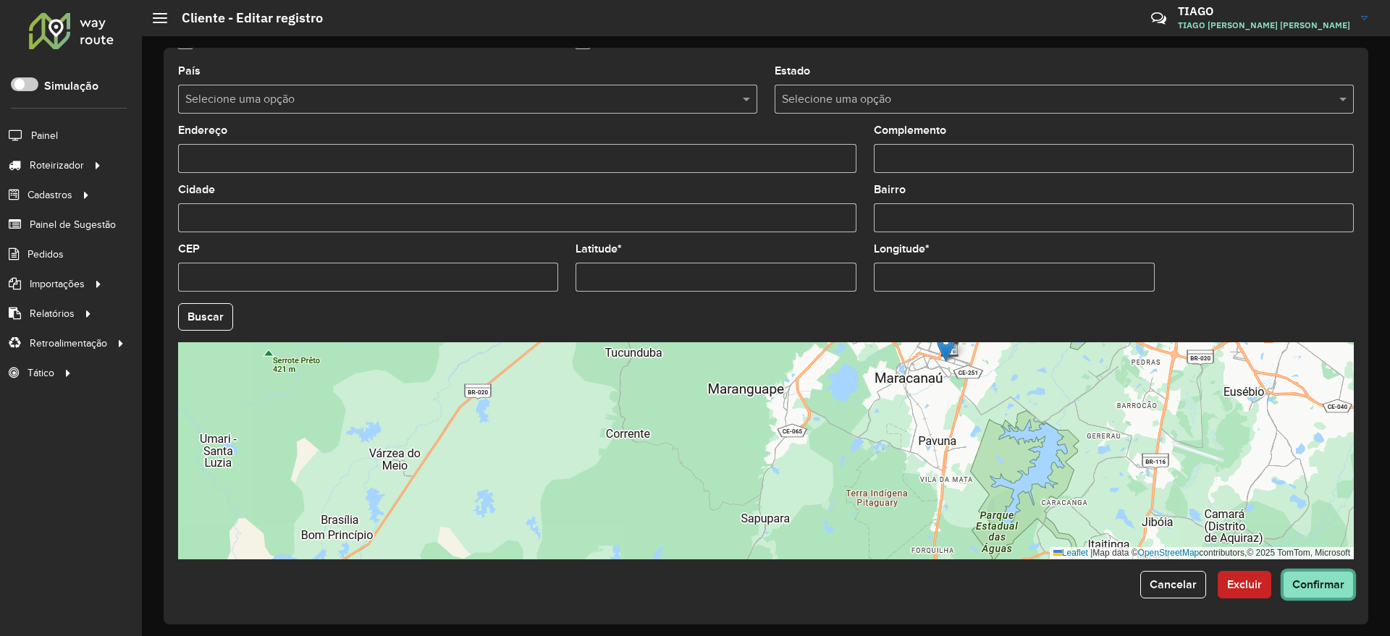
click at [1314, 587] on span "Confirmar" at bounding box center [1318, 584] width 52 height 12
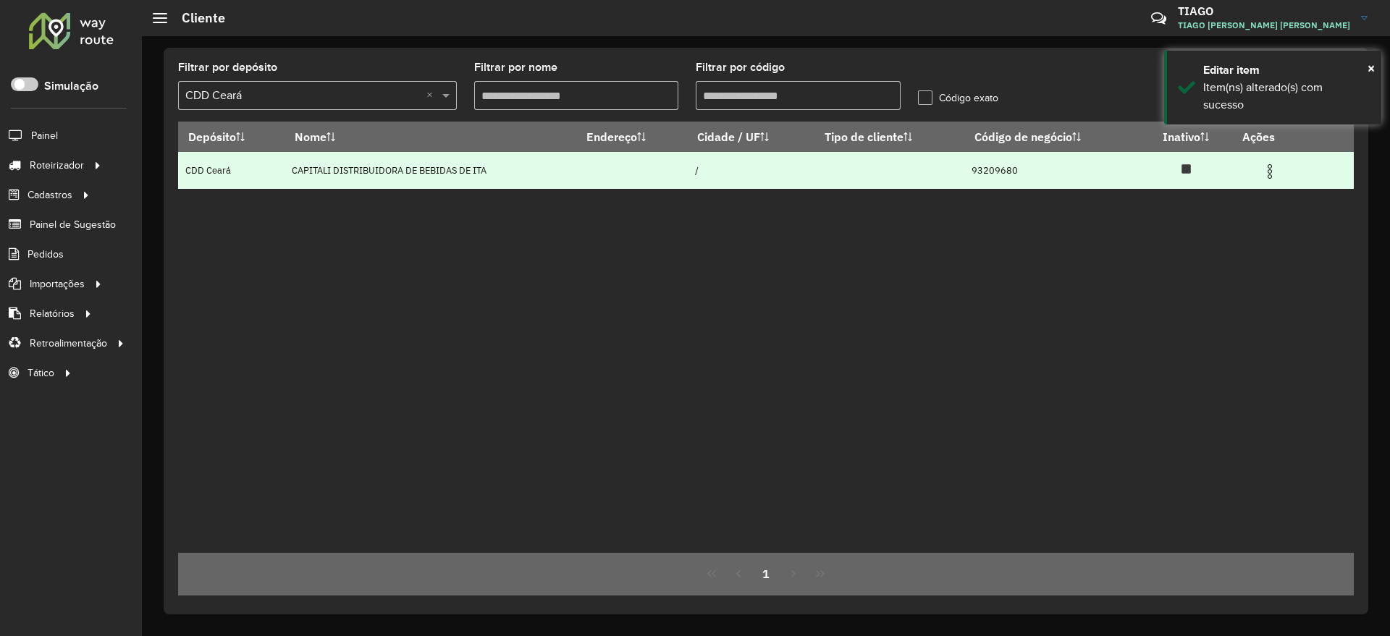
click at [1268, 172] on img at bounding box center [1269, 171] width 17 height 17
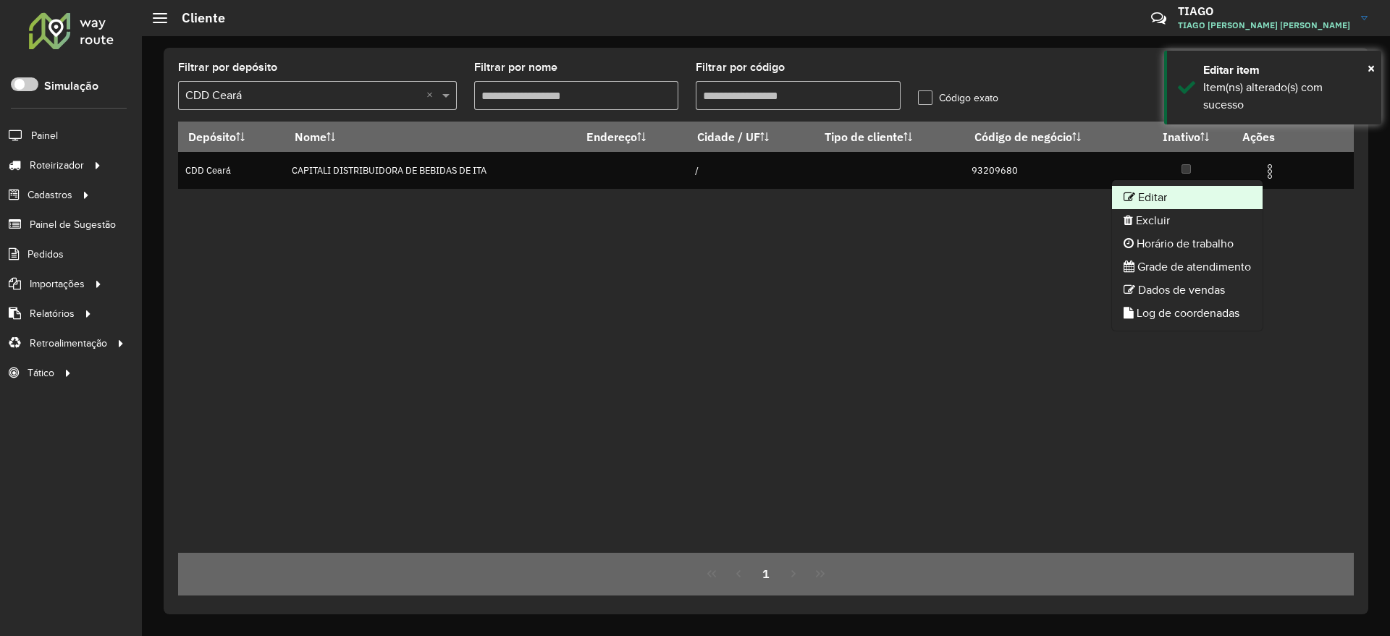
click at [1181, 202] on li "Editar" at bounding box center [1187, 197] width 151 height 23
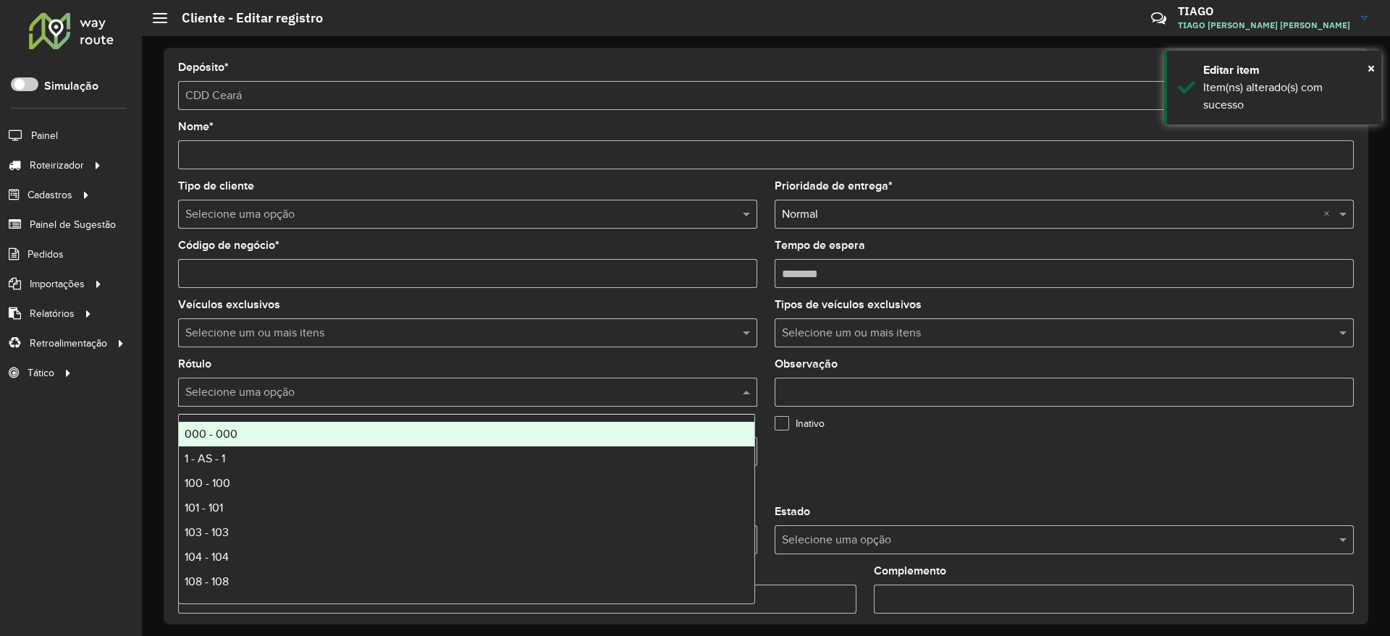
click at [675, 389] on input "text" at bounding box center [453, 392] width 536 height 17
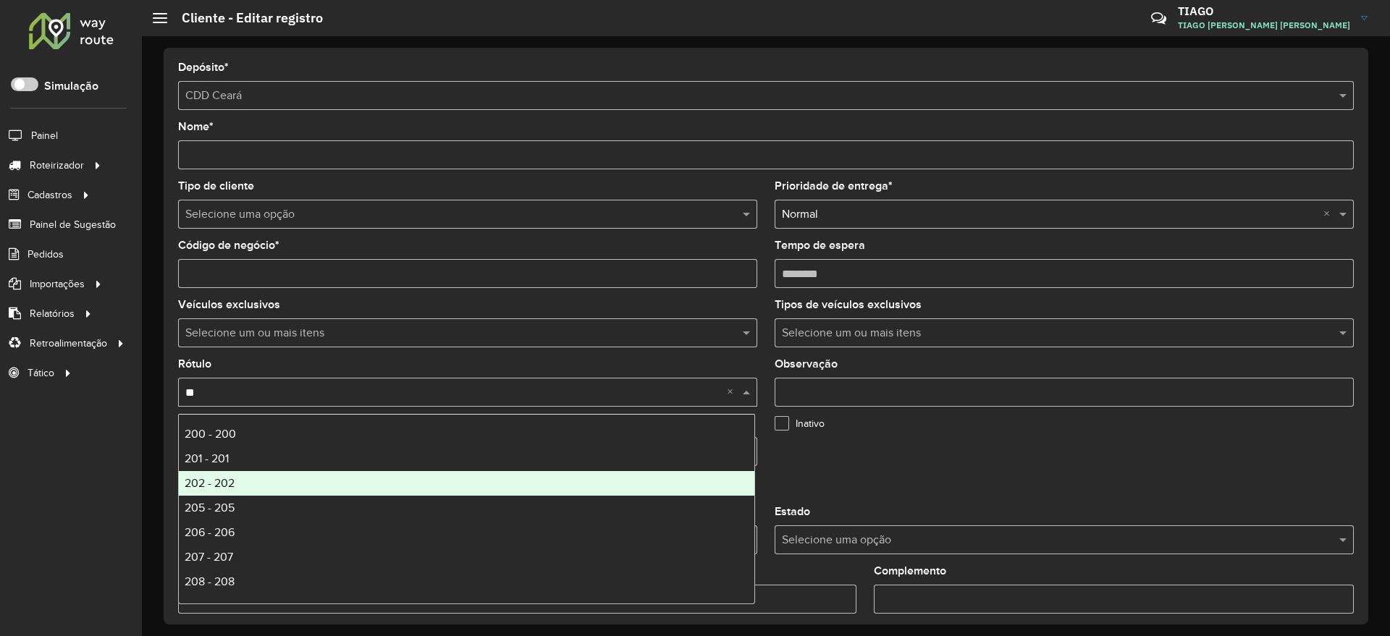
type input "***"
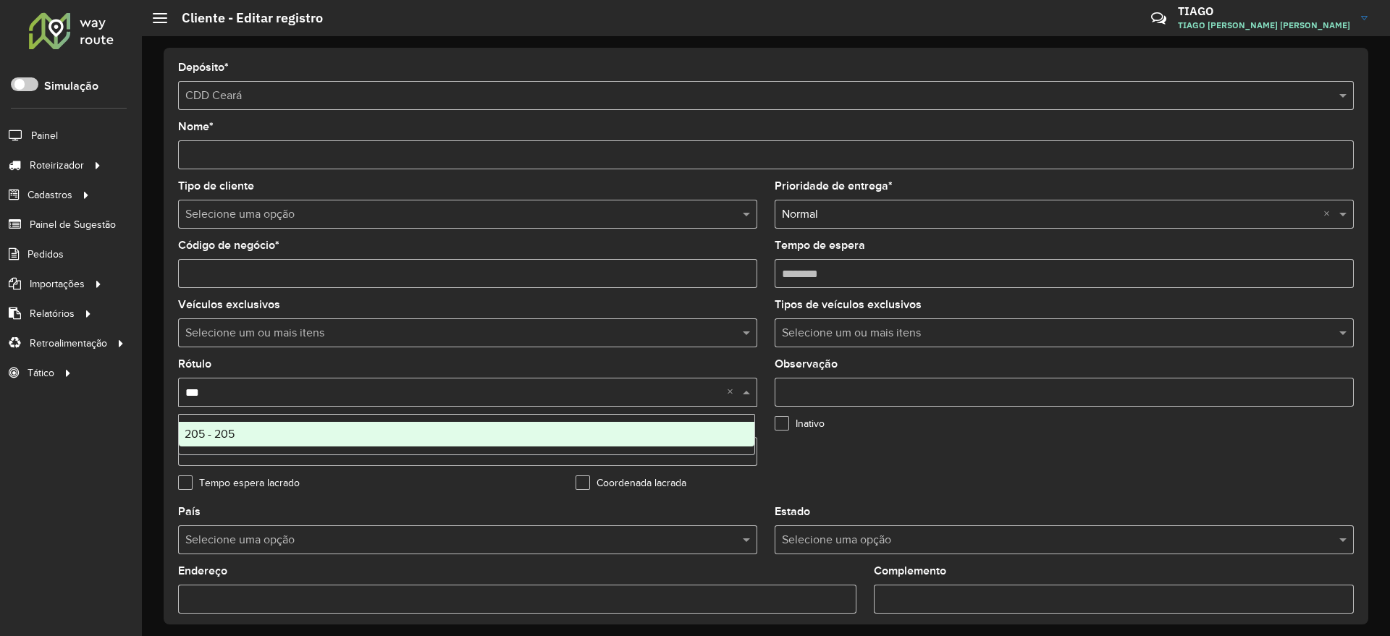
click at [703, 437] on div "205 - 205" at bounding box center [467, 434] width 576 height 25
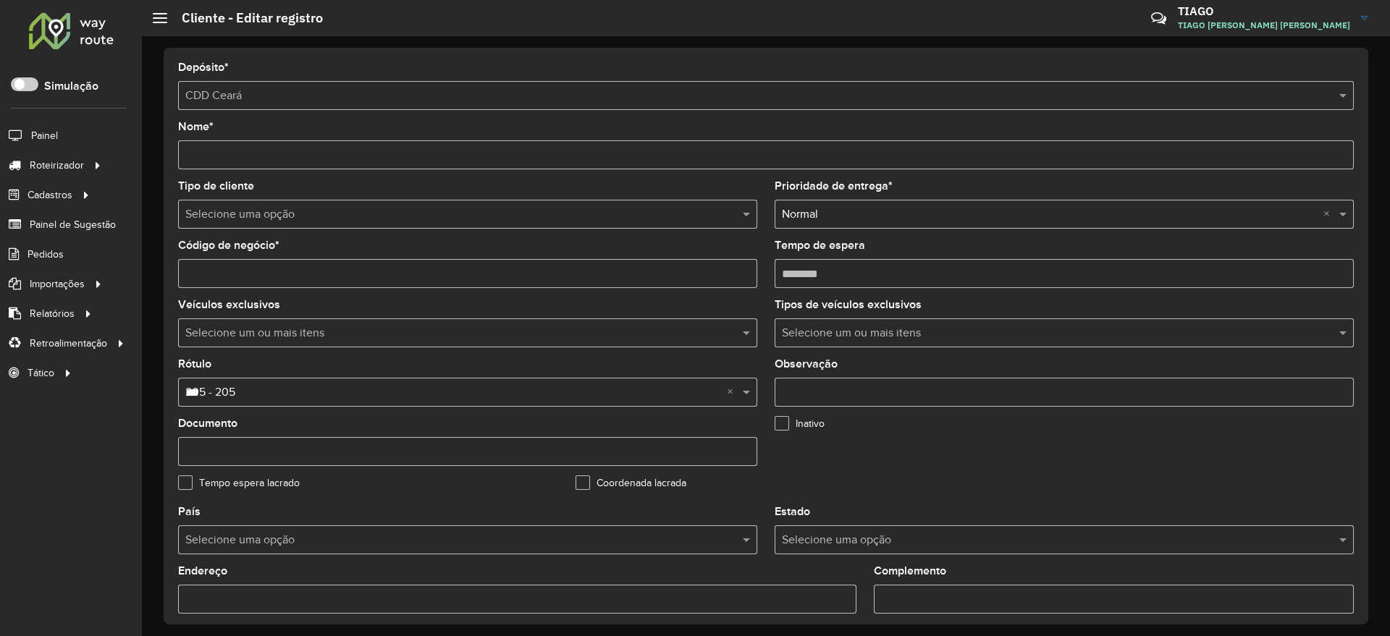
click at [1301, 493] on formly-group "Tipo de cliente Selecione uma opção Prioridade de entrega * Selecione uma opção…" at bounding box center [765, 344] width 1193 height 326
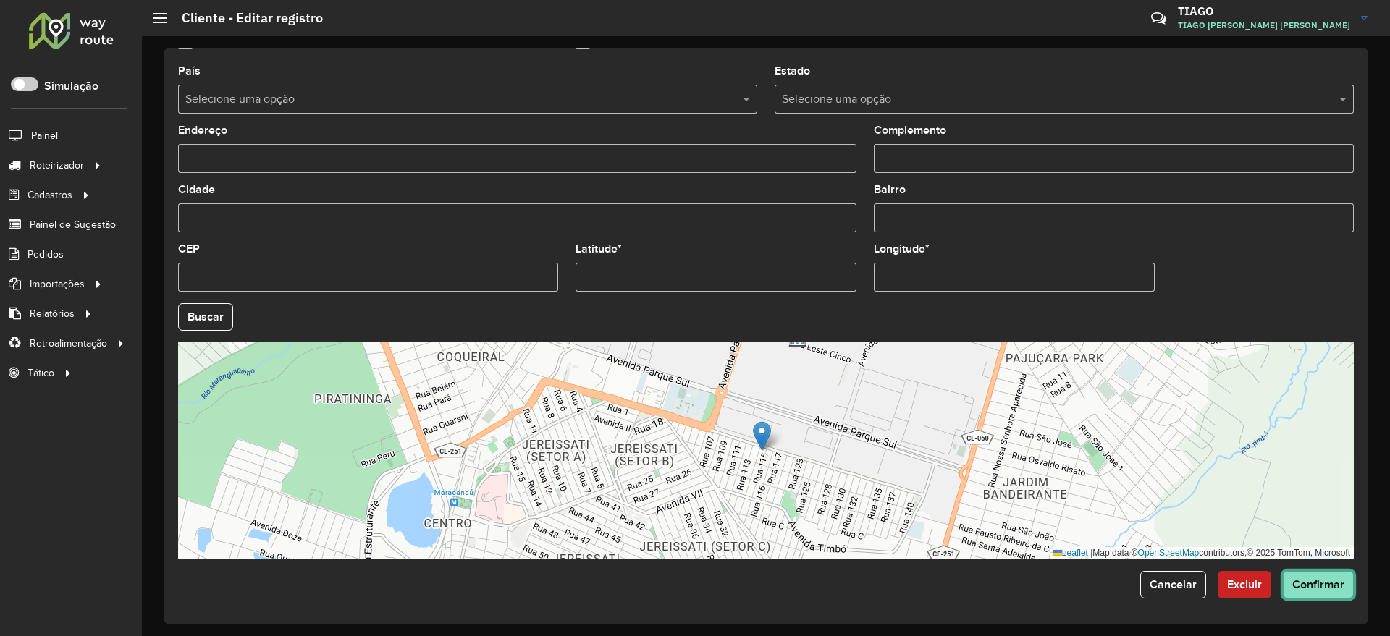
click at [1328, 583] on span "Confirmar" at bounding box center [1318, 584] width 52 height 12
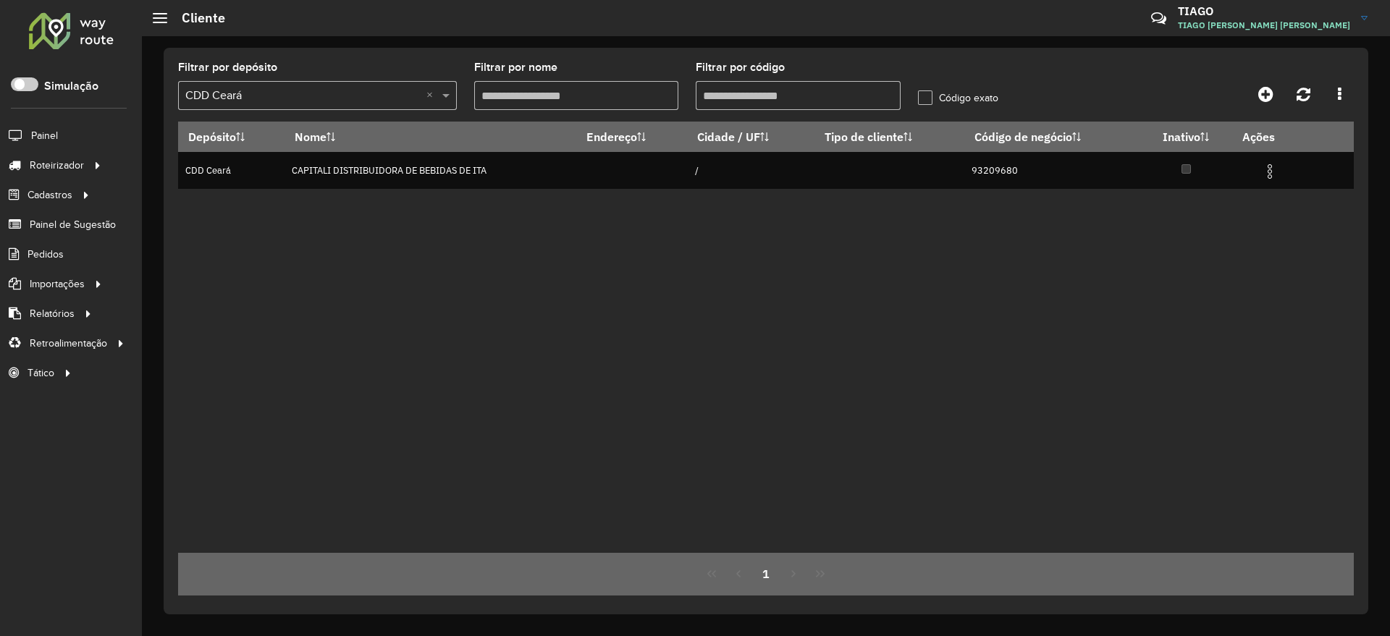
drag, startPoint x: 757, startPoint y: 101, endPoint x: 547, endPoint y: 106, distance: 210.7
click at [547, 106] on formly-group "Filtrar por depósito Selecione um depósito × CDD Ceará × Filtrar por nome Filtr…" at bounding box center [613, 91] width 888 height 59
paste input "text"
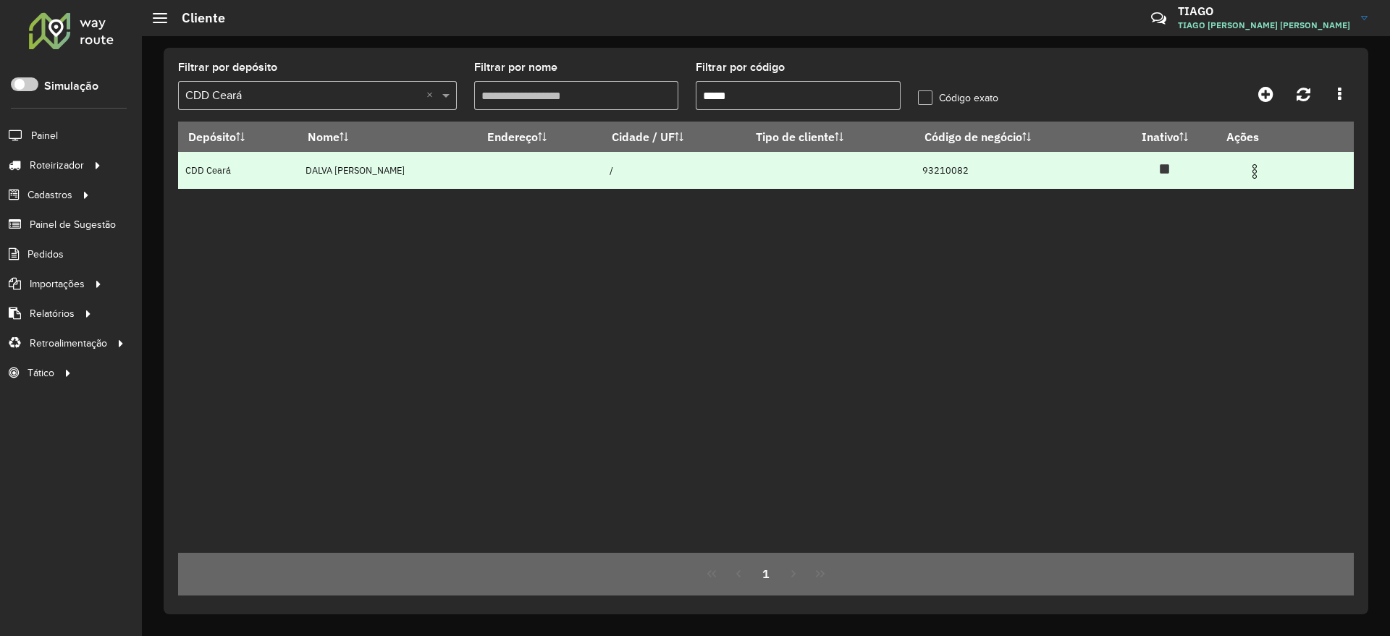
type input "*****"
click at [1263, 174] on img at bounding box center [1254, 171] width 17 height 17
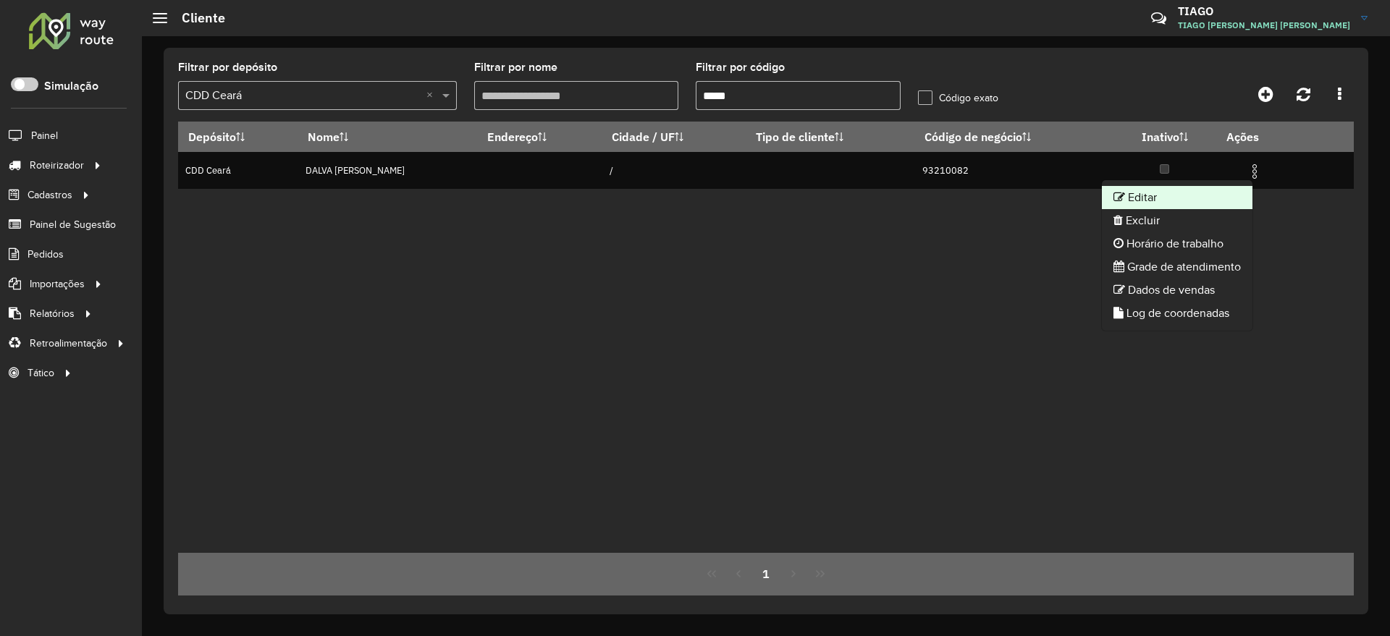
click at [1189, 191] on li "Editar" at bounding box center [1177, 197] width 151 height 23
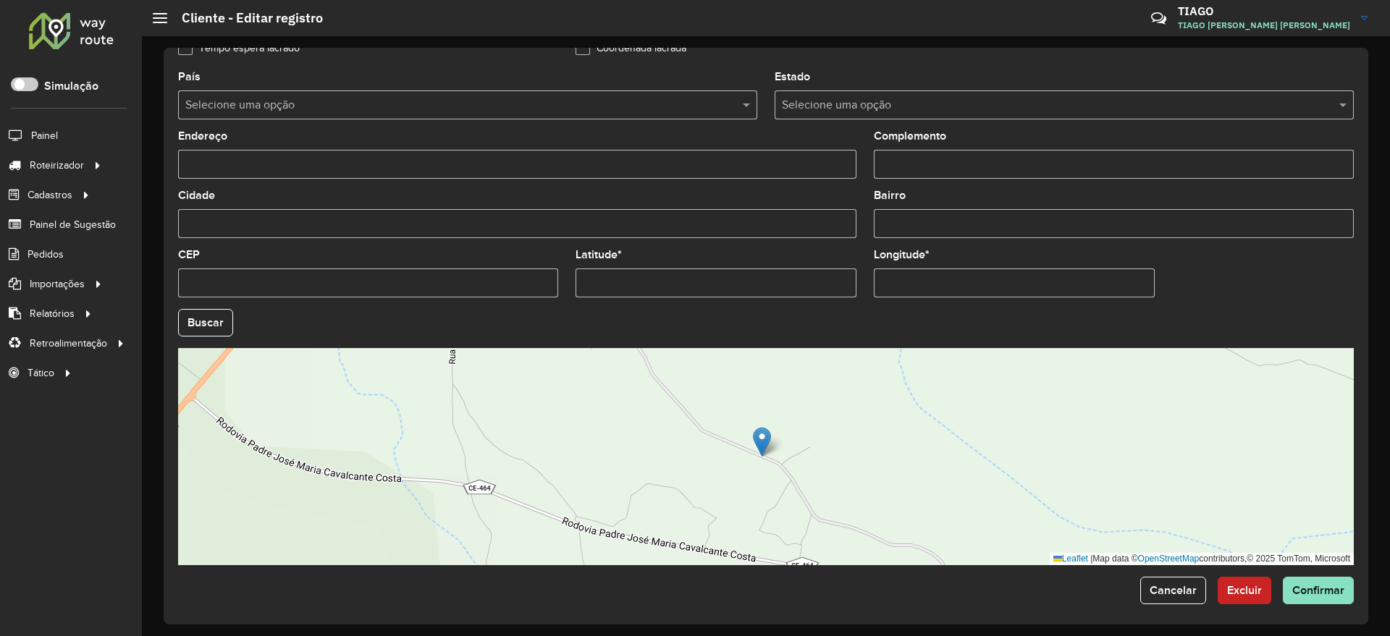
scroll to position [441, 0]
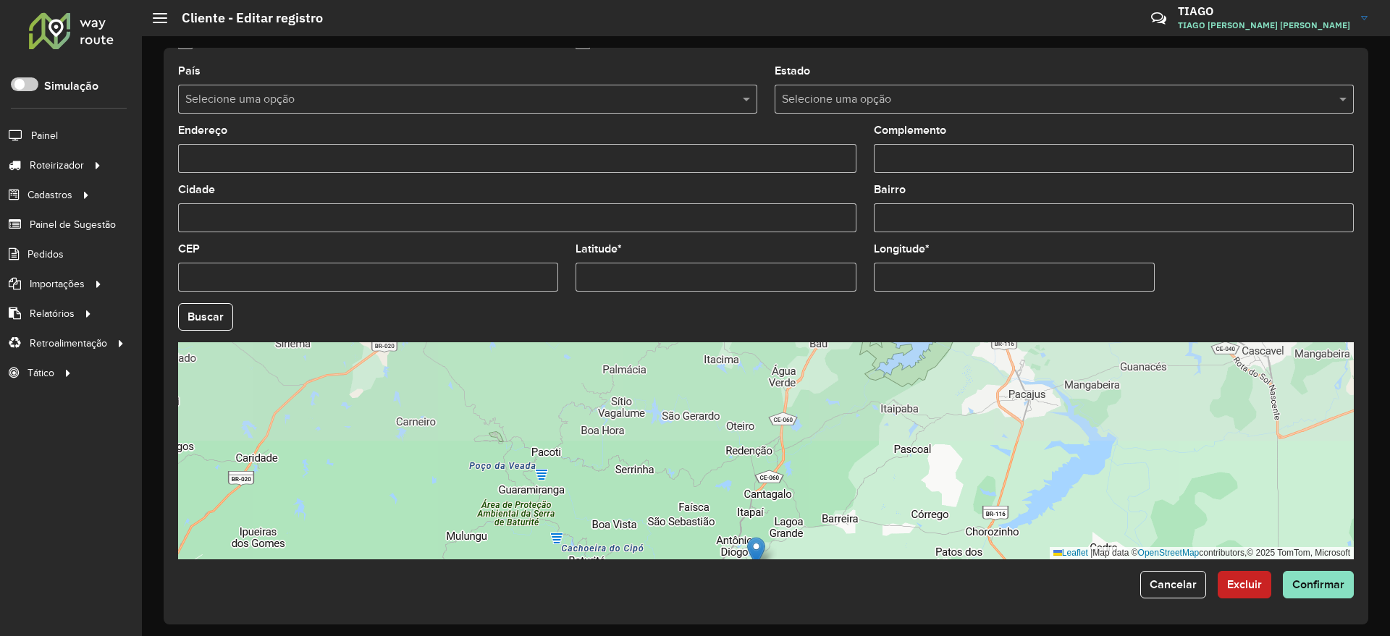
drag, startPoint x: 708, startPoint y: 416, endPoint x: 694, endPoint y: 518, distance: 103.8
click at [694, 518] on div "Leaflet | Map data © OpenStreetMap contributors,© 2025 TomTom, Microsoft" at bounding box center [766, 450] width 1176 height 217
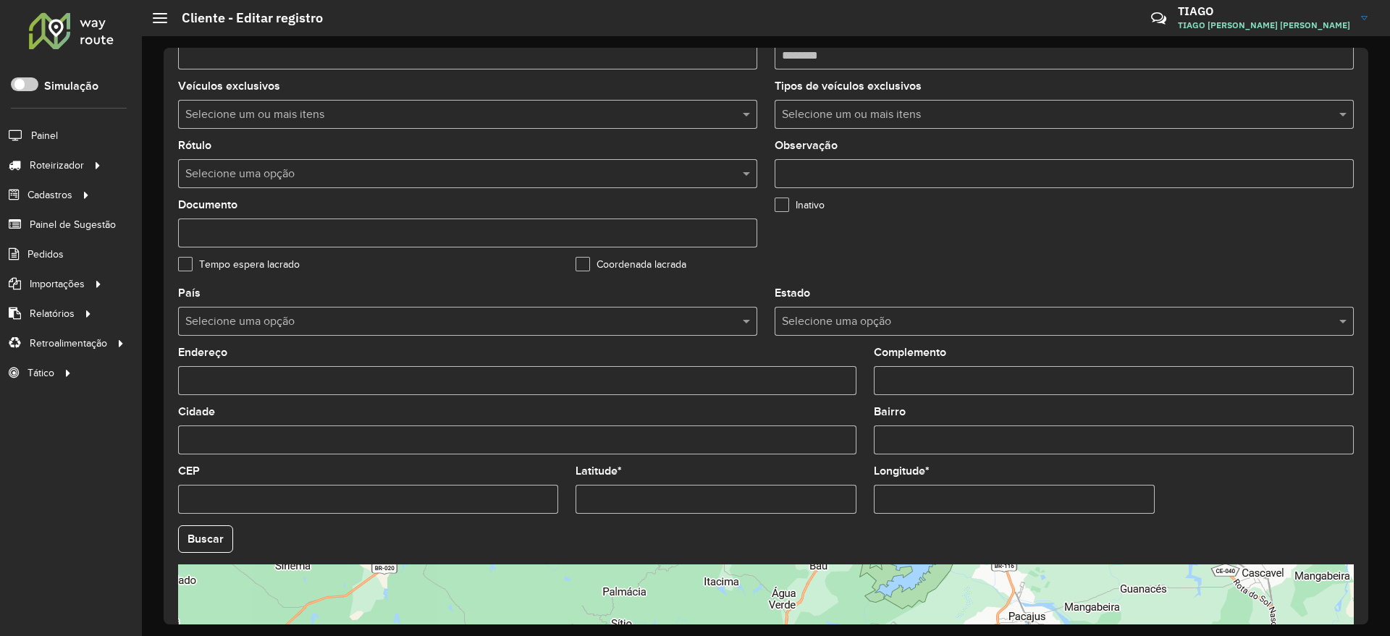
scroll to position [169, 0]
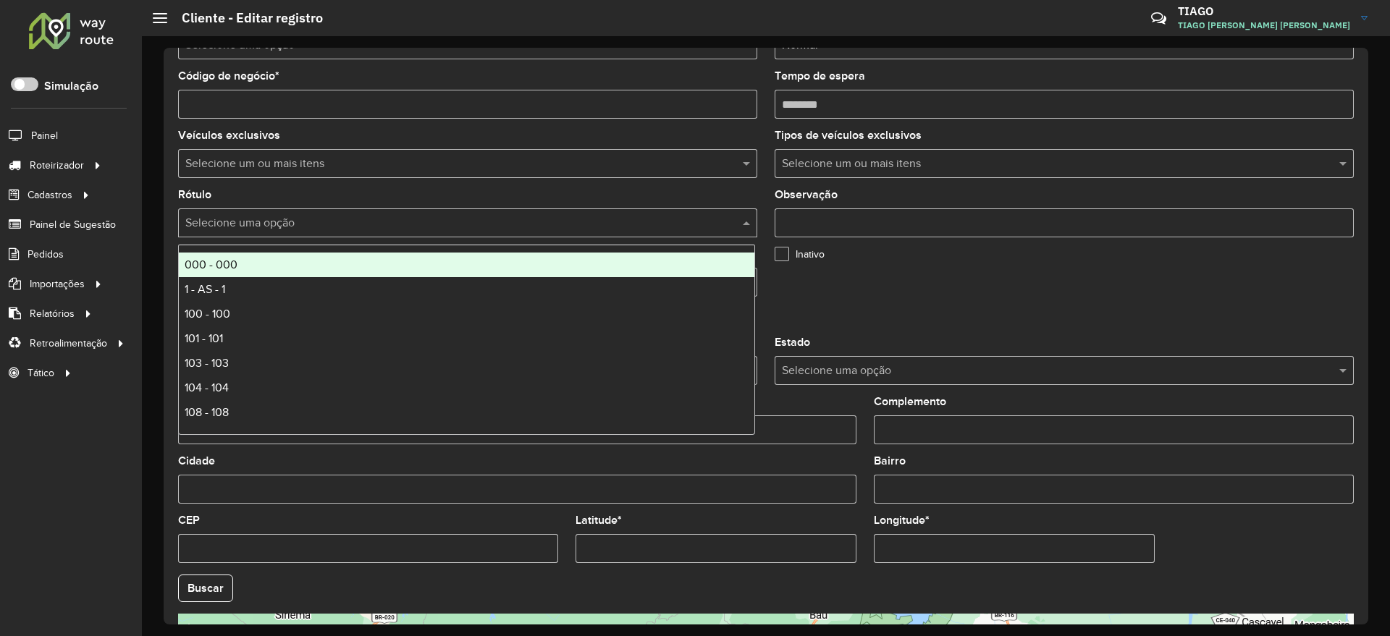
click at [382, 230] on input "text" at bounding box center [453, 223] width 536 height 17
type input "***"
click at [345, 270] on div "200 - 200" at bounding box center [467, 265] width 576 height 25
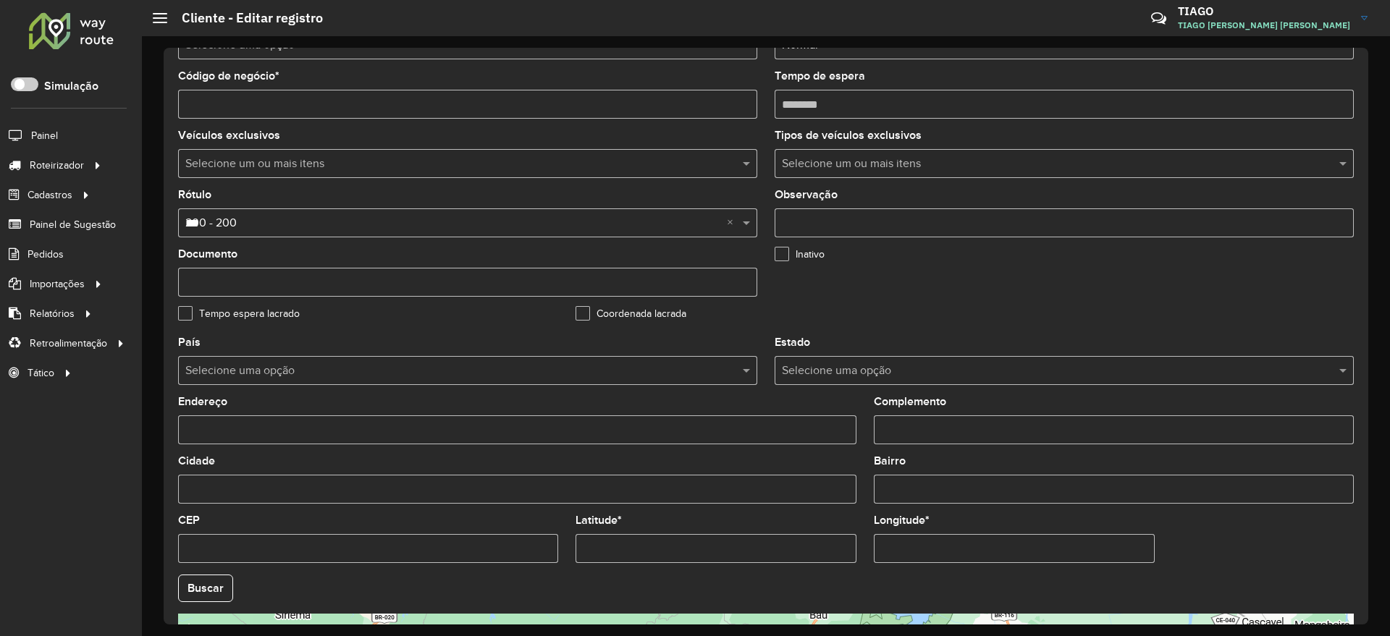
click at [1099, 253] on div "Inativo" at bounding box center [965, 257] width 380 height 17
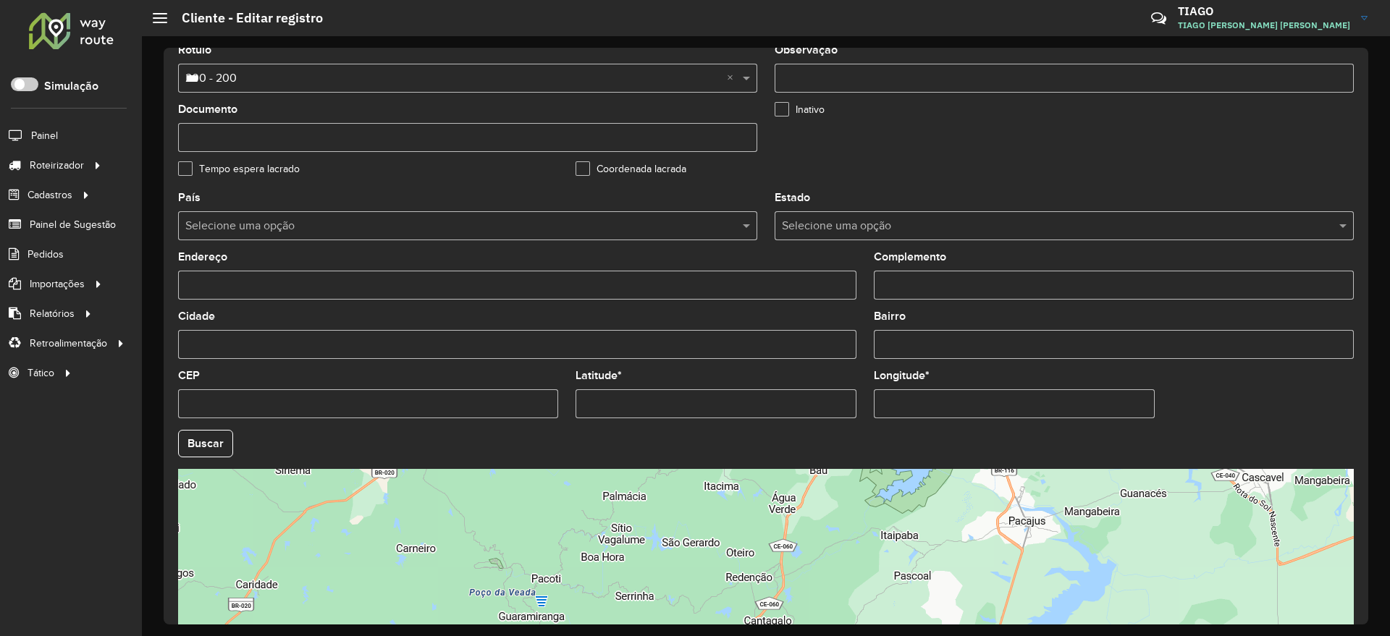
scroll to position [441, 0]
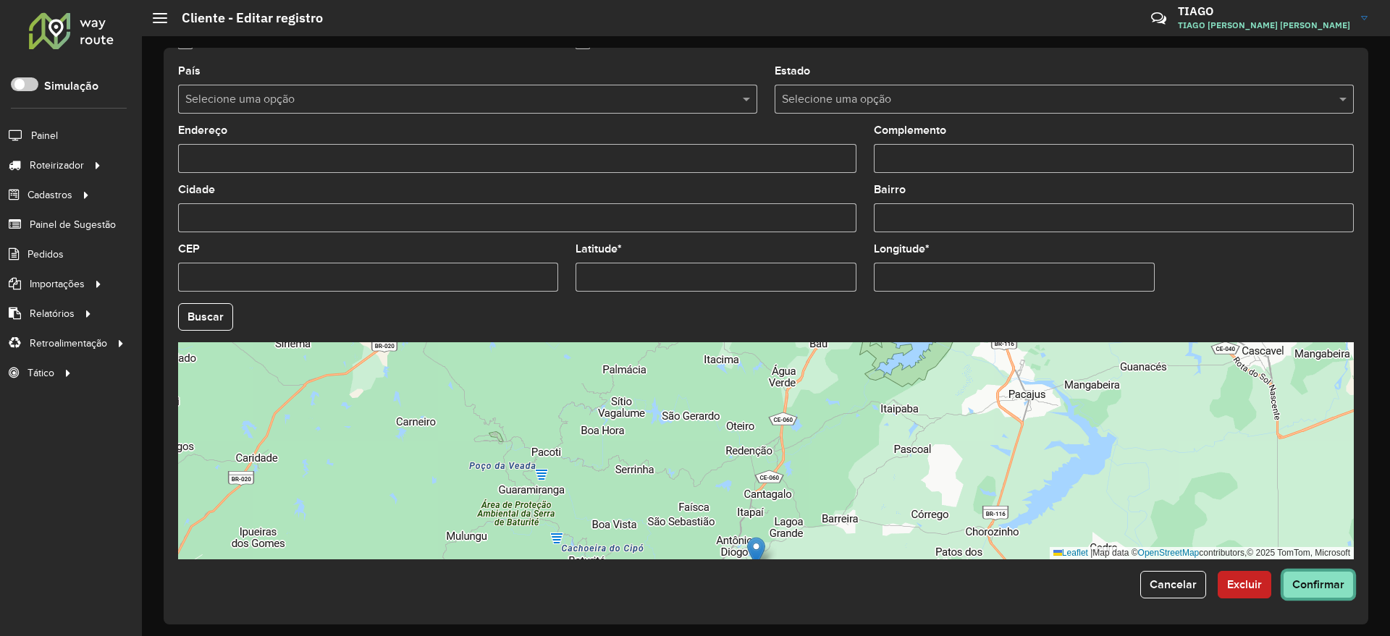
click at [1324, 591] on button "Confirmar" at bounding box center [1318, 585] width 71 height 28
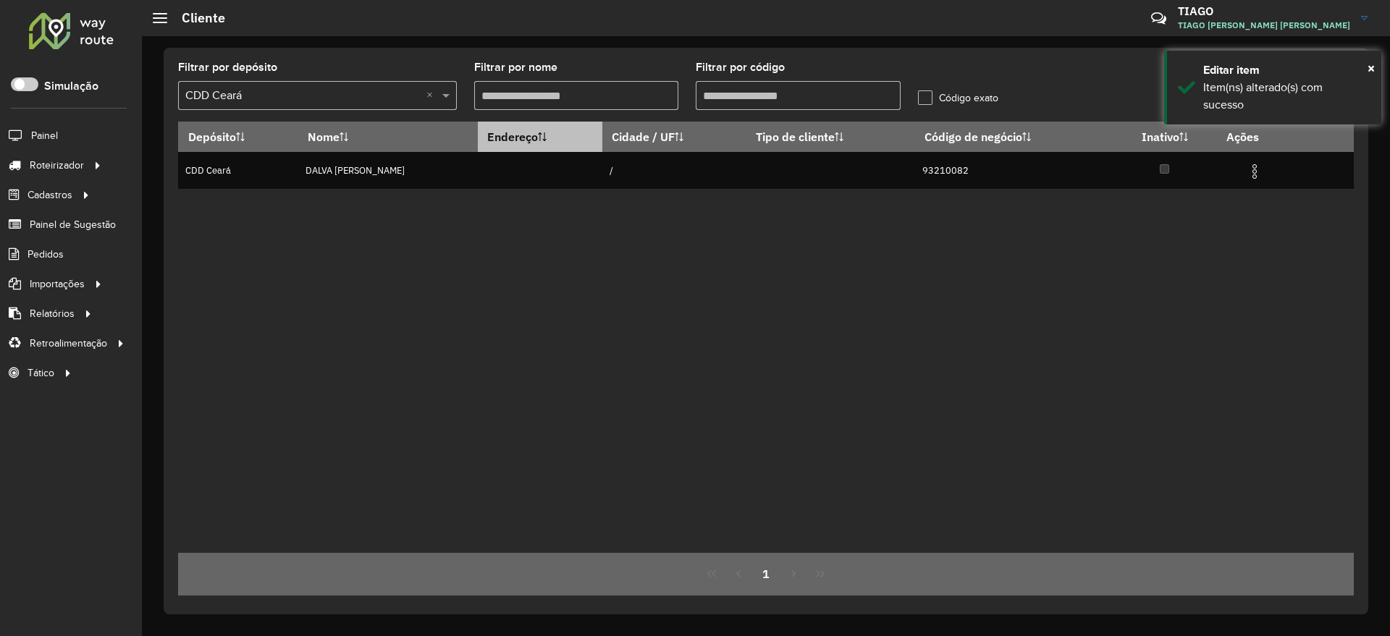
drag, startPoint x: 744, startPoint y: 101, endPoint x: 529, endPoint y: 132, distance: 216.4
click at [515, 135] on hb-list-container "Filtrar por depósito Selecione um depósito × CDD Ceará × Filtrar por nome Filtr…" at bounding box center [766, 329] width 1176 height 534
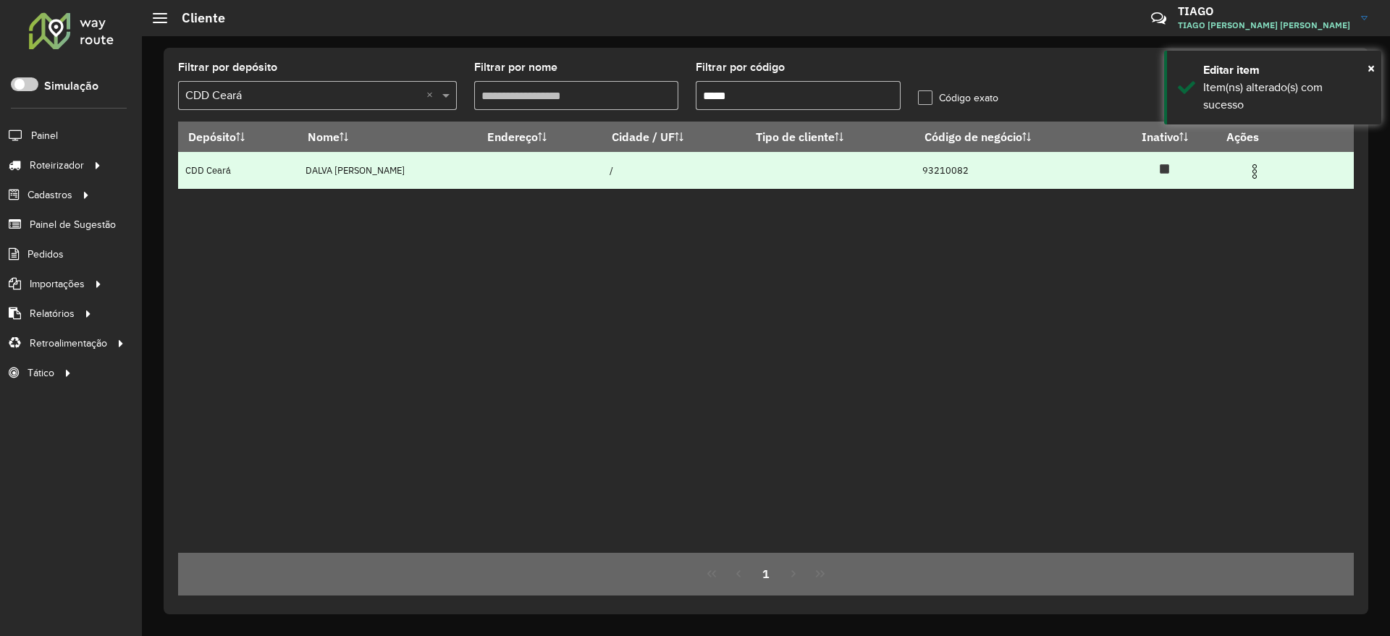
paste input "text"
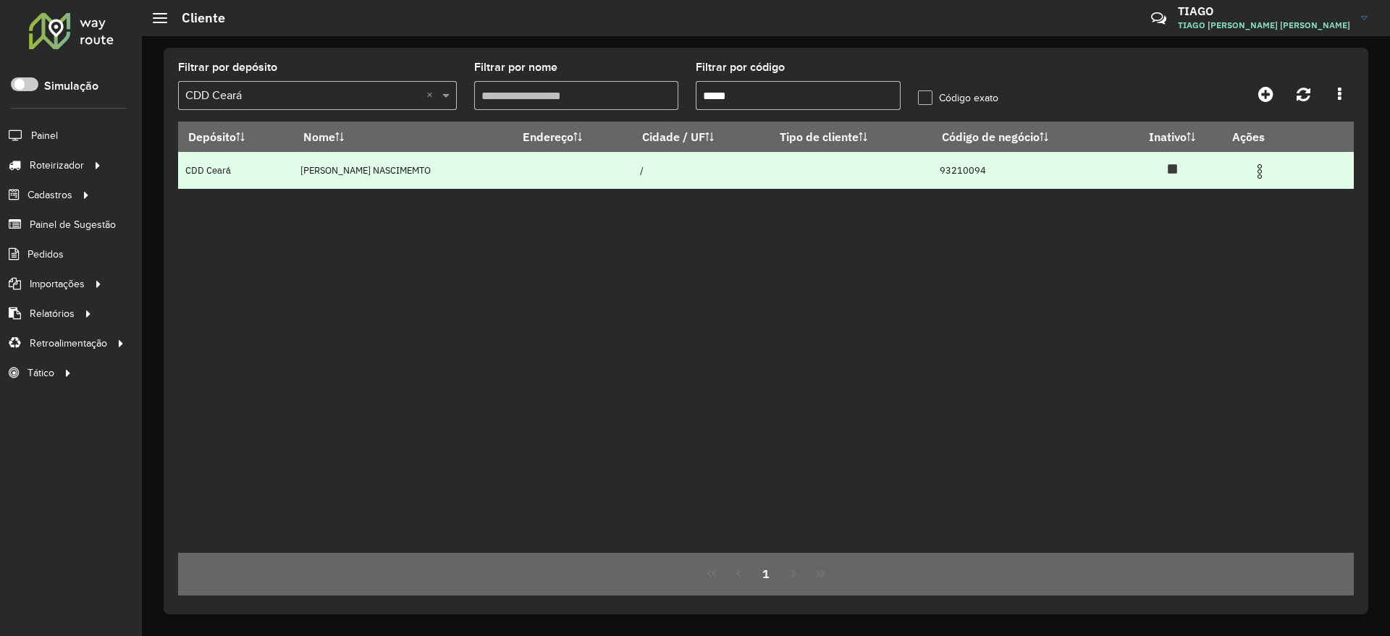
type input "*****"
click at [1268, 164] on img at bounding box center [1259, 171] width 17 height 17
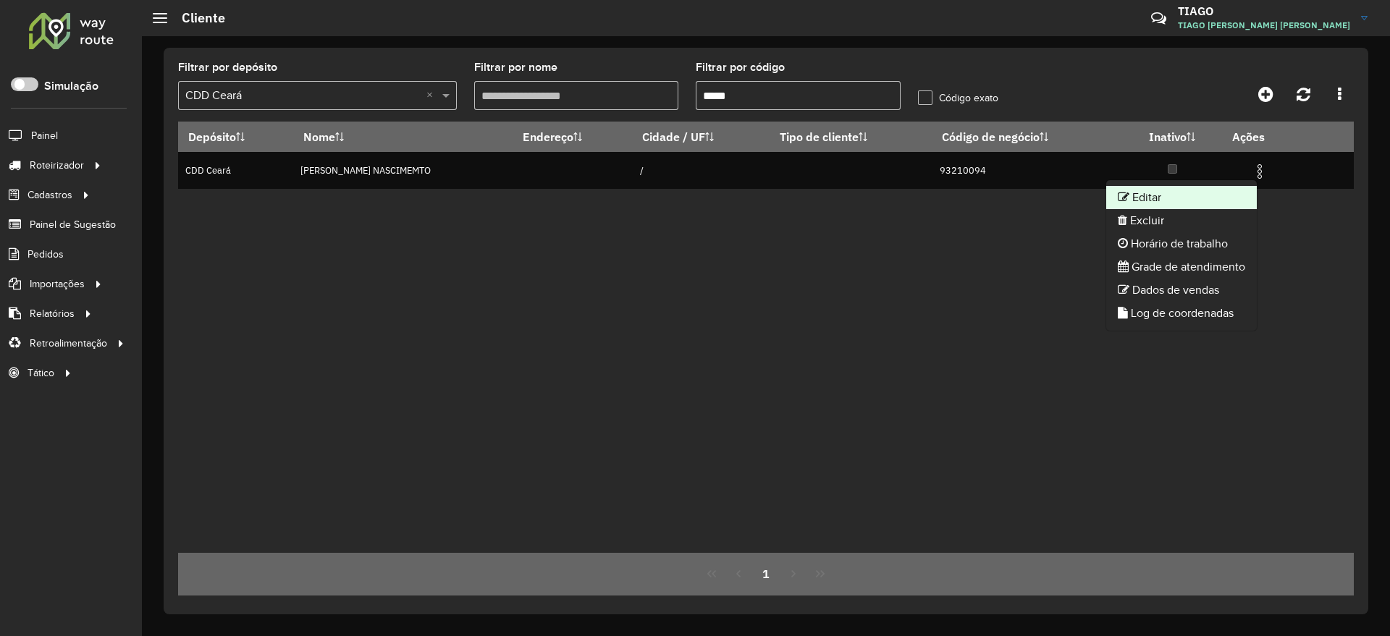
click at [1168, 193] on li "Editar" at bounding box center [1181, 197] width 151 height 23
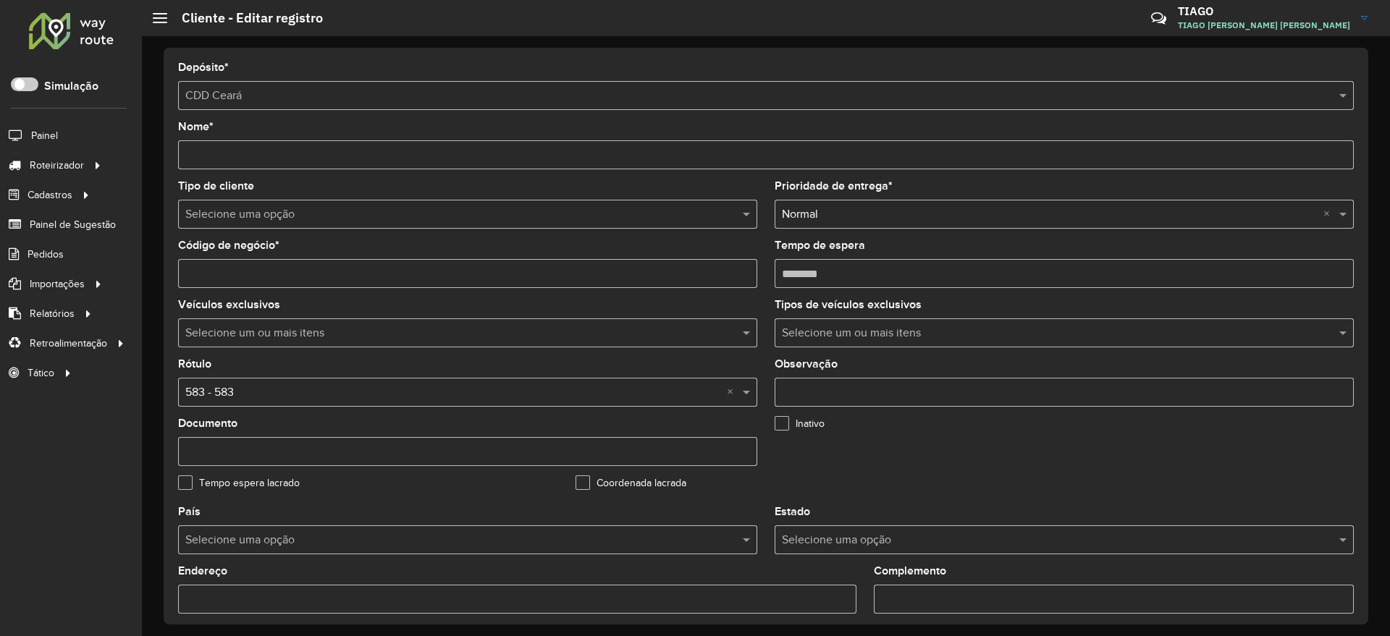
click at [1017, 476] on formly-field "Inativo" at bounding box center [964, 447] width 397 height 59
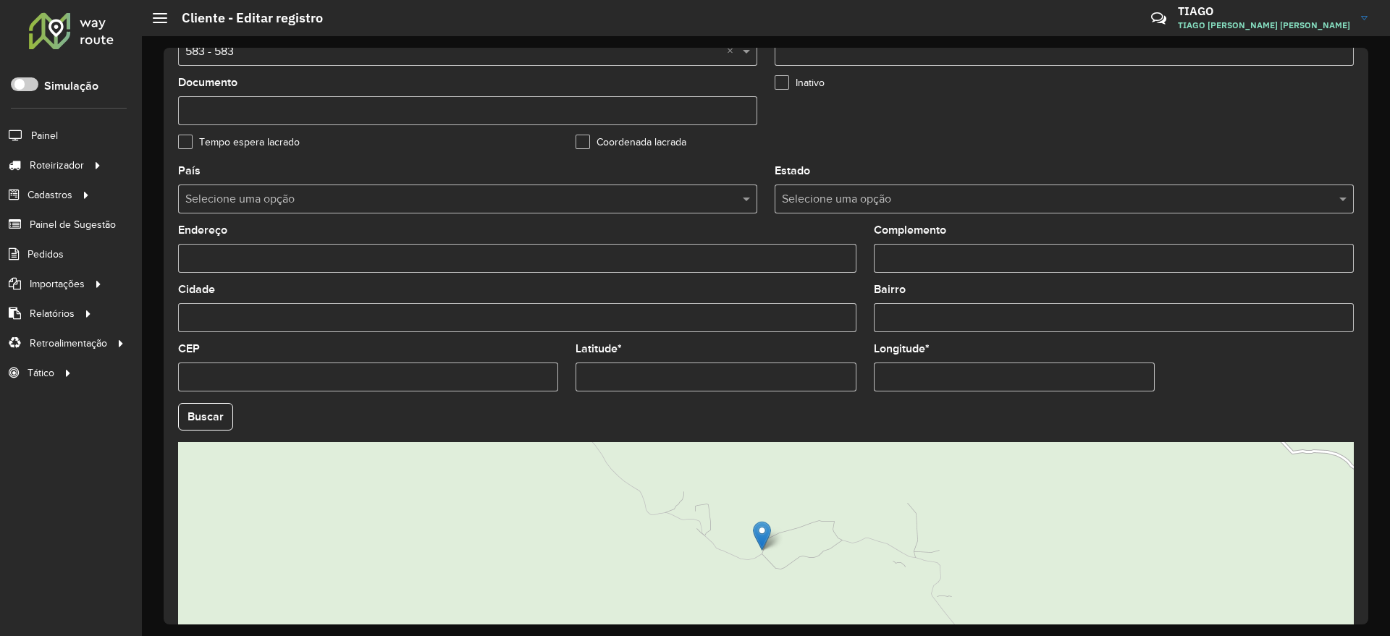
scroll to position [441, 0]
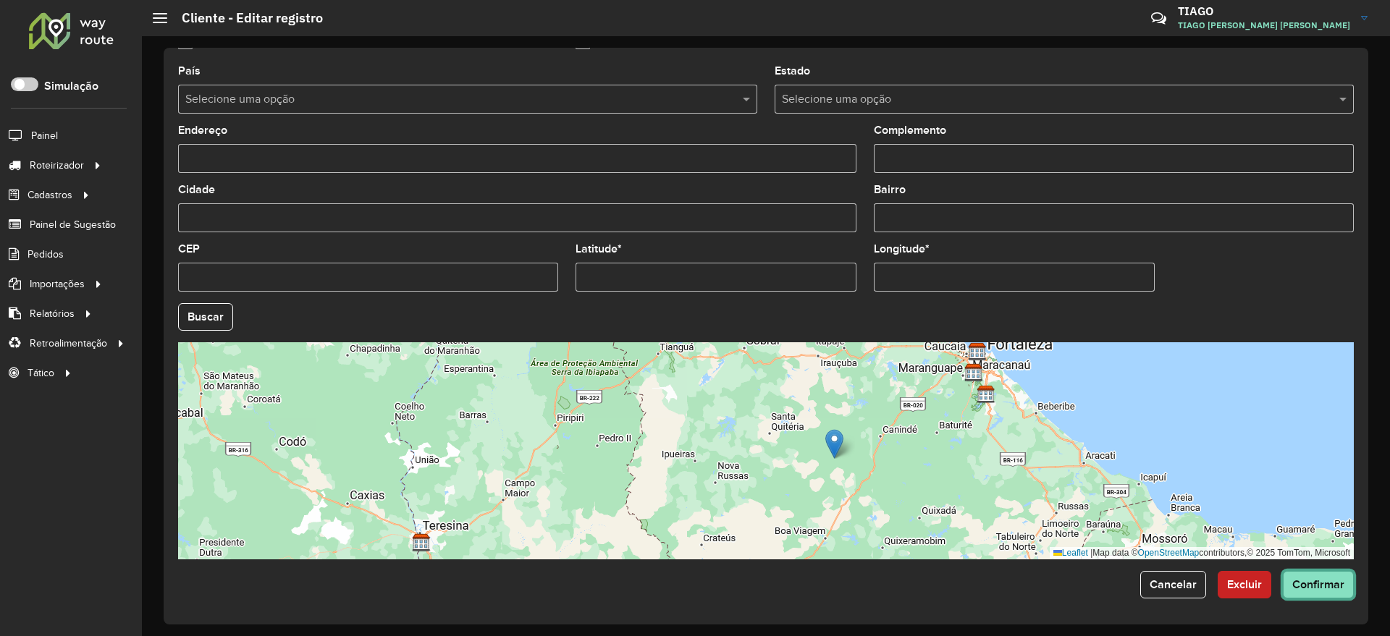
click at [1305, 581] on span "Confirmar" at bounding box center [1318, 584] width 52 height 12
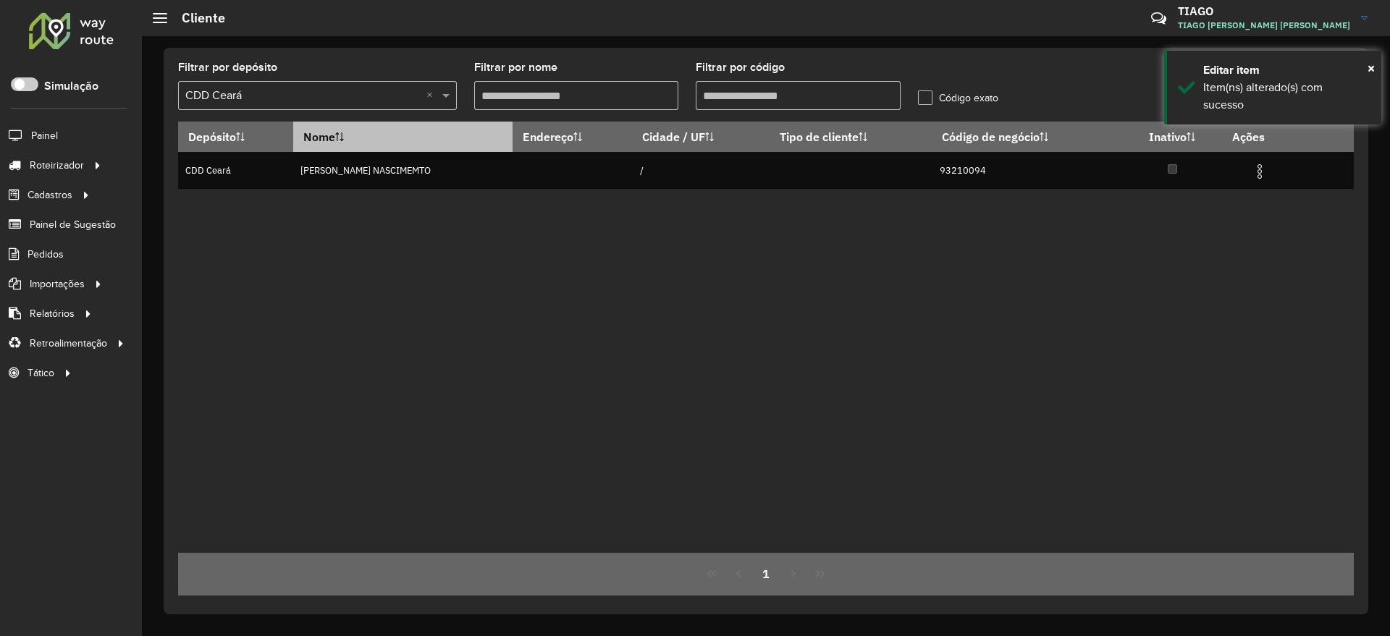
drag, startPoint x: 668, startPoint y: 108, endPoint x: 521, endPoint y: 125, distance: 148.0
click at [510, 127] on hb-list-container "Filtrar por depósito Selecione um depósito × CDD Ceará × Filtrar por nome Filtr…" at bounding box center [766, 329] width 1176 height 534
paste input "text"
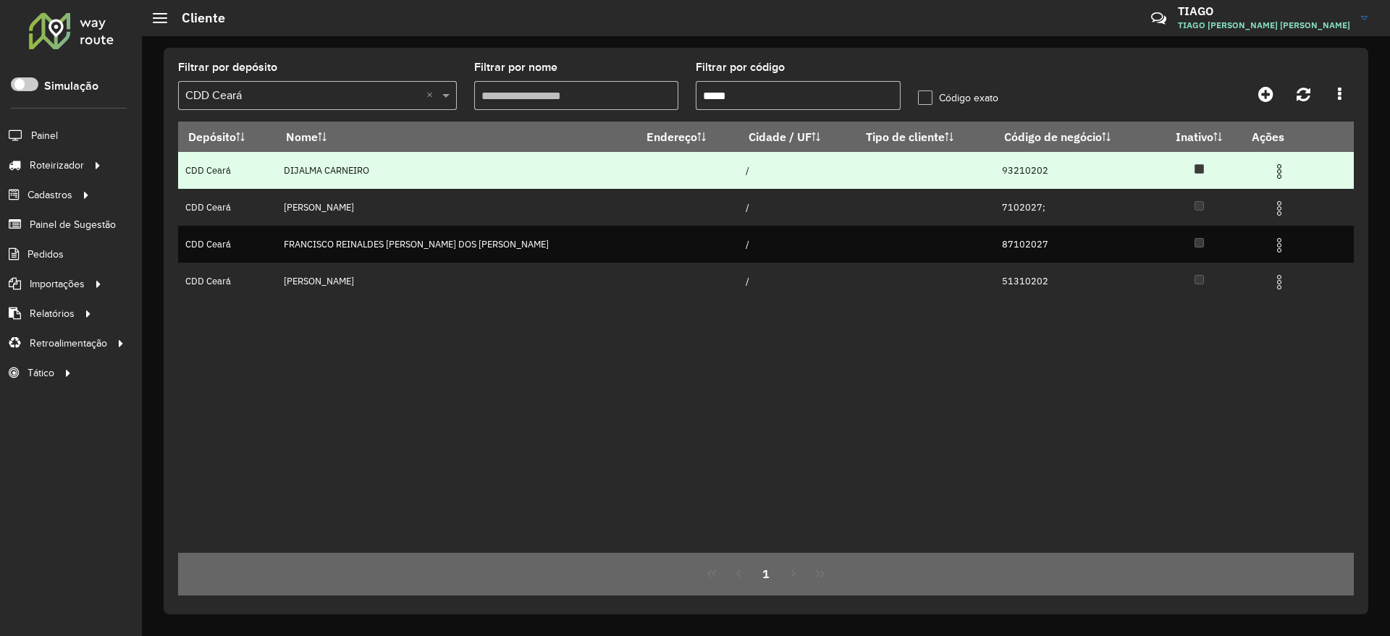
type input "*****"
click at [1271, 168] on img at bounding box center [1279, 171] width 17 height 17
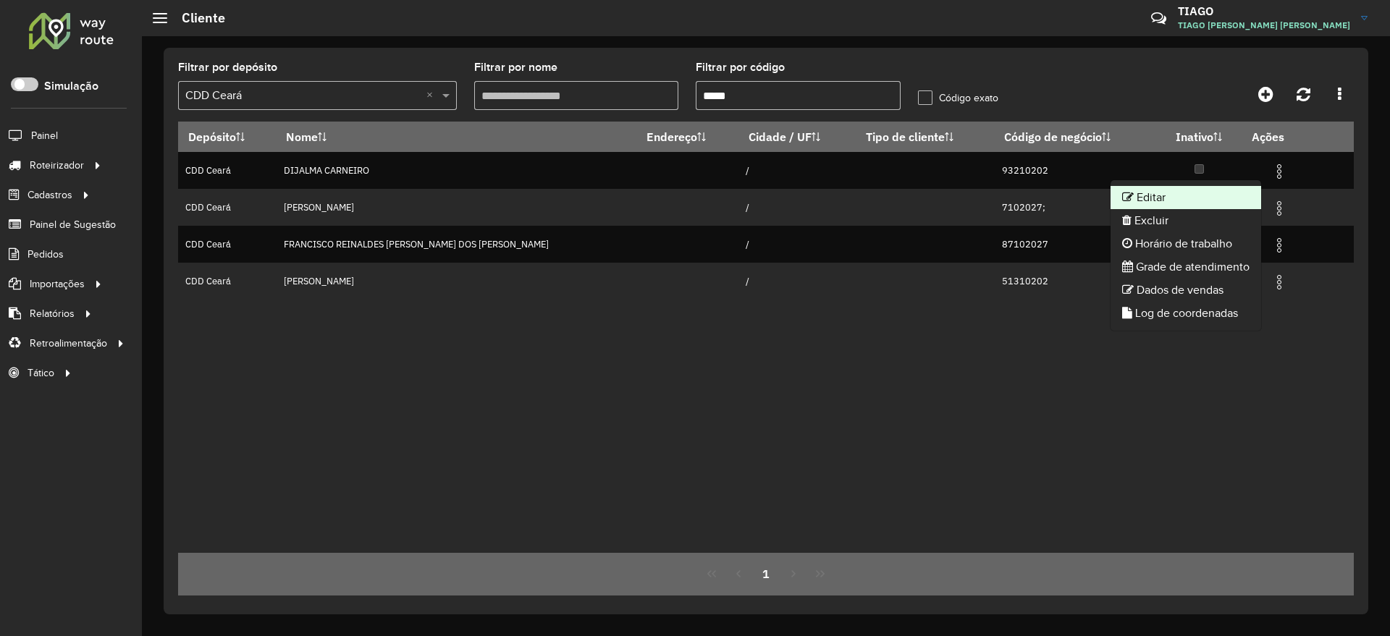
click at [1176, 202] on li "Editar" at bounding box center [1186, 197] width 151 height 23
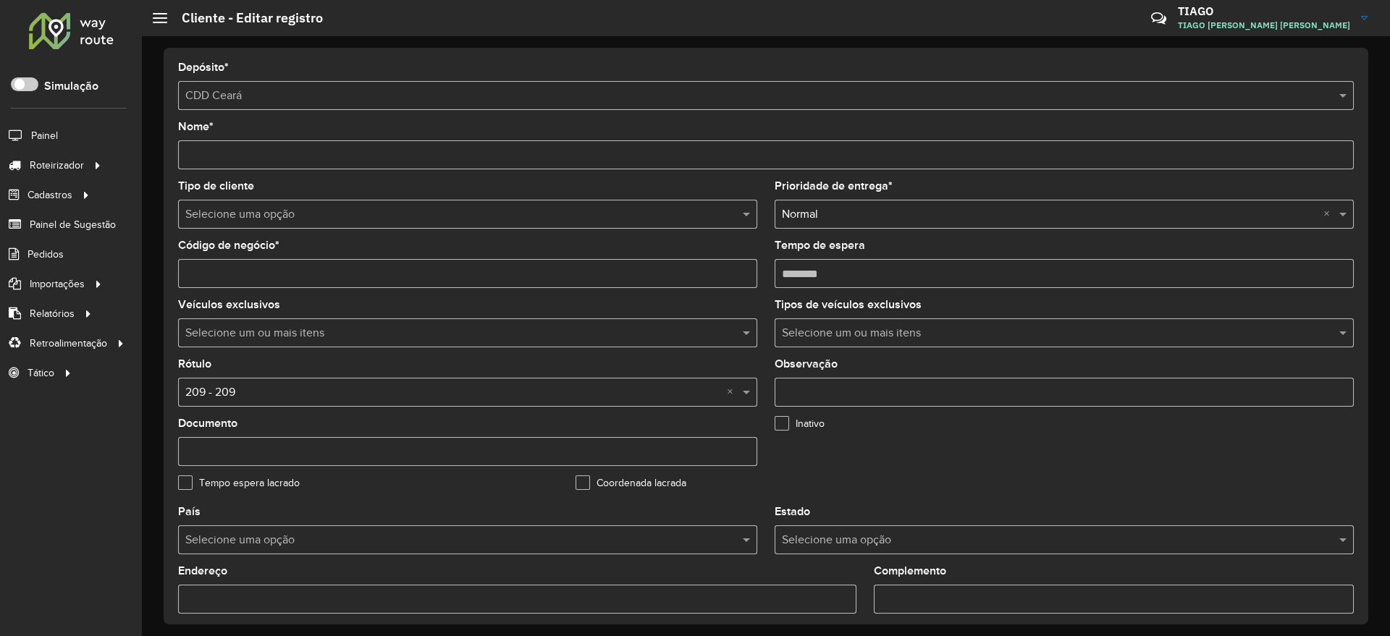
click at [761, 368] on formly-field "Rótulo Selecione uma opção × 209 - 209 ×" at bounding box center [467, 388] width 597 height 59
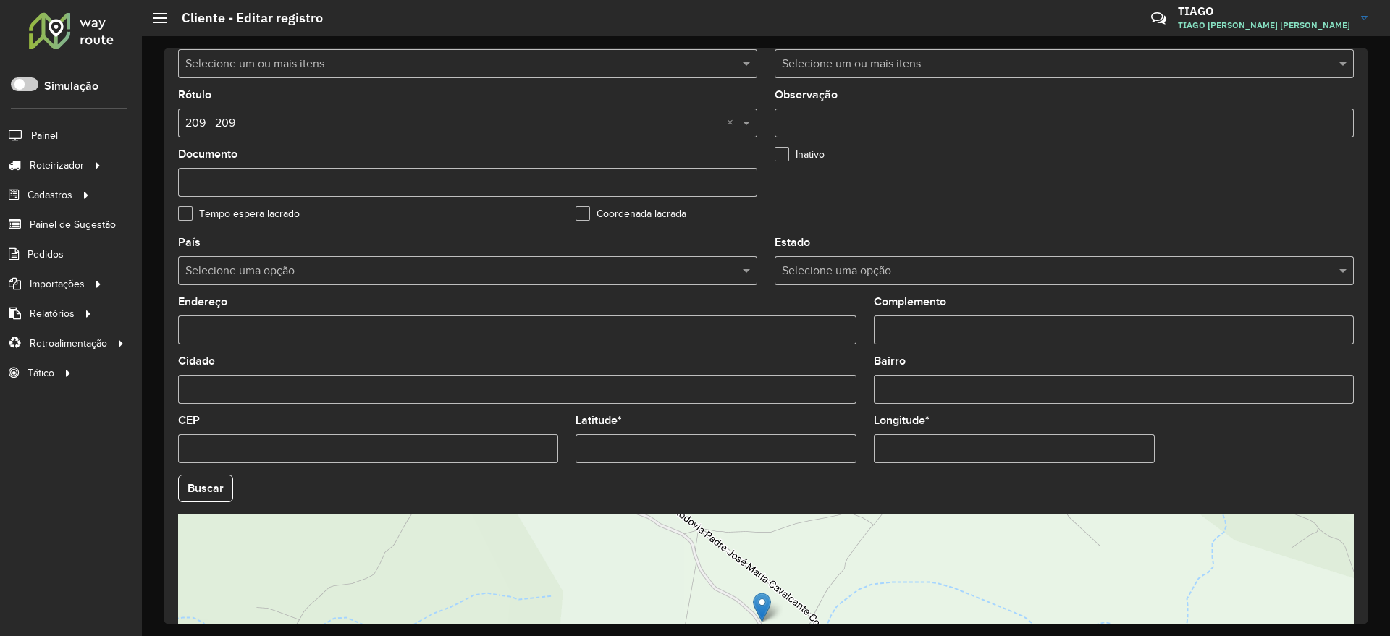
scroll to position [441, 0]
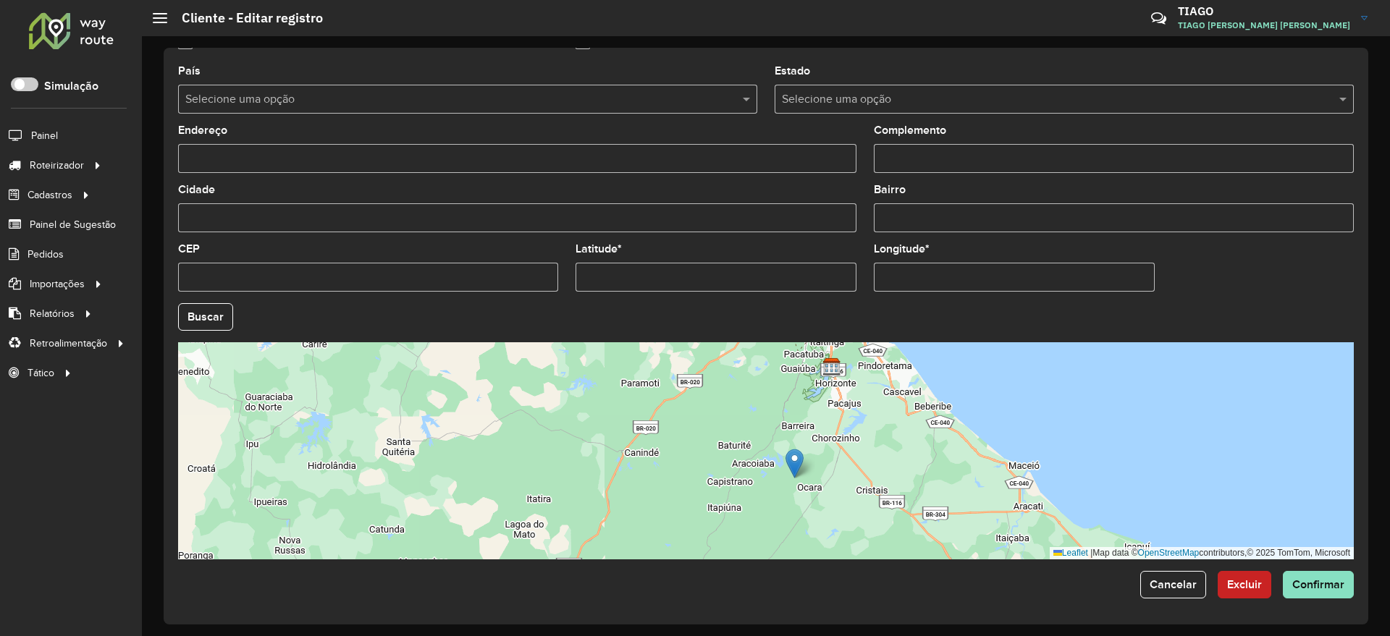
click at [854, 481] on div "Leaflet | Map data © OpenStreetMap contributors,© 2025 TomTom, Microsoft" at bounding box center [766, 450] width 1176 height 217
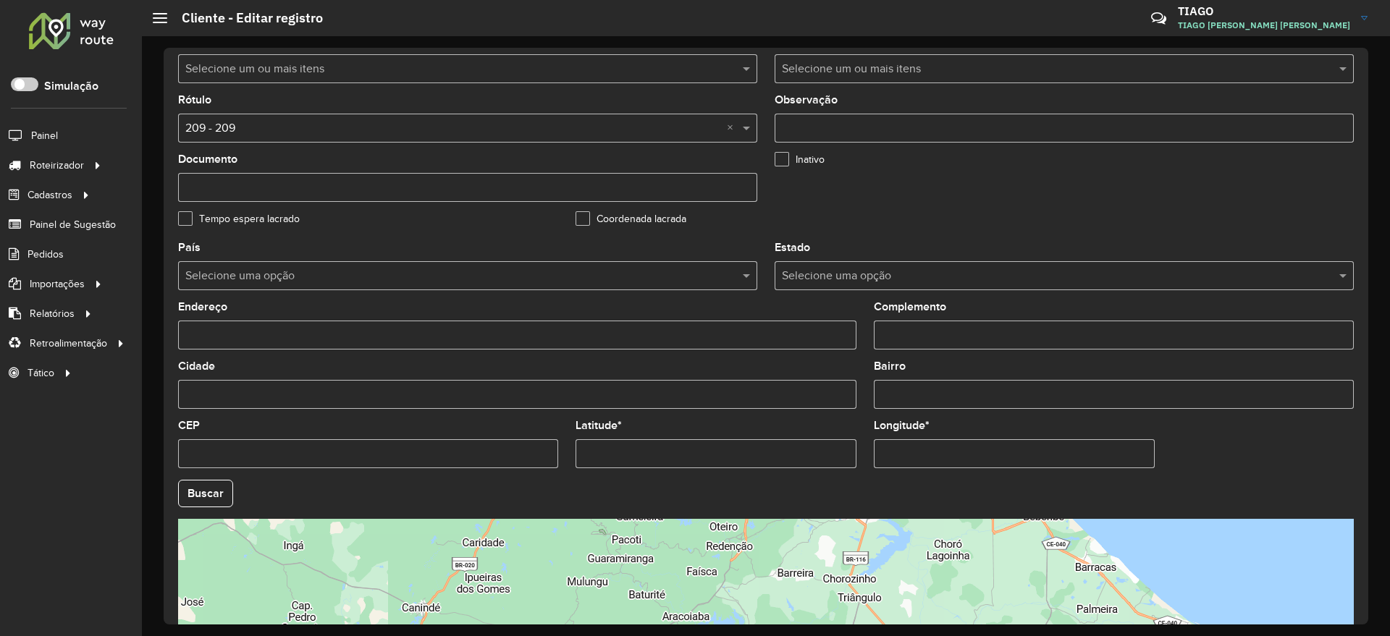
scroll to position [169, 0]
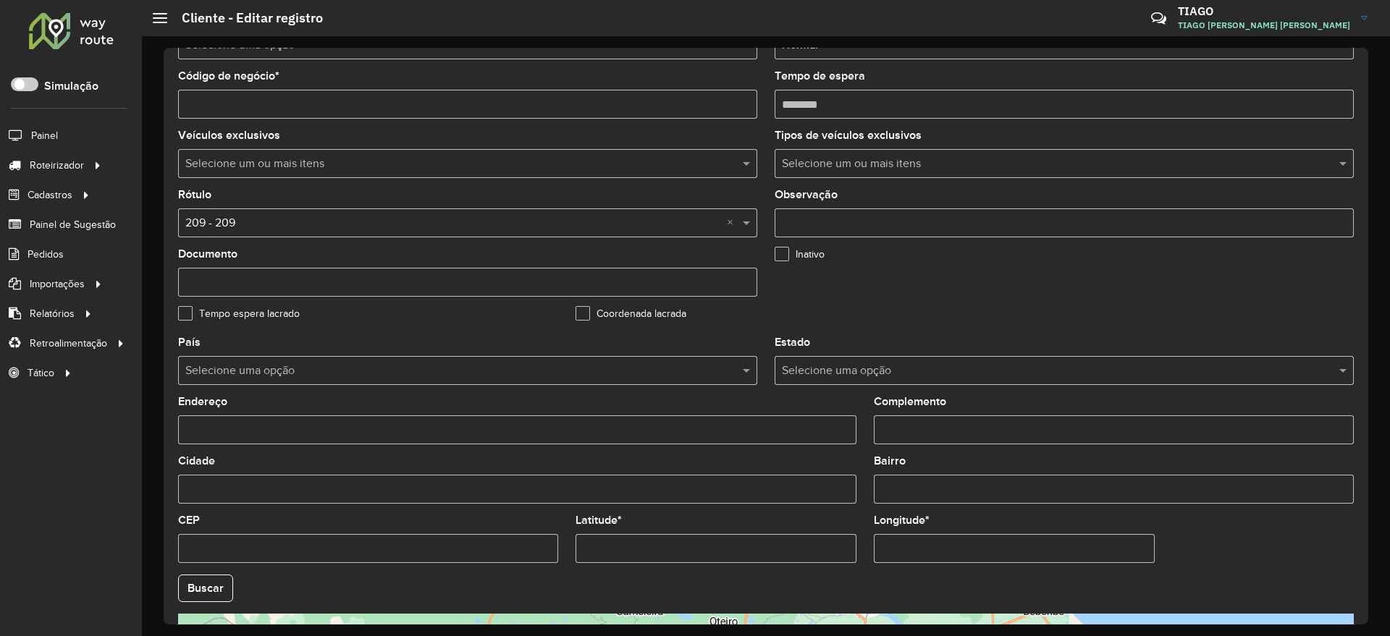
click at [324, 227] on input "text" at bounding box center [453, 223] width 536 height 17
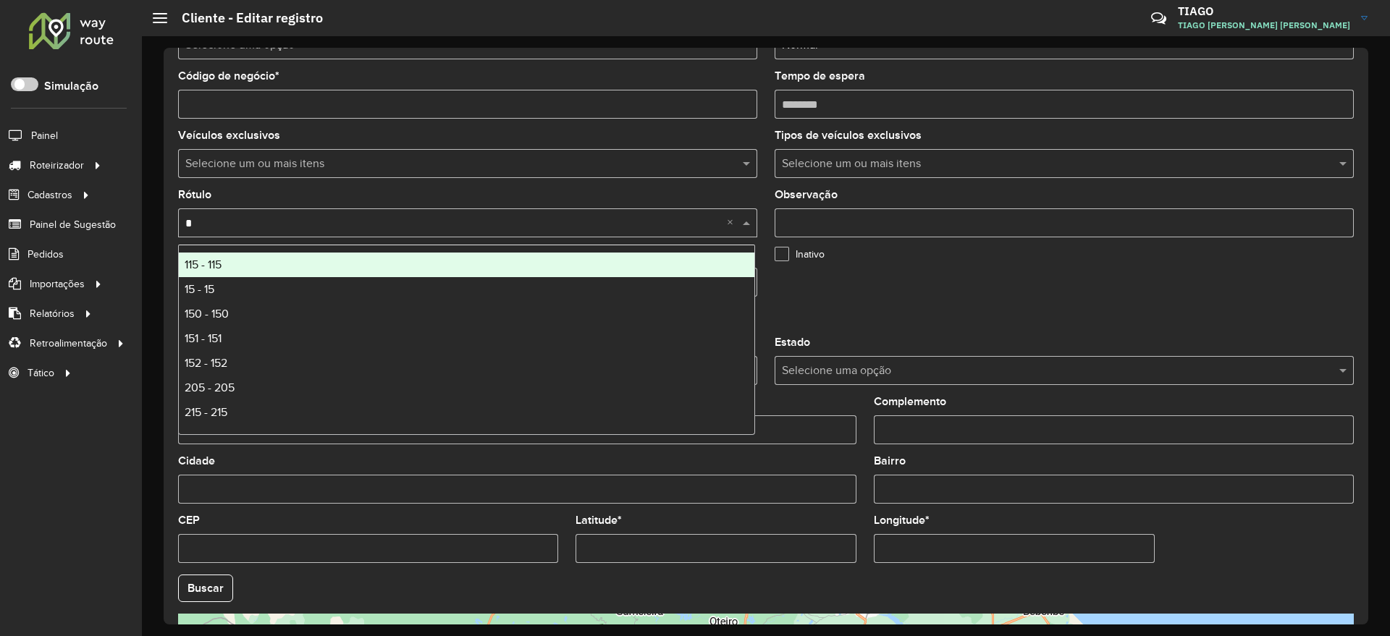
type input "**"
click at [320, 264] on div "580 - 580" at bounding box center [467, 265] width 576 height 25
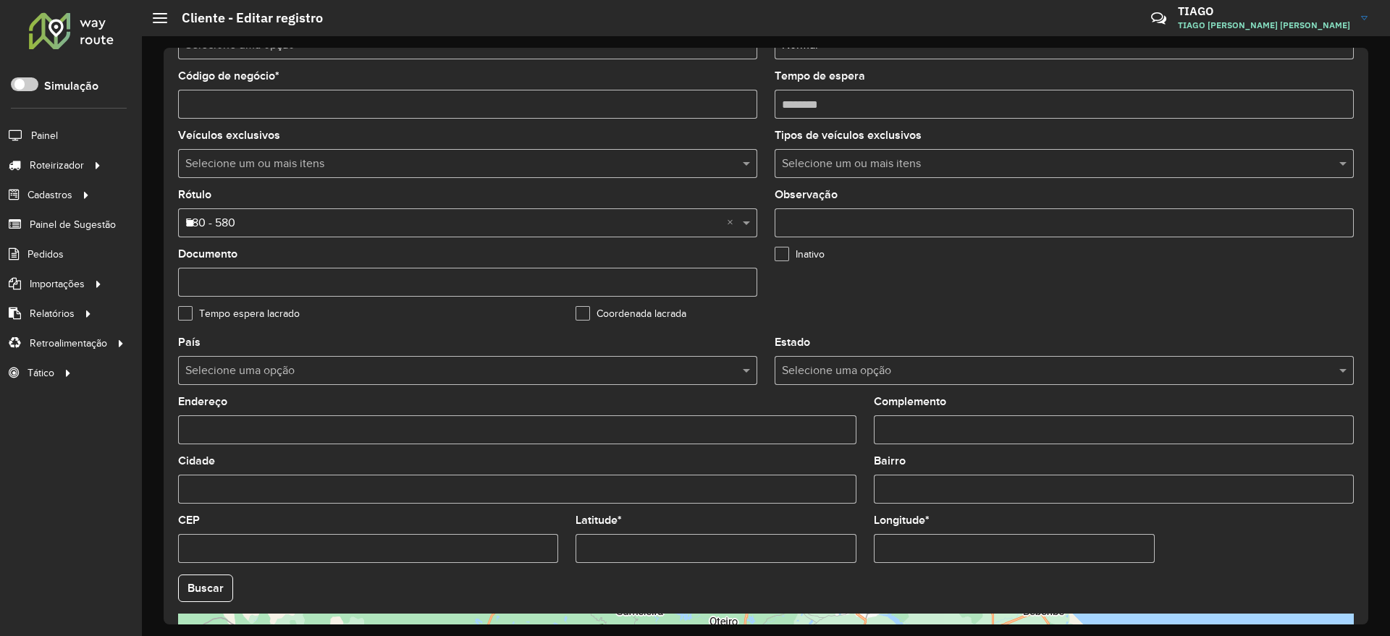
click at [865, 295] on formly-field "Inativo" at bounding box center [964, 278] width 397 height 59
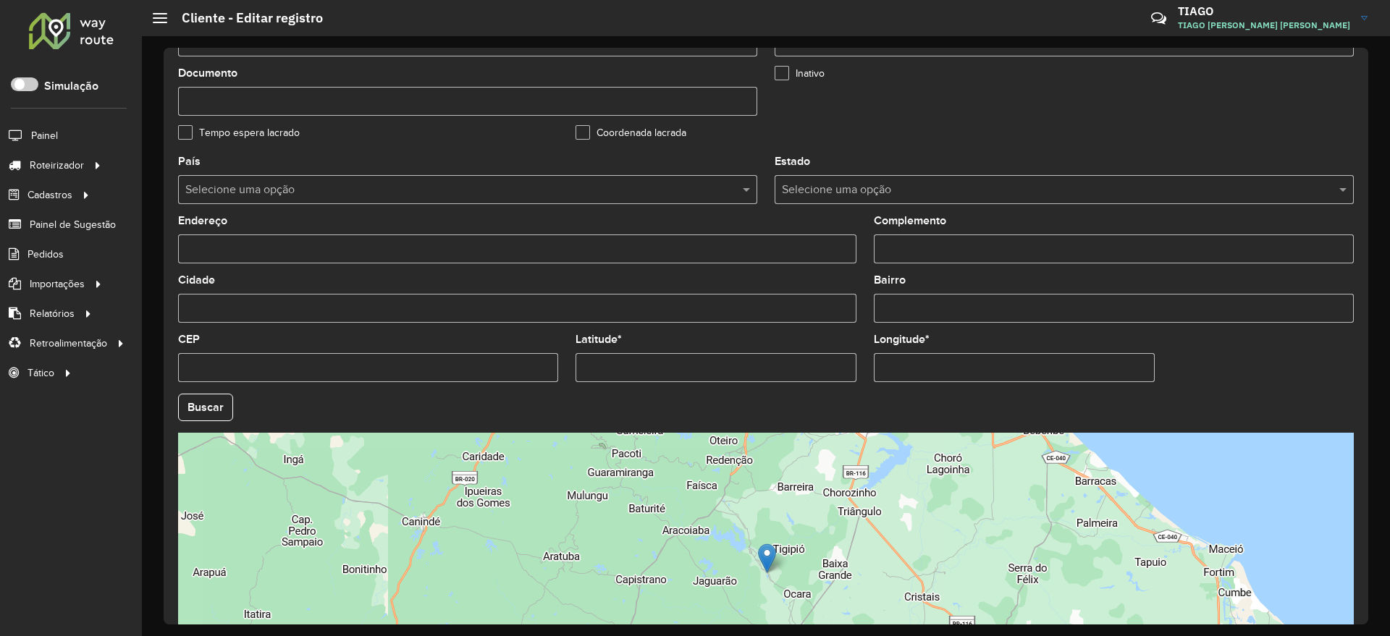
scroll to position [441, 0]
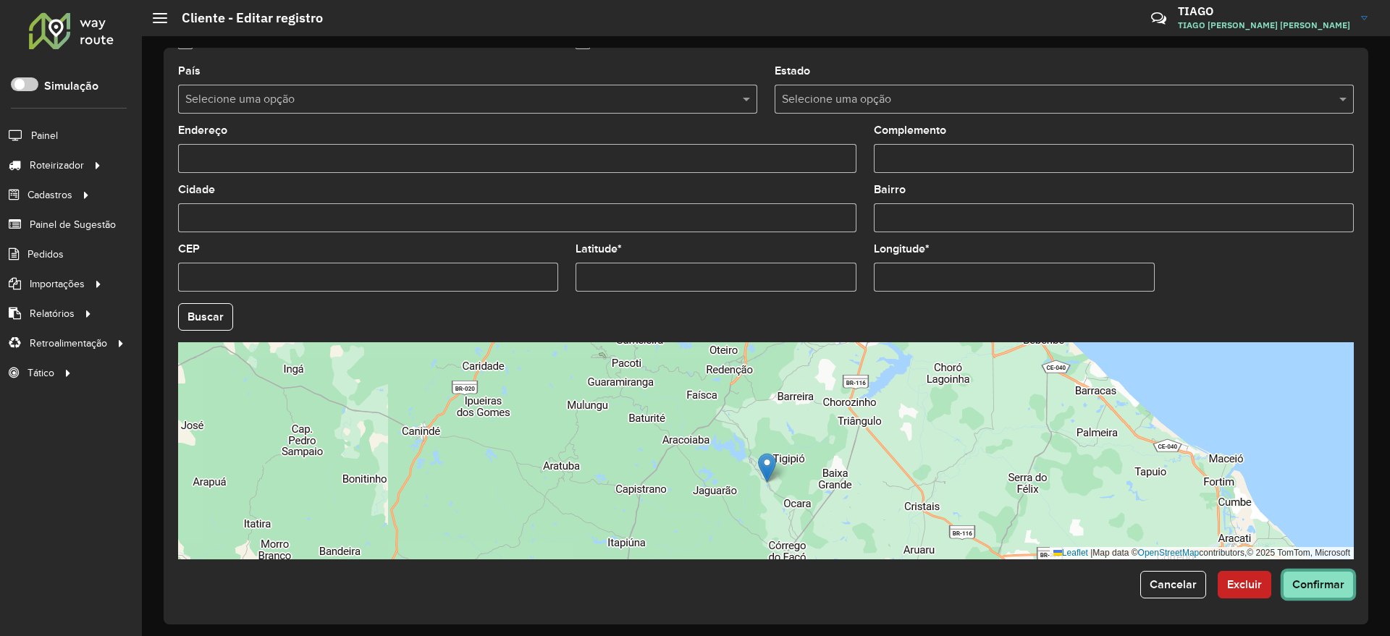
click at [1321, 590] on span "Confirmar" at bounding box center [1318, 584] width 52 height 12
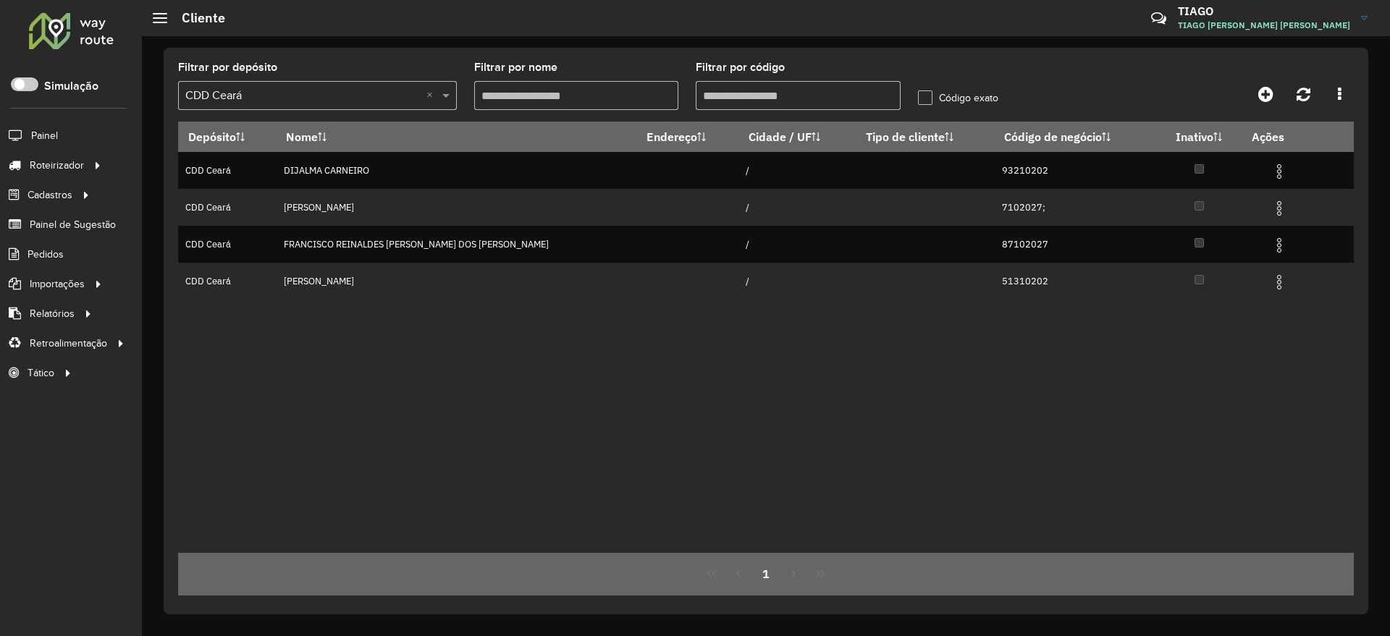
drag, startPoint x: 751, startPoint y: 86, endPoint x: 552, endPoint y: 98, distance: 200.2
click at [552, 98] on formly-group "Filtrar por depósito Selecione um depósito × CDD Ceará × Filtrar por nome Filtr…" at bounding box center [613, 91] width 888 height 59
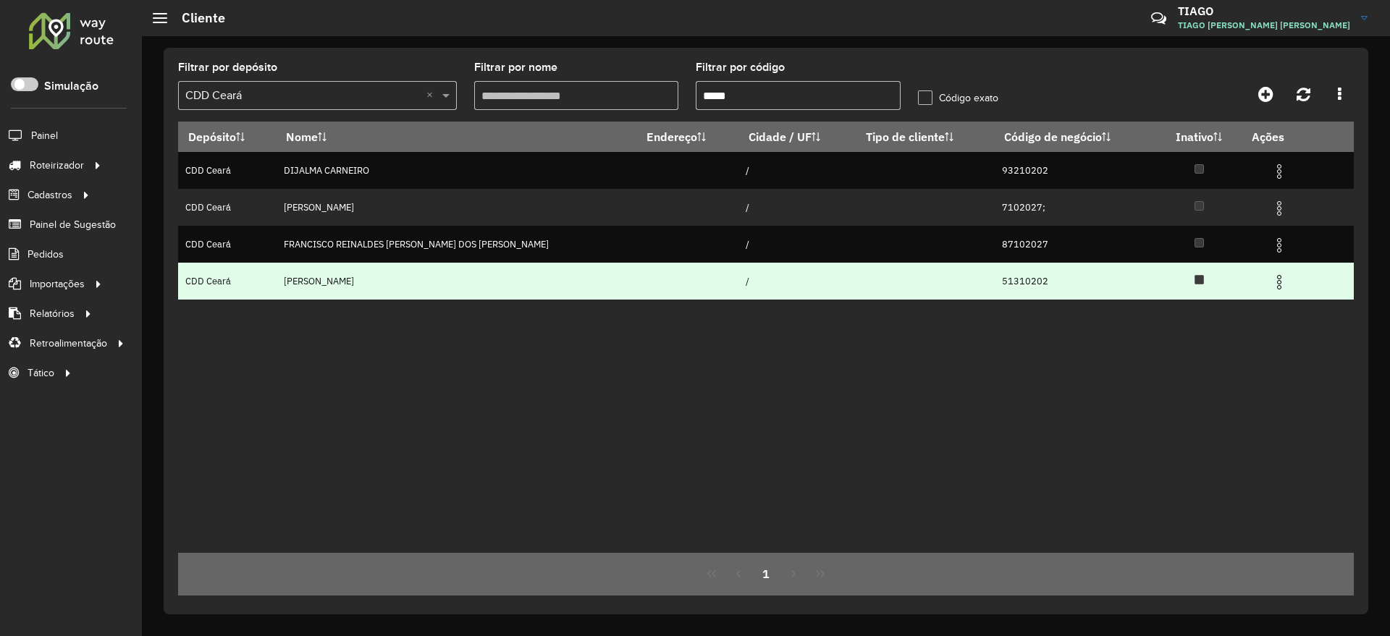
paste input "text"
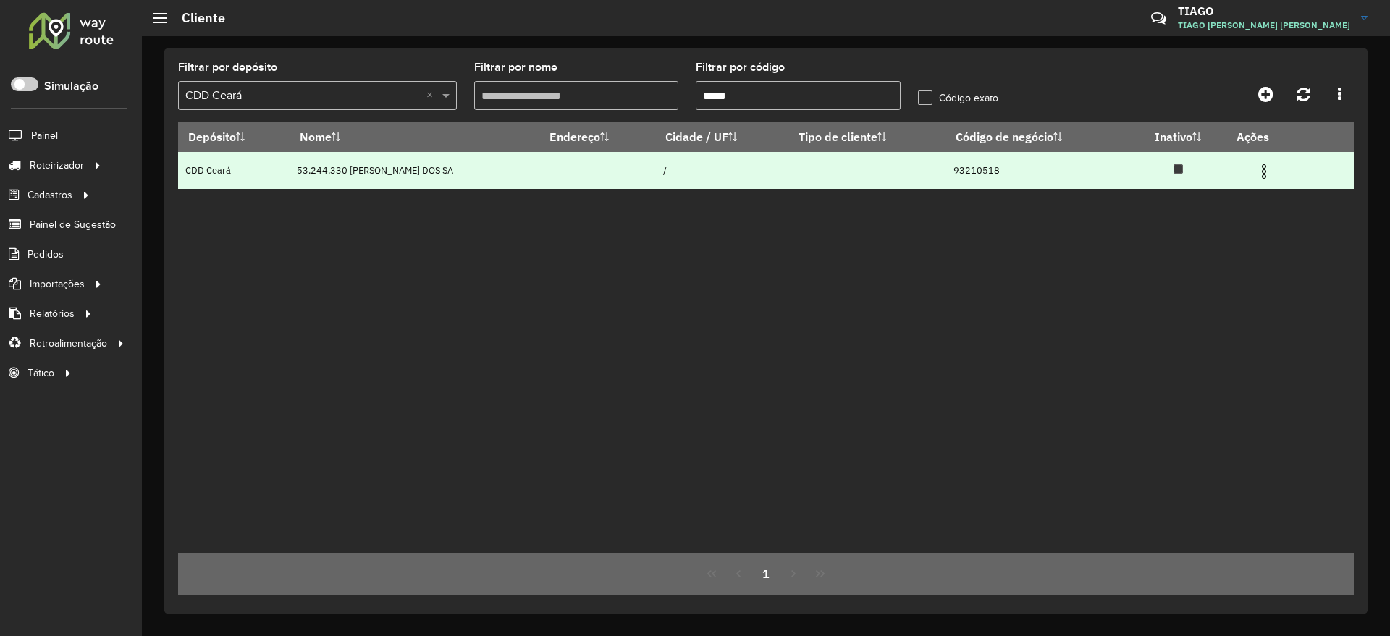
type input "*****"
click at [1272, 171] on img at bounding box center [1263, 171] width 17 height 17
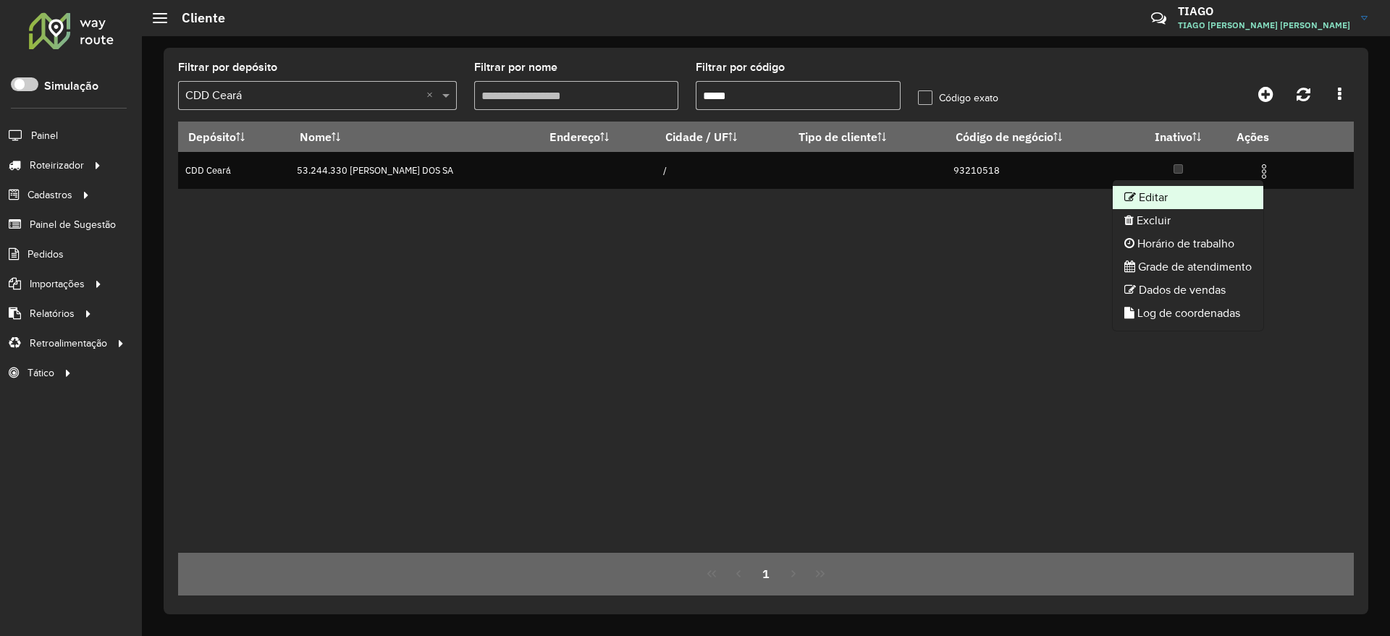
click at [1189, 201] on li "Editar" at bounding box center [1188, 197] width 151 height 23
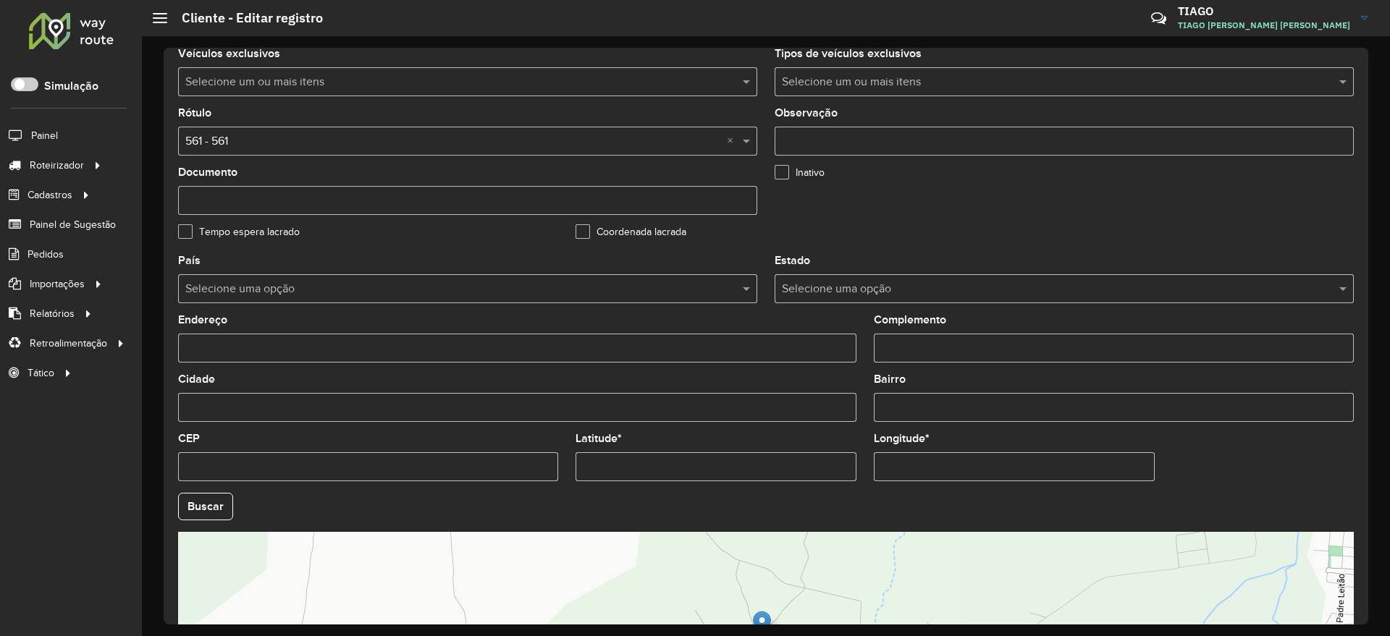
scroll to position [362, 0]
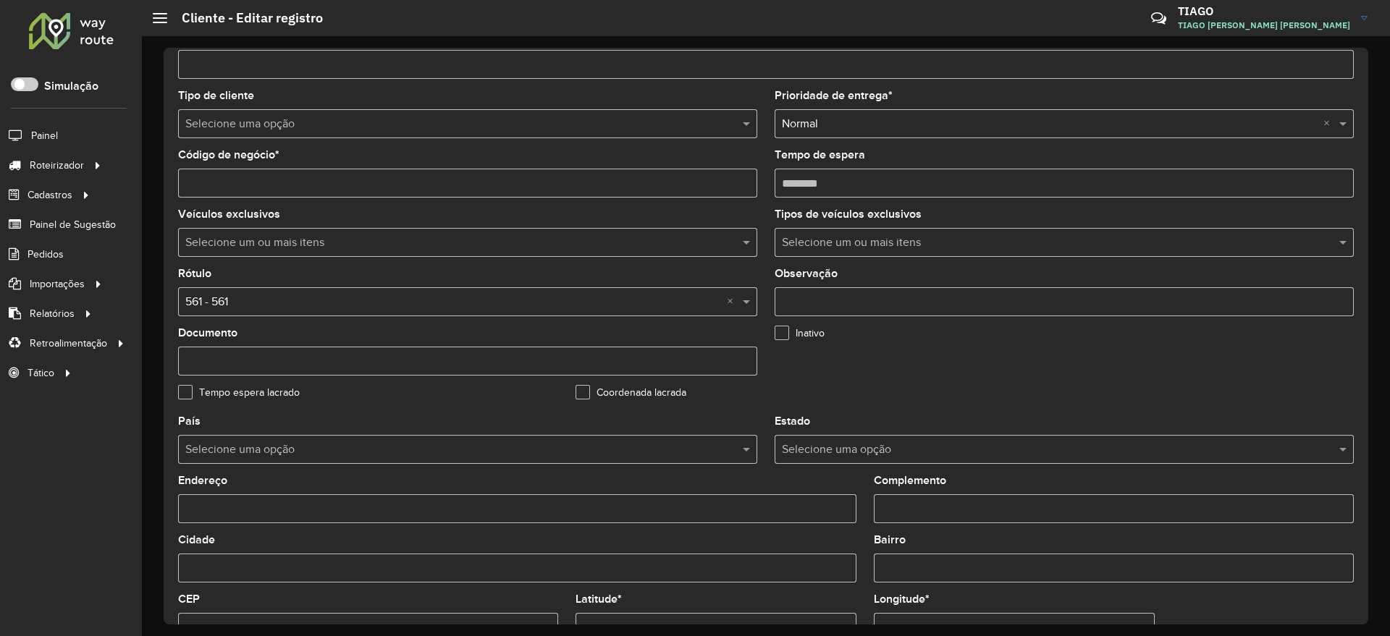
click at [1240, 366] on formly-group "Tipo de cliente Selecione uma opção Prioridade de entrega * Selecione uma opção…" at bounding box center [765, 253] width 1193 height 326
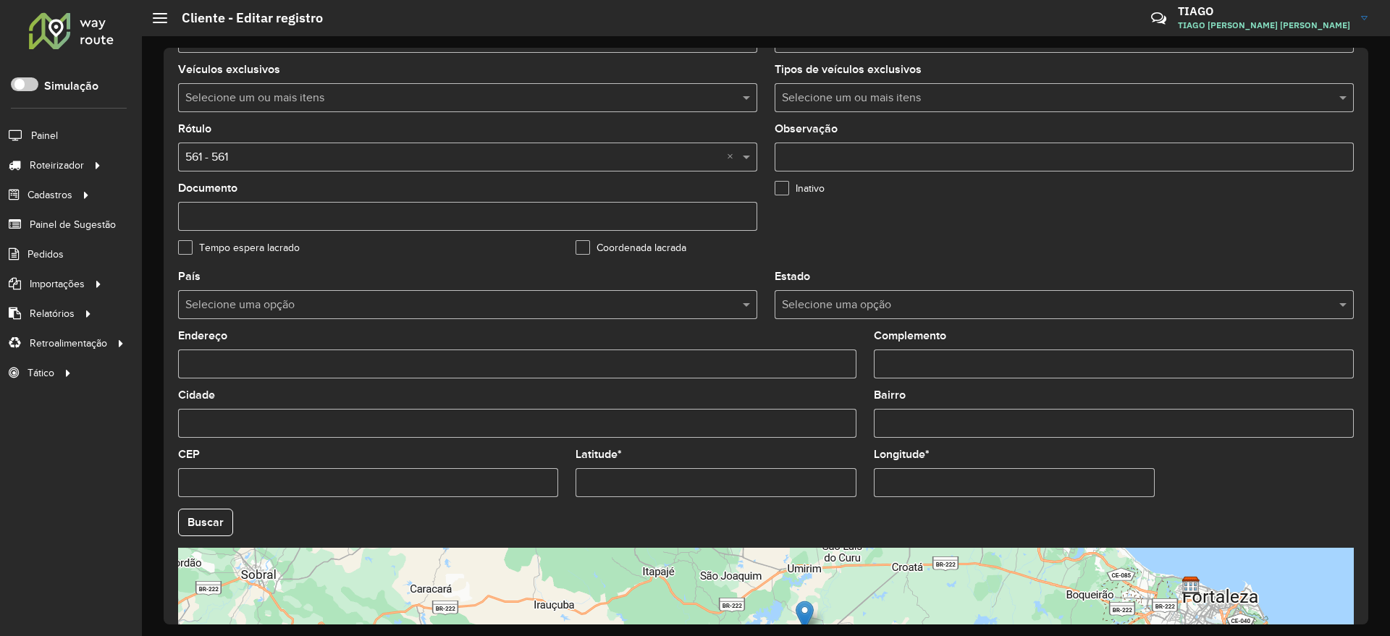
scroll to position [441, 0]
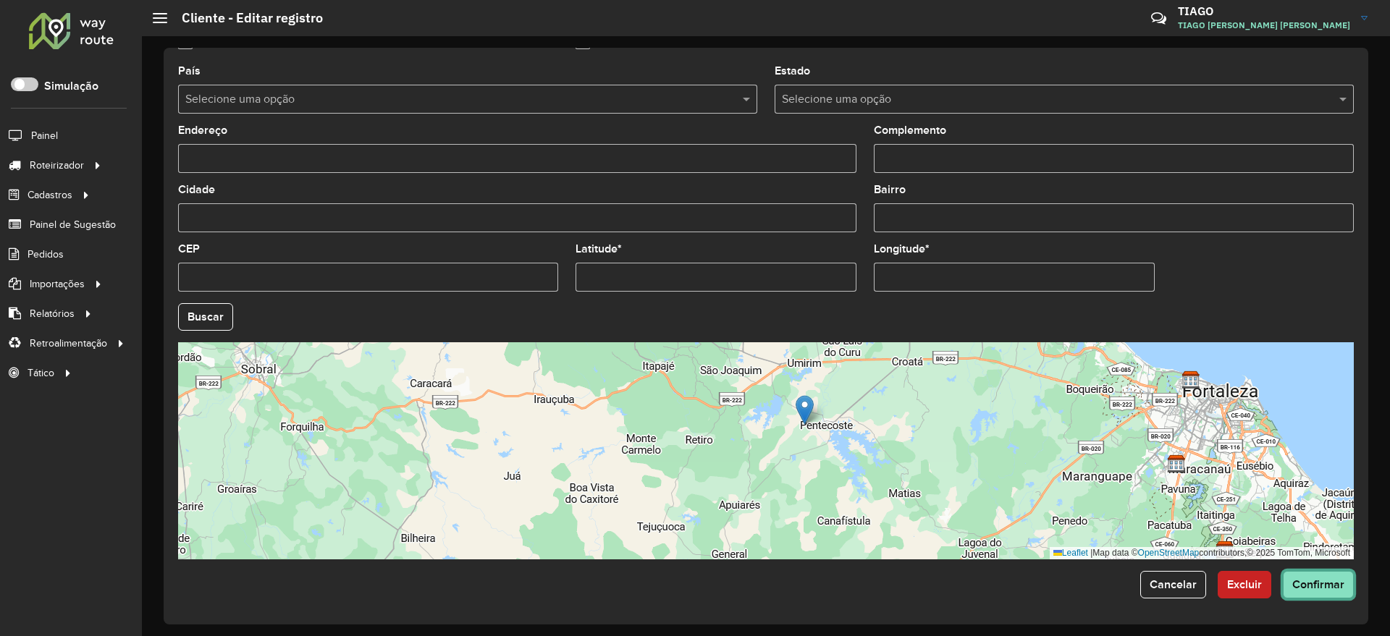
click at [1333, 576] on button "Confirmar" at bounding box center [1318, 585] width 71 height 28
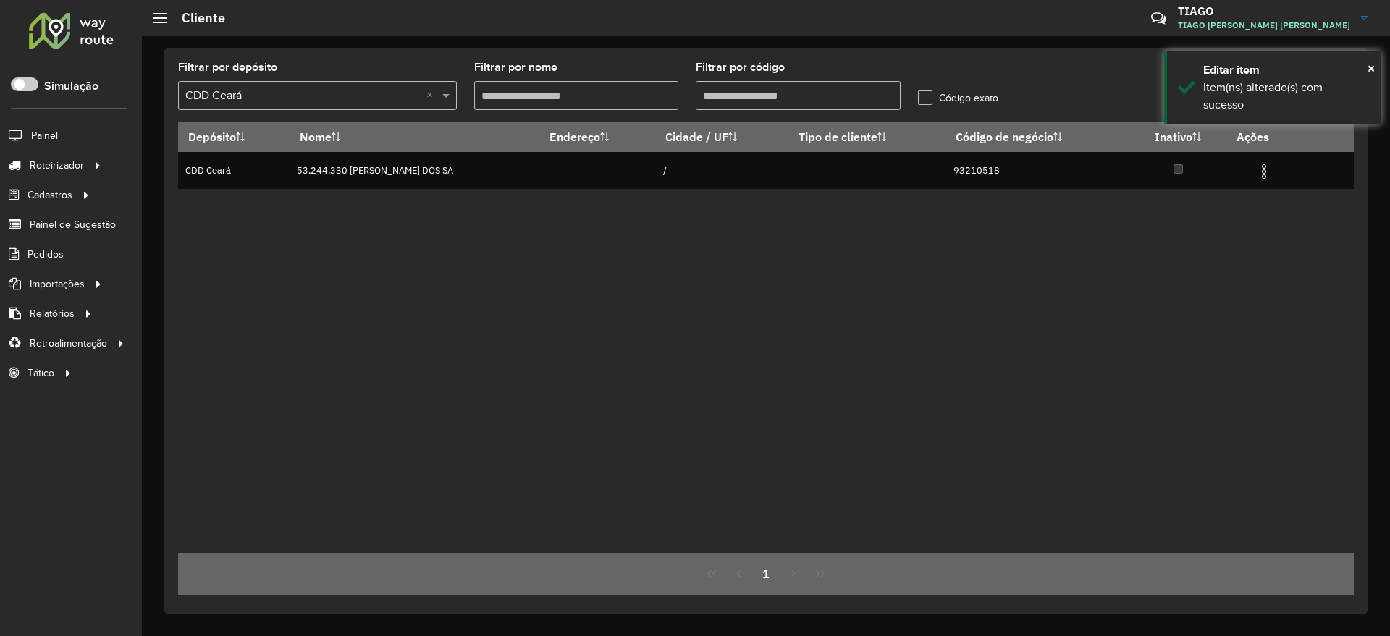
drag, startPoint x: 763, startPoint y: 106, endPoint x: 819, endPoint y: 199, distance: 108.8
click at [579, 109] on formly-group "Filtrar por depósito Selecione um depósito × CDD Ceará × Filtrar por nome Filtr…" at bounding box center [613, 91] width 888 height 59
paste input "text"
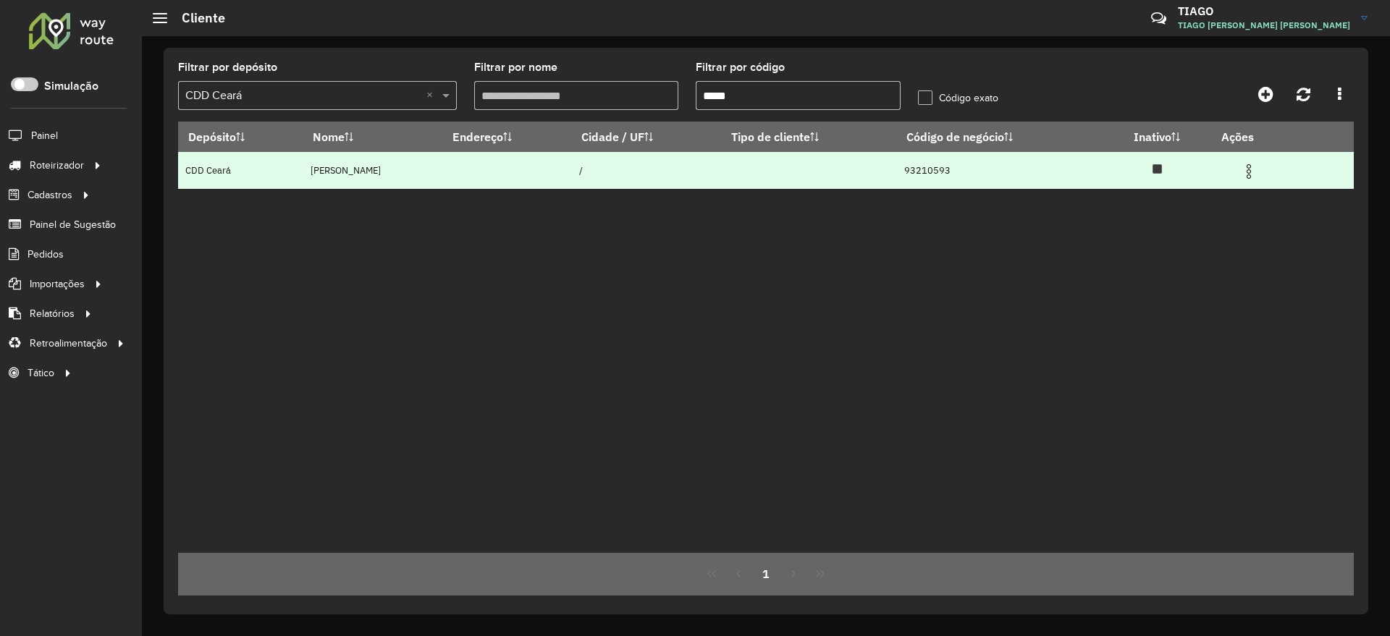
type input "*****"
click at [1255, 173] on img at bounding box center [1248, 171] width 17 height 17
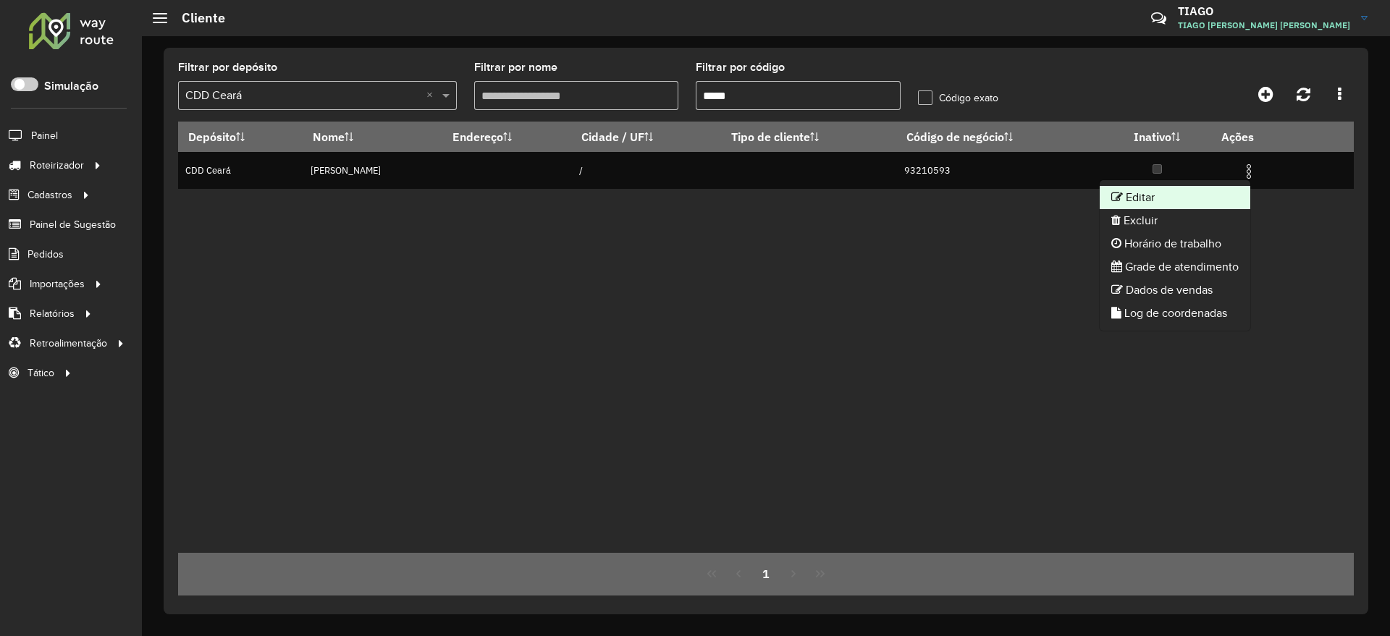
click at [1176, 201] on li "Editar" at bounding box center [1175, 197] width 151 height 23
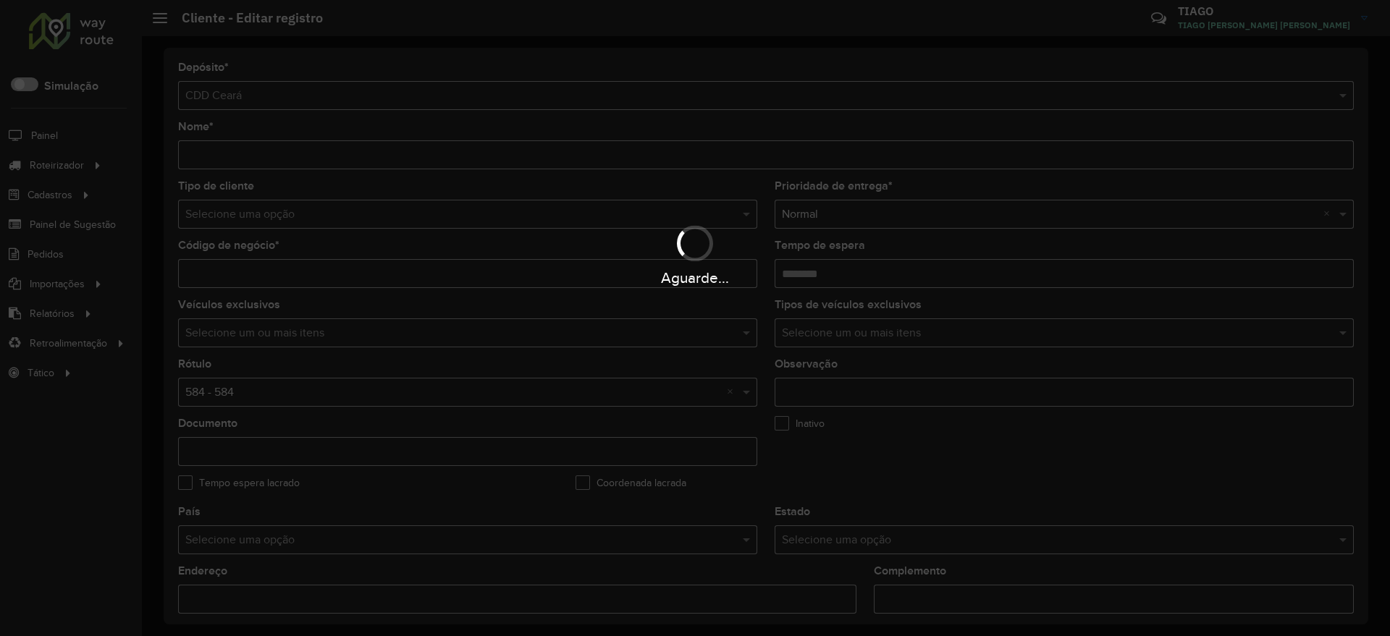
click at [958, 461] on div "Aguarde..." at bounding box center [695, 318] width 1390 height 636
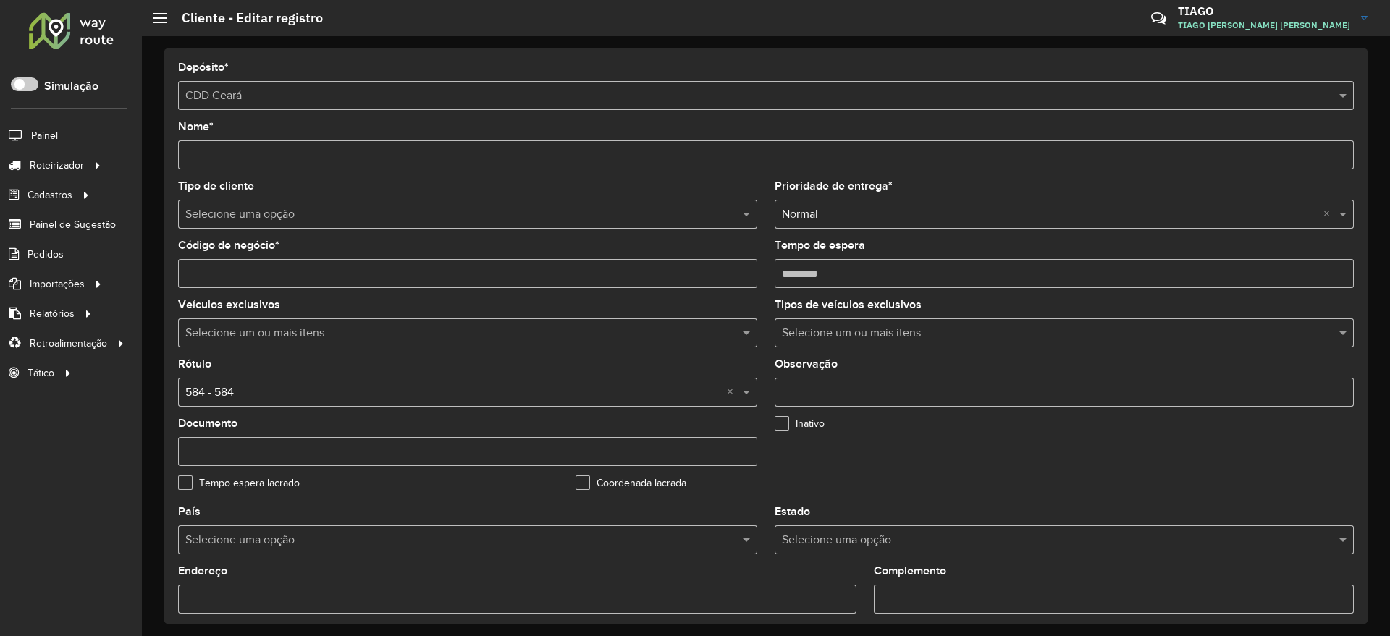
click at [1176, 447] on formly-group "Tipo de cliente Selecione uma opção Prioridade de entrega * Selecione uma opção…" at bounding box center [765, 344] width 1193 height 326
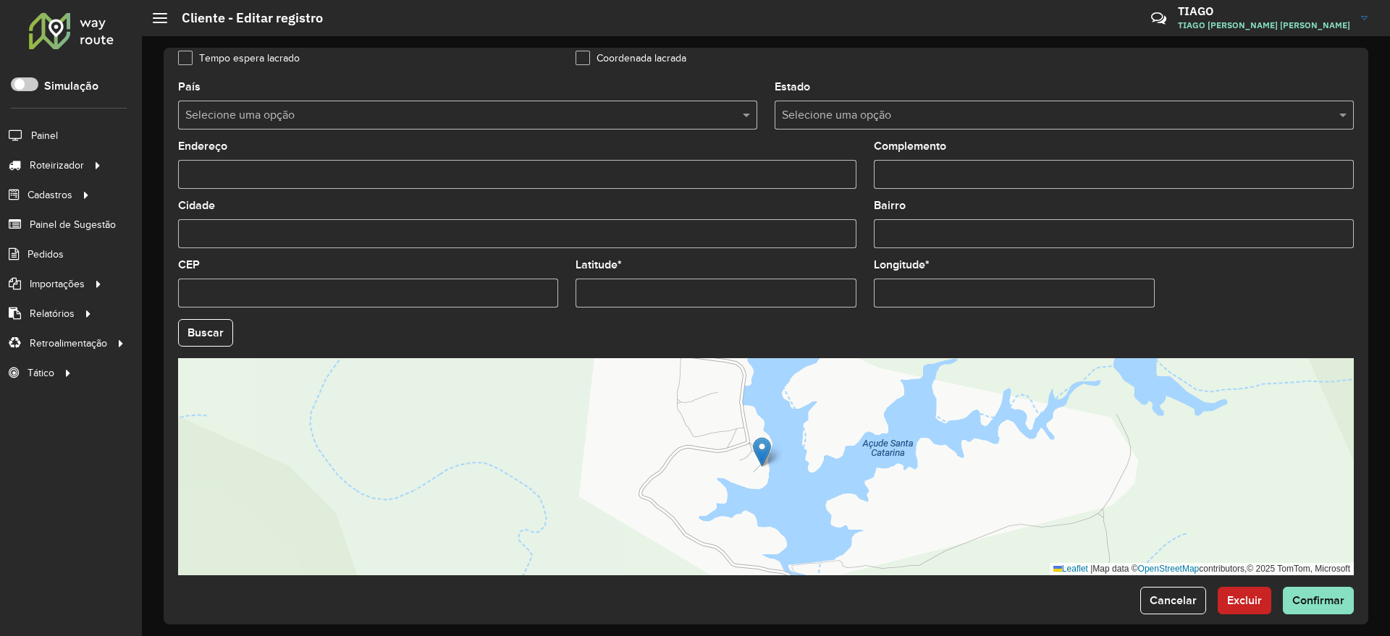
scroll to position [441, 0]
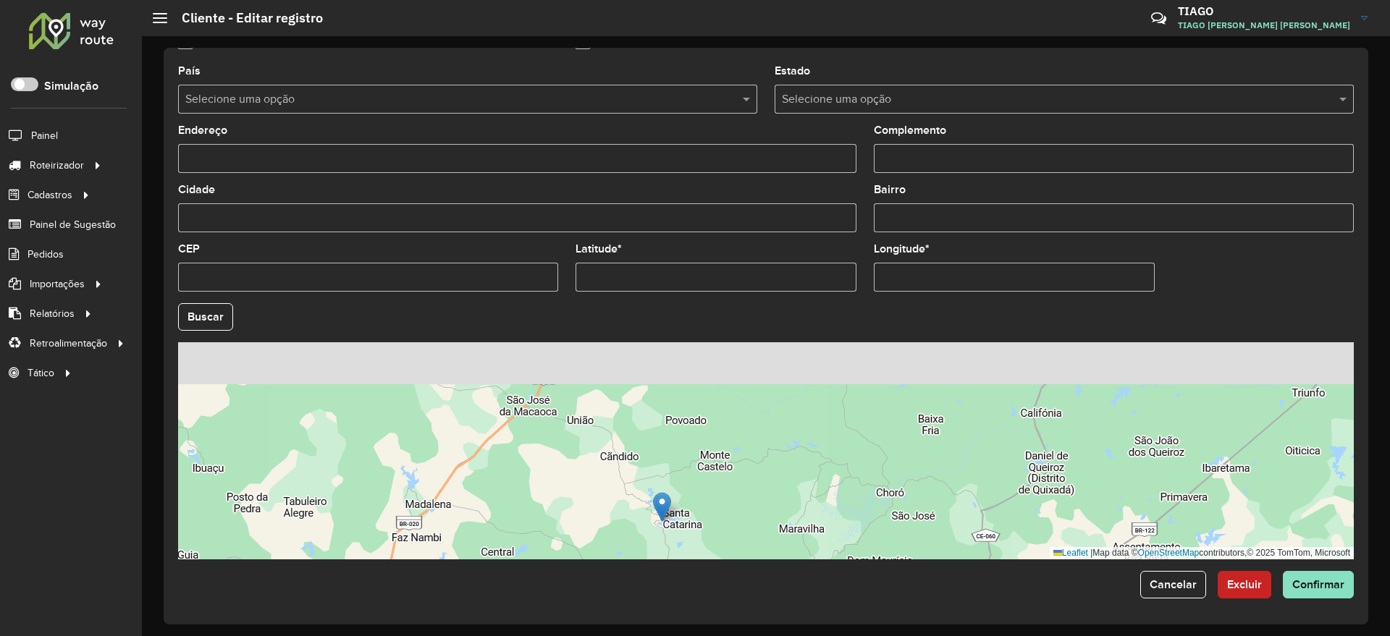
drag, startPoint x: 766, startPoint y: 491, endPoint x: 720, endPoint y: 509, distance: 49.1
click at [720, 509] on div "Leaflet | Map data © OpenStreetMap contributors,© 2025 TomTom, Microsoft" at bounding box center [766, 450] width 1176 height 217
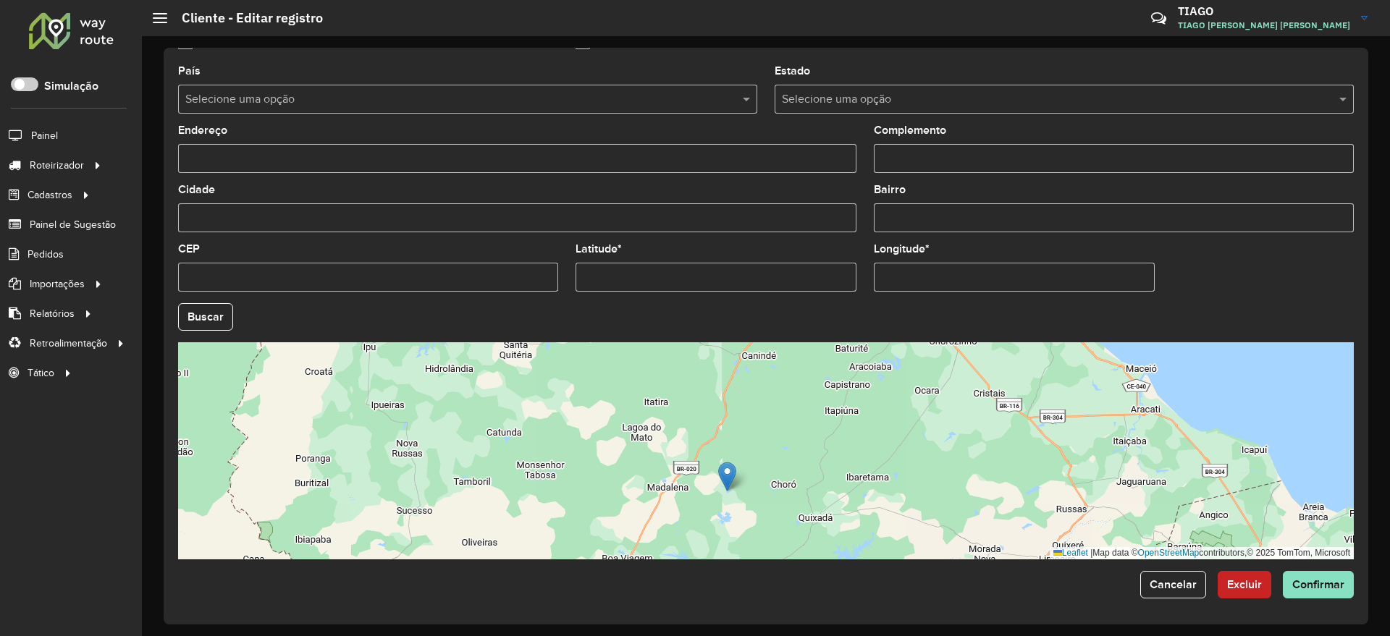
drag, startPoint x: 718, startPoint y: 410, endPoint x: 765, endPoint y: 460, distance: 69.2
click at [765, 460] on div "Leaflet | Map data © OpenStreetMap contributors,© 2025 TomTom, Microsoft" at bounding box center [766, 450] width 1176 height 217
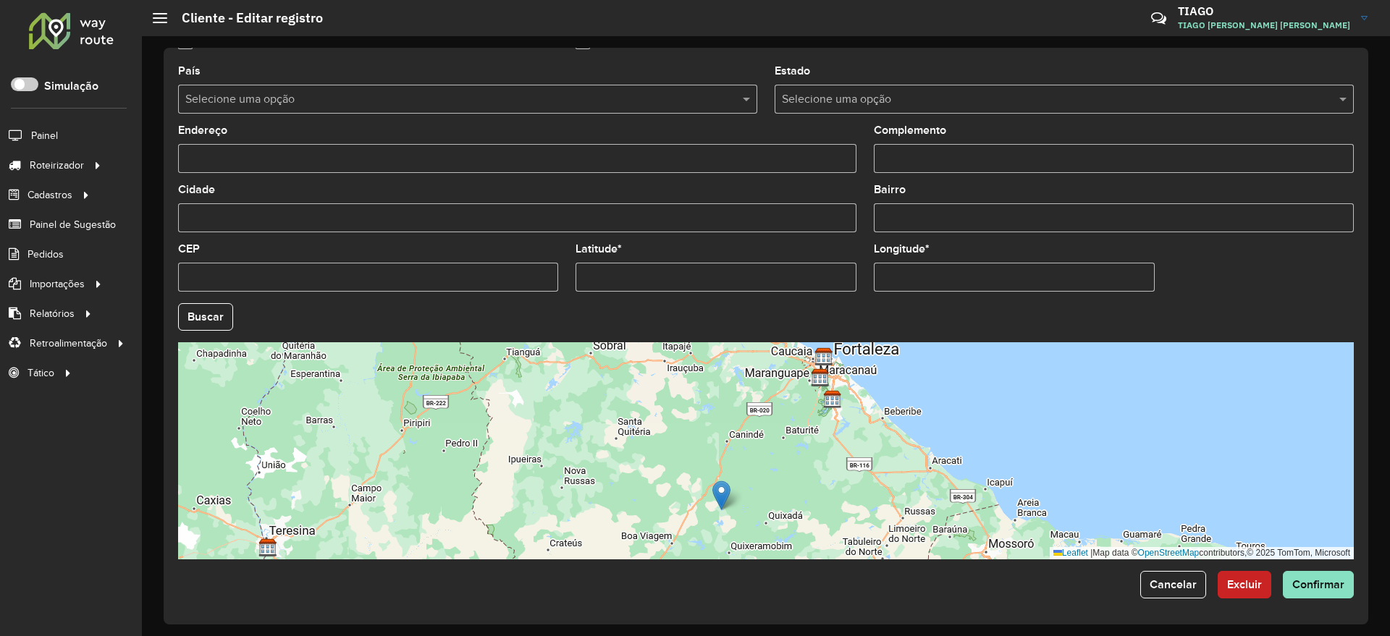
drag, startPoint x: 770, startPoint y: 469, endPoint x: 770, endPoint y: 481, distance: 12.3
click at [770, 481] on div "Leaflet | Map data © OpenStreetMap contributors,© 2025 TomTom, Microsoft" at bounding box center [766, 450] width 1176 height 217
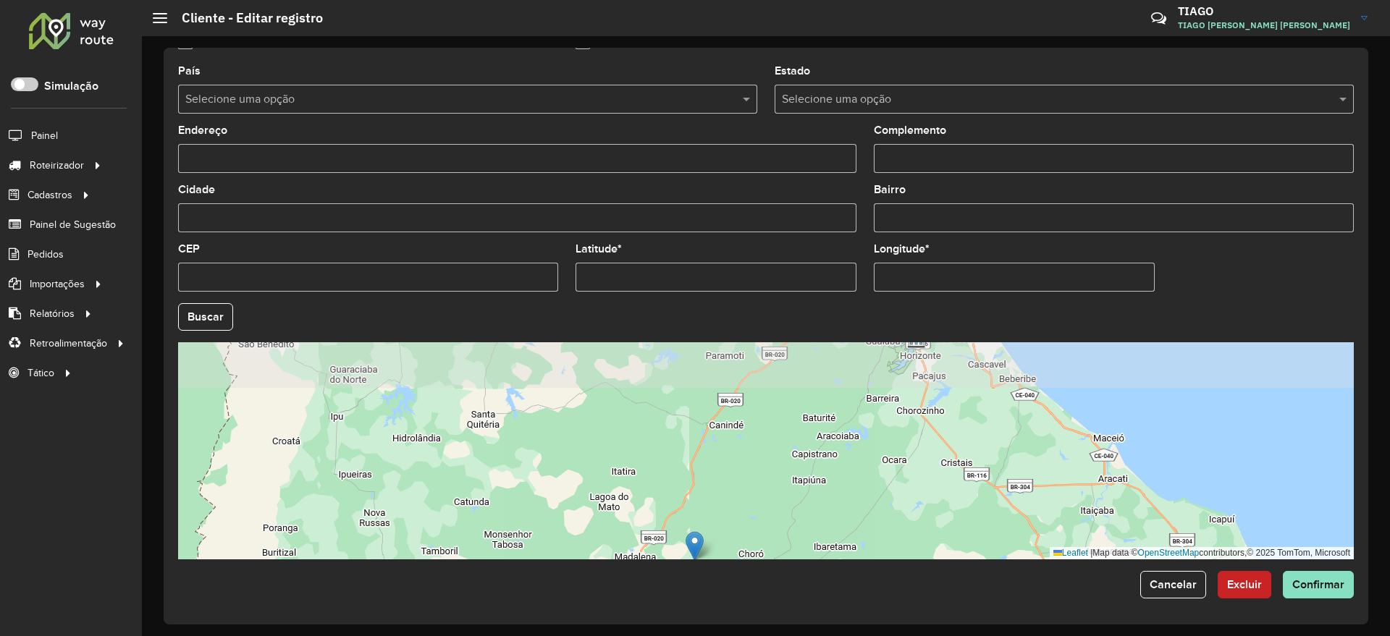
drag, startPoint x: 801, startPoint y: 417, endPoint x: 782, endPoint y: 478, distance: 63.9
click at [782, 478] on div "Leaflet | Map data © OpenStreetMap contributors,© 2025 TomTom, Microsoft" at bounding box center [766, 450] width 1176 height 217
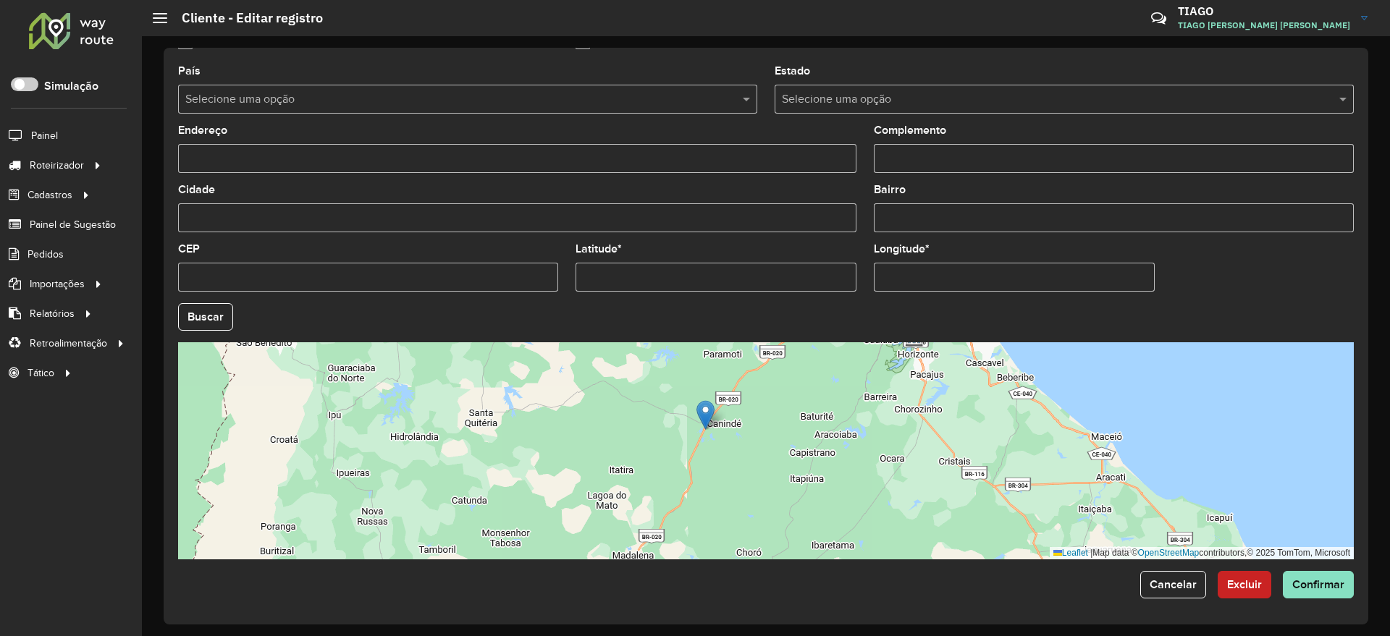
drag, startPoint x: 691, startPoint y: 545, endPoint x: 704, endPoint y: 416, distance: 130.2
click at [704, 416] on img at bounding box center [705, 415] width 18 height 30
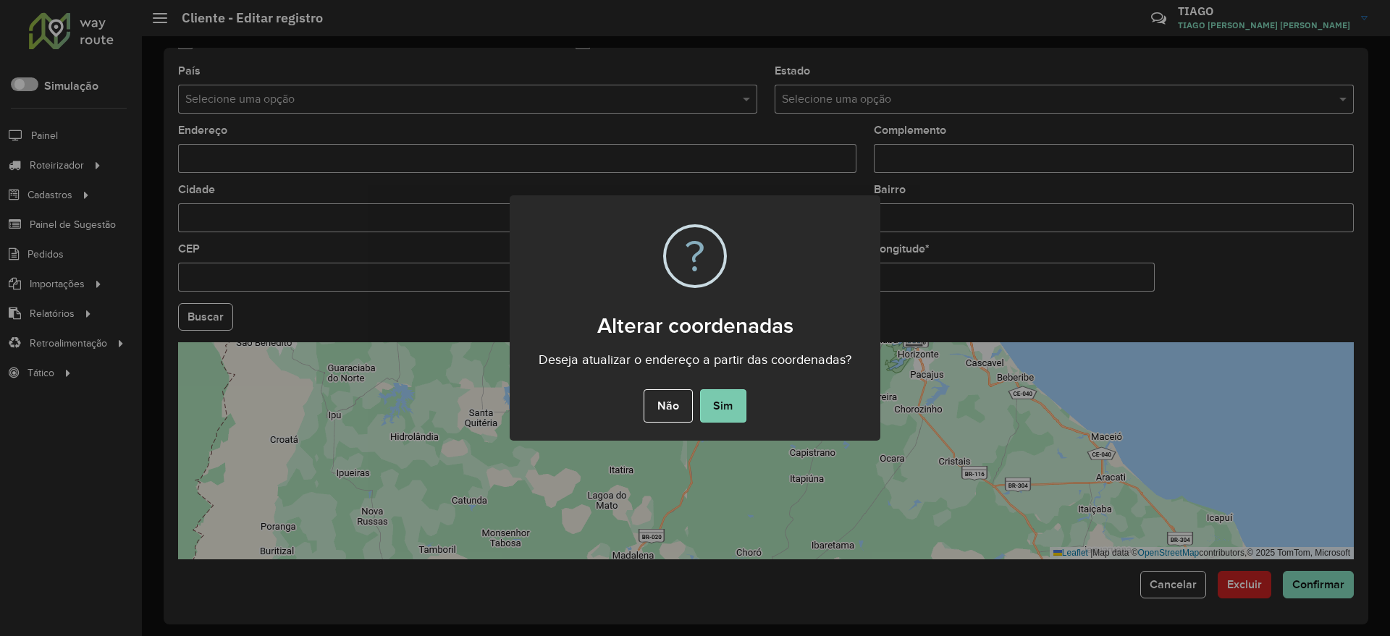
click at [712, 405] on button "Sim" at bounding box center [723, 405] width 46 height 33
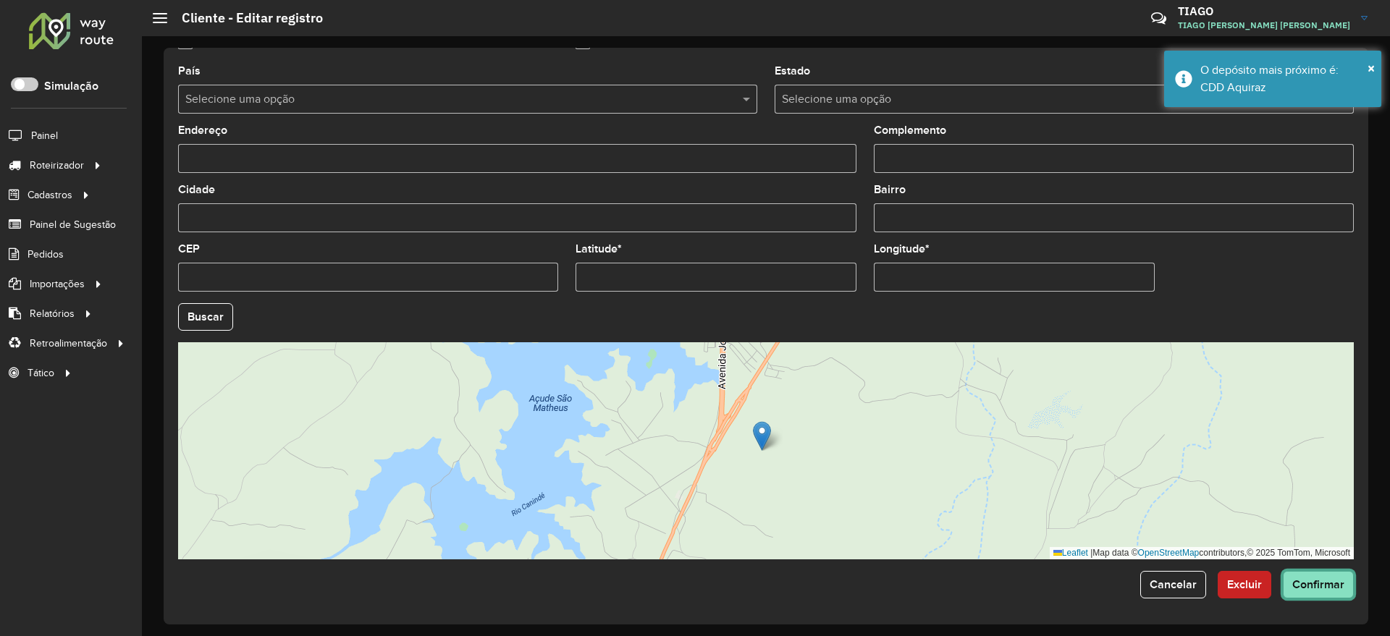
click at [1317, 589] on span "Confirmar" at bounding box center [1318, 584] width 52 height 12
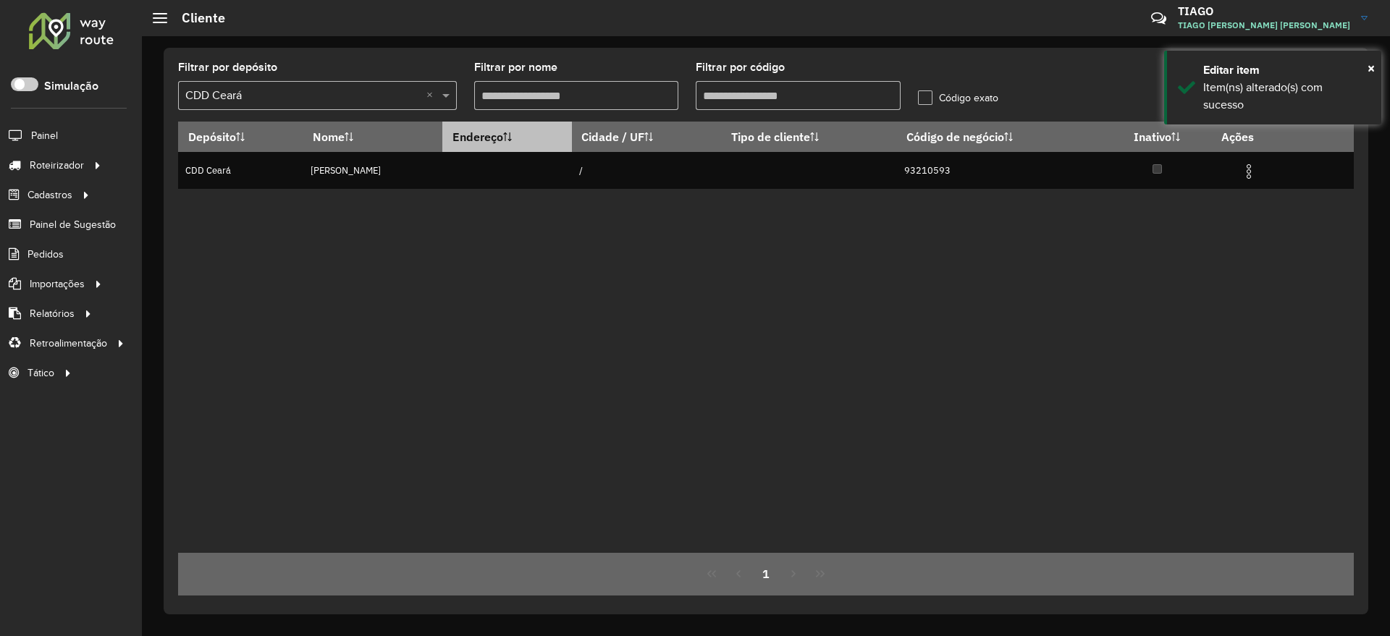
drag, startPoint x: 761, startPoint y: 93, endPoint x: 508, endPoint y: 128, distance: 255.0
click at [508, 128] on hb-list-container "Filtrar por depósito Selecione um depósito × CDD Ceará × Filtrar por nome Filtr…" at bounding box center [766, 329] width 1176 height 534
paste input "text"
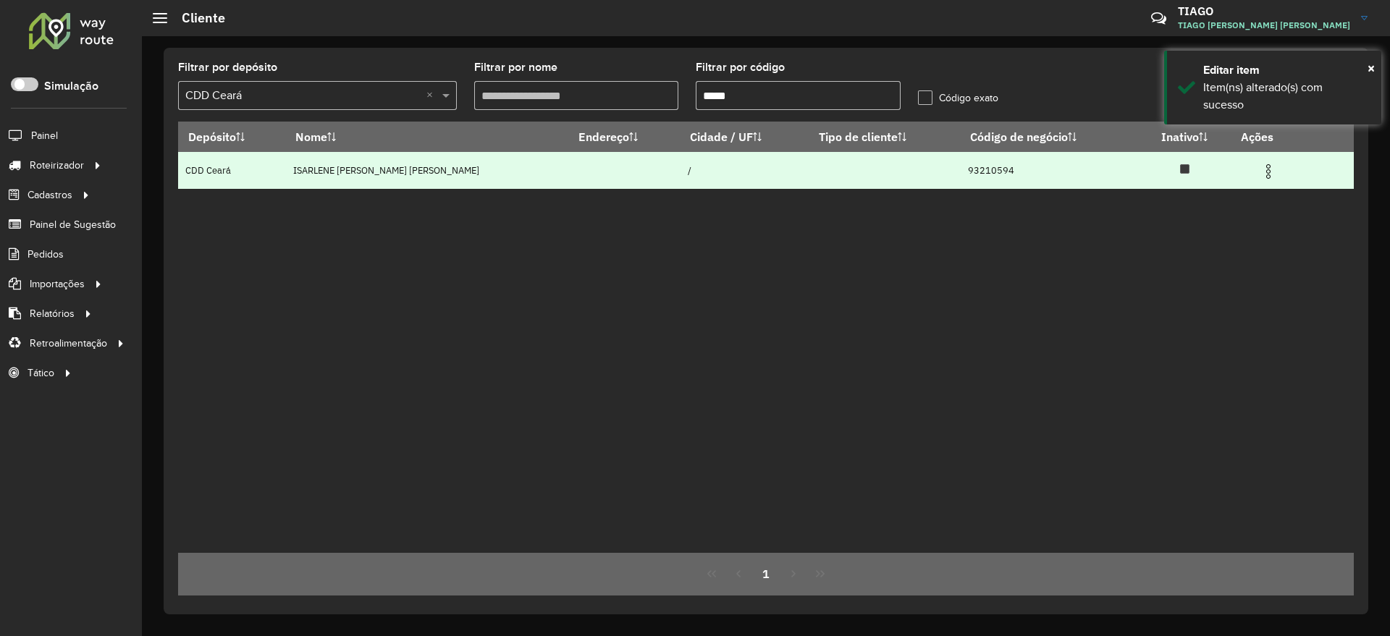
type input "*****"
click at [1260, 171] on img at bounding box center [1268, 171] width 17 height 17
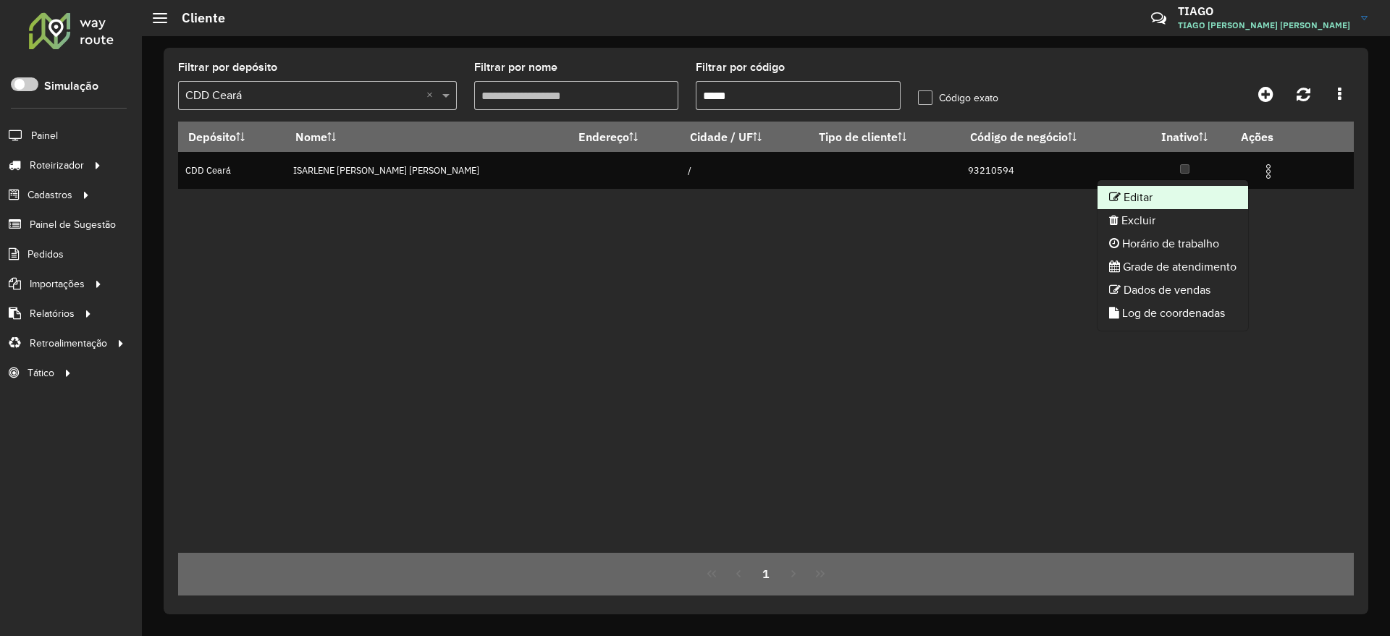
click at [1163, 202] on li "Editar" at bounding box center [1173, 197] width 151 height 23
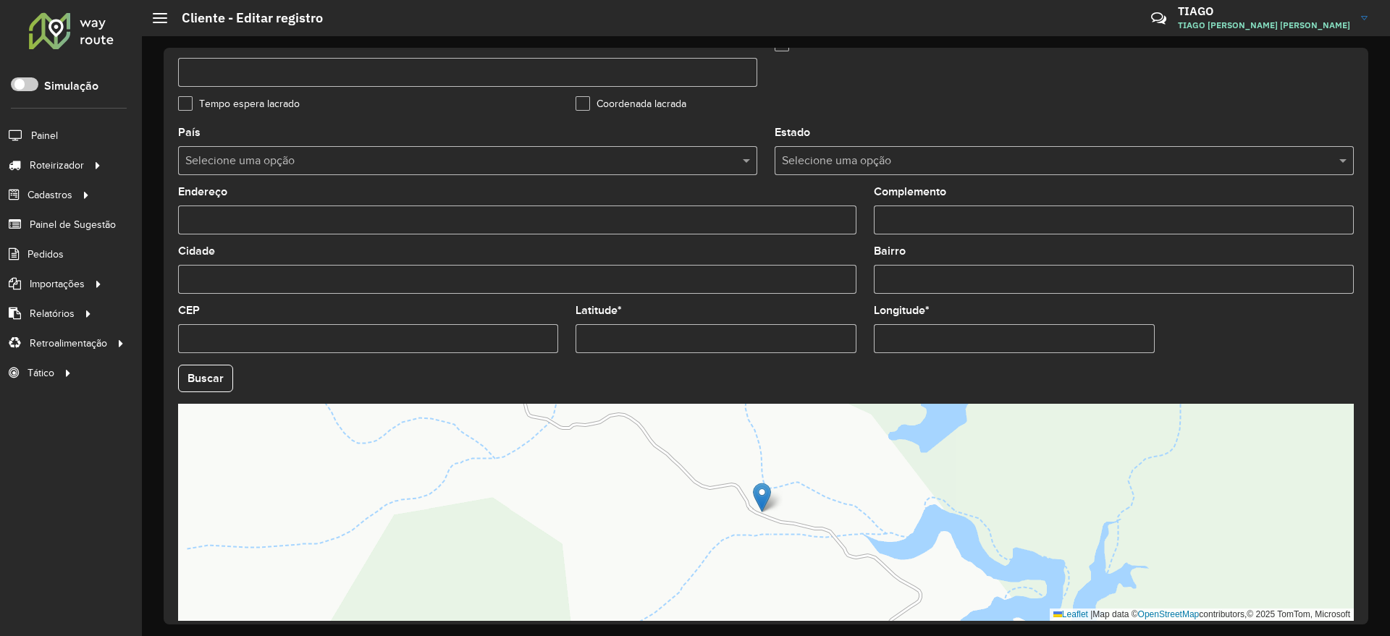
scroll to position [441, 0]
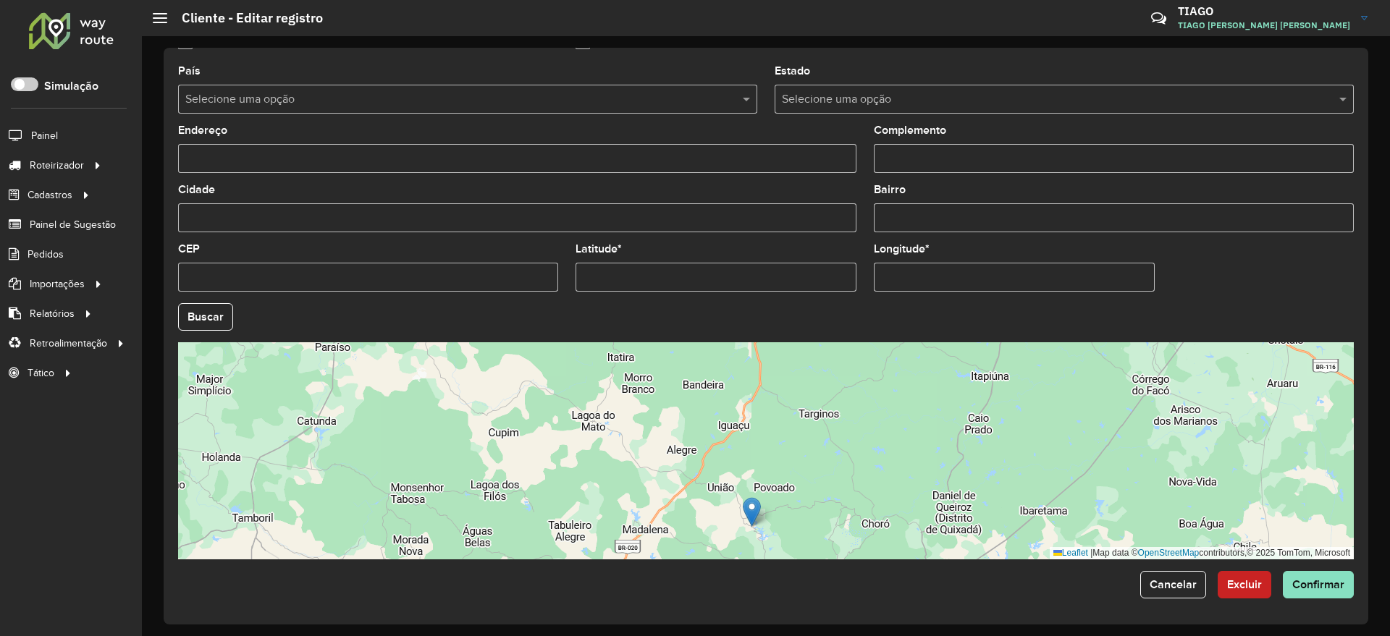
drag, startPoint x: 795, startPoint y: 416, endPoint x: 795, endPoint y: 493, distance: 77.5
click at [795, 493] on div "Leaflet | Map data © OpenStreetMap contributors,© 2025 TomTom, Microsoft" at bounding box center [766, 450] width 1176 height 217
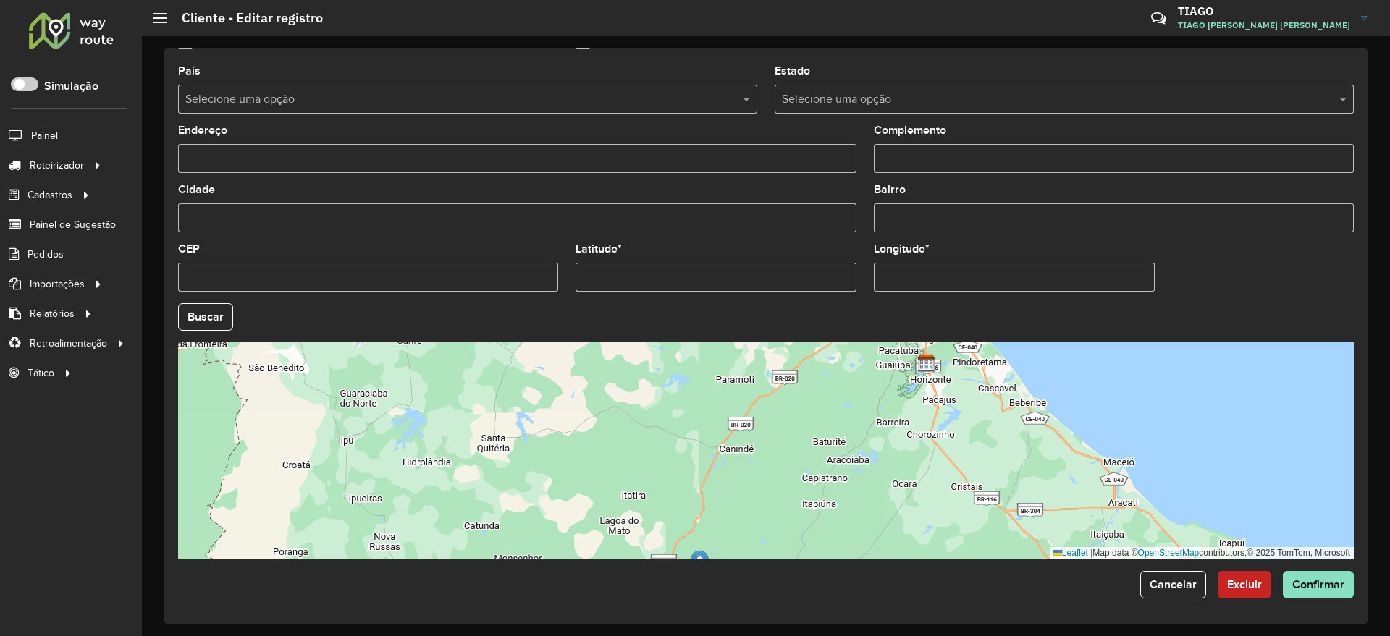
drag, startPoint x: 806, startPoint y: 431, endPoint x: 773, endPoint y: 520, distance: 95.1
click at [773, 520] on div "Leaflet | Map data © OpenStreetMap contributors,© 2025 TomTom, Microsoft" at bounding box center [766, 450] width 1176 height 217
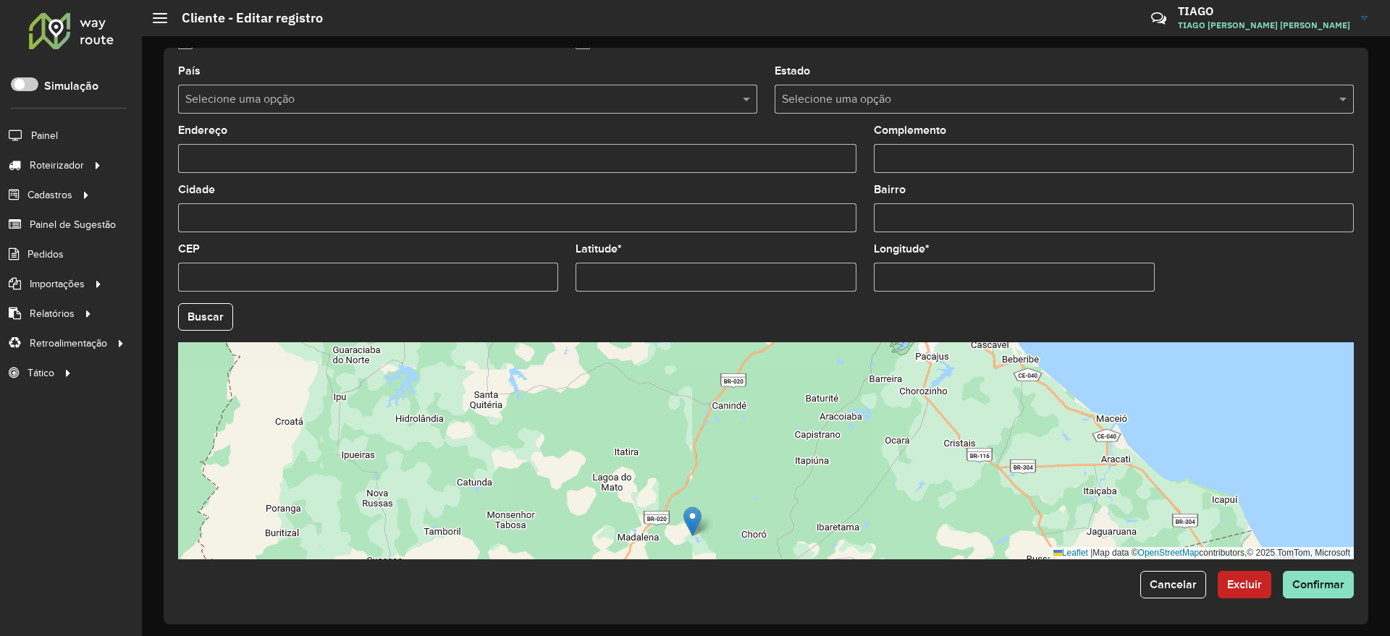
drag, startPoint x: 764, startPoint y: 482, endPoint x: 758, endPoint y: 460, distance: 23.2
click at [758, 460] on div "Leaflet | Map data © OpenStreetMap contributors,© 2025 TomTom, Microsoft" at bounding box center [766, 450] width 1176 height 217
drag, startPoint x: 693, startPoint y: 516, endPoint x: 717, endPoint y: 394, distance: 124.8
click at [717, 394] on img at bounding box center [717, 399] width 18 height 30
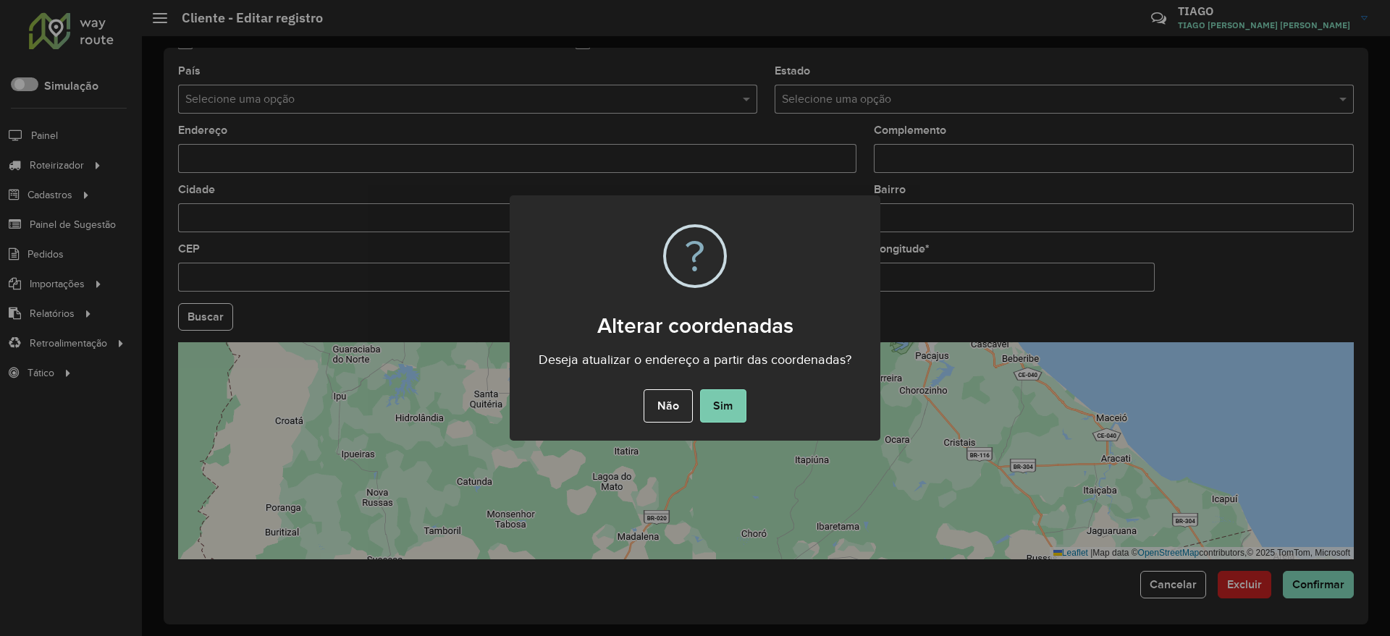
click at [728, 402] on button "Sim" at bounding box center [723, 405] width 46 height 33
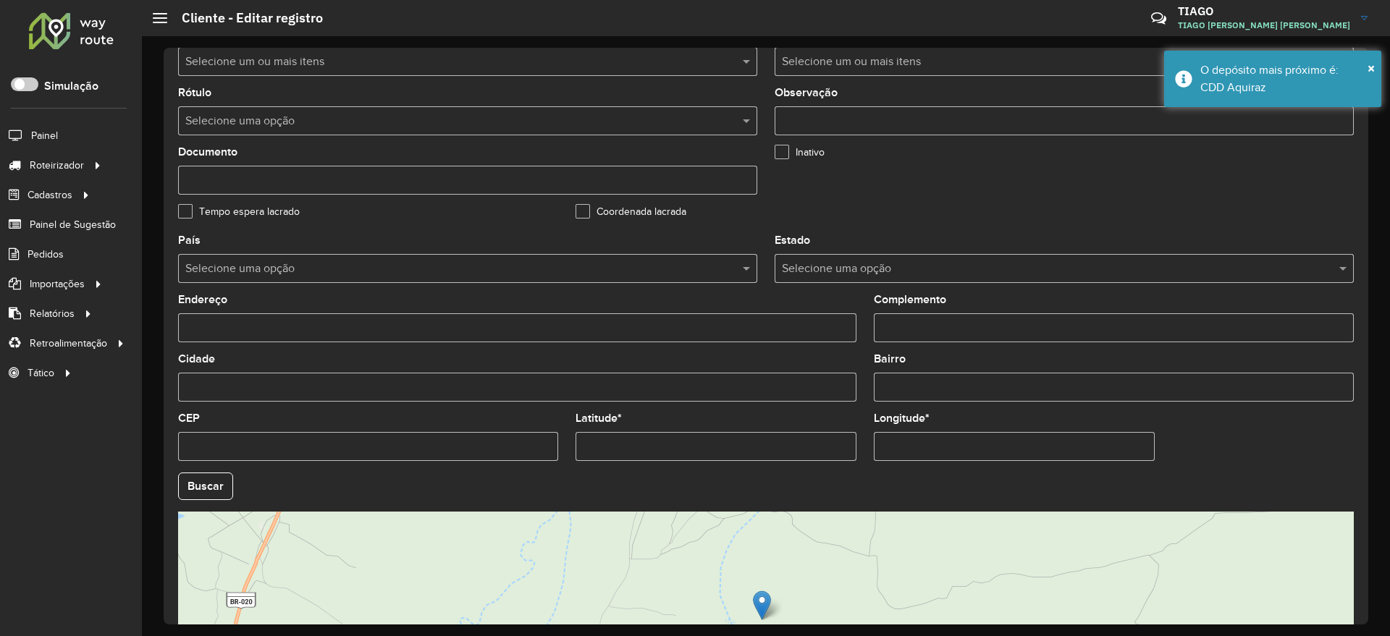
scroll to position [260, 0]
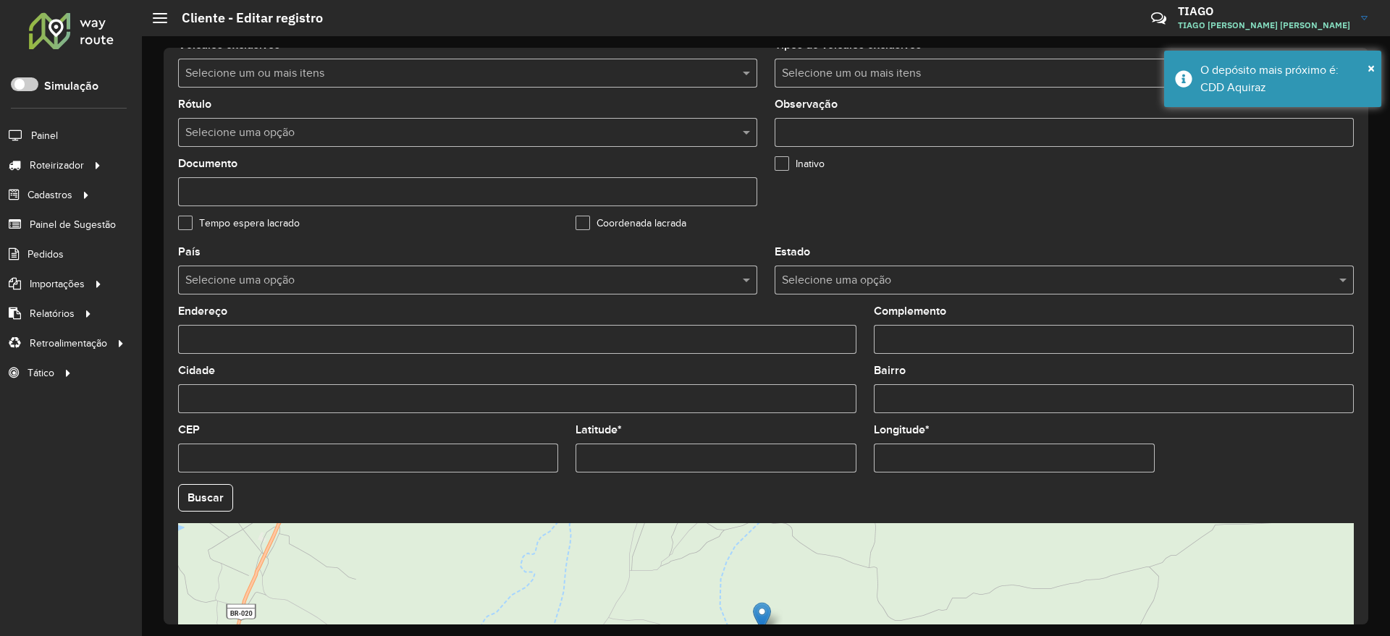
click at [402, 129] on input "text" at bounding box center [453, 133] width 536 height 17
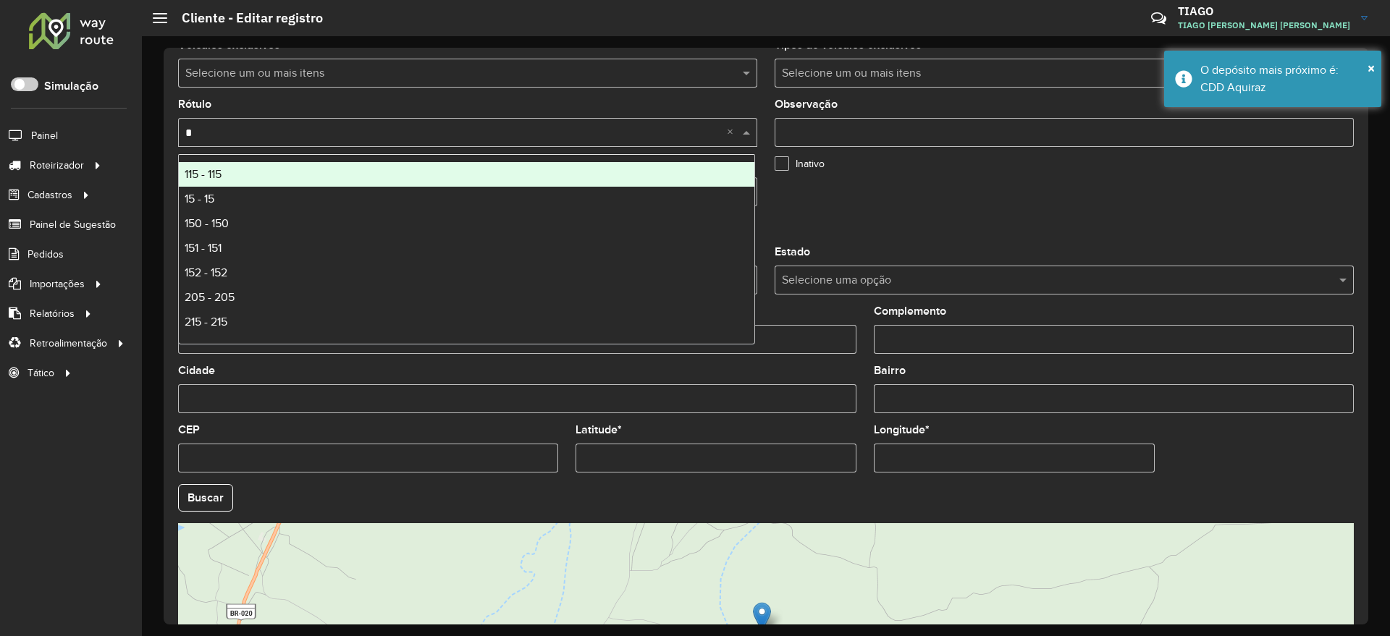
type input "**"
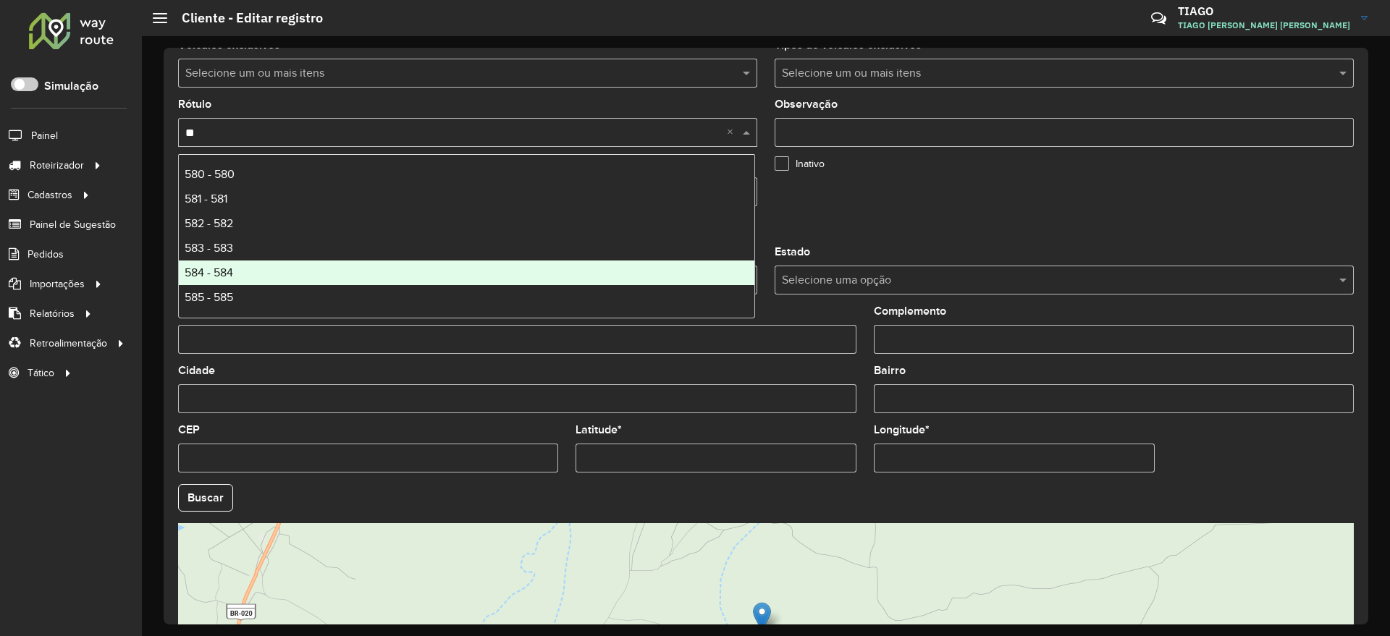
click at [295, 279] on div "584 - 584" at bounding box center [467, 273] width 576 height 25
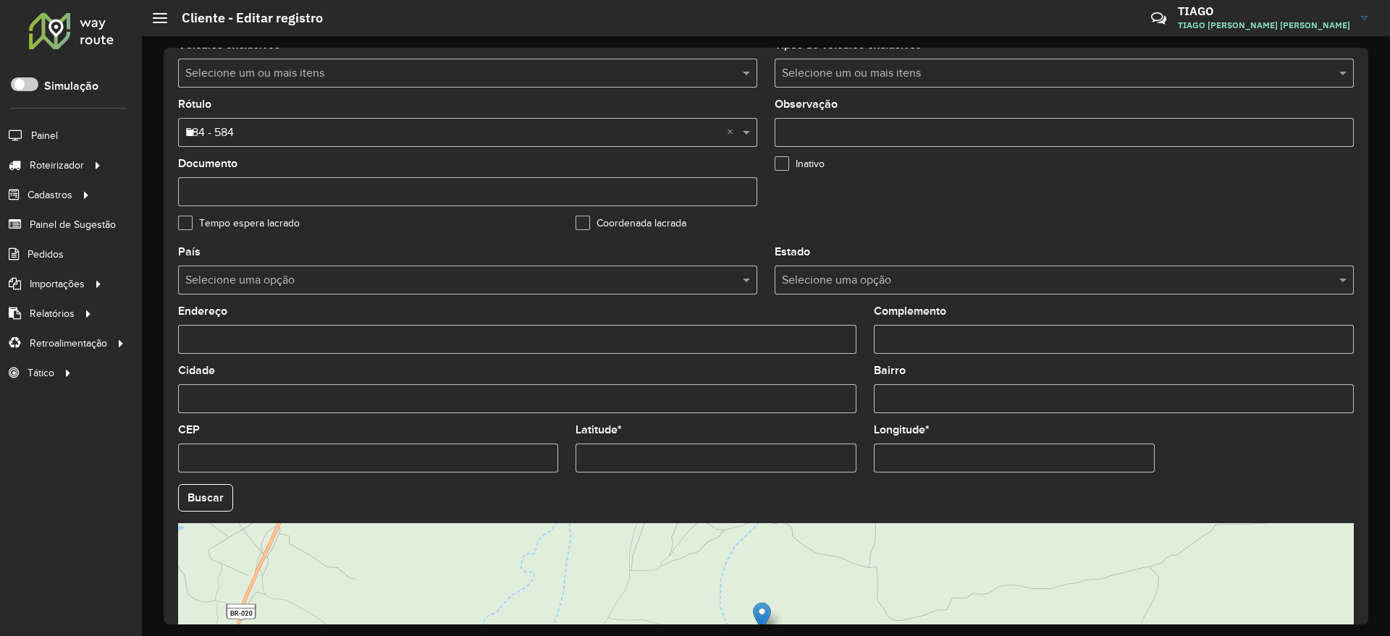
click at [1147, 228] on formly-group "Tipo de cliente Selecione uma opção Prioridade de entrega * Selecione uma opção…" at bounding box center [765, 84] width 1193 height 326
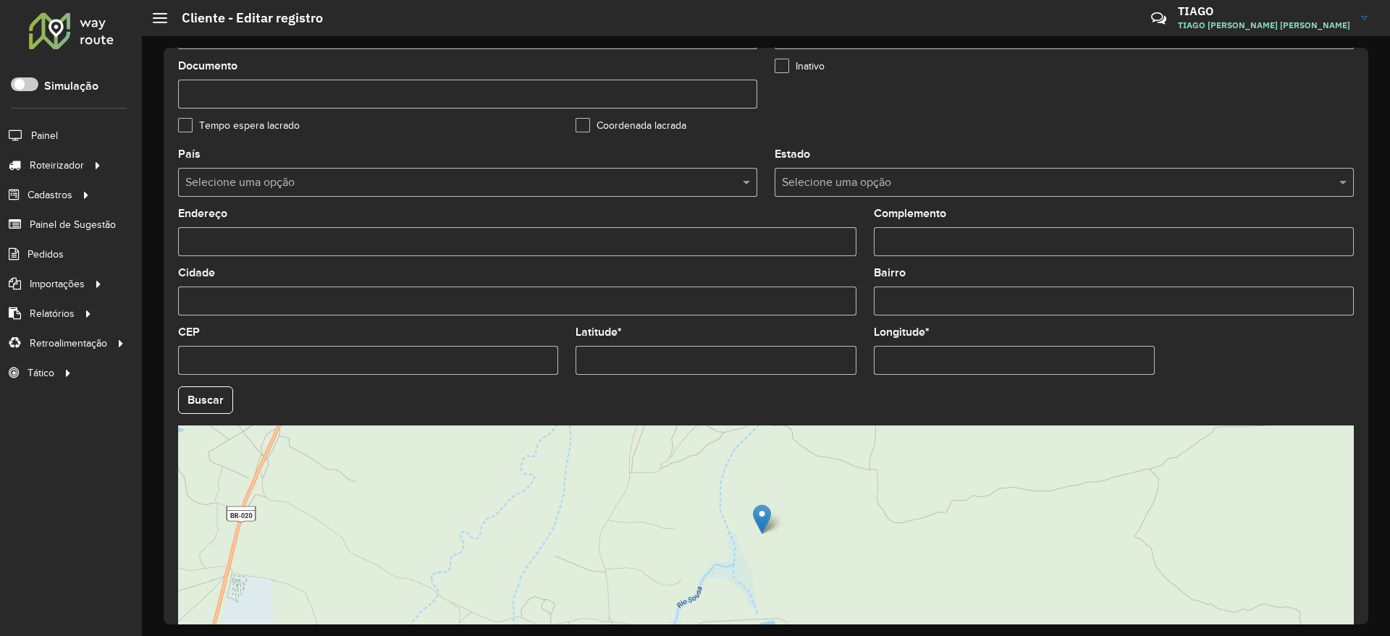
scroll to position [441, 0]
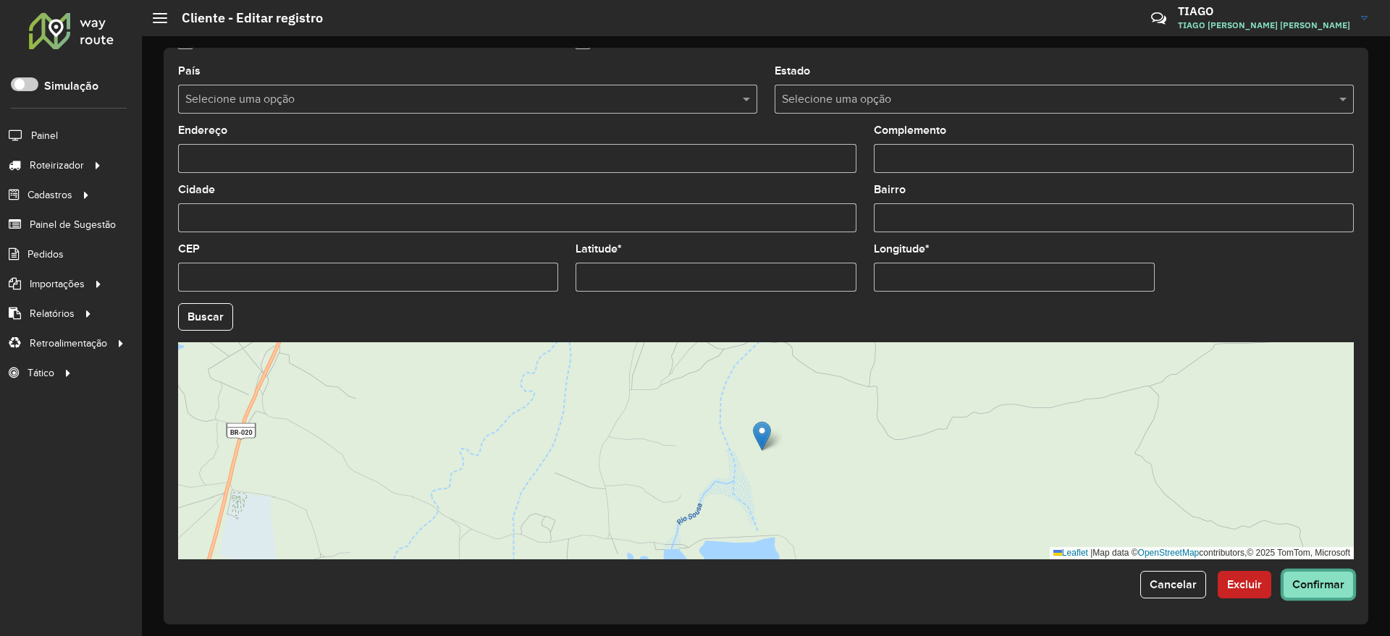
click at [1318, 585] on span "Confirmar" at bounding box center [1318, 584] width 52 height 12
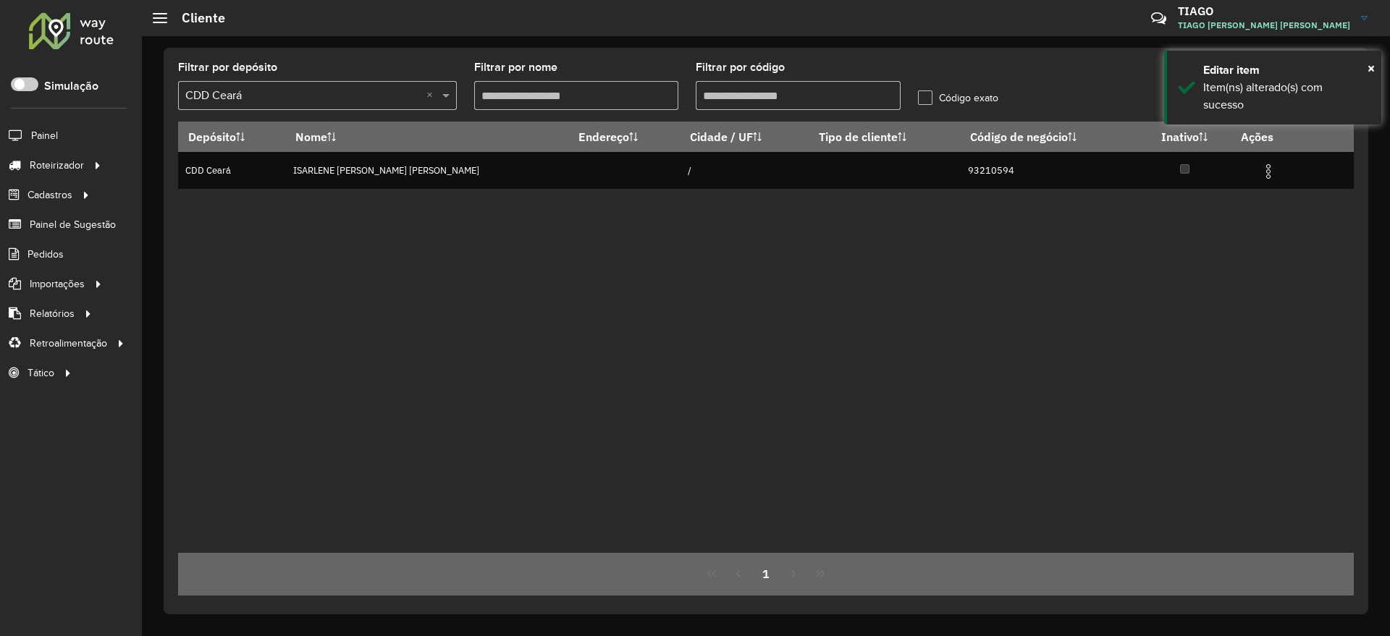
drag, startPoint x: 740, startPoint y: 95, endPoint x: 484, endPoint y: 104, distance: 256.5
click at [484, 104] on formly-group "Filtrar por depósito Selecione um depósito × CDD Ceará × Filtrar por nome Filtr…" at bounding box center [613, 91] width 888 height 59
paste input "text"
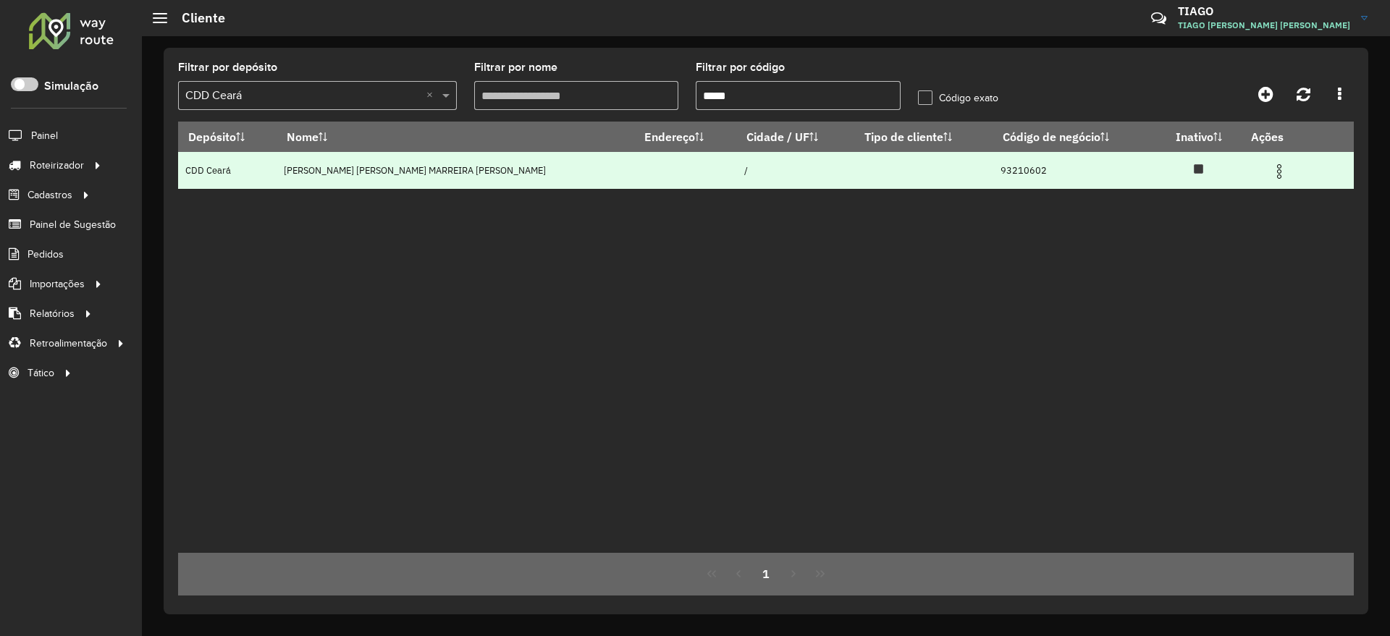
type input "*****"
click at [1271, 172] on img at bounding box center [1279, 171] width 17 height 17
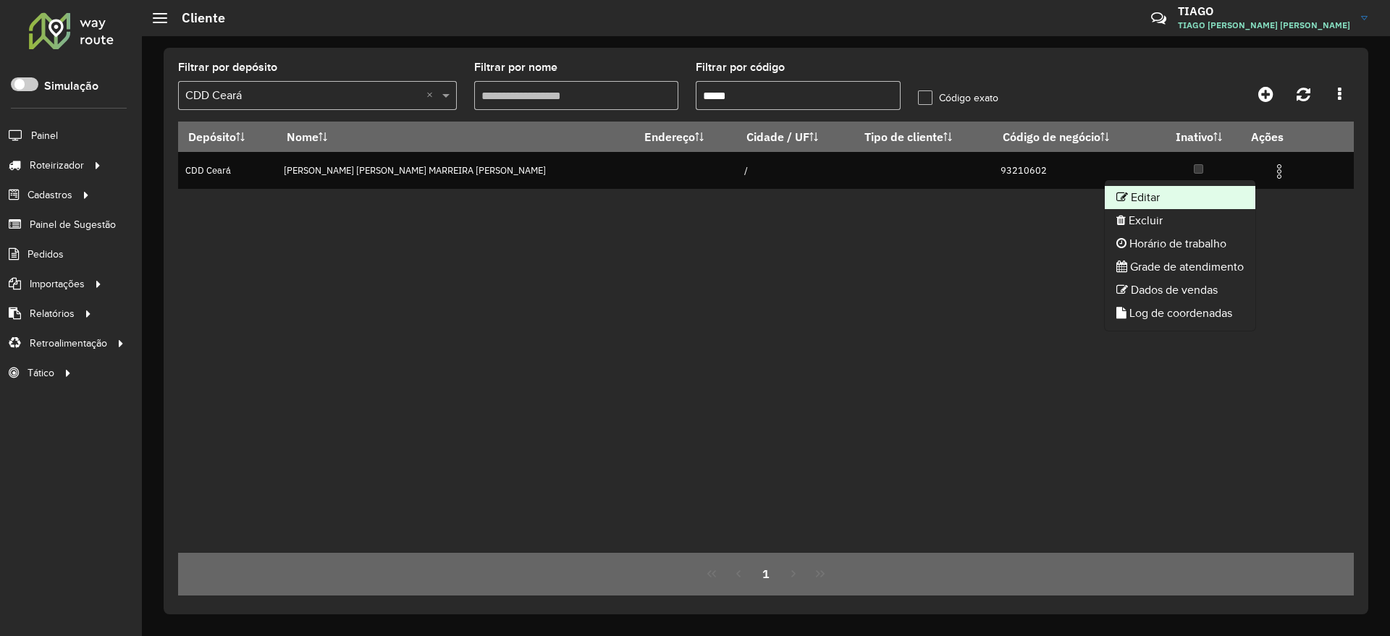
click at [1182, 205] on li "Editar" at bounding box center [1180, 197] width 151 height 23
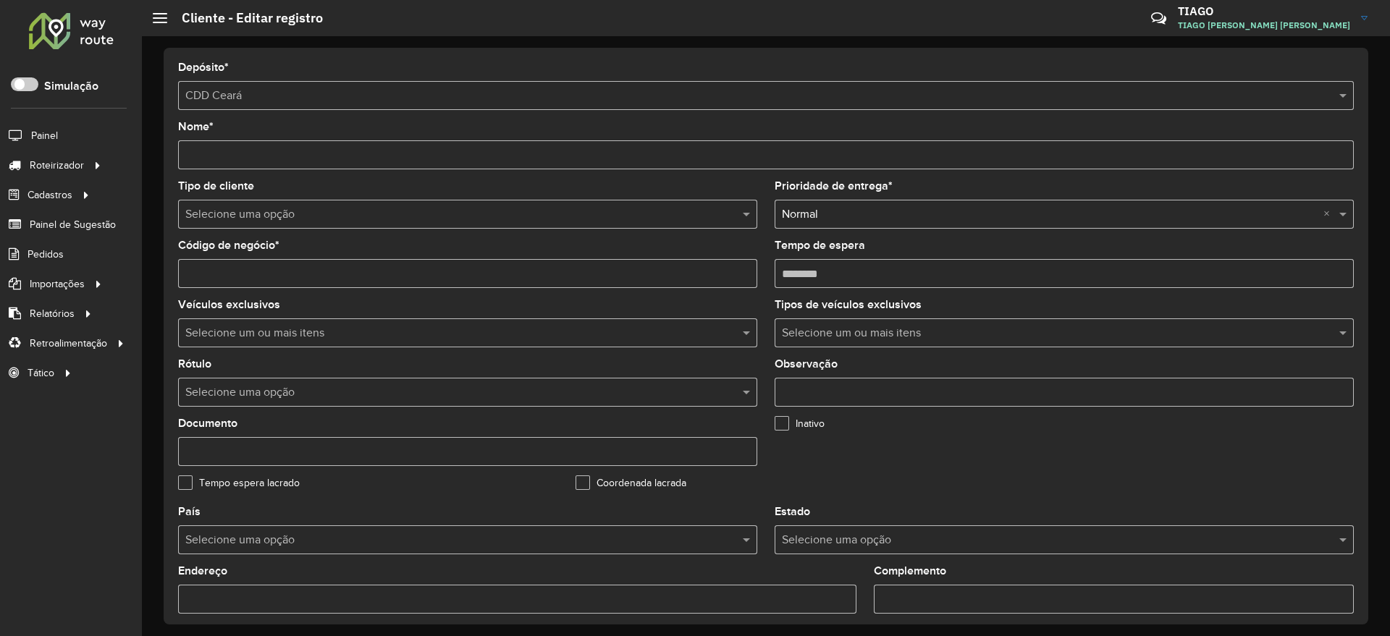
click at [855, 473] on formly-field "Inativo" at bounding box center [964, 447] width 397 height 59
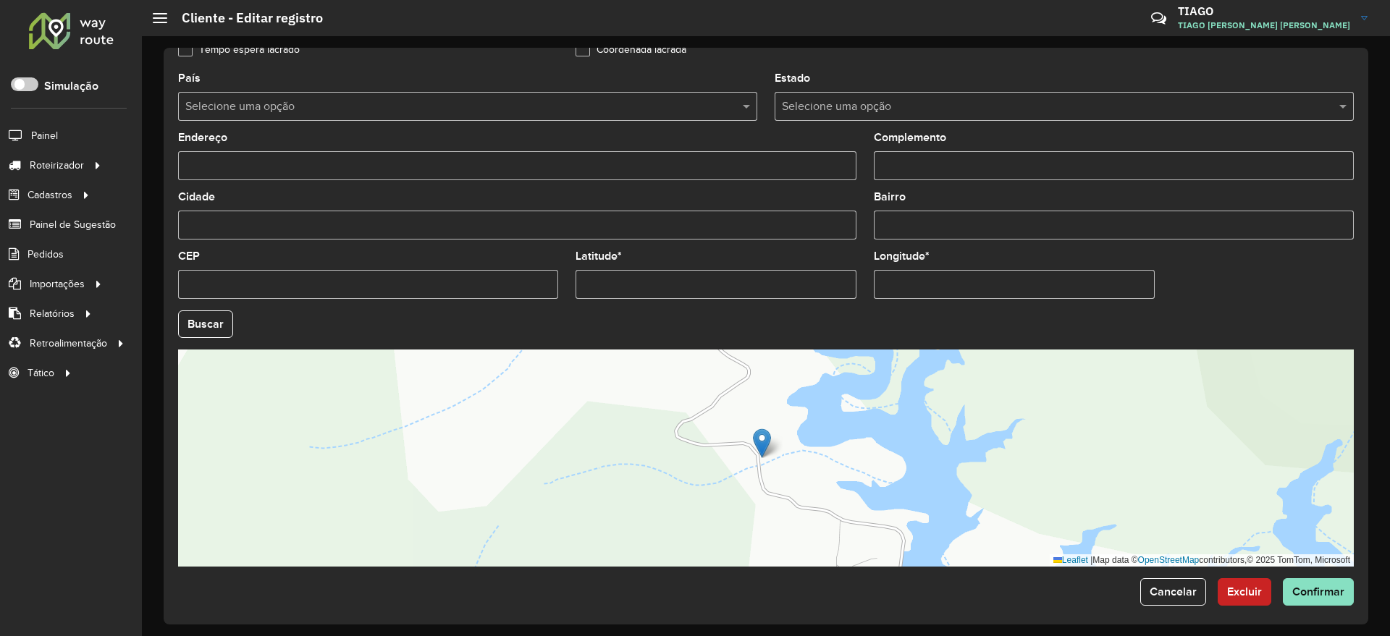
scroll to position [441, 0]
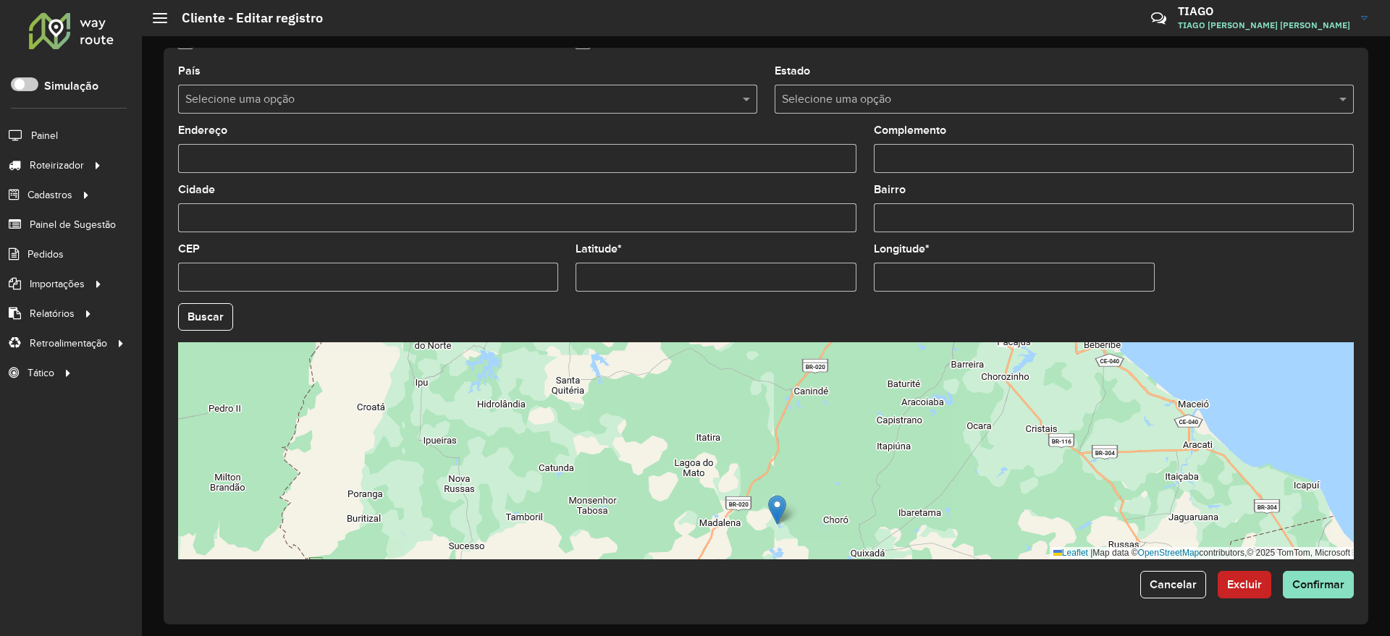
drag, startPoint x: 801, startPoint y: 426, endPoint x: 799, endPoint y: 534, distance: 107.9
click at [799, 534] on div "Leaflet | Map data © OpenStreetMap contributors,© 2025 TomTom, Microsoft" at bounding box center [766, 450] width 1176 height 217
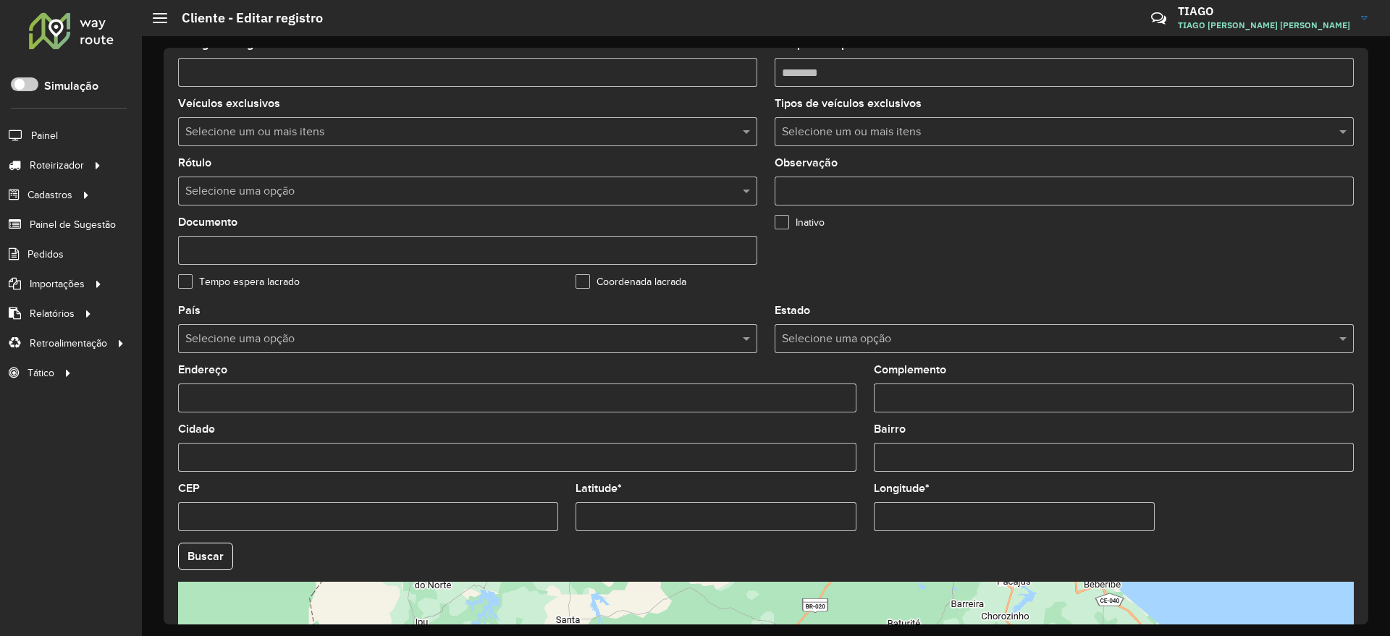
scroll to position [169, 0]
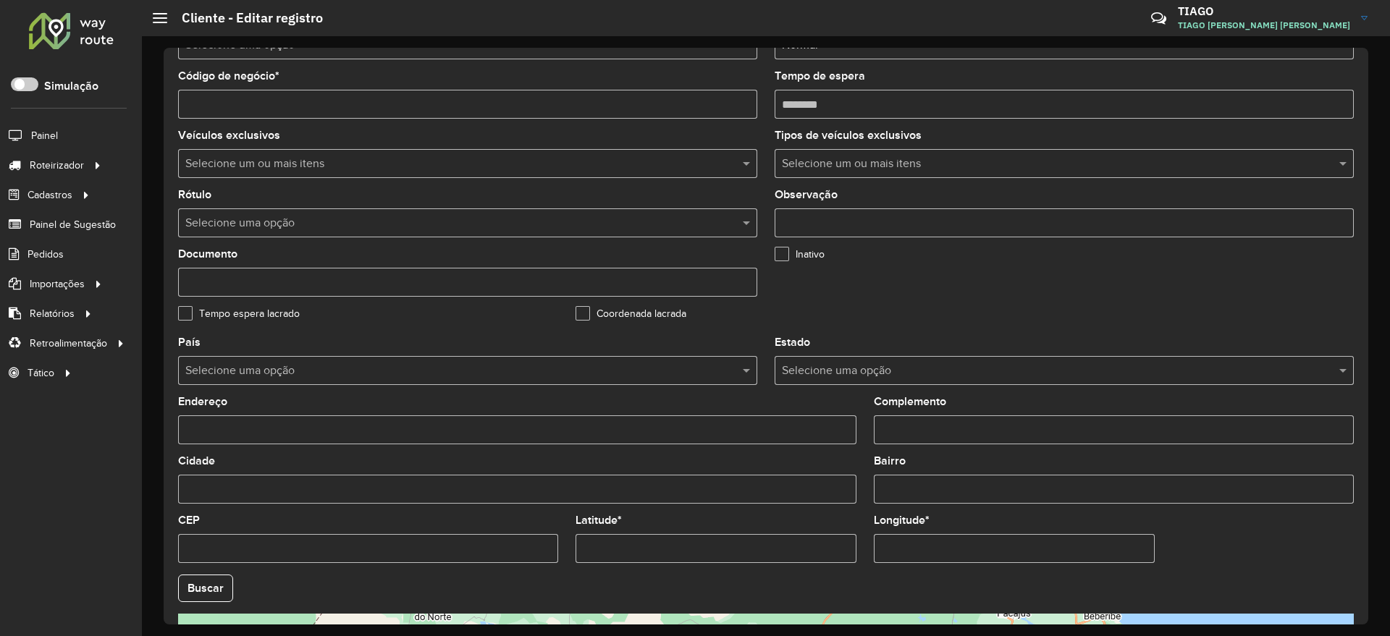
click at [324, 230] on input "text" at bounding box center [453, 223] width 536 height 17
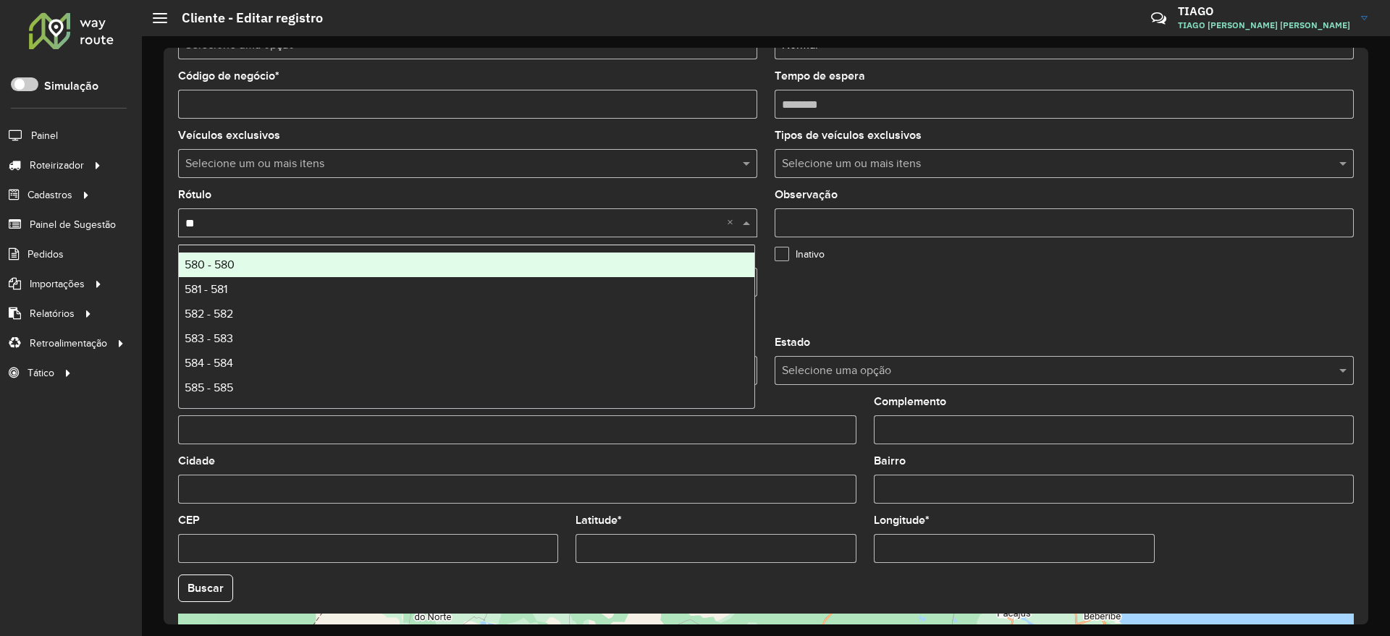
type input "***"
click at [322, 269] on div "584 - 584" at bounding box center [467, 265] width 576 height 25
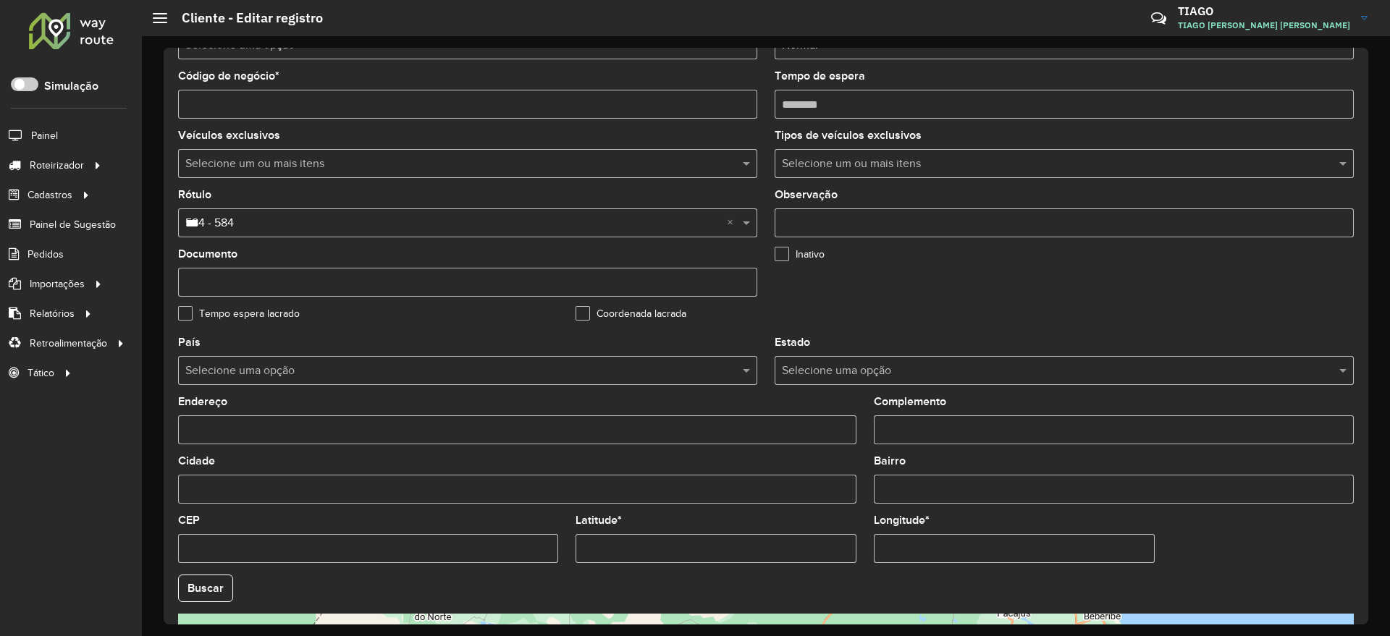
click at [970, 278] on formly-field "Inativo" at bounding box center [964, 278] width 397 height 59
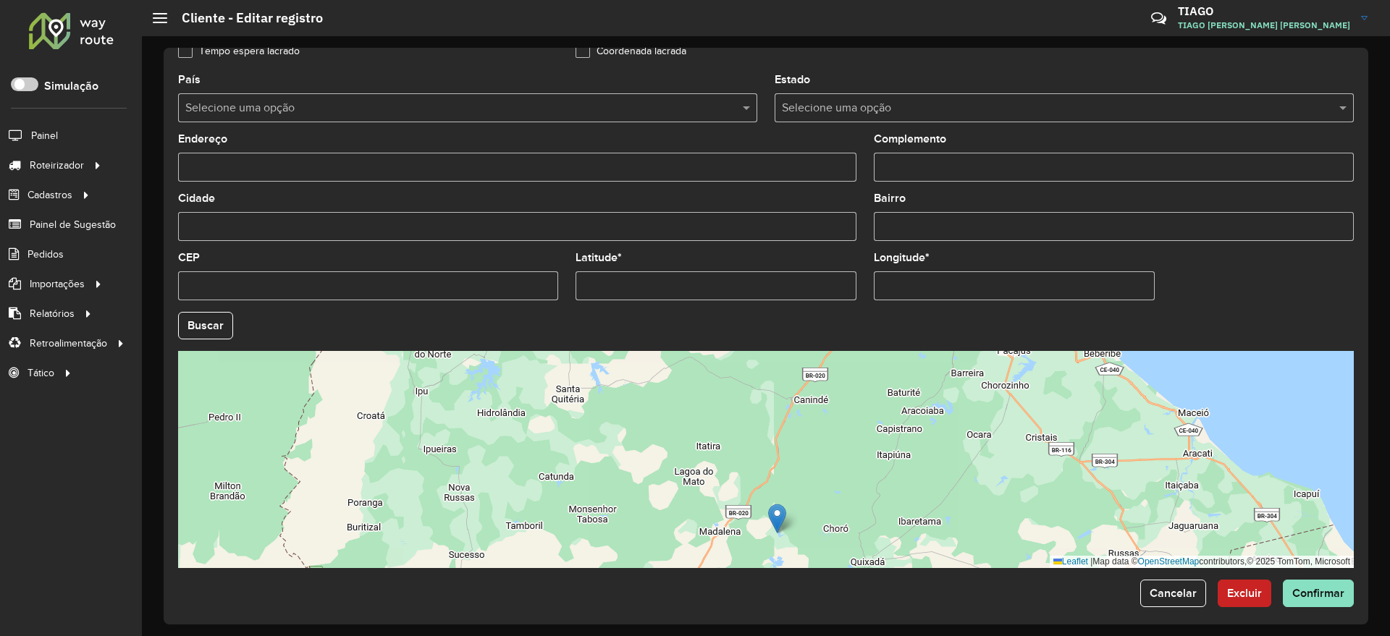
scroll to position [441, 0]
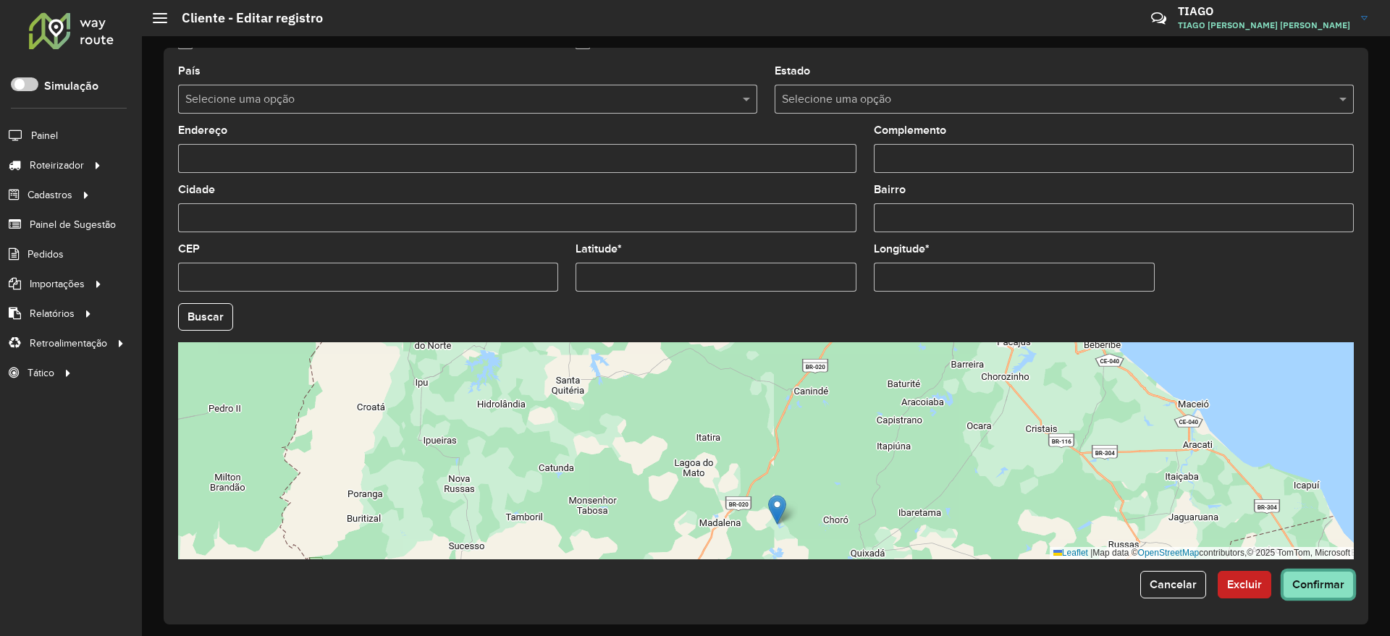
click at [1304, 578] on span "Confirmar" at bounding box center [1318, 584] width 52 height 12
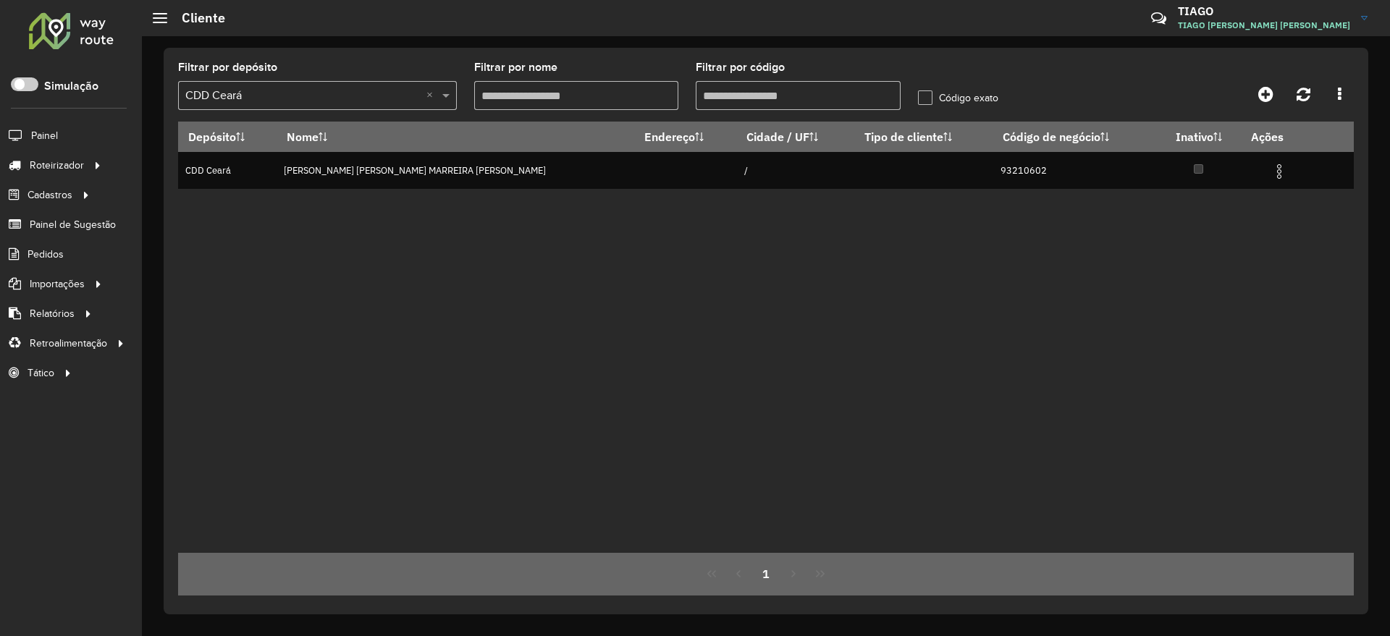
drag, startPoint x: 793, startPoint y: 88, endPoint x: 536, endPoint y: 119, distance: 259.5
click at [536, 119] on formly-group "Filtrar por depósito Selecione um depósito × CDD Ceará × Filtrar por nome Filtr…" at bounding box center [613, 91] width 888 height 59
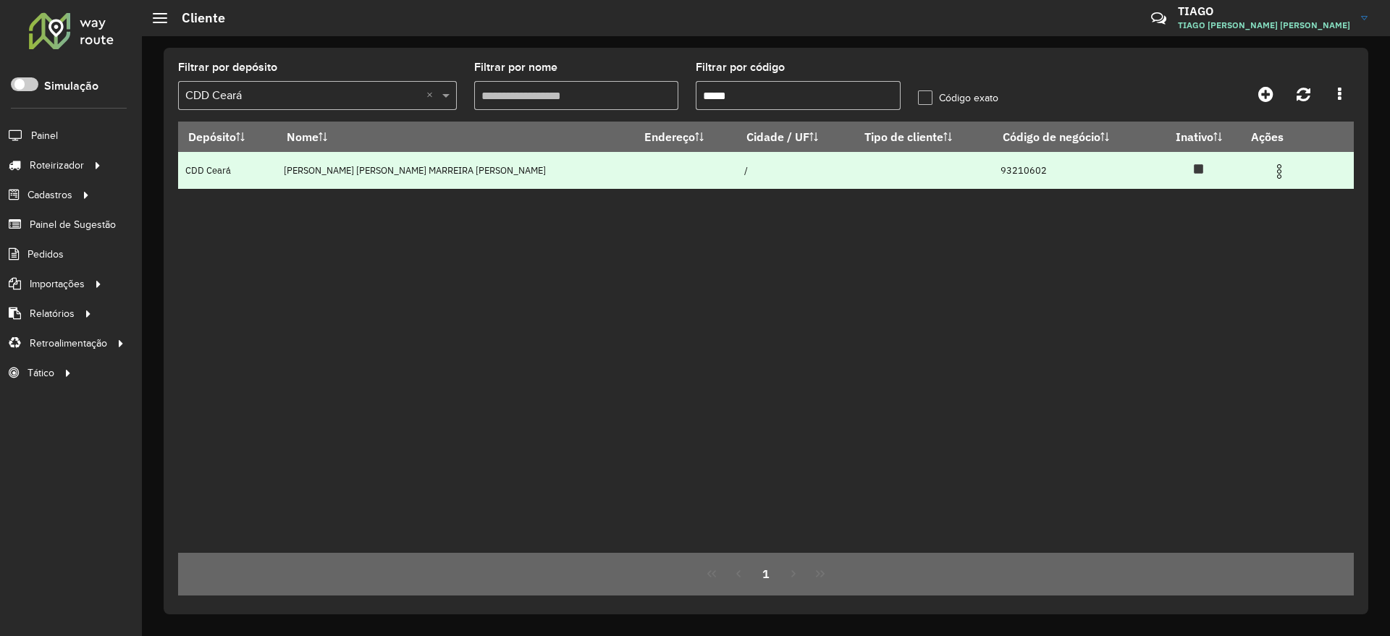
paste input "text"
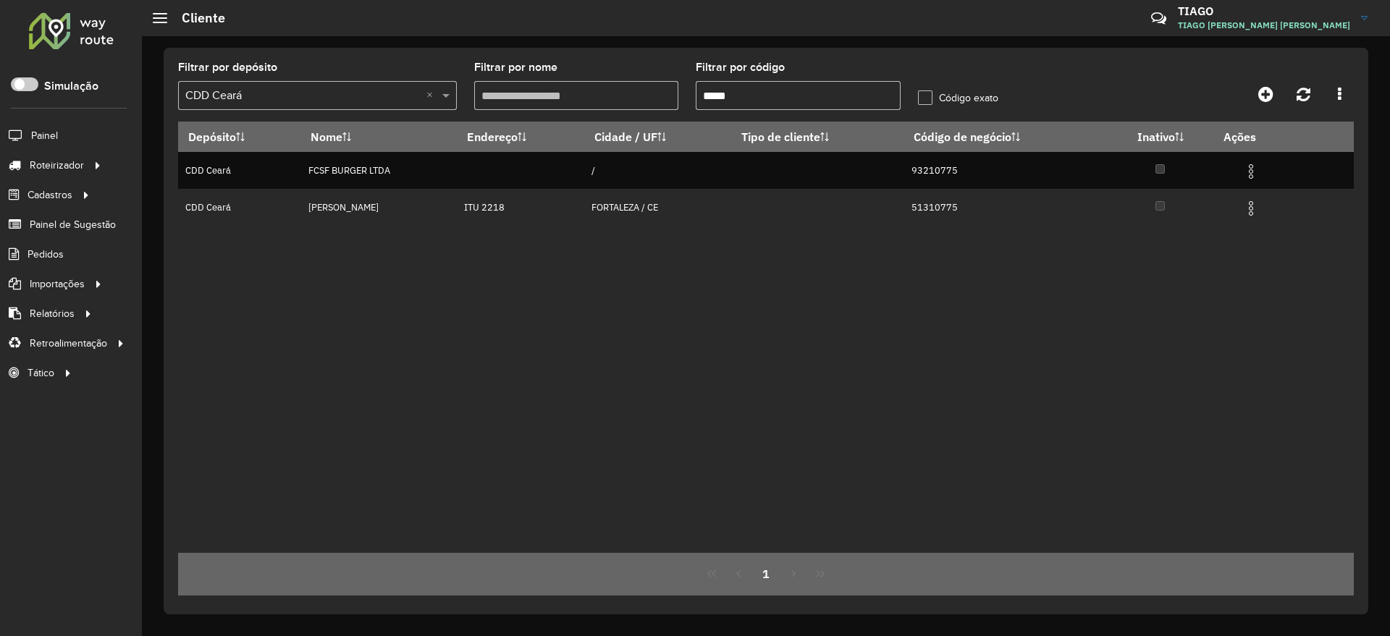
type input "*****"
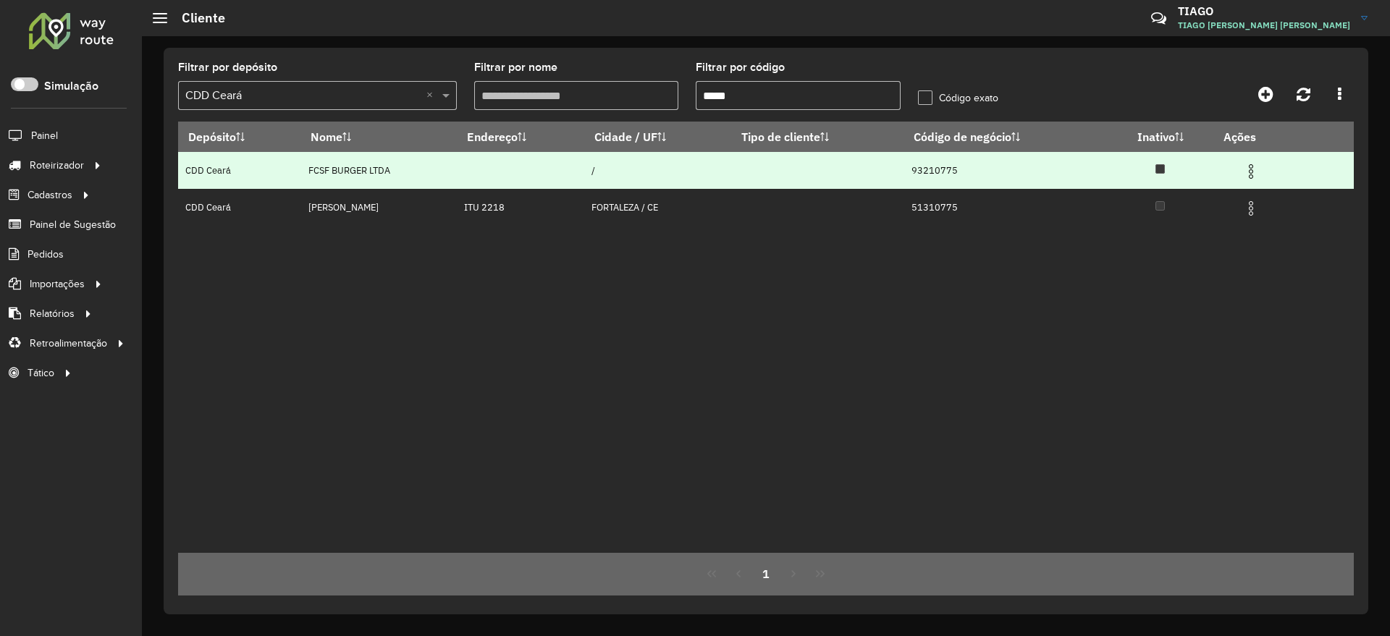
click at [1256, 164] on img at bounding box center [1250, 171] width 17 height 17
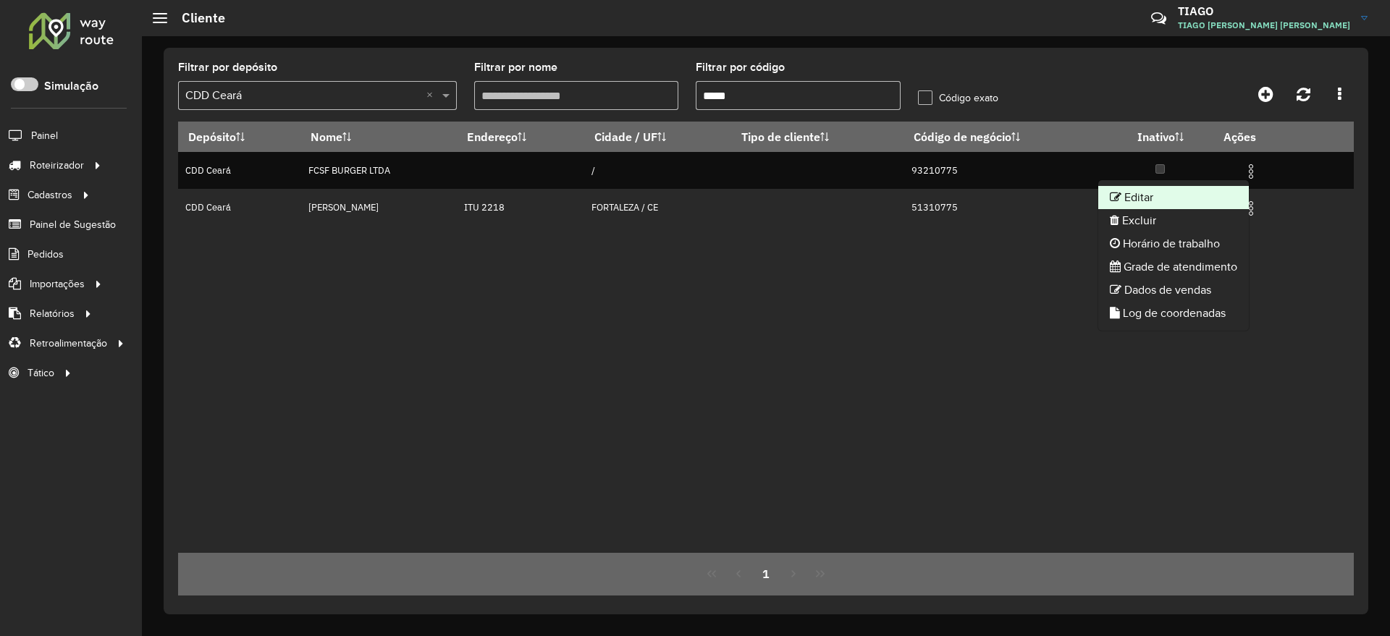
click at [1155, 196] on li "Editar" at bounding box center [1173, 197] width 151 height 23
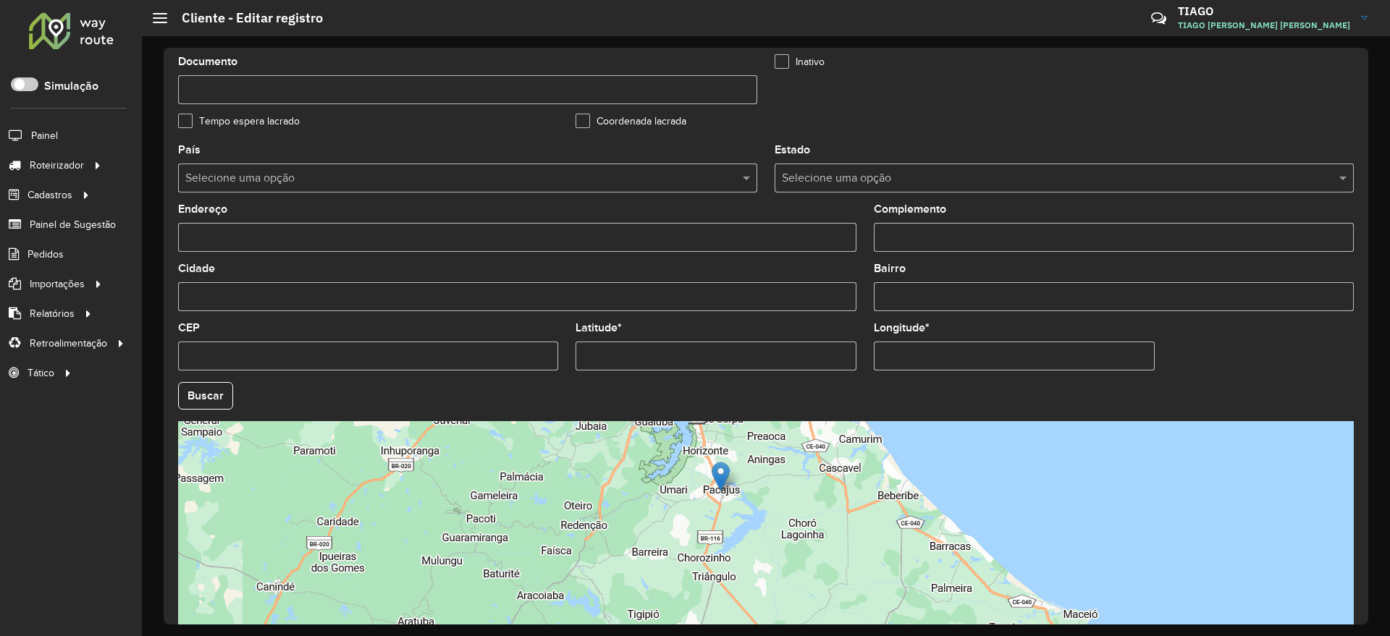
scroll to position [376, 0]
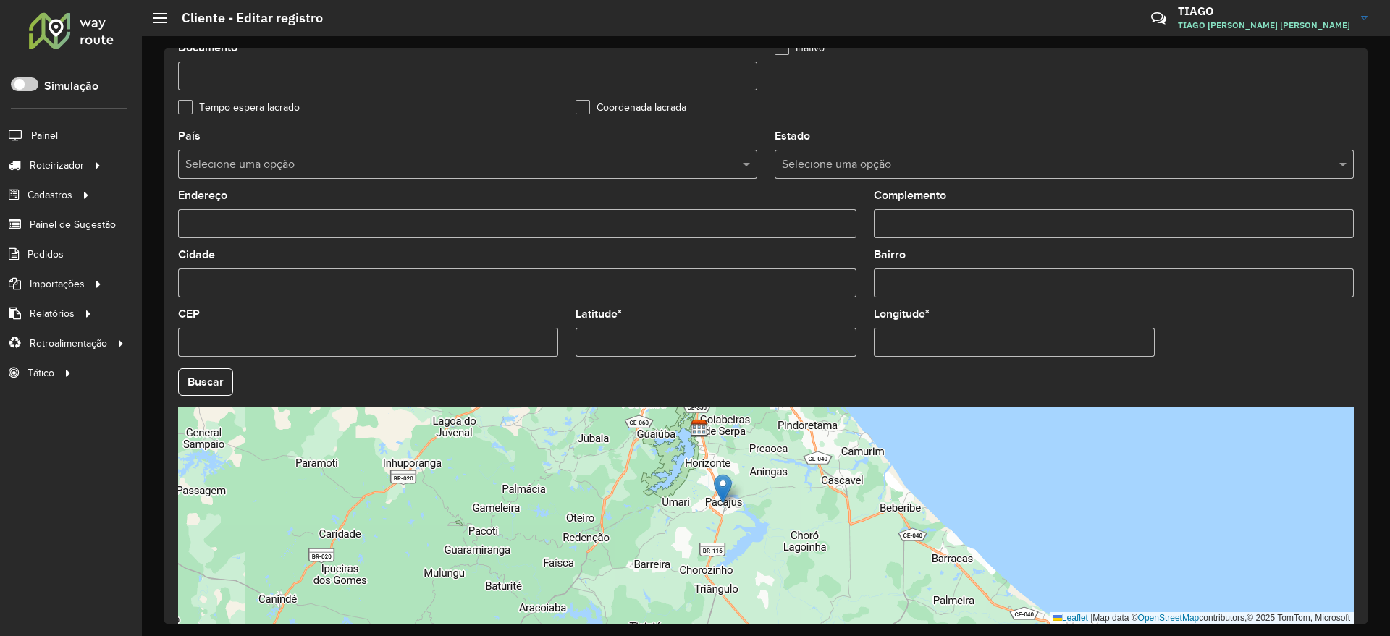
drag, startPoint x: 754, startPoint y: 487, endPoint x: 759, endPoint y: 528, distance: 41.6
click at [759, 528] on div "Leaflet | Map data © OpenStreetMap contributors,© 2025 TomTom, Microsoft" at bounding box center [766, 516] width 1176 height 217
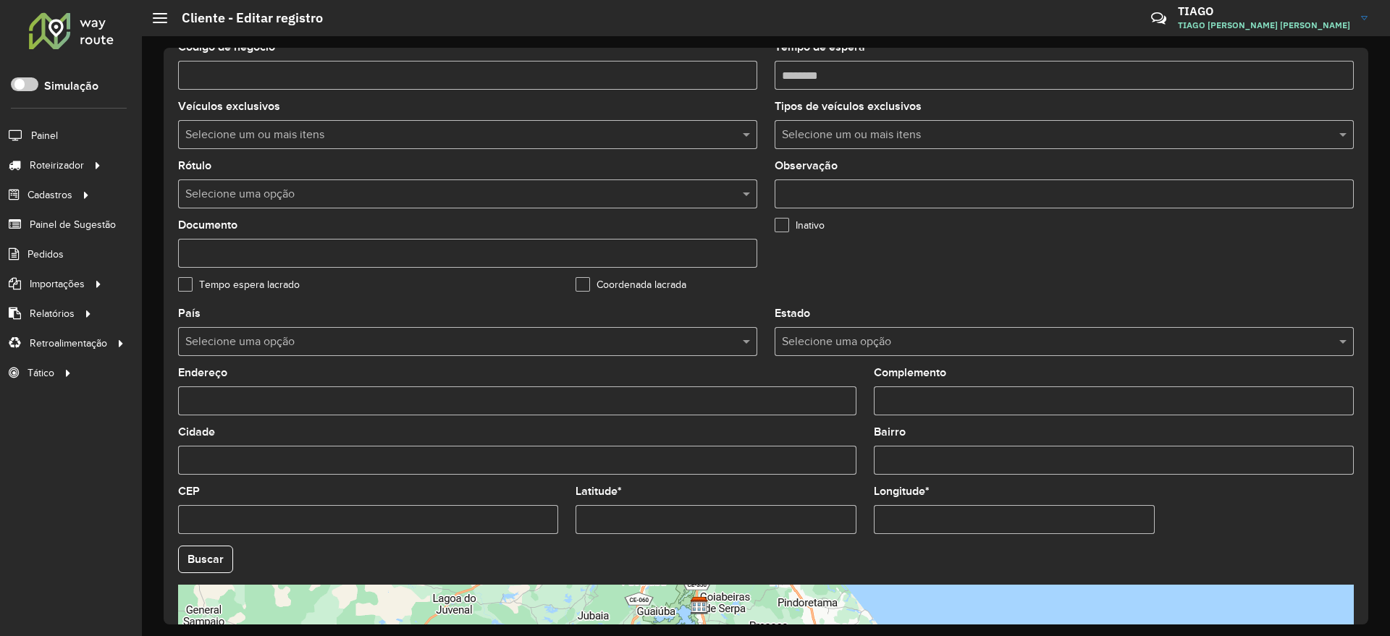
scroll to position [195, 0]
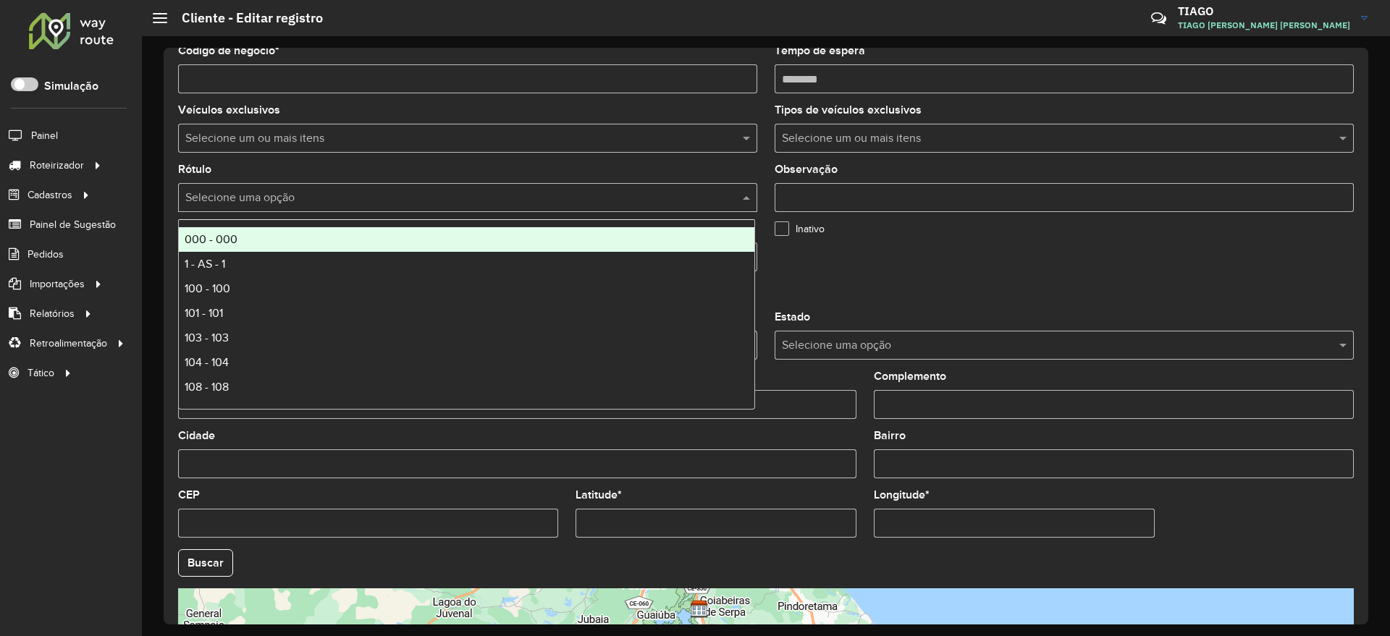
click at [210, 210] on div "Selecione uma opção" at bounding box center [467, 197] width 579 height 29
type input "***"
click at [250, 243] on div "610 - 610" at bounding box center [467, 239] width 576 height 25
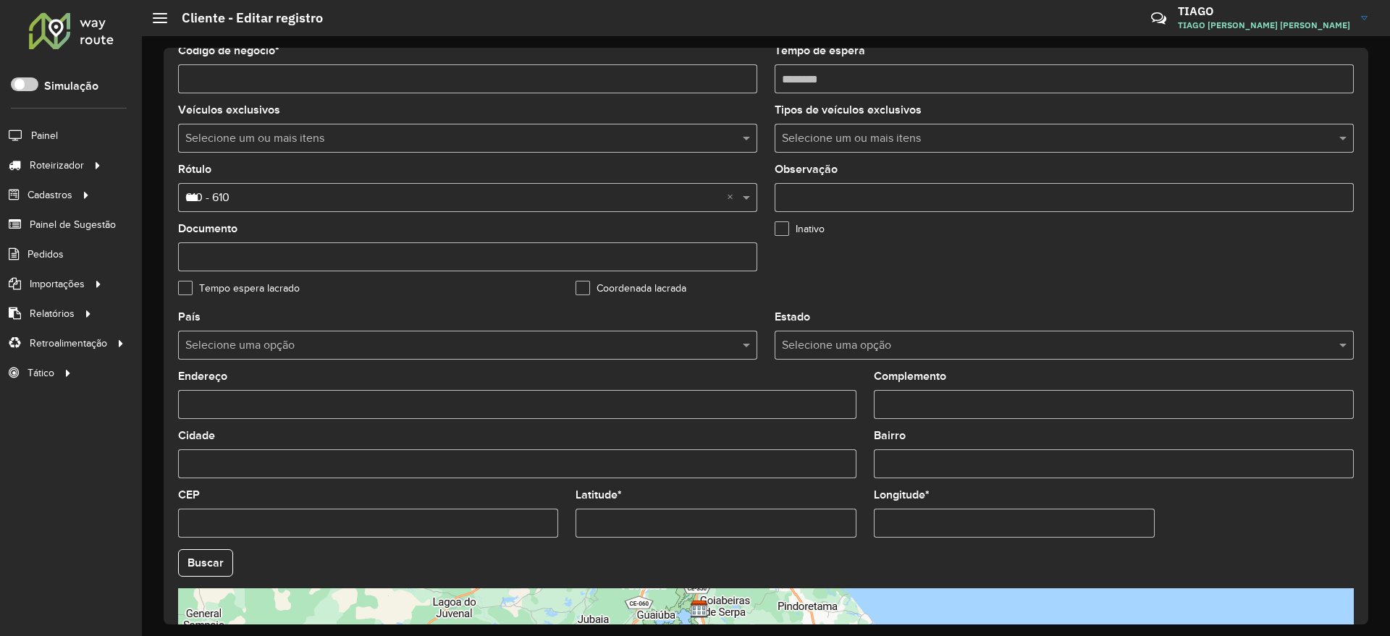
click at [950, 269] on formly-field "Inativo" at bounding box center [964, 253] width 397 height 59
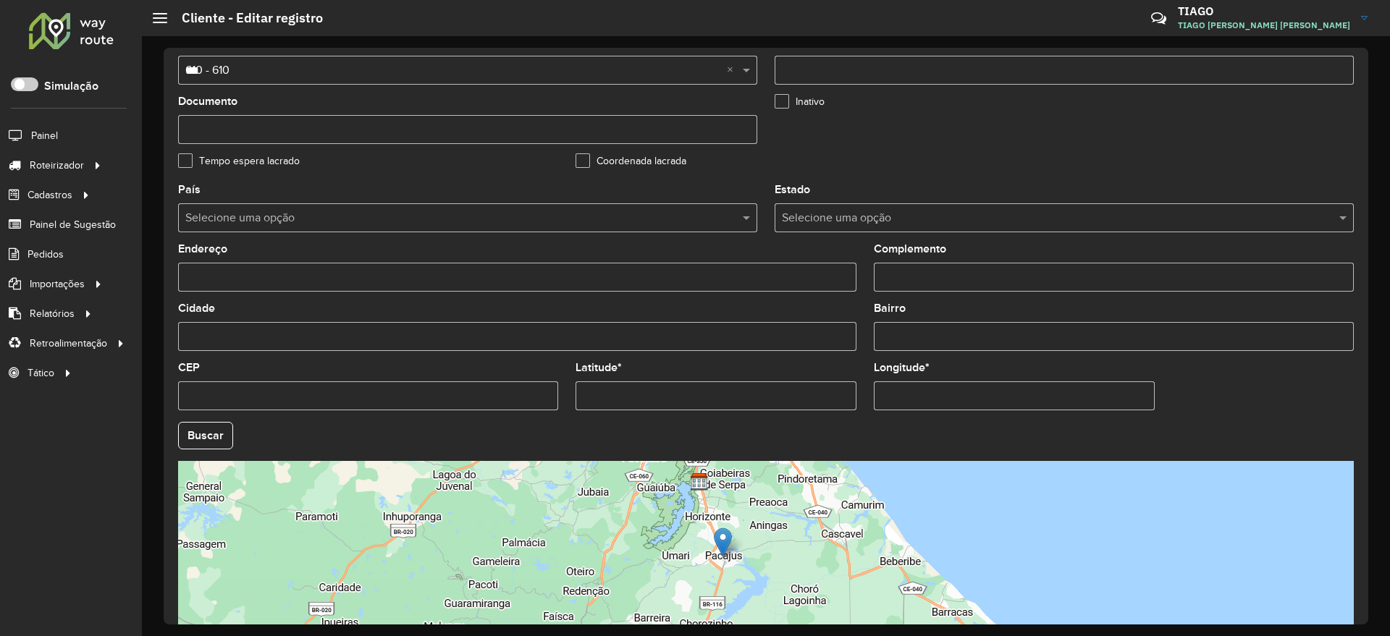
scroll to position [441, 0]
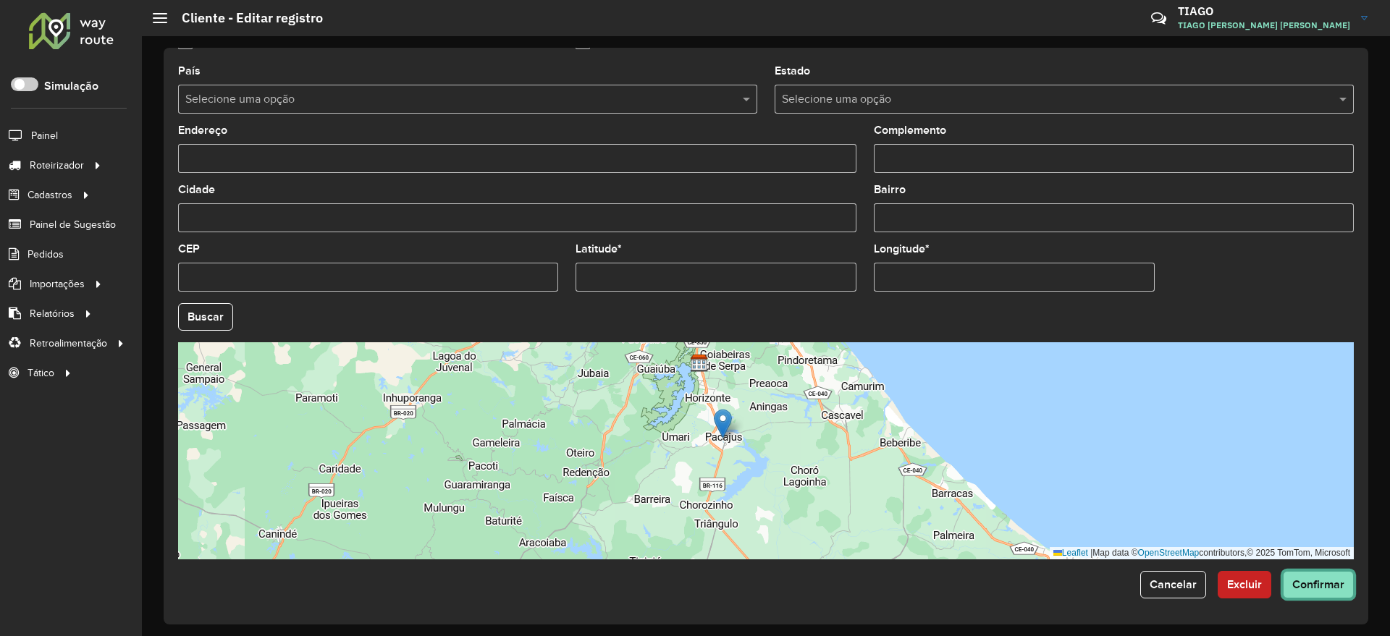
click at [1320, 578] on span "Confirmar" at bounding box center [1318, 584] width 52 height 12
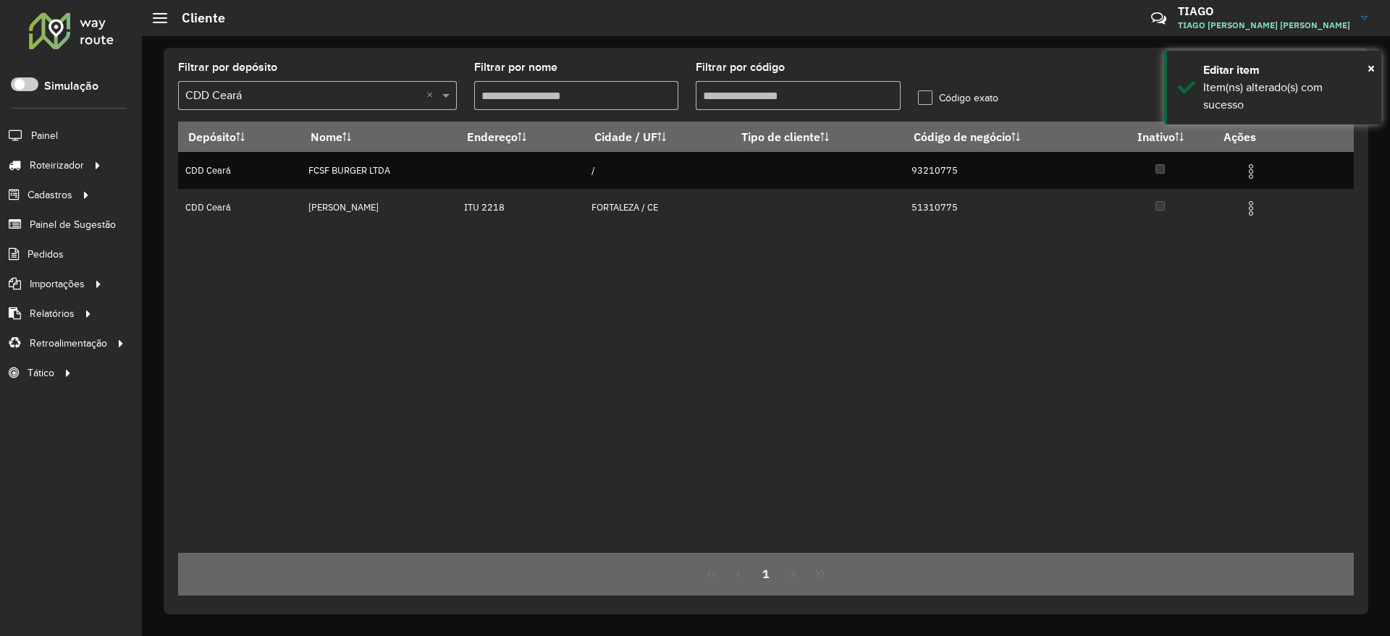
drag, startPoint x: 718, startPoint y: 101, endPoint x: 565, endPoint y: 106, distance: 153.6
click at [559, 105] on formly-group "Filtrar por depósito Selecione um depósito × CDD Ceará × Filtrar por nome Filtr…" at bounding box center [613, 91] width 888 height 59
paste input "text"
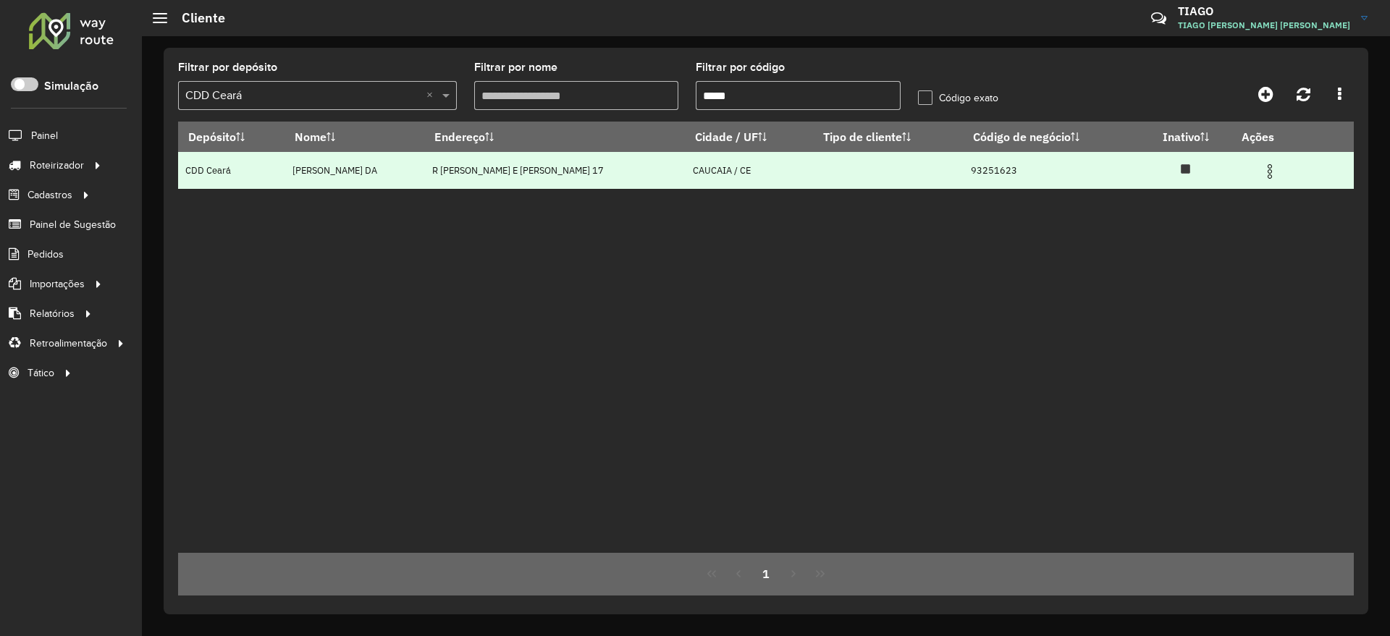
type input "*****"
click at [1263, 167] on img at bounding box center [1269, 171] width 17 height 17
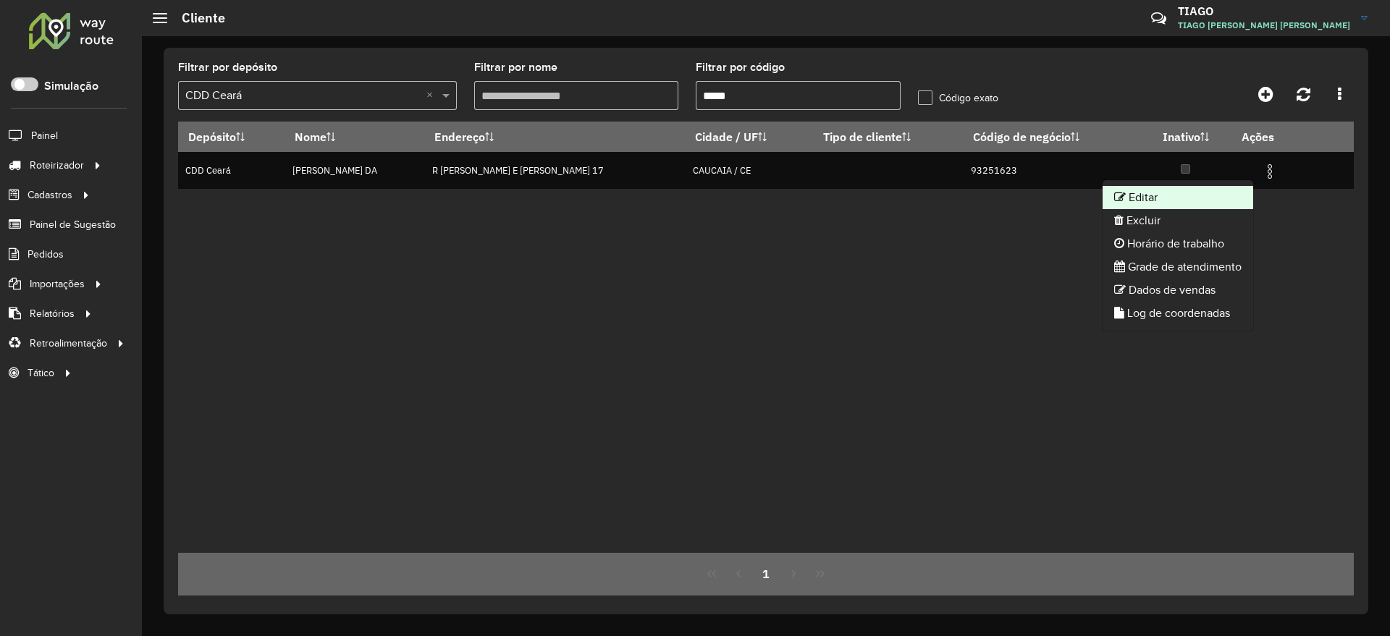
click at [1190, 193] on li "Editar" at bounding box center [1178, 197] width 151 height 23
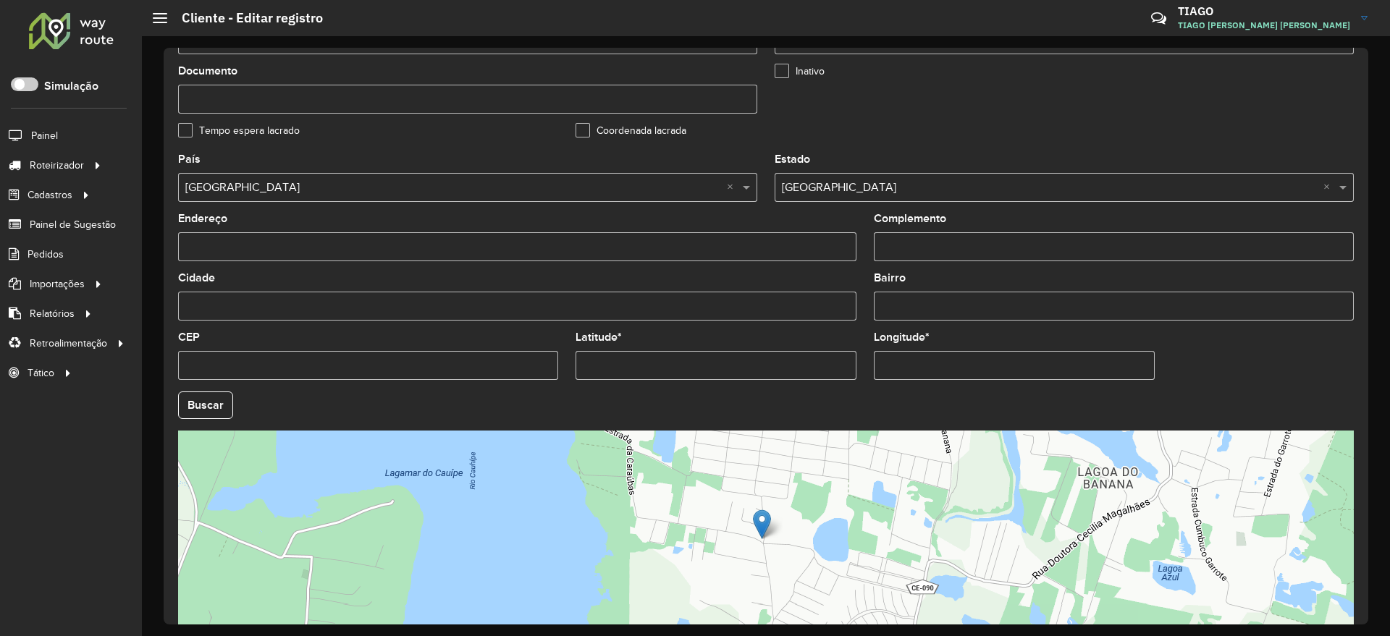
scroll to position [441, 0]
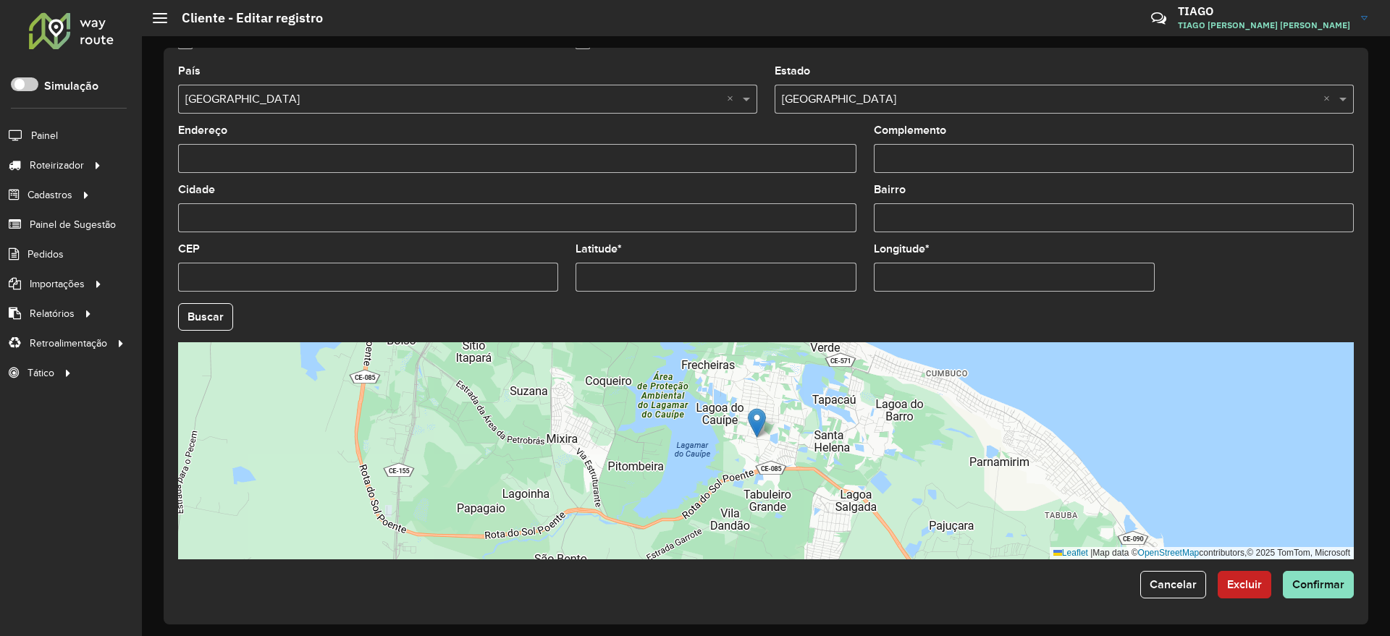
drag, startPoint x: 673, startPoint y: 424, endPoint x: 685, endPoint y: 431, distance: 13.7
click at [685, 431] on div "Leaflet | Map data © OpenStreetMap contributors,© 2025 TomTom, Microsoft" at bounding box center [766, 450] width 1176 height 217
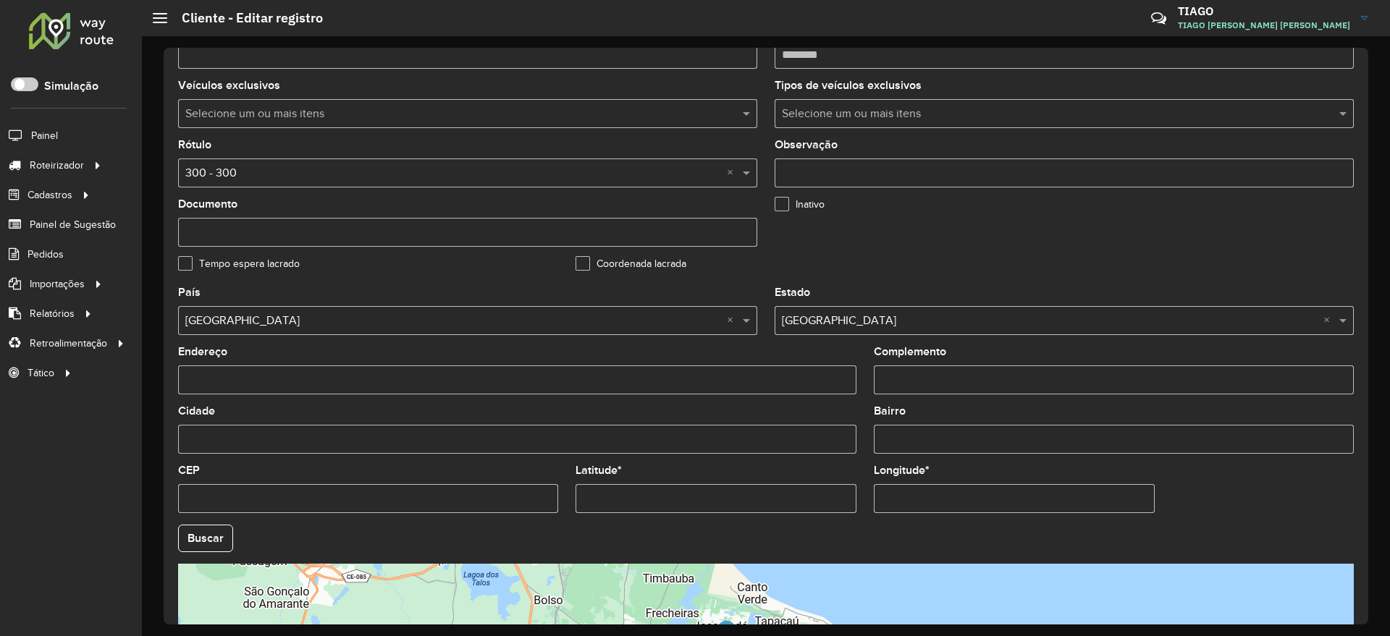
scroll to position [169, 0]
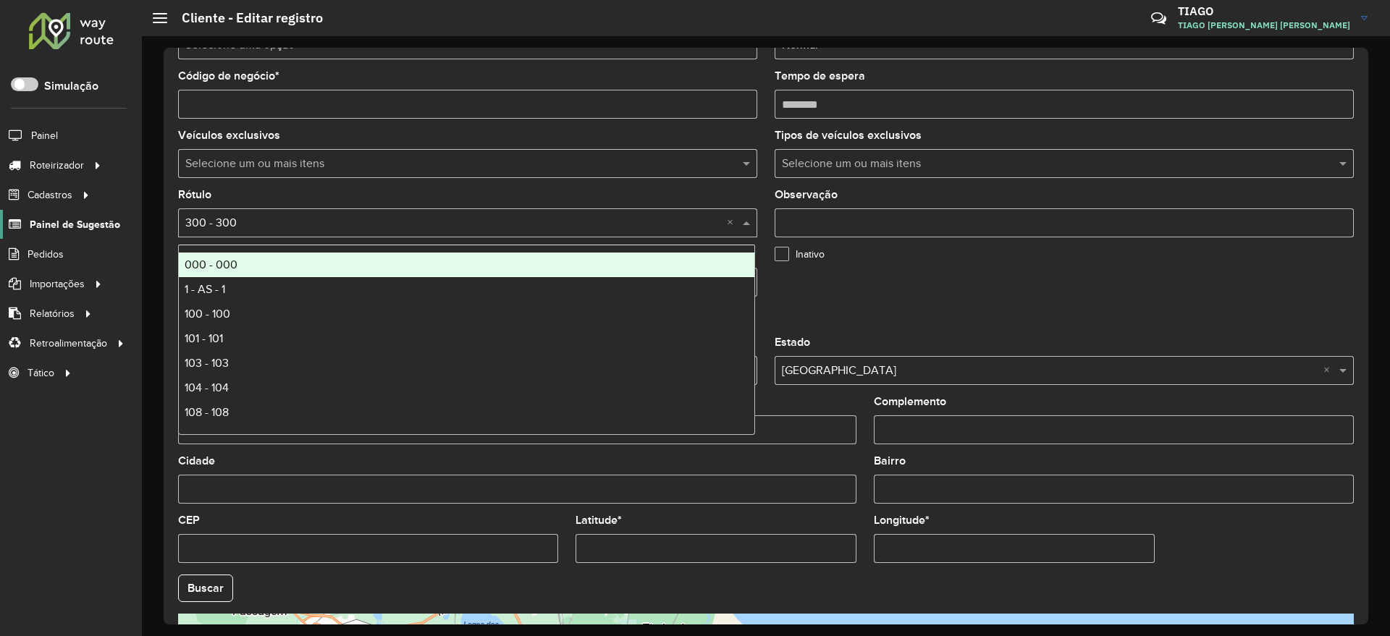
drag, startPoint x: 216, startPoint y: 222, endPoint x: 41, endPoint y: 221, distance: 175.2
click at [41, 221] on div "Roteirizador AmbevTech Simulação Painel Roteirizador Entregas Cadastros Checkpo…" at bounding box center [695, 318] width 1390 height 636
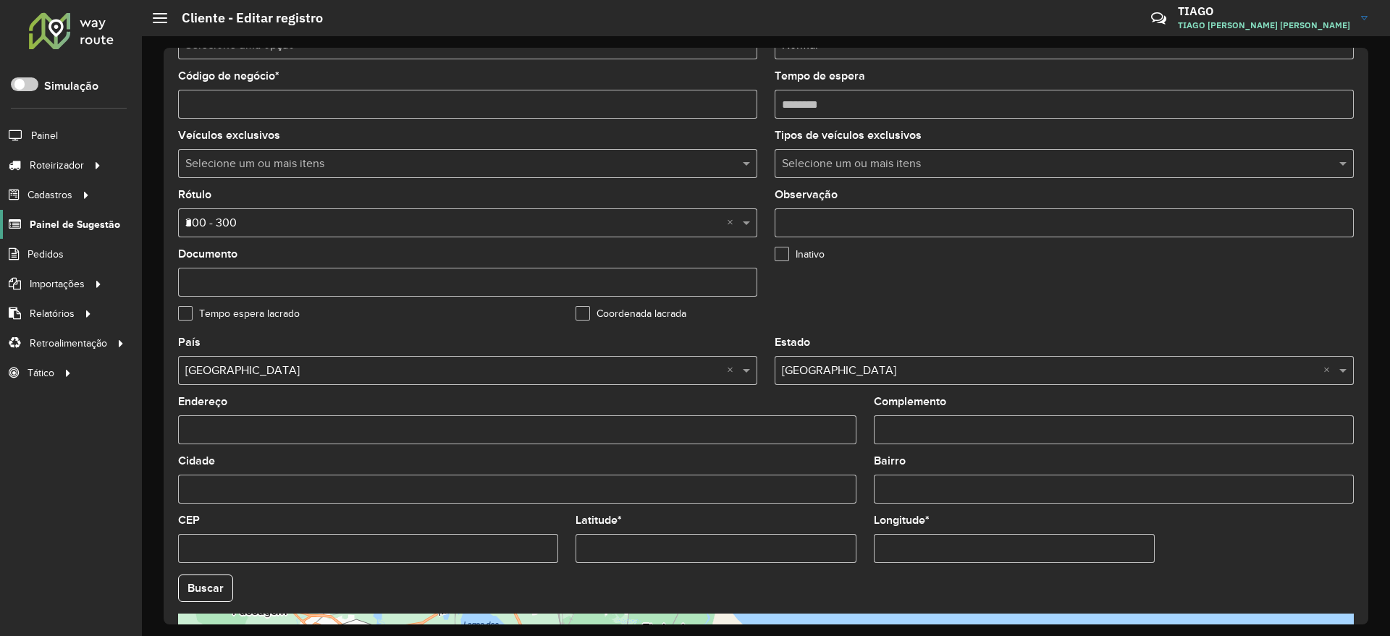
type input "**"
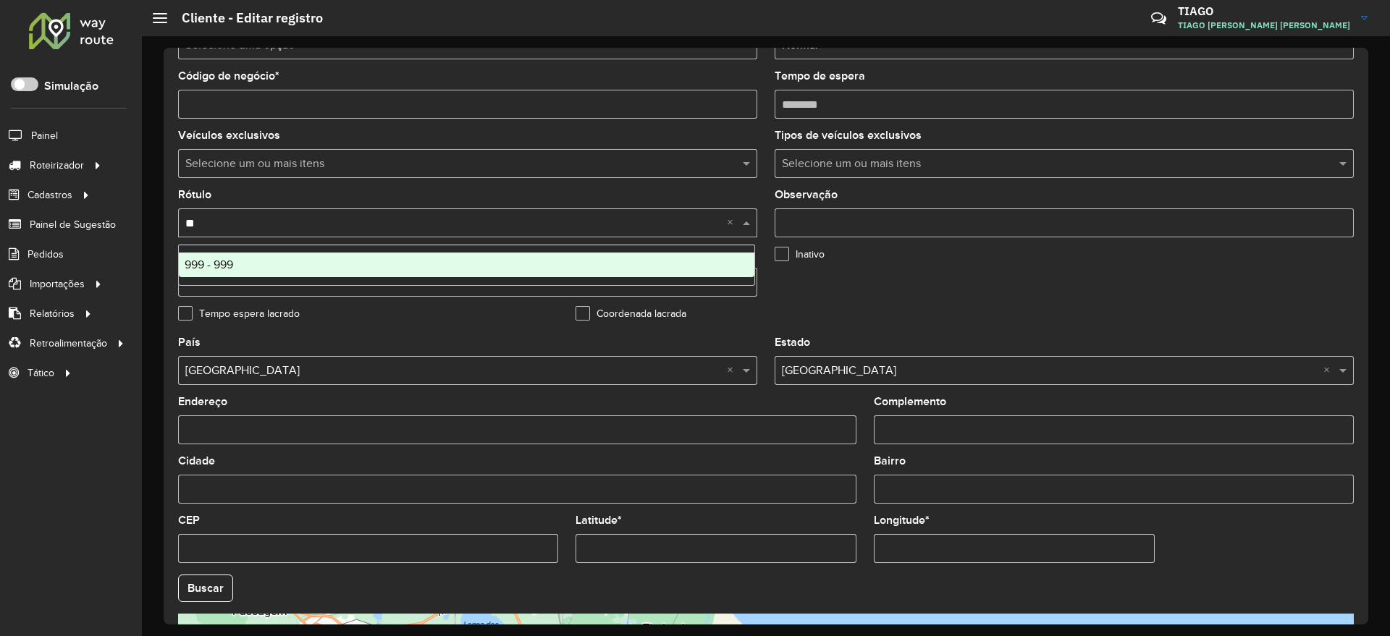
click at [295, 266] on div "999 - 999" at bounding box center [467, 265] width 576 height 25
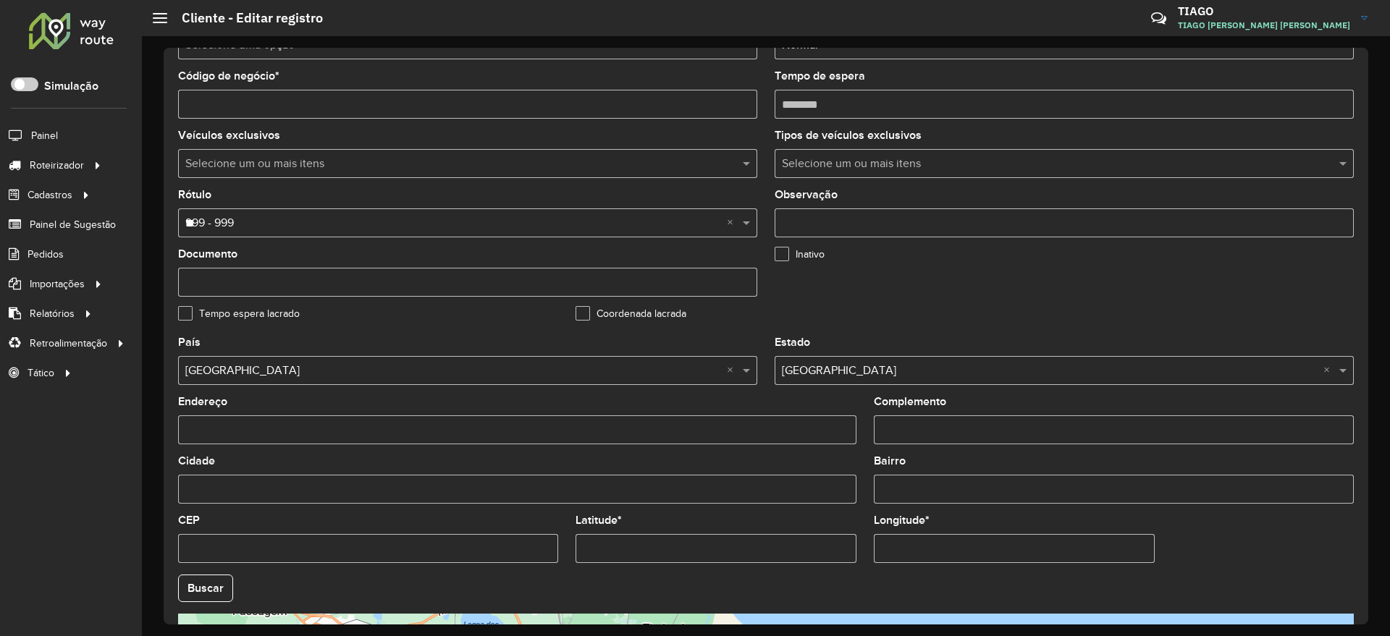
click at [1148, 311] on formly-group "Tipo de cliente Selecione uma opção Prioridade de entrega * Selecione uma opção…" at bounding box center [765, 175] width 1193 height 326
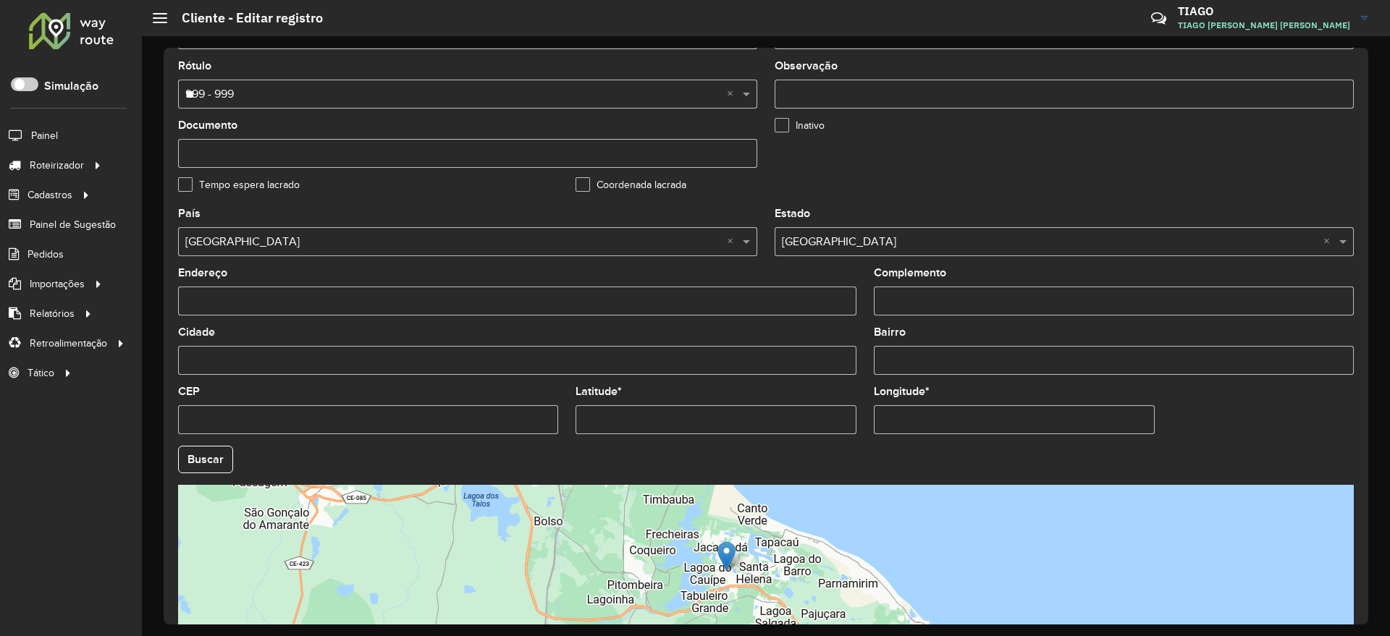
scroll to position [441, 0]
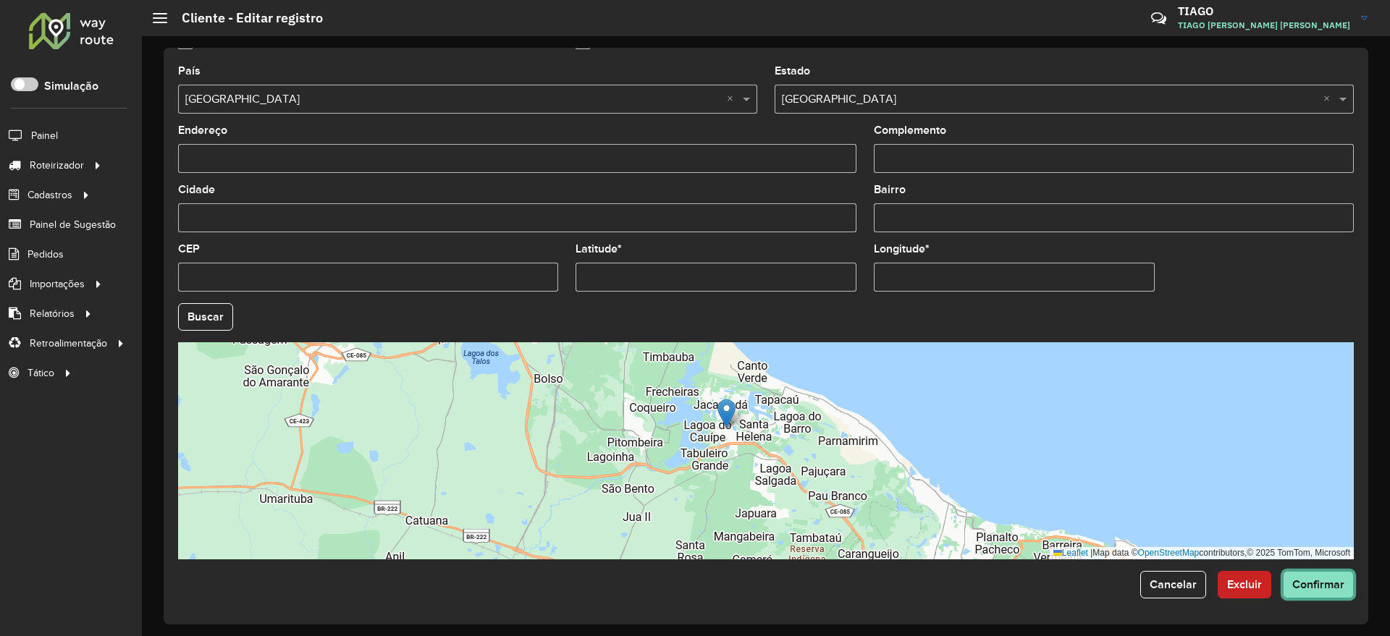
click at [1326, 587] on span "Confirmar" at bounding box center [1318, 584] width 52 height 12
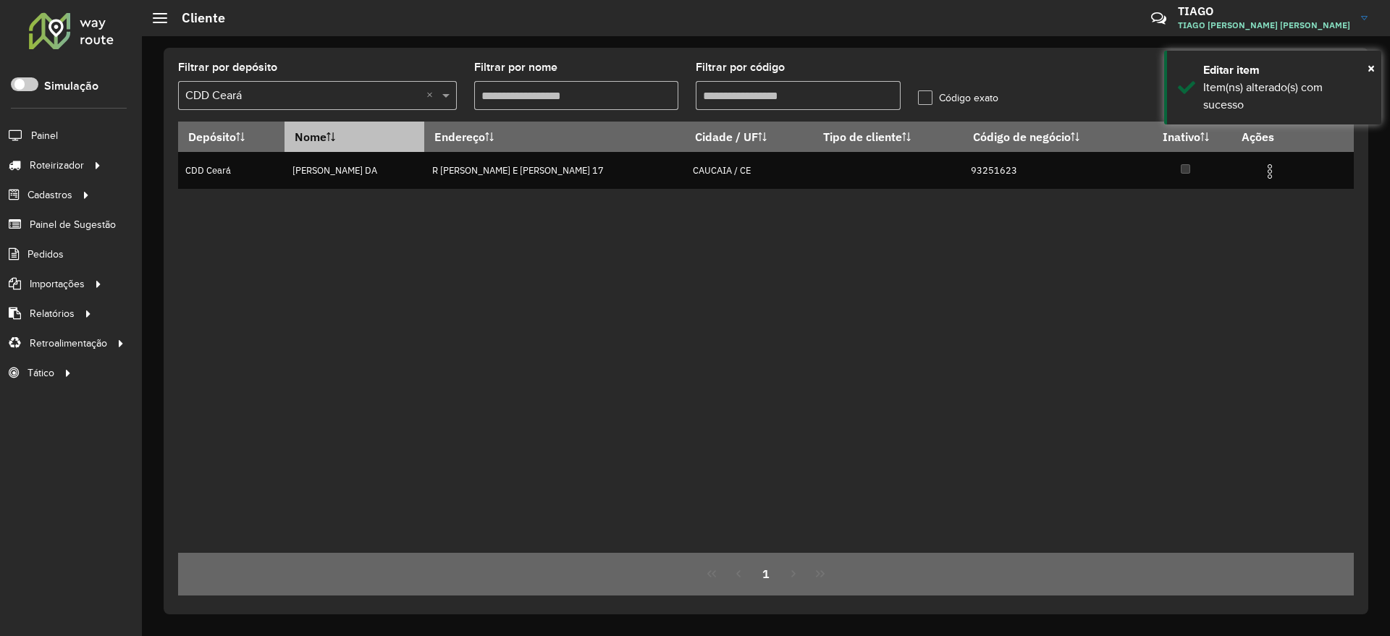
drag, startPoint x: 746, startPoint y: 98, endPoint x: 434, endPoint y: 125, distance: 312.5
click at [410, 117] on formly-group "Filtrar por depósito Selecione um depósito × CDD Ceará × Filtrar por nome Filtr…" at bounding box center [613, 91] width 888 height 59
paste input "text"
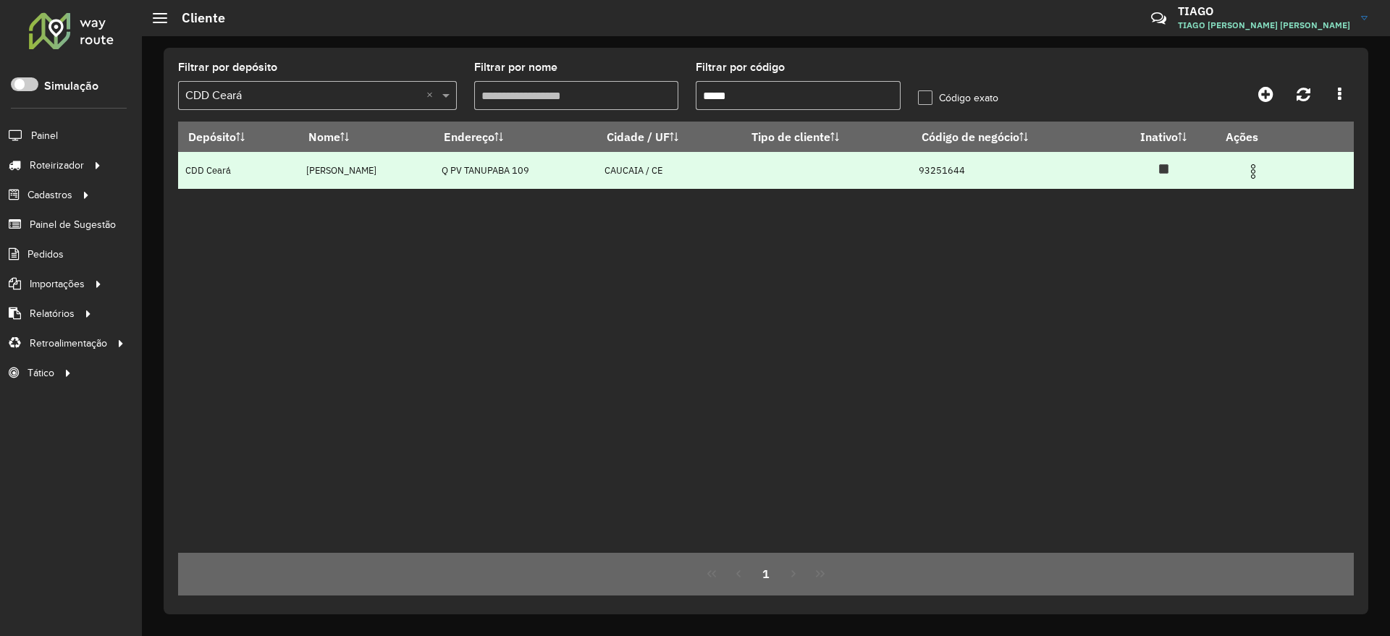
type input "*****"
click at [1258, 172] on img at bounding box center [1252, 171] width 17 height 17
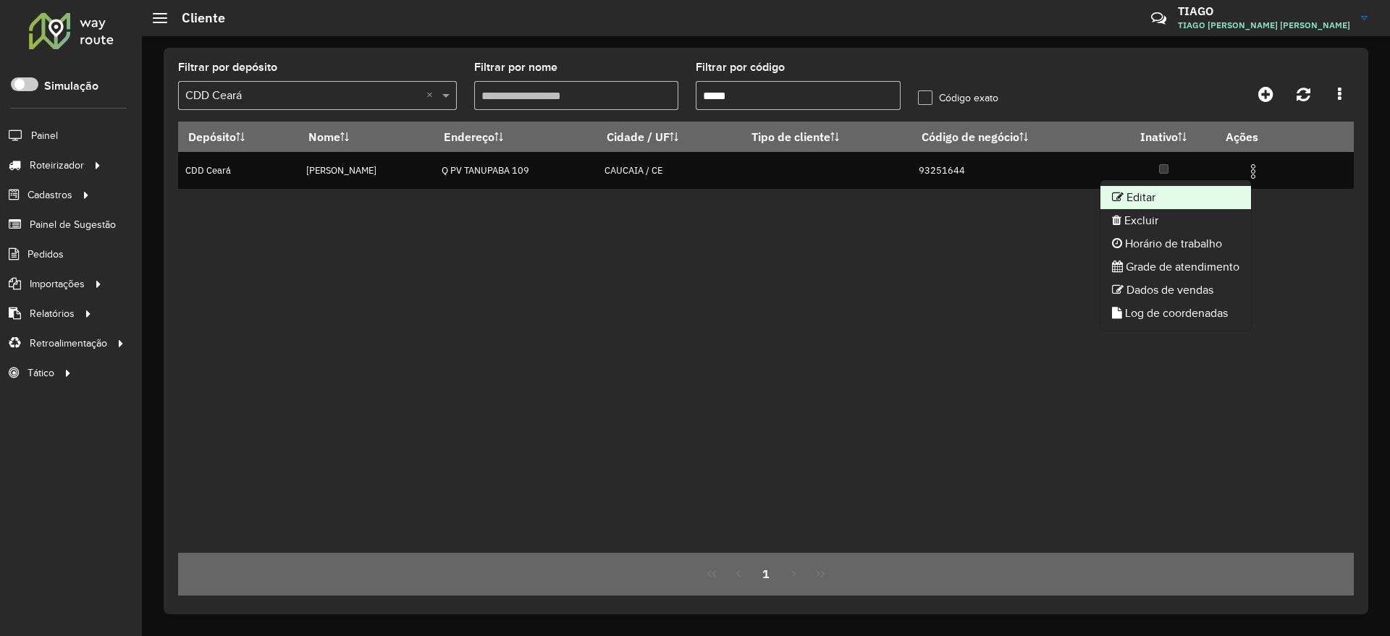
click at [1181, 196] on li "Editar" at bounding box center [1175, 197] width 151 height 23
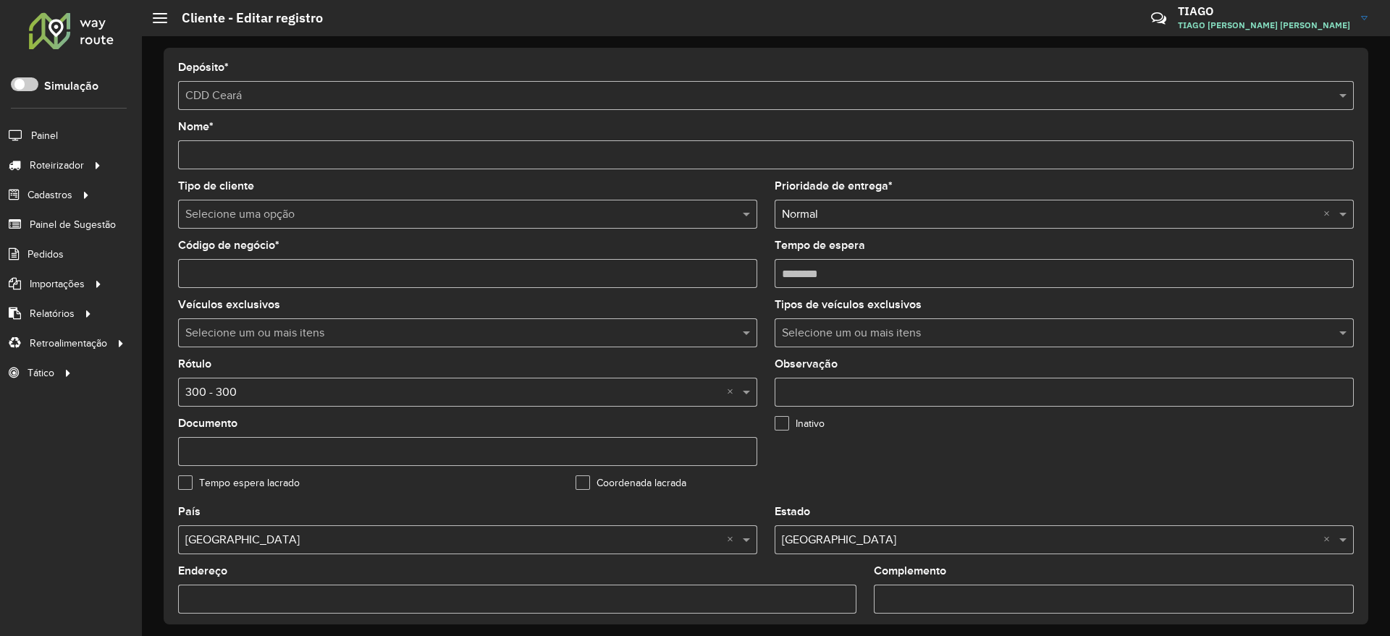
click at [974, 446] on formly-field "Inativo" at bounding box center [964, 447] width 397 height 59
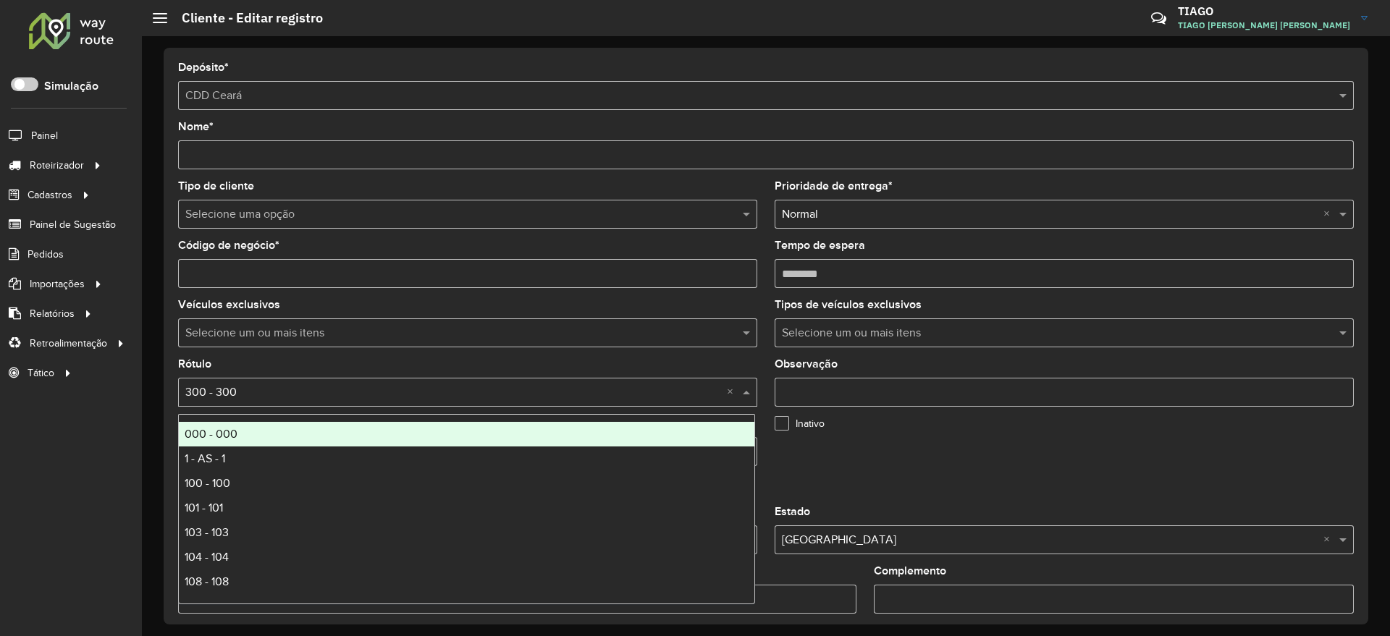
click at [345, 384] on input "text" at bounding box center [453, 392] width 536 height 17
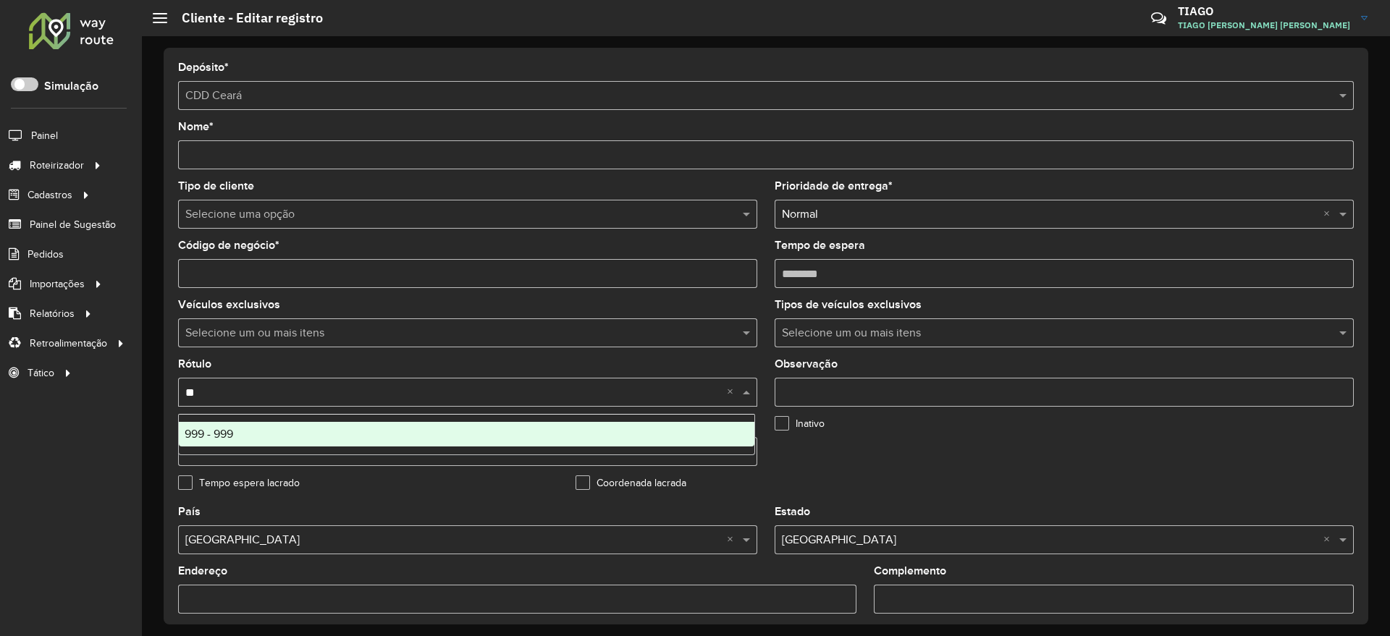
type input "***"
click at [374, 431] on div "999 - 999" at bounding box center [467, 434] width 576 height 25
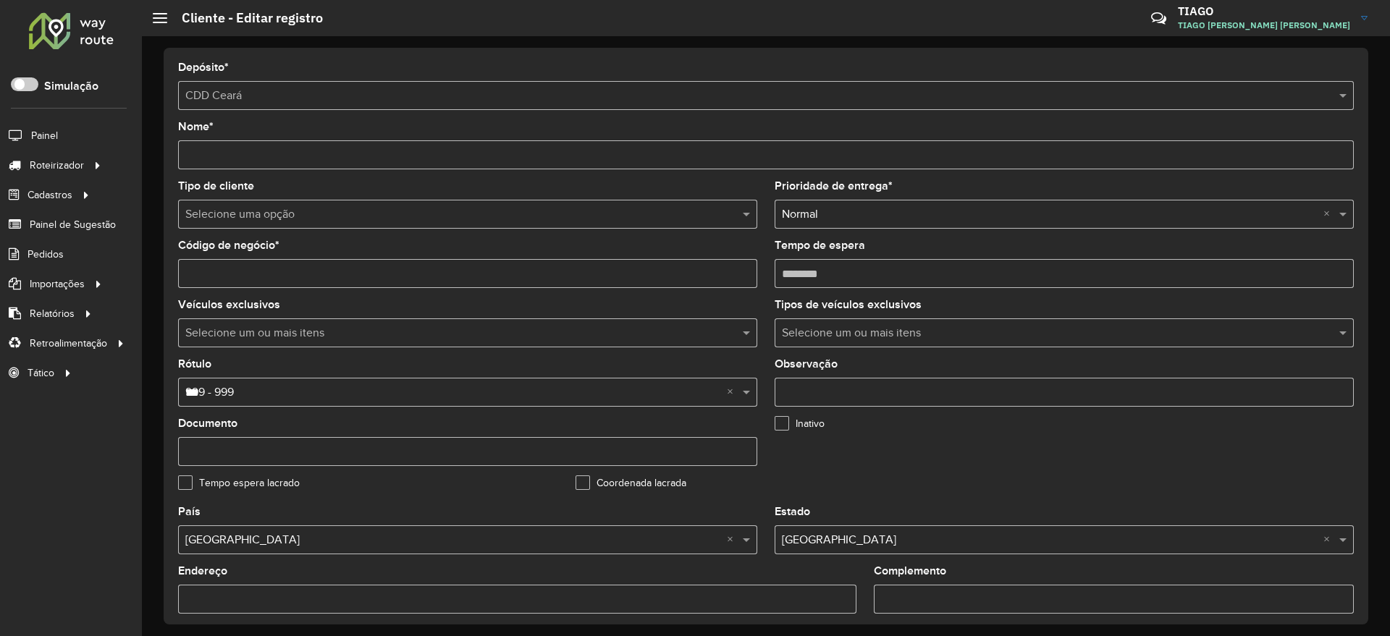
click at [1265, 442] on formly-group "Tipo de cliente Selecione uma opção Prioridade de entrega * Selecione uma opção…" at bounding box center [765, 344] width 1193 height 326
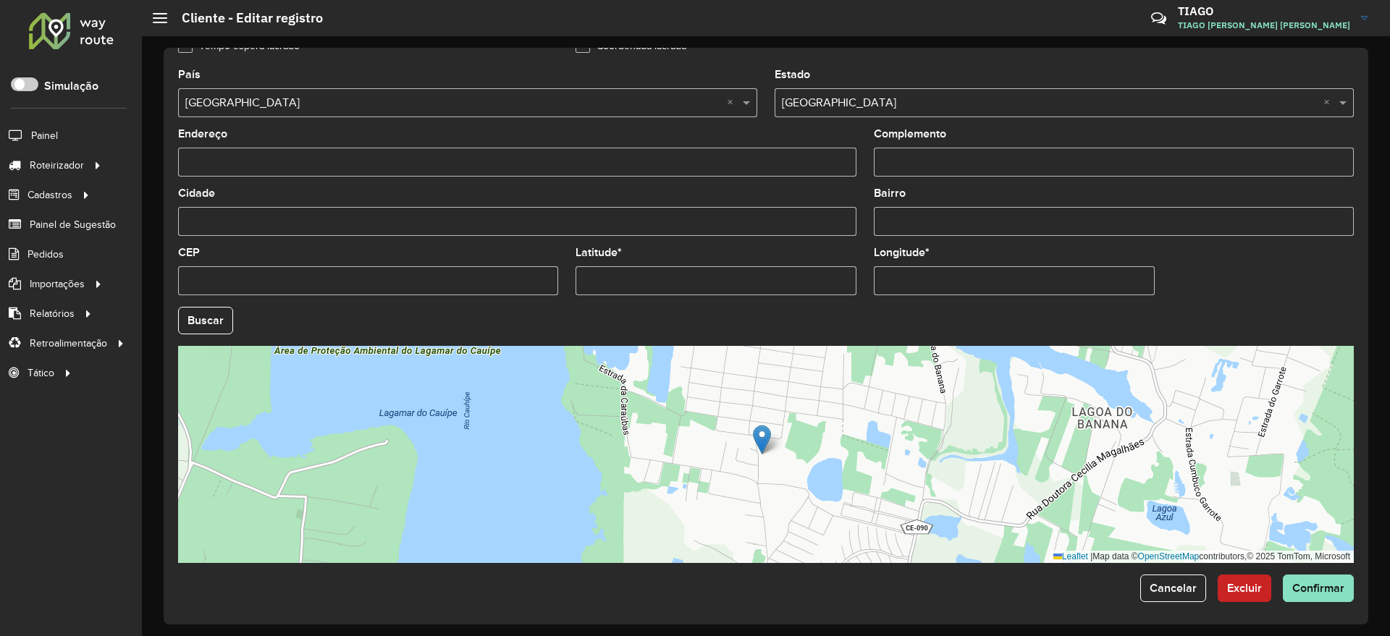
scroll to position [441, 0]
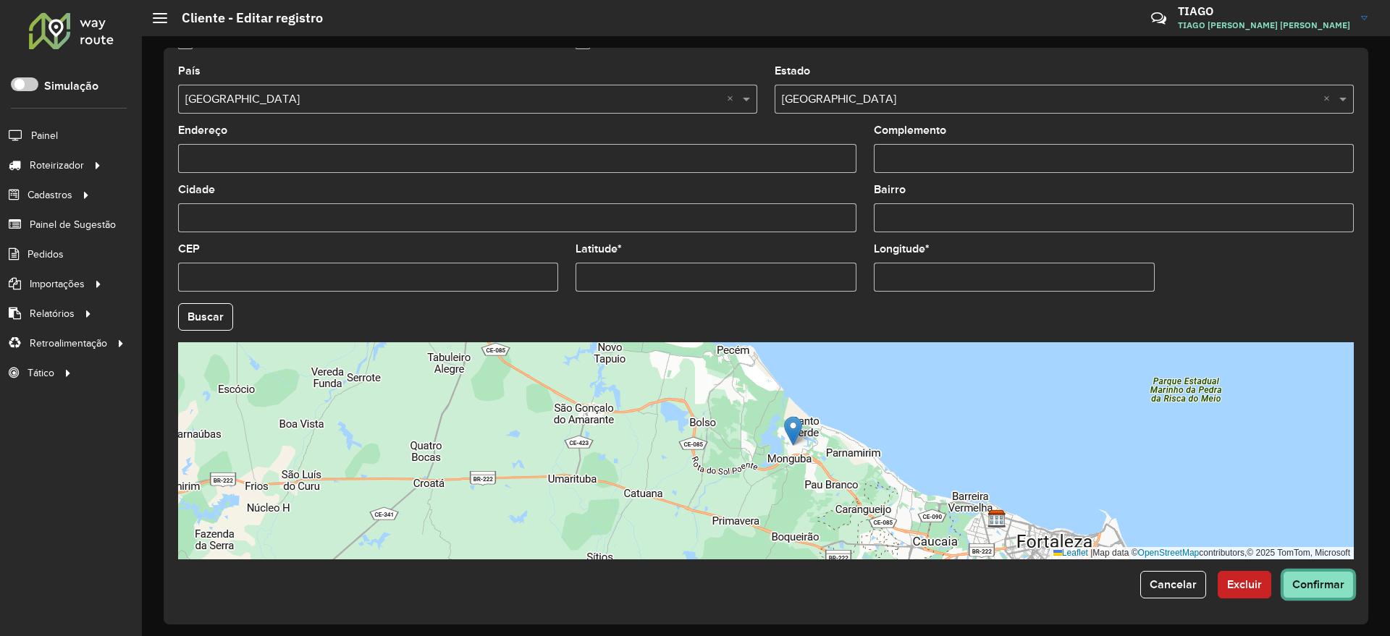
click at [1320, 586] on span "Confirmar" at bounding box center [1318, 584] width 52 height 12
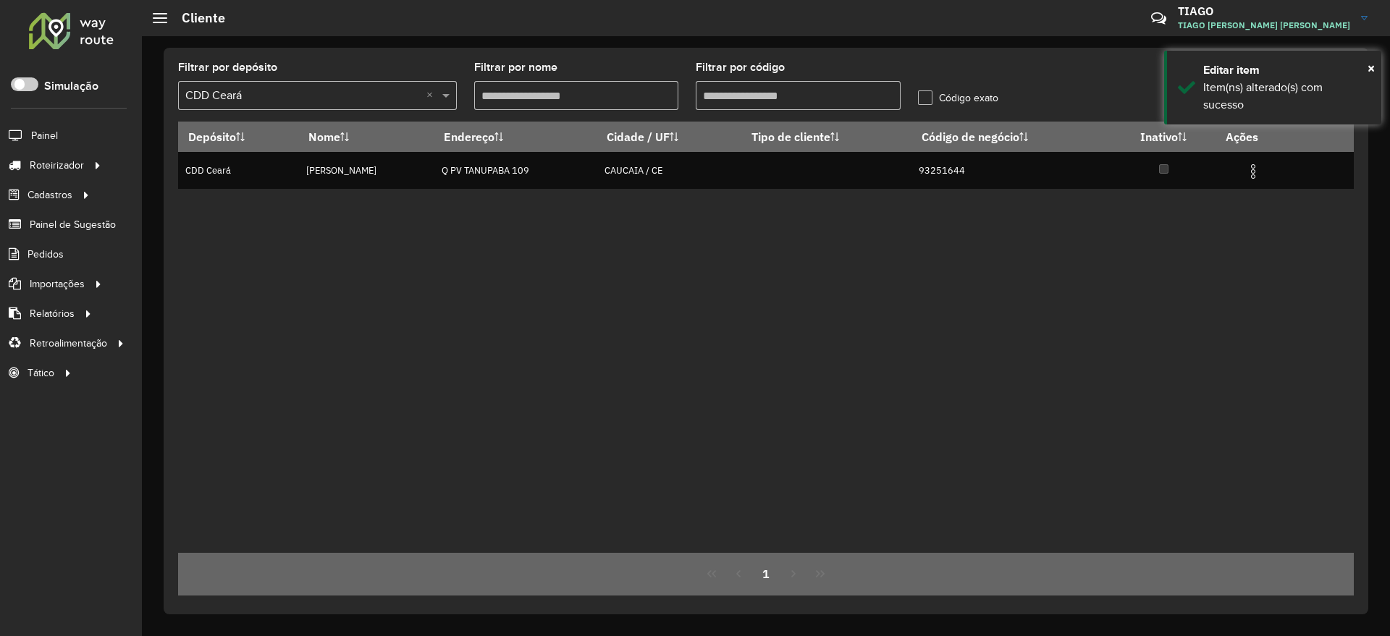
drag, startPoint x: 769, startPoint y: 97, endPoint x: 580, endPoint y: 99, distance: 189.0
click at [580, 99] on formly-group "Filtrar por depósito Selecione um depósito × CDD Ceará × Filtrar por nome Filtr…" at bounding box center [613, 91] width 888 height 59
paste input "text"
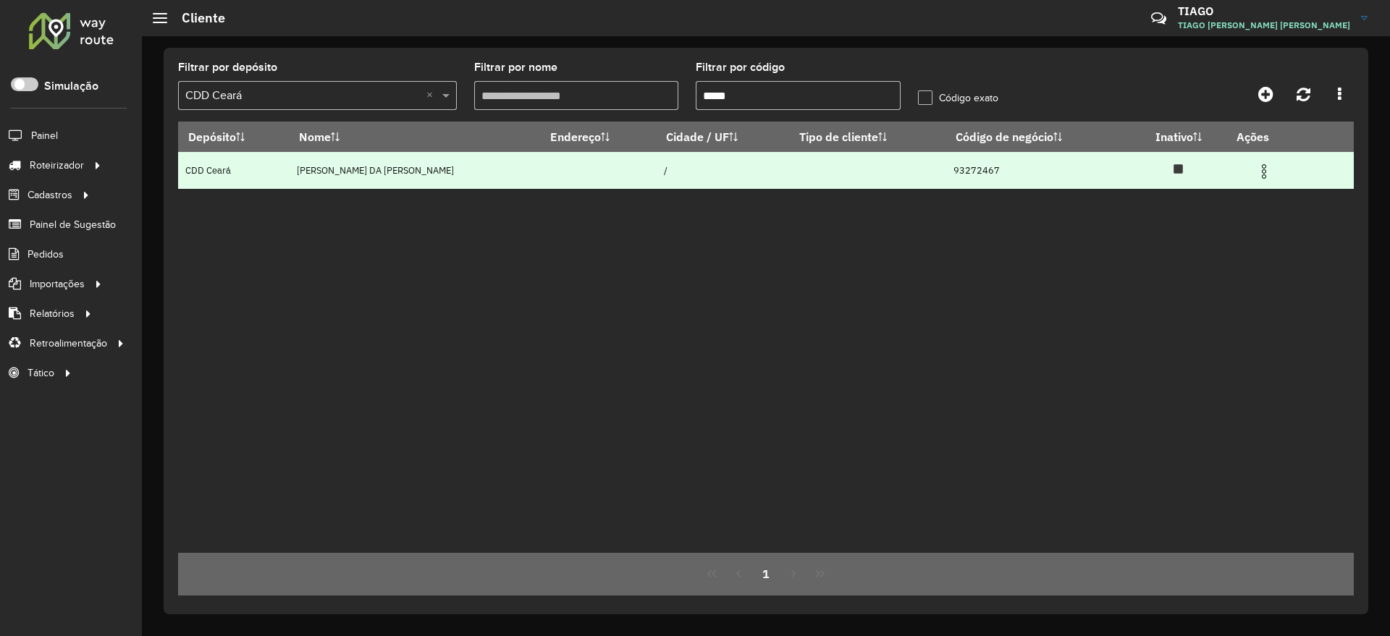
type input "*****"
click at [1269, 172] on img at bounding box center [1263, 171] width 17 height 17
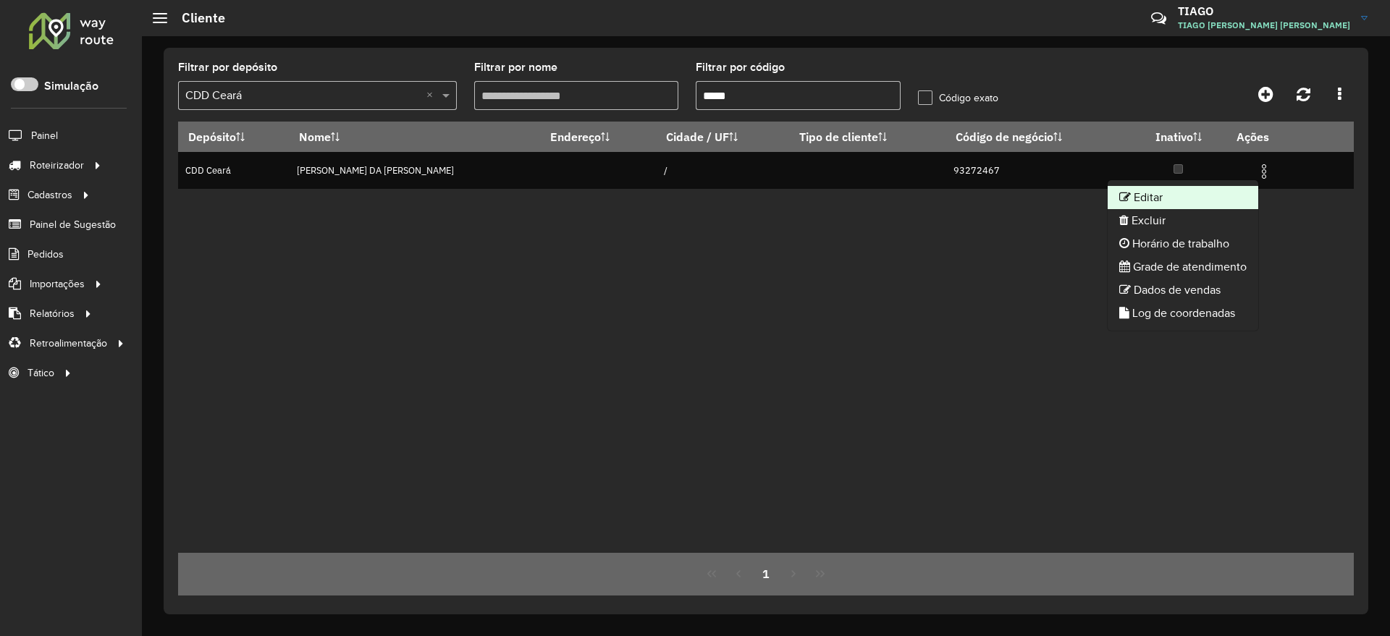
click at [1201, 195] on li "Editar" at bounding box center [1183, 197] width 151 height 23
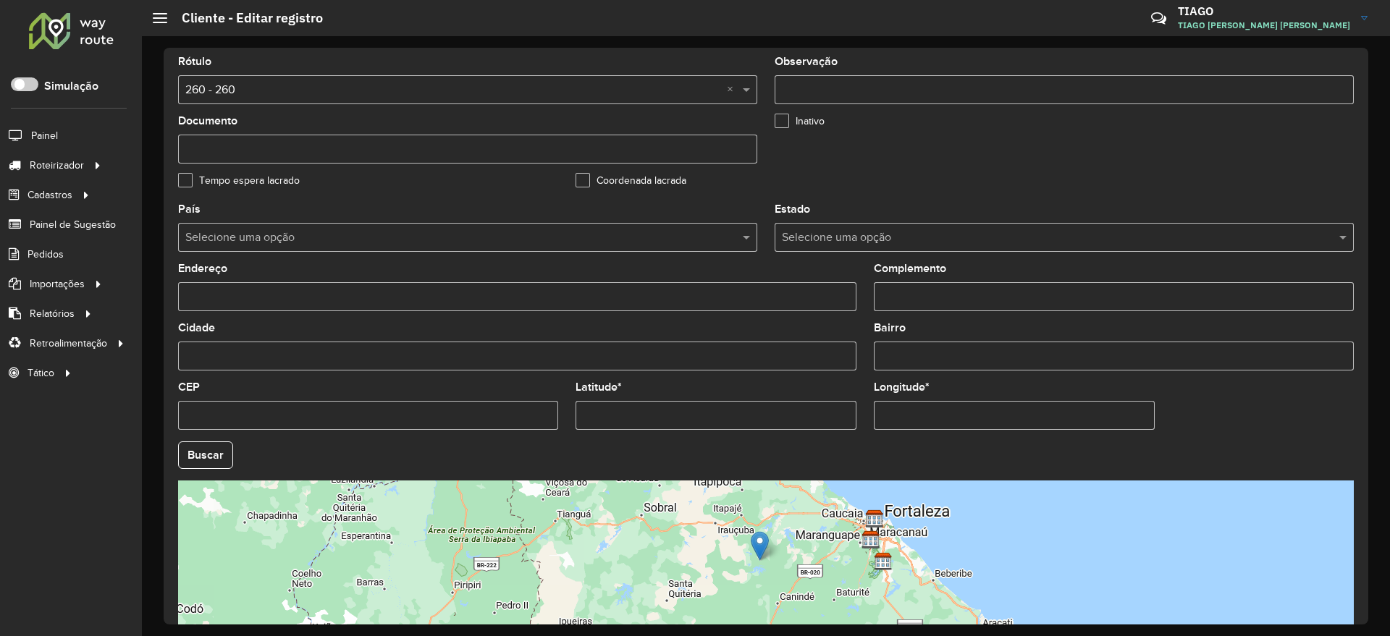
scroll to position [271, 0]
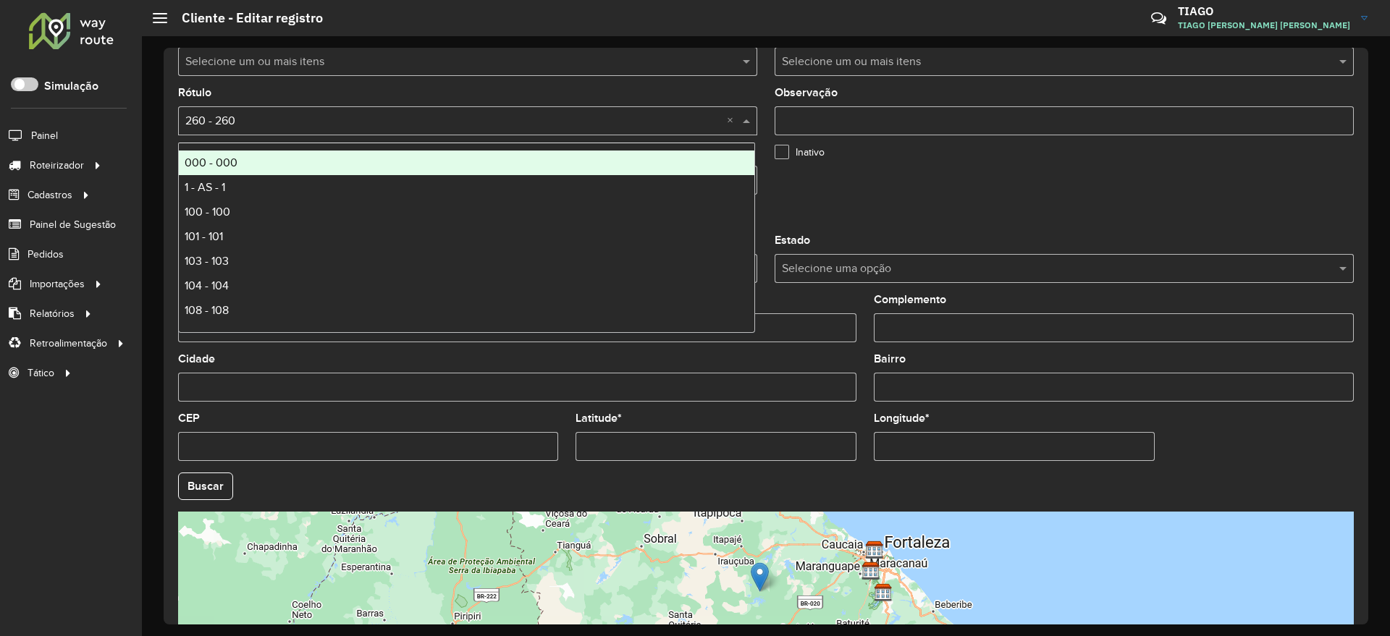
click at [297, 114] on input "text" at bounding box center [453, 121] width 536 height 17
type input "**"
click at [290, 158] on div "580 - 580" at bounding box center [467, 163] width 576 height 25
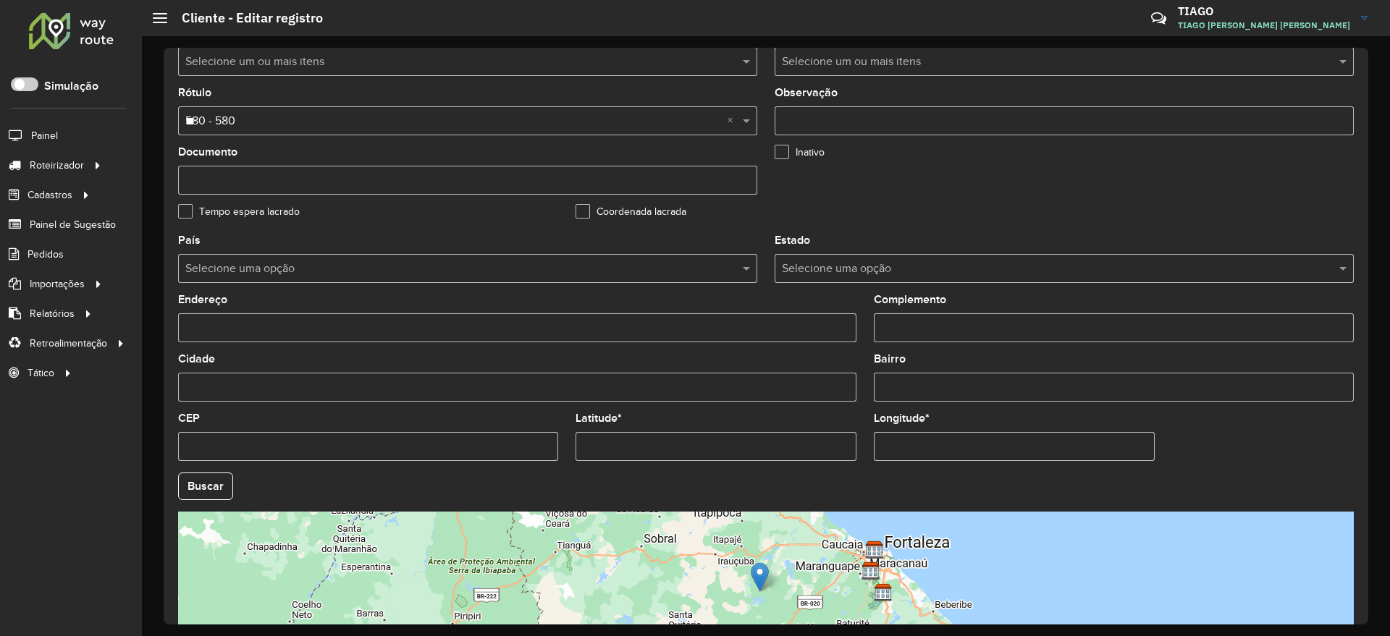
click at [1095, 182] on formly-field "Inativo" at bounding box center [964, 176] width 397 height 59
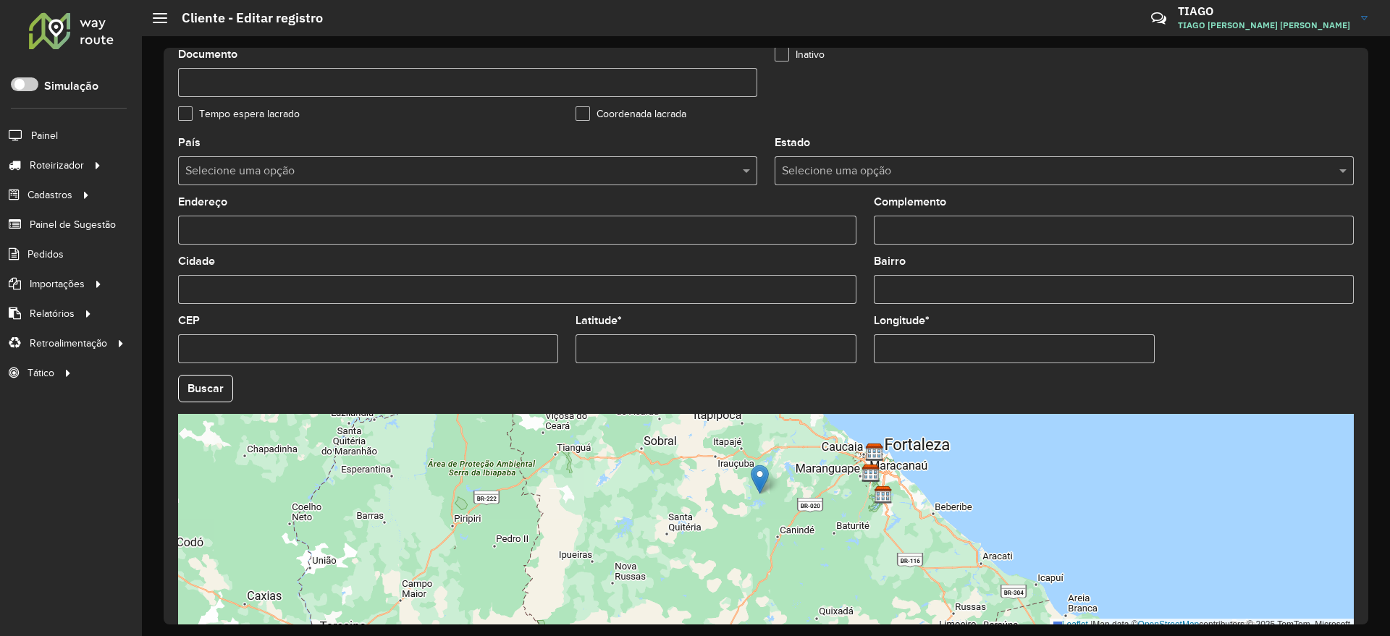
scroll to position [441, 0]
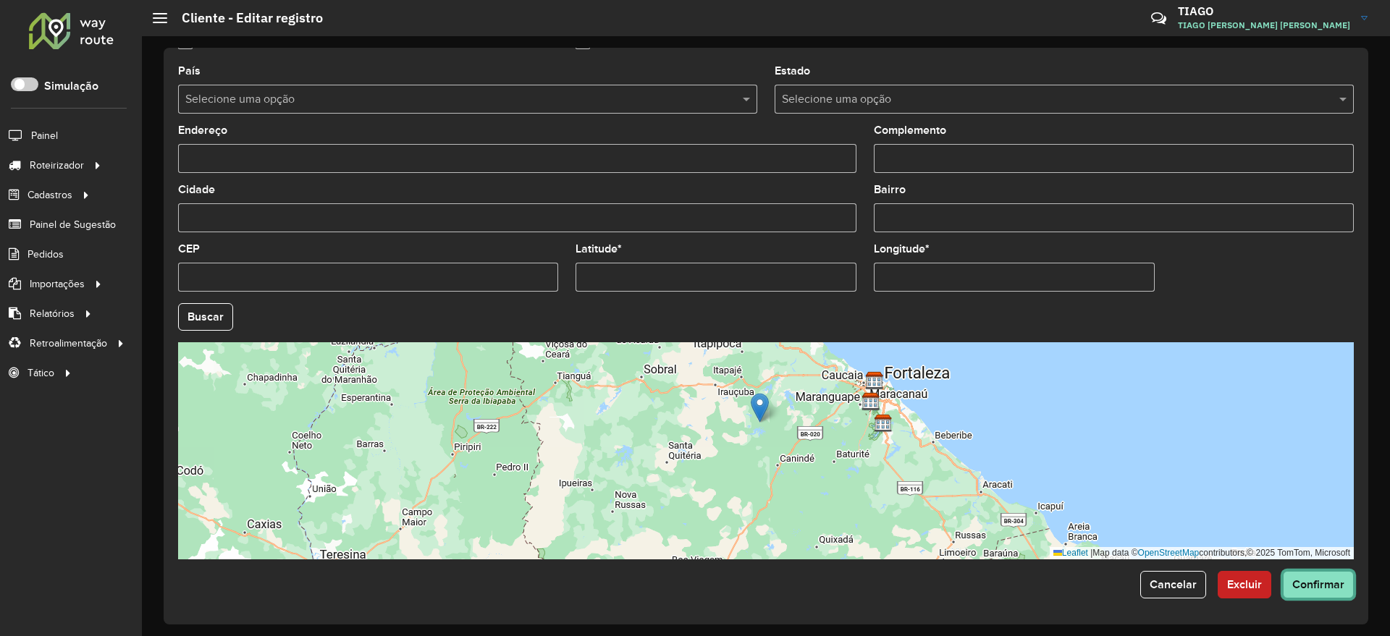
click at [1334, 581] on span "Confirmar" at bounding box center [1318, 584] width 52 height 12
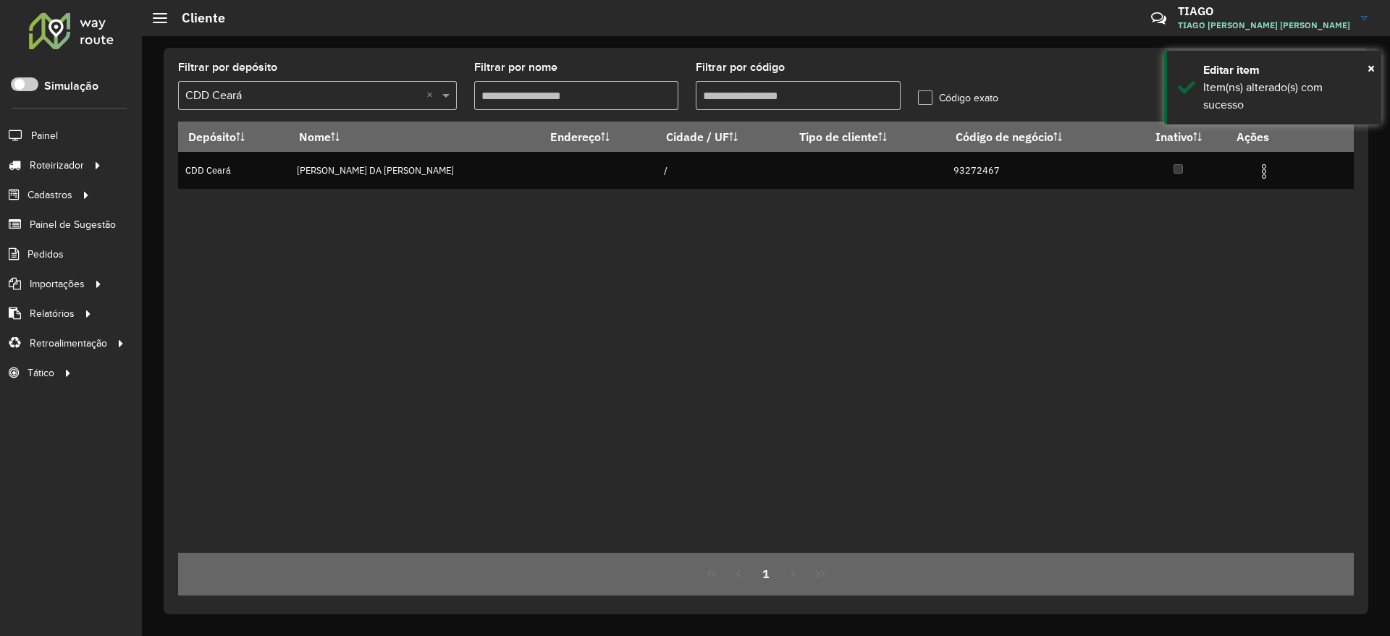
drag, startPoint x: 757, startPoint y: 83, endPoint x: 814, endPoint y: 201, distance: 131.1
click at [612, 98] on formly-group "Filtrar por depósito Selecione um depósito × CDD Ceará × Filtrar por nome Filtr…" at bounding box center [613, 91] width 888 height 59
paste input "text"
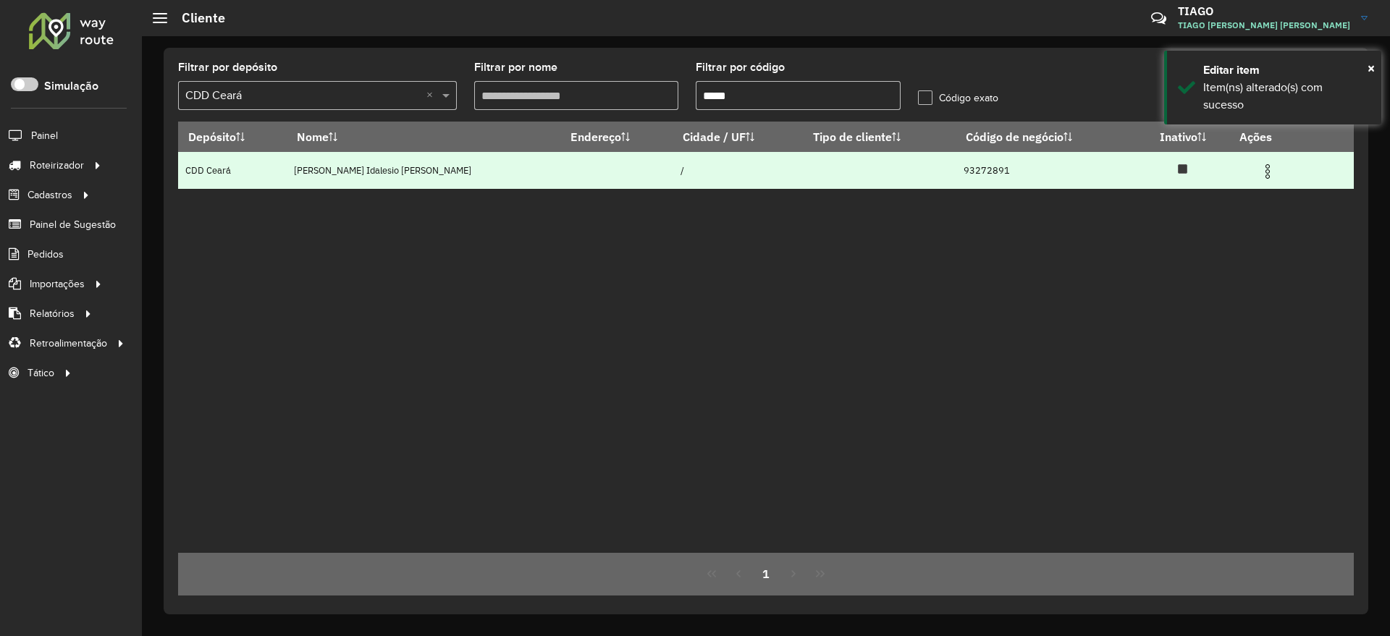
type input "*****"
drag, startPoint x: 1260, startPoint y: 177, endPoint x: 1250, endPoint y: 177, distance: 10.1
click at [1260, 177] on img at bounding box center [1267, 171] width 17 height 17
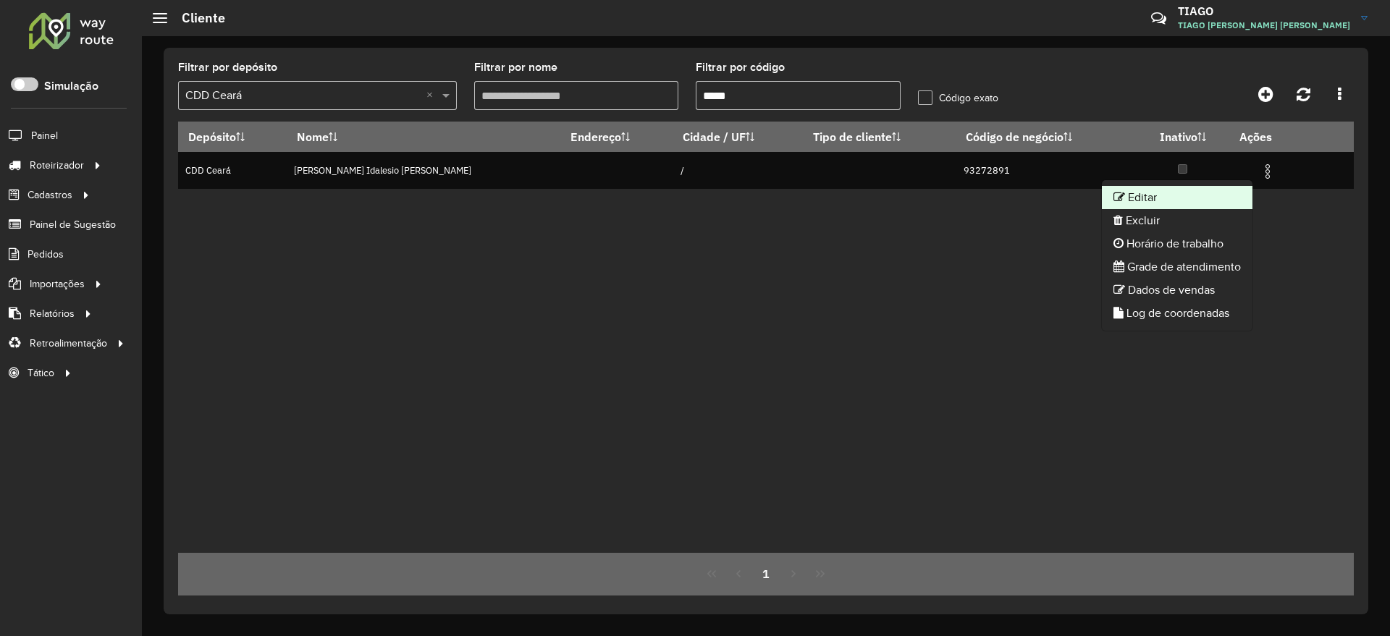
click at [1174, 194] on li "Editar" at bounding box center [1177, 197] width 151 height 23
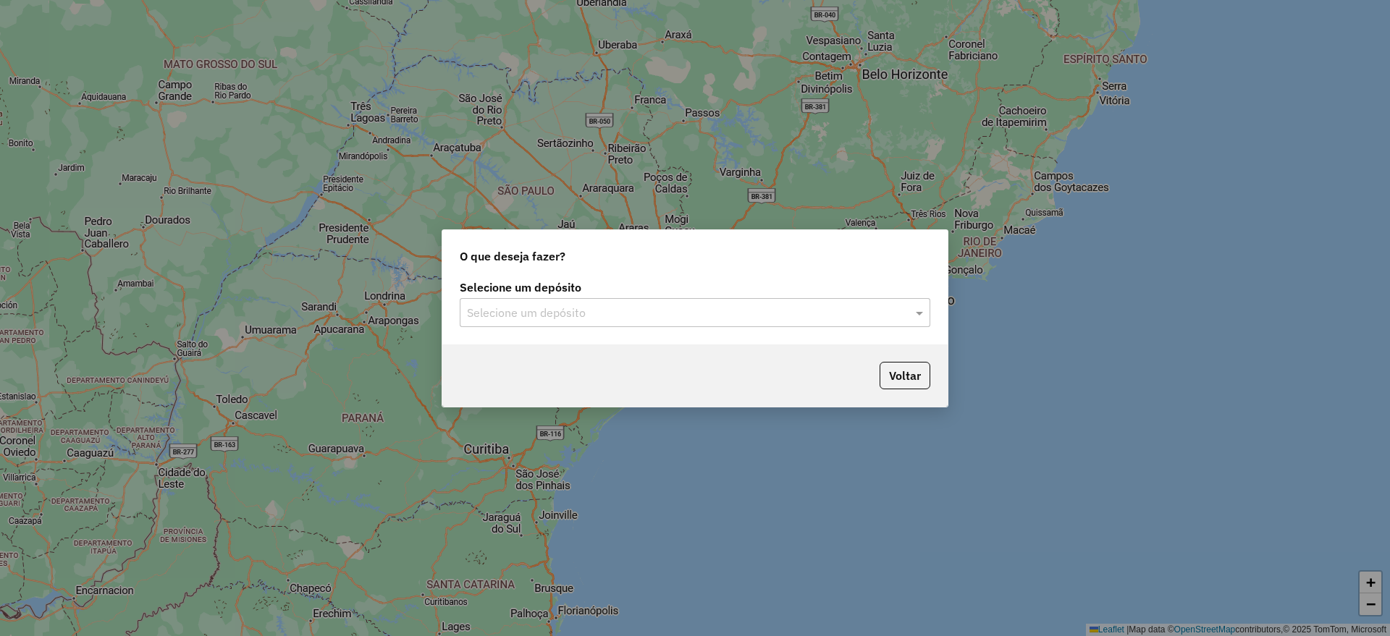
click at [580, 308] on input "text" at bounding box center [680, 313] width 427 height 17
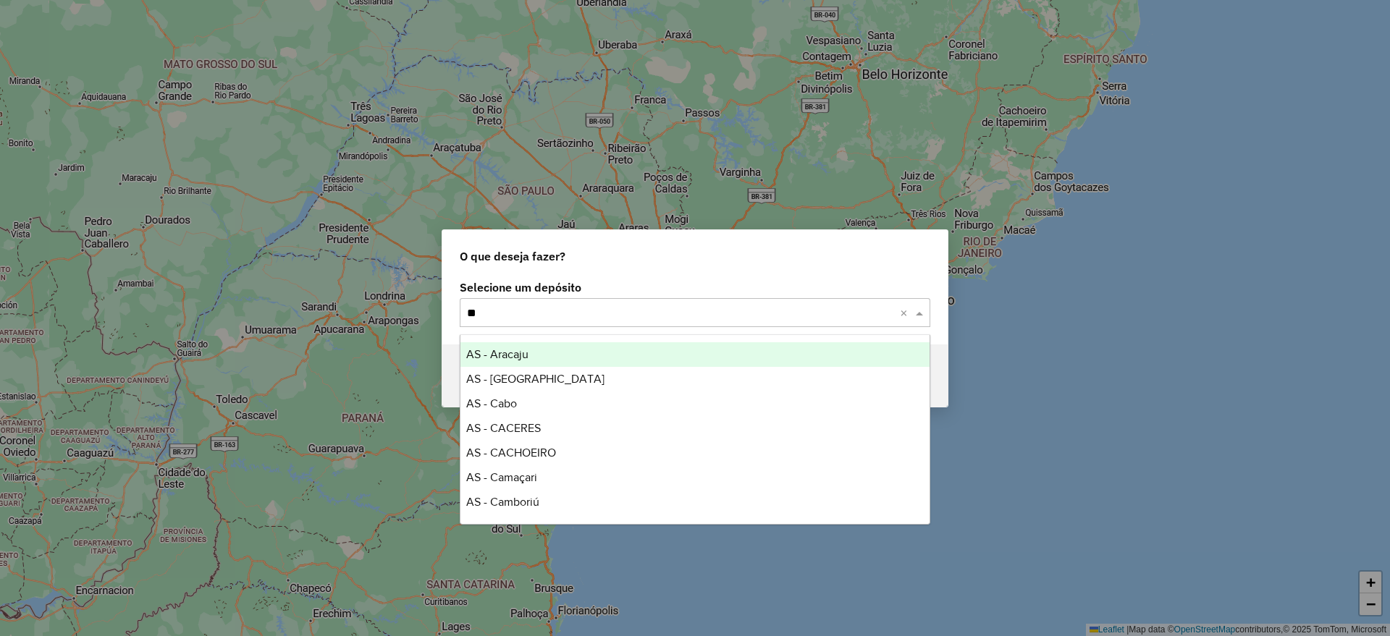
type input "***"
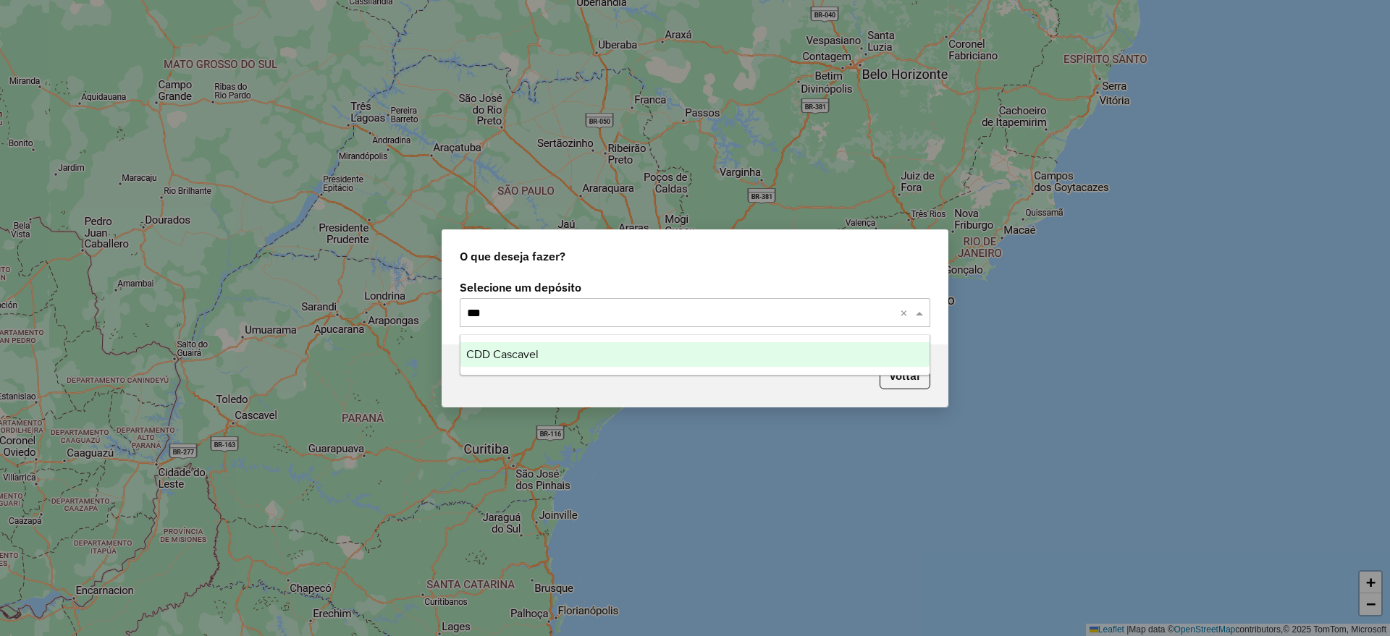
click at [555, 353] on div "CDD Cascavel" at bounding box center [694, 354] width 469 height 25
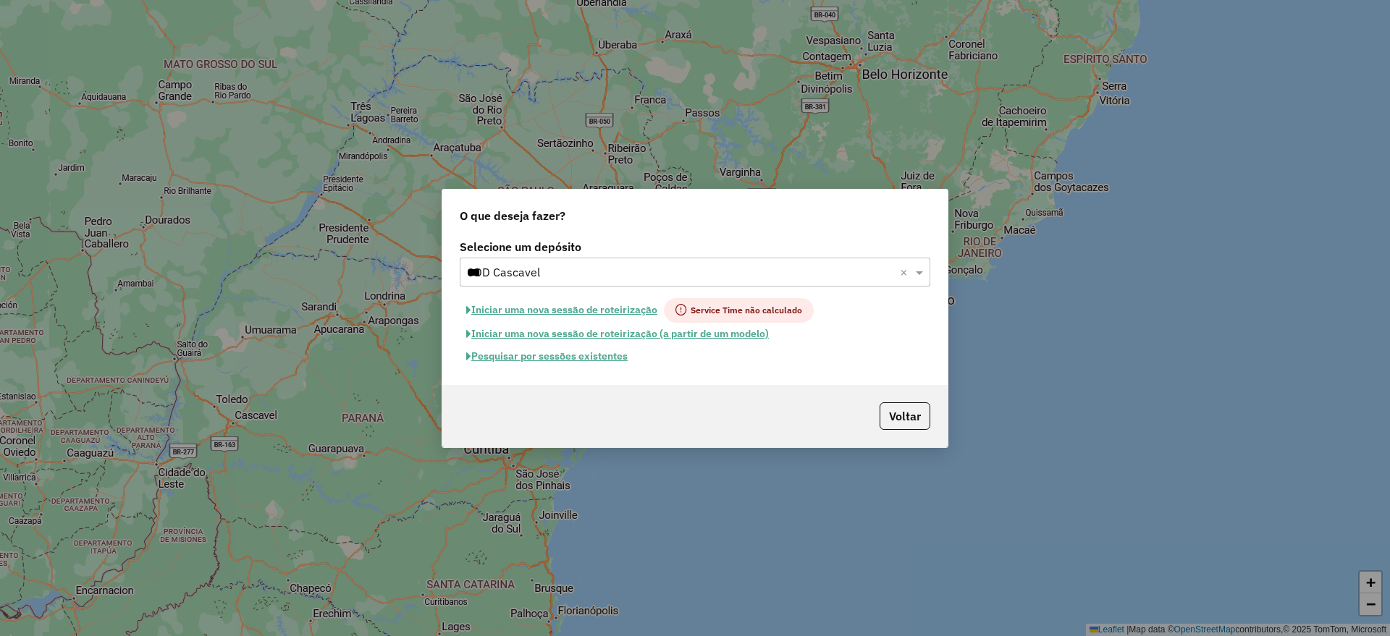
click at [589, 359] on button "Pesquisar por sessões existentes" at bounding box center [547, 356] width 174 height 22
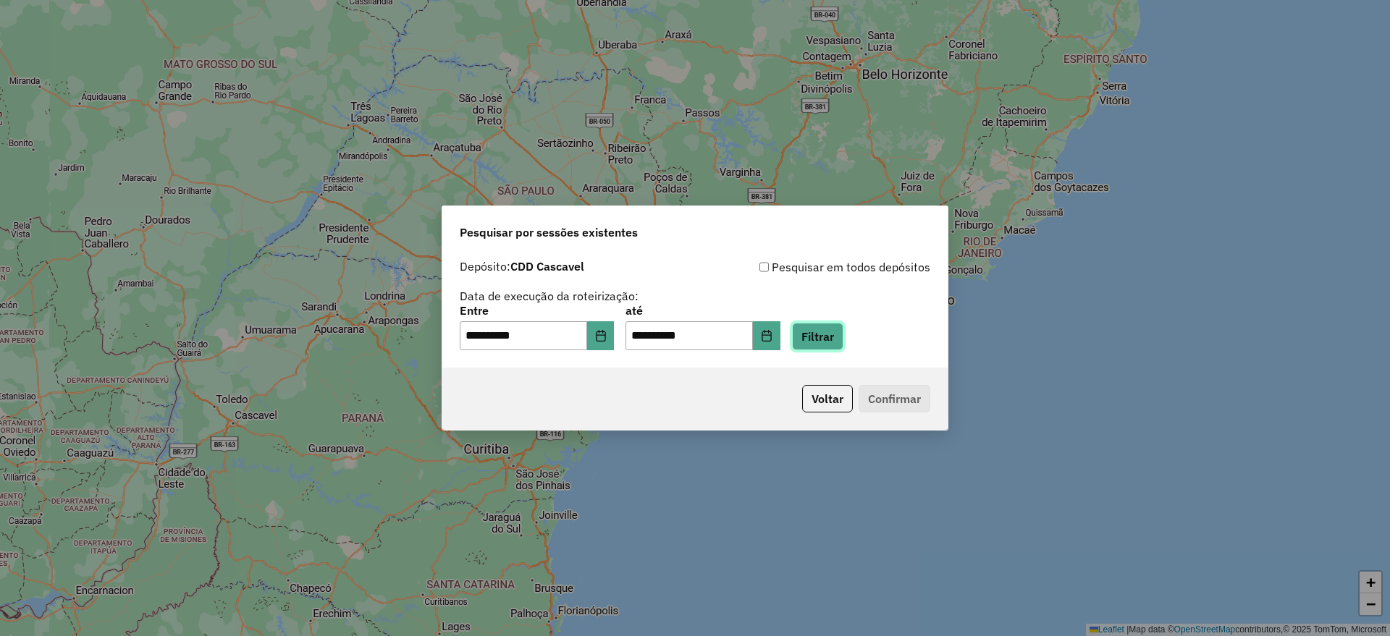
click at [843, 344] on button "Filtrar" at bounding box center [817, 337] width 51 height 28
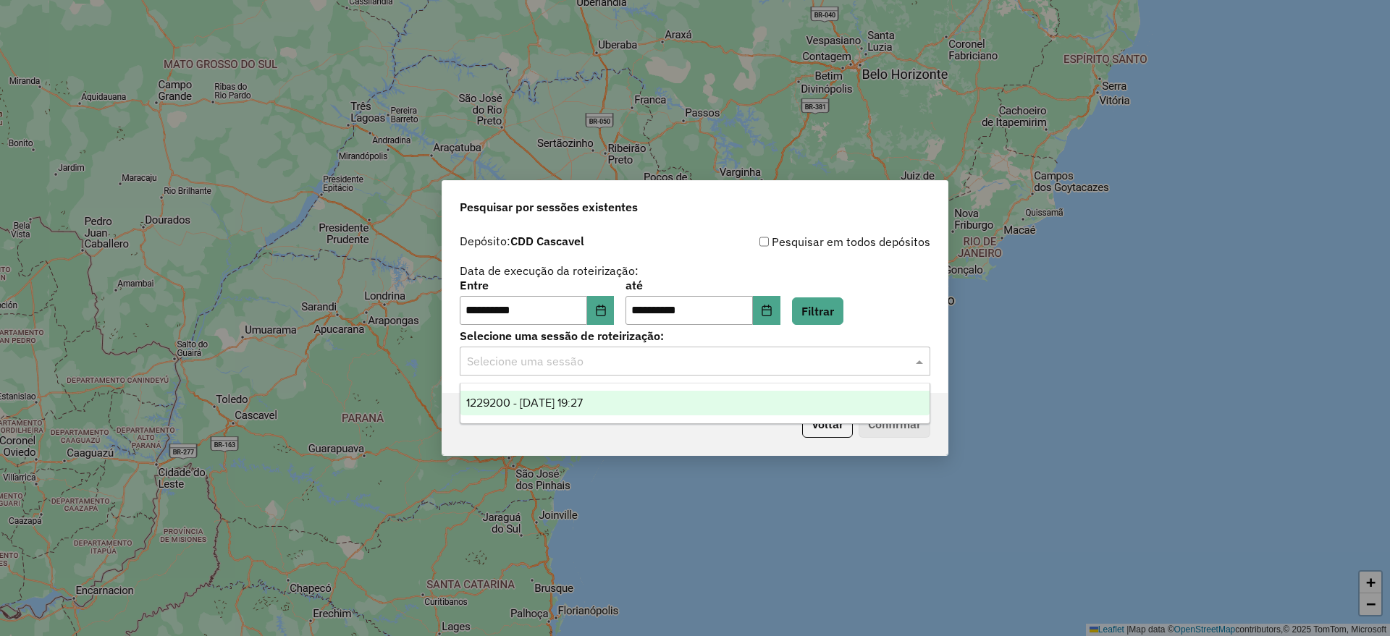
click at [640, 365] on input "text" at bounding box center [680, 361] width 427 height 17
click at [625, 400] on div "1229200 - 13/08/2025 19:27" at bounding box center [694, 403] width 469 height 25
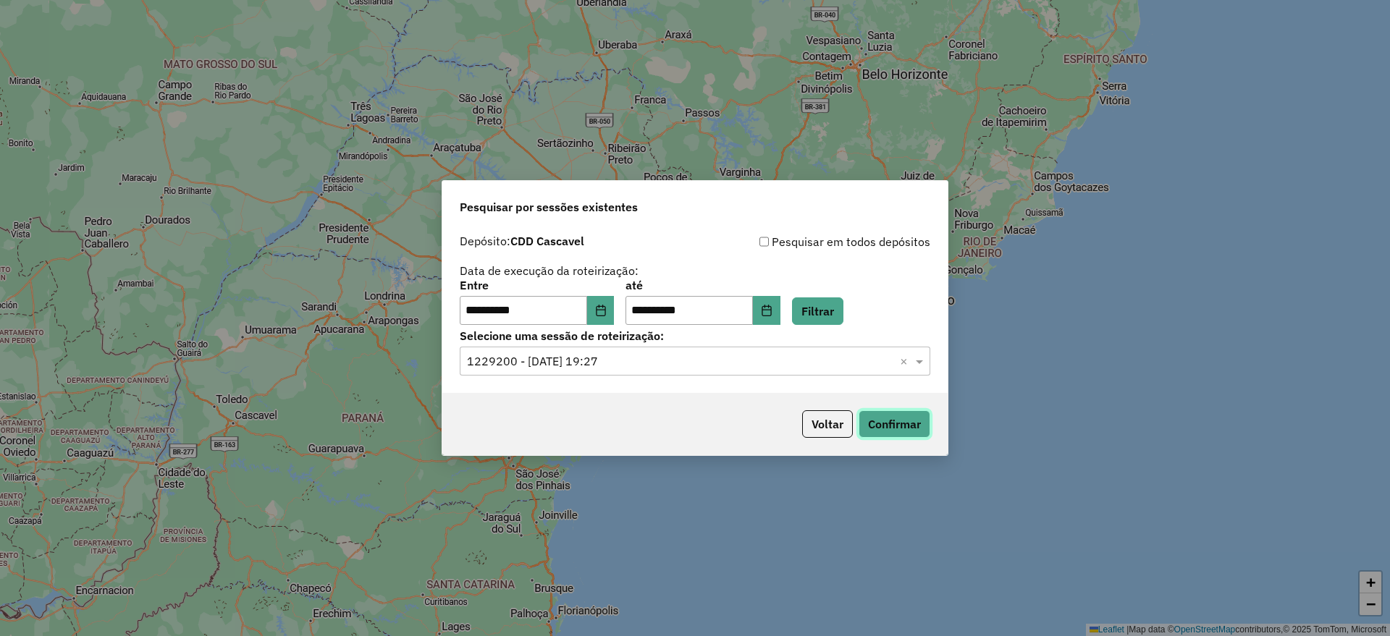
click at [893, 425] on button "Confirmar" at bounding box center [895, 424] width 72 height 28
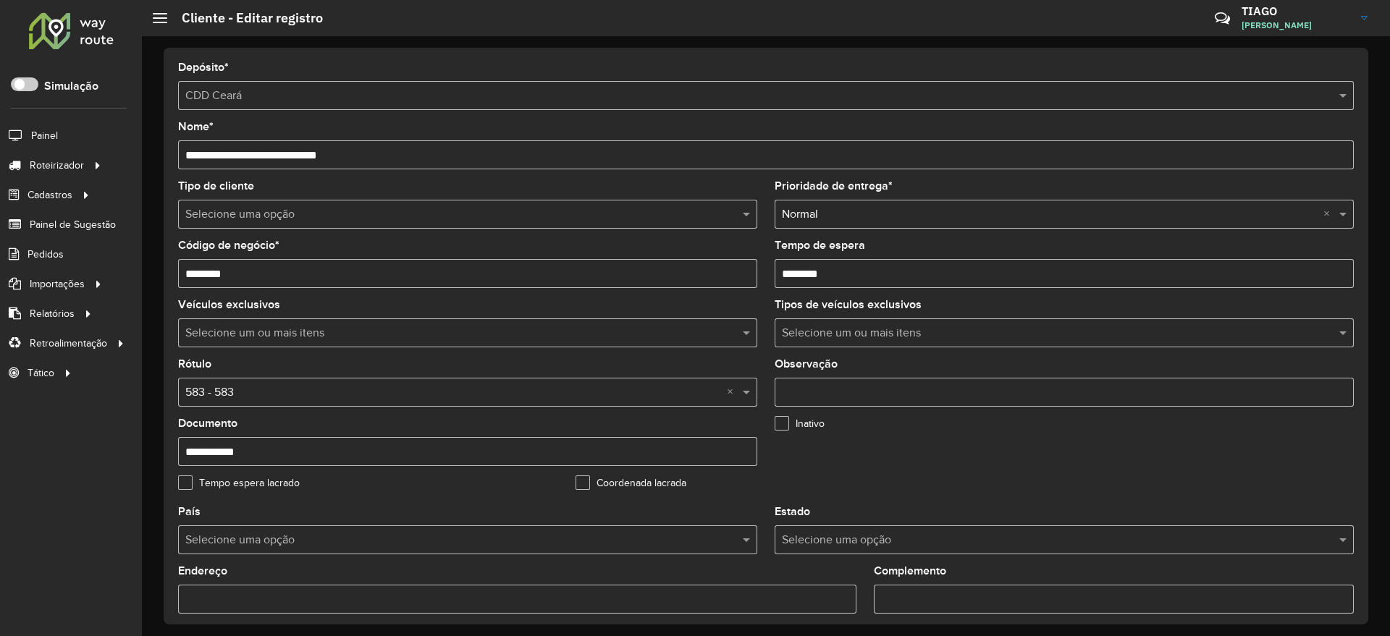
click at [906, 488] on div "Coordenada lacrada" at bounding box center [766, 486] width 380 height 17
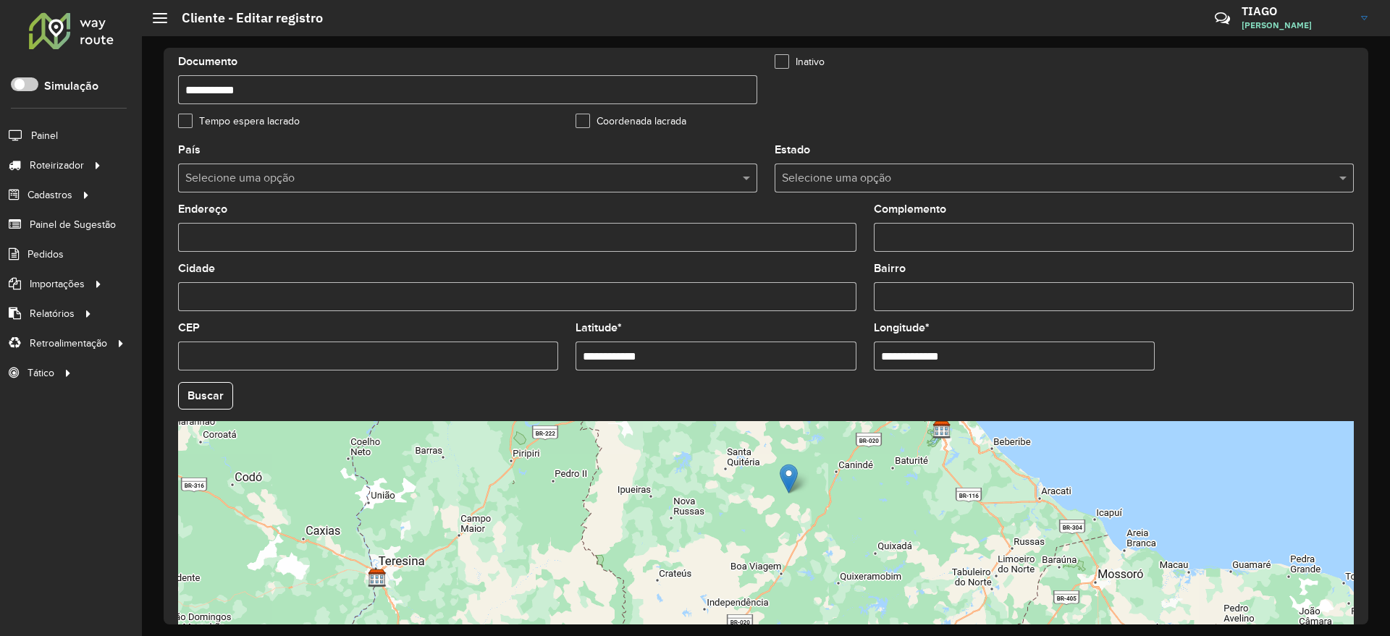
scroll to position [376, 0]
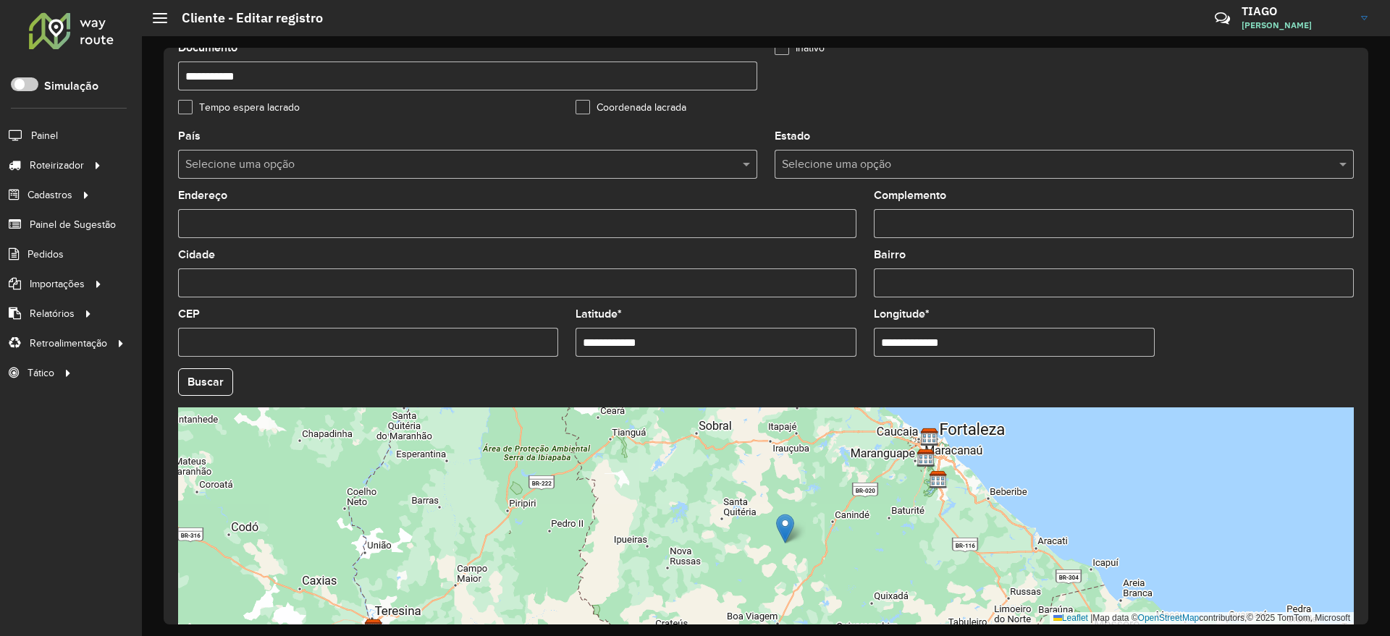
drag, startPoint x: 833, startPoint y: 540, endPoint x: 831, endPoint y: 549, distance: 8.8
click at [831, 549] on div "Leaflet | Map data © OpenStreetMap contributors,© 2025 TomTom, Microsoft" at bounding box center [766, 516] width 1176 height 217
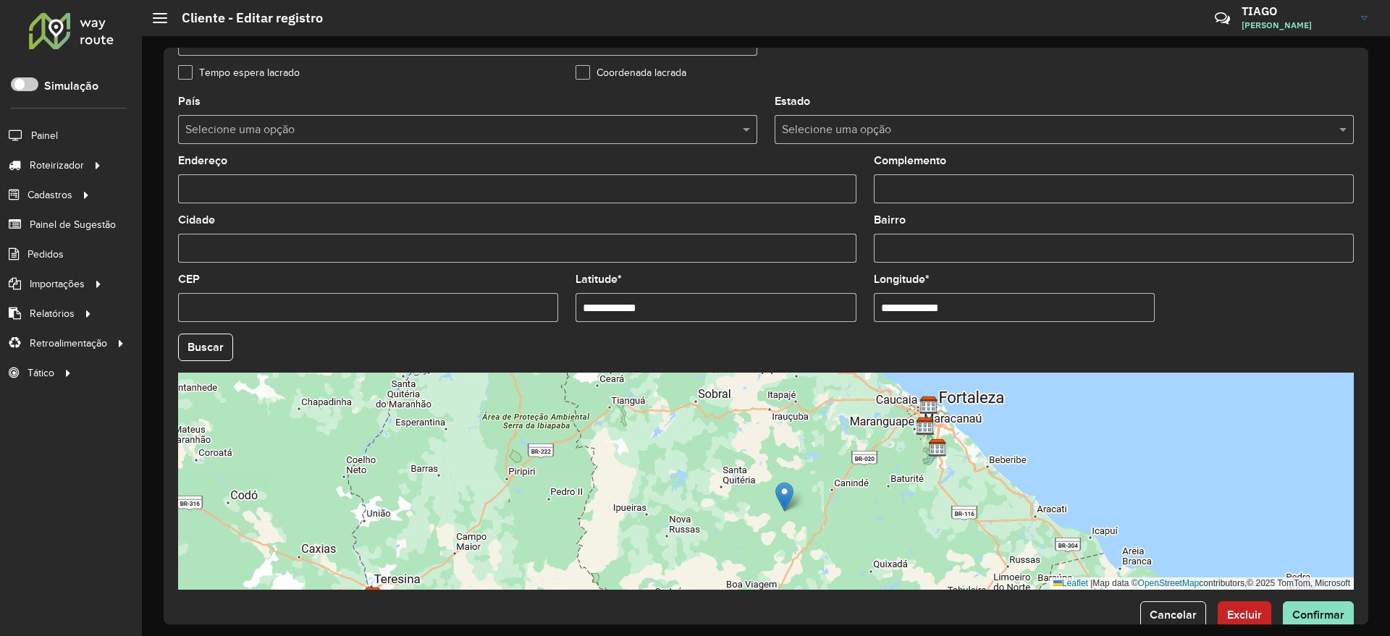
scroll to position [441, 0]
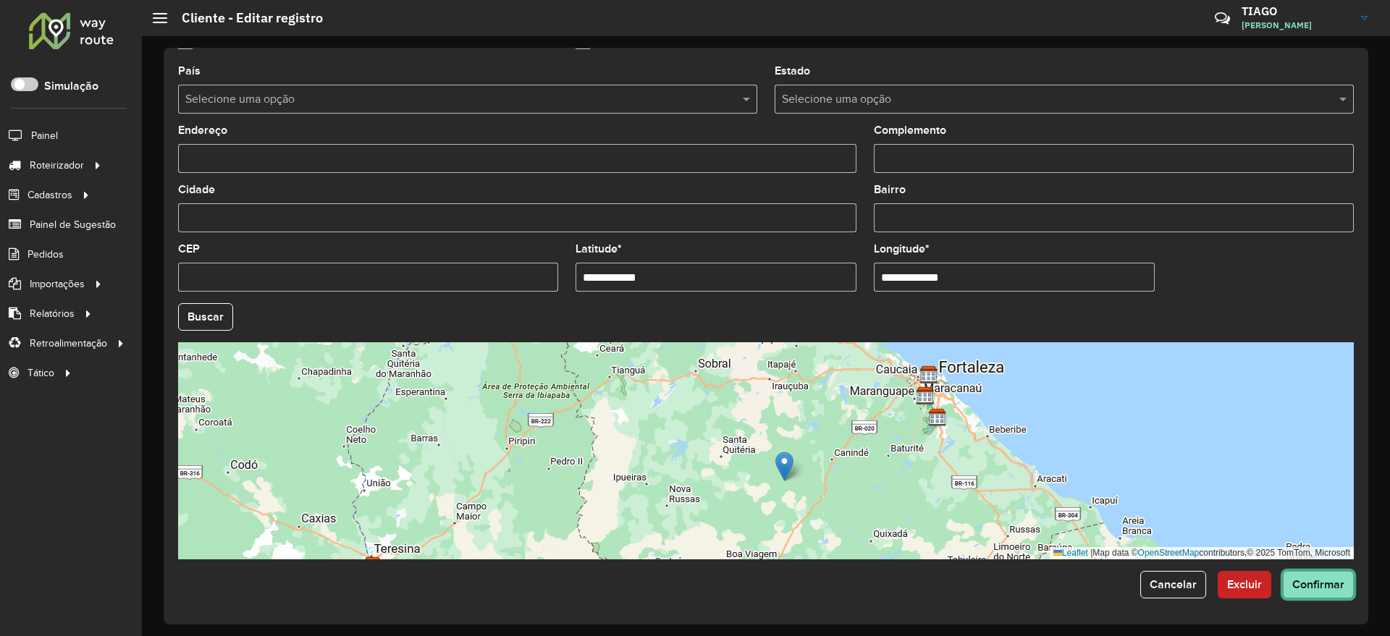
click at [1319, 581] on span "Confirmar" at bounding box center [1318, 584] width 52 height 12
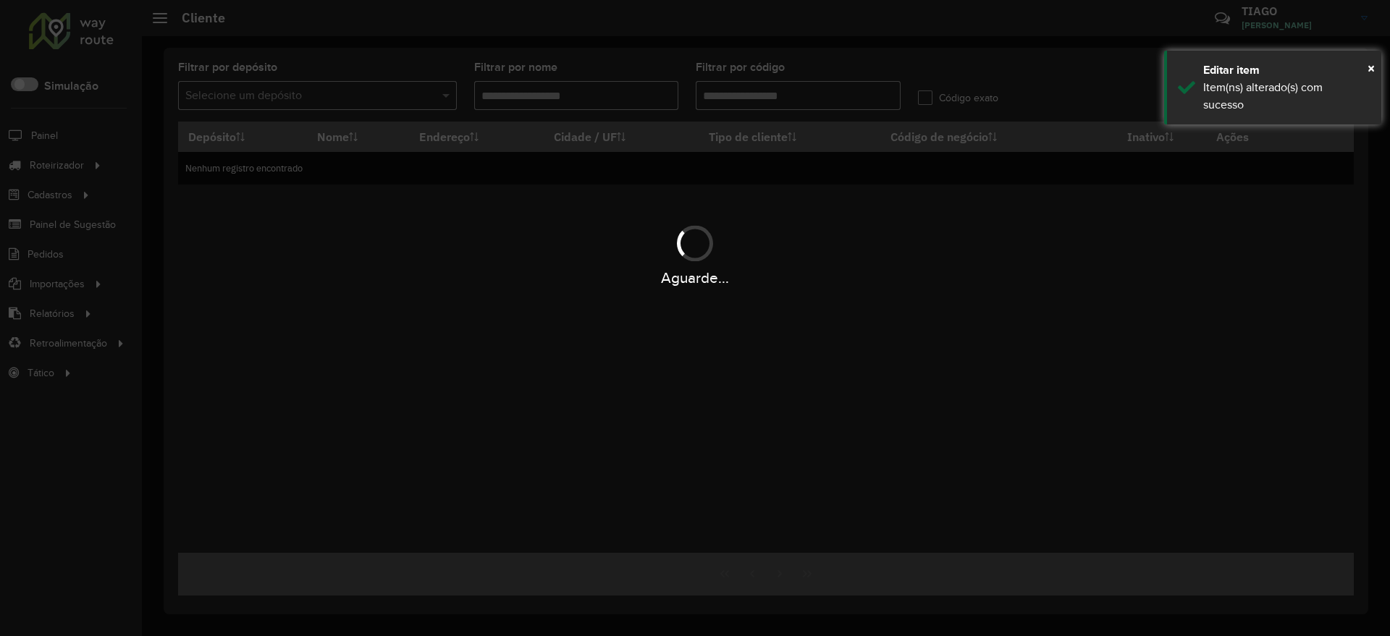
type input "*****"
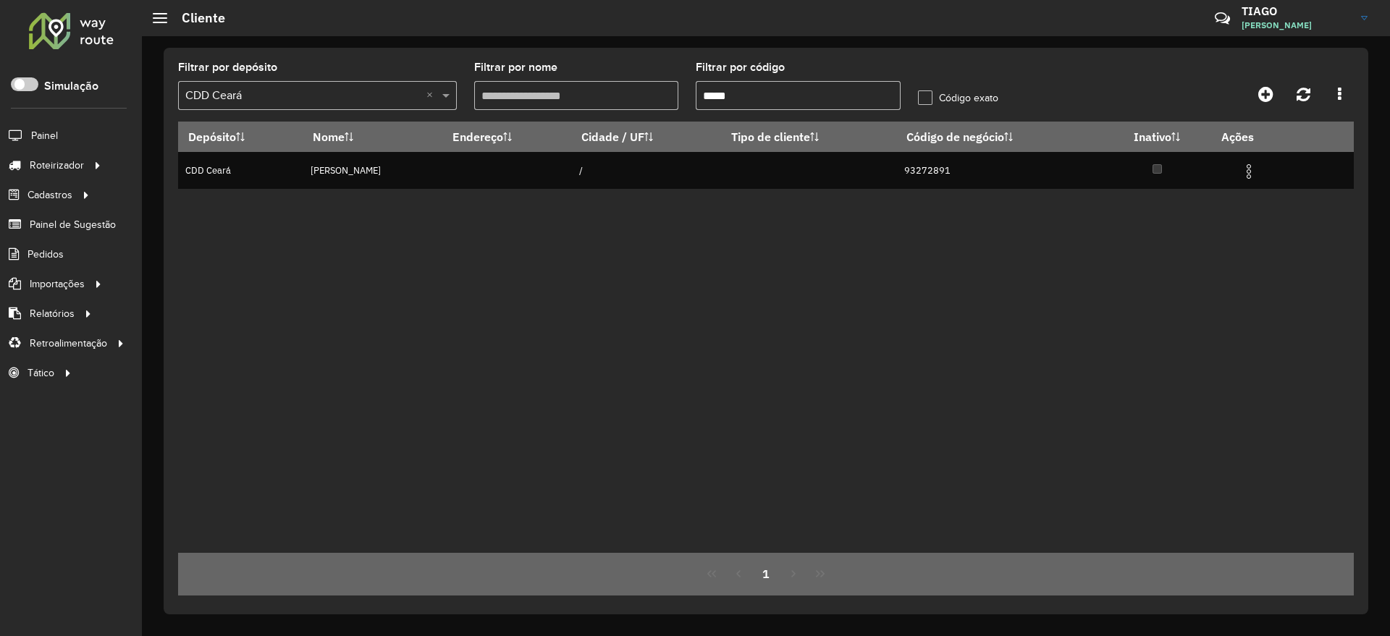
drag, startPoint x: 735, startPoint y: 99, endPoint x: 628, endPoint y: 111, distance: 107.1
click at [628, 111] on formly-group "Filtrar por depósito Selecione um depósito × CDD Ceará × Filtrar por nome Filtr…" at bounding box center [613, 91] width 888 height 59
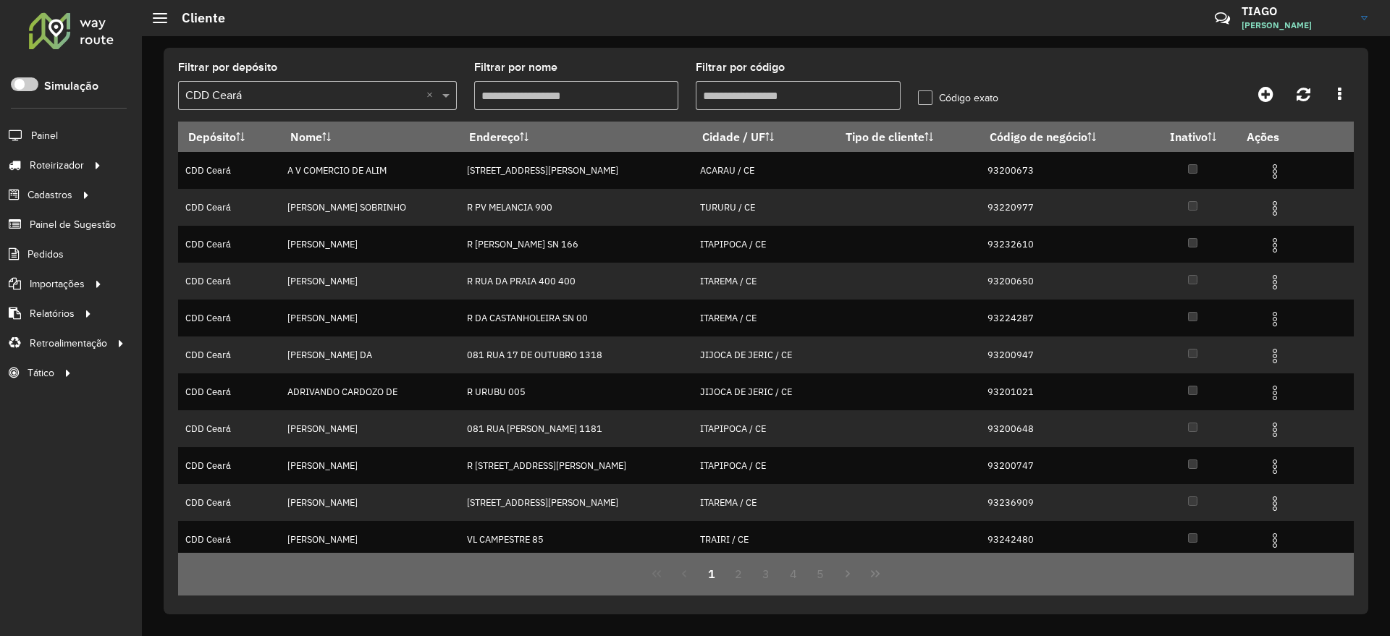
click at [1009, 23] on hb-header "Cliente Críticas? Dúvidas? Elogios? Sugestões? Entre em contato conosco! TIAGO …" at bounding box center [766, 18] width 1248 height 36
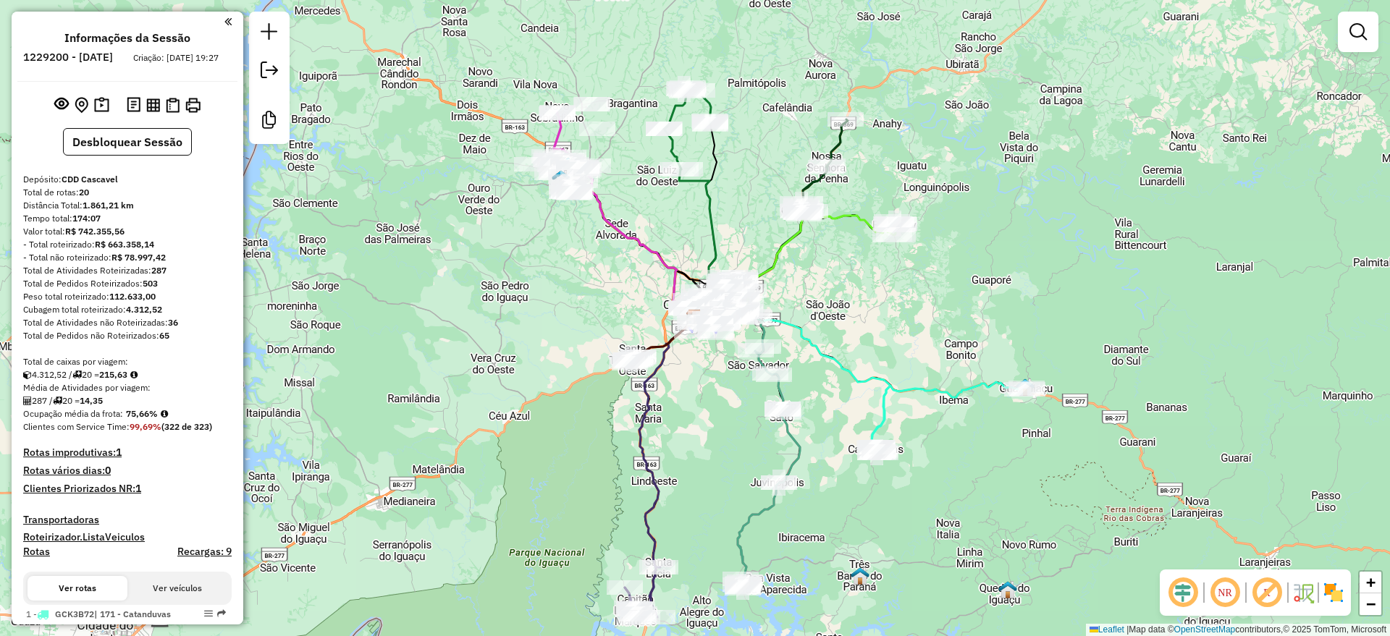
click at [1190, 591] on em at bounding box center [1183, 593] width 35 height 35
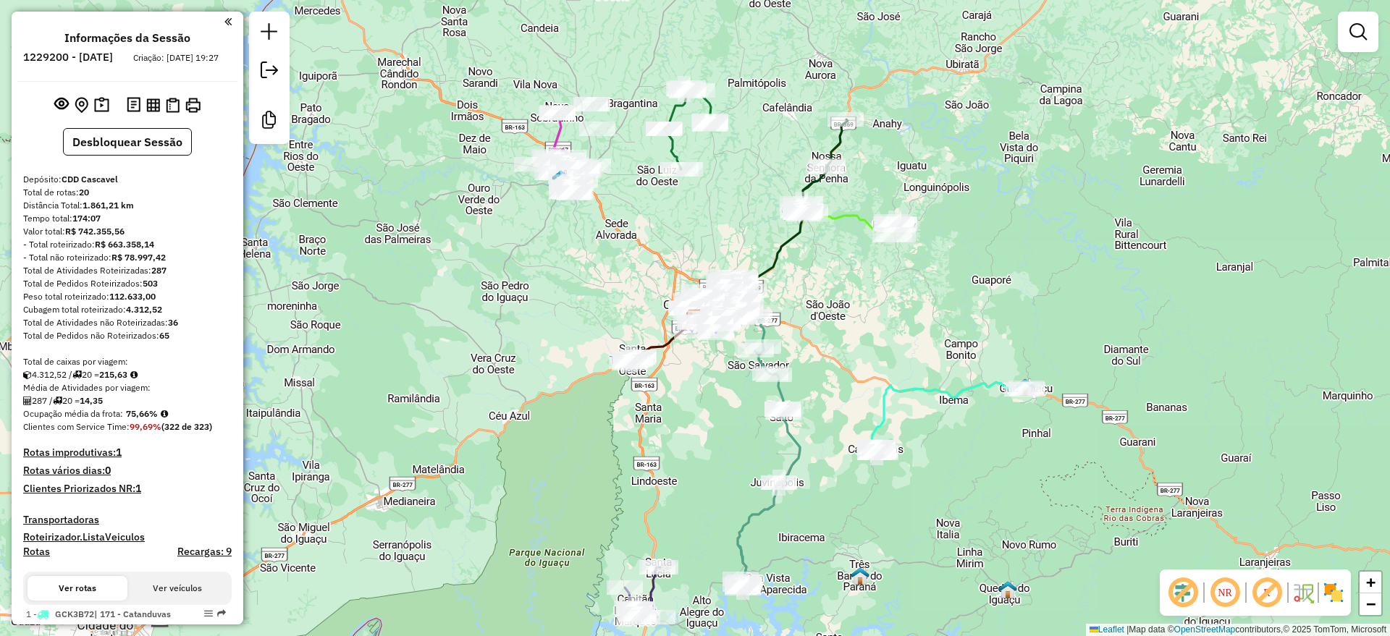
click at [1273, 594] on em at bounding box center [1267, 593] width 35 height 35
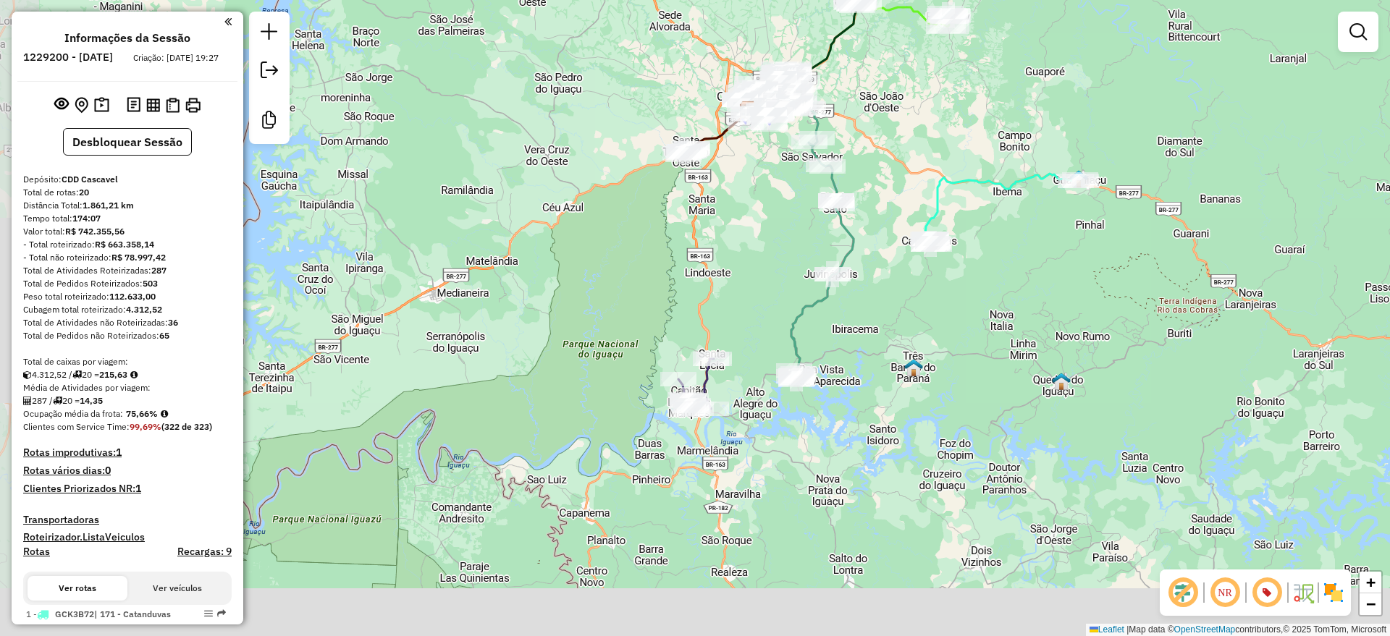
drag, startPoint x: 580, startPoint y: 471, endPoint x: 633, endPoint y: 263, distance: 215.3
click at [633, 263] on div "Janela de atendimento Grade de atendimento Capacidade Transportadoras Veículos …" at bounding box center [695, 318] width 1390 height 636
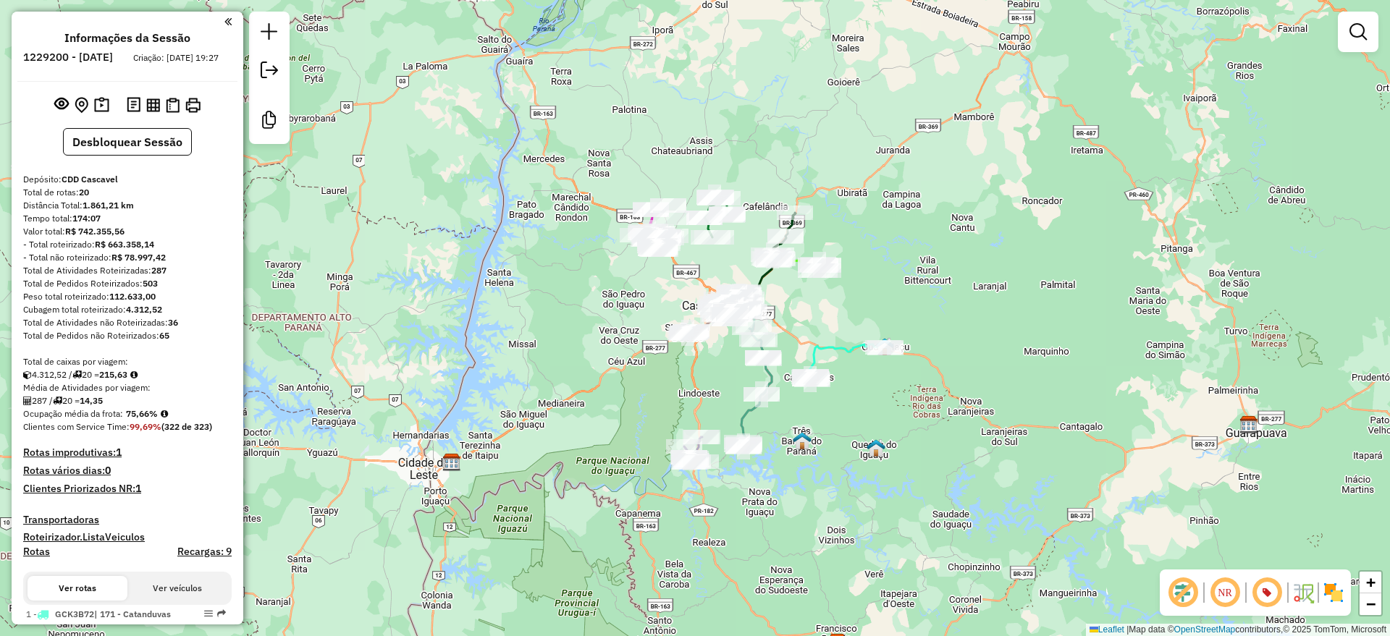
drag, startPoint x: 844, startPoint y: 313, endPoint x: 782, endPoint y: 356, distance: 75.5
click at [801, 348] on div "Janela de atendimento Grade de atendimento Capacidade Transportadoras Veículos …" at bounding box center [695, 318] width 1390 height 636
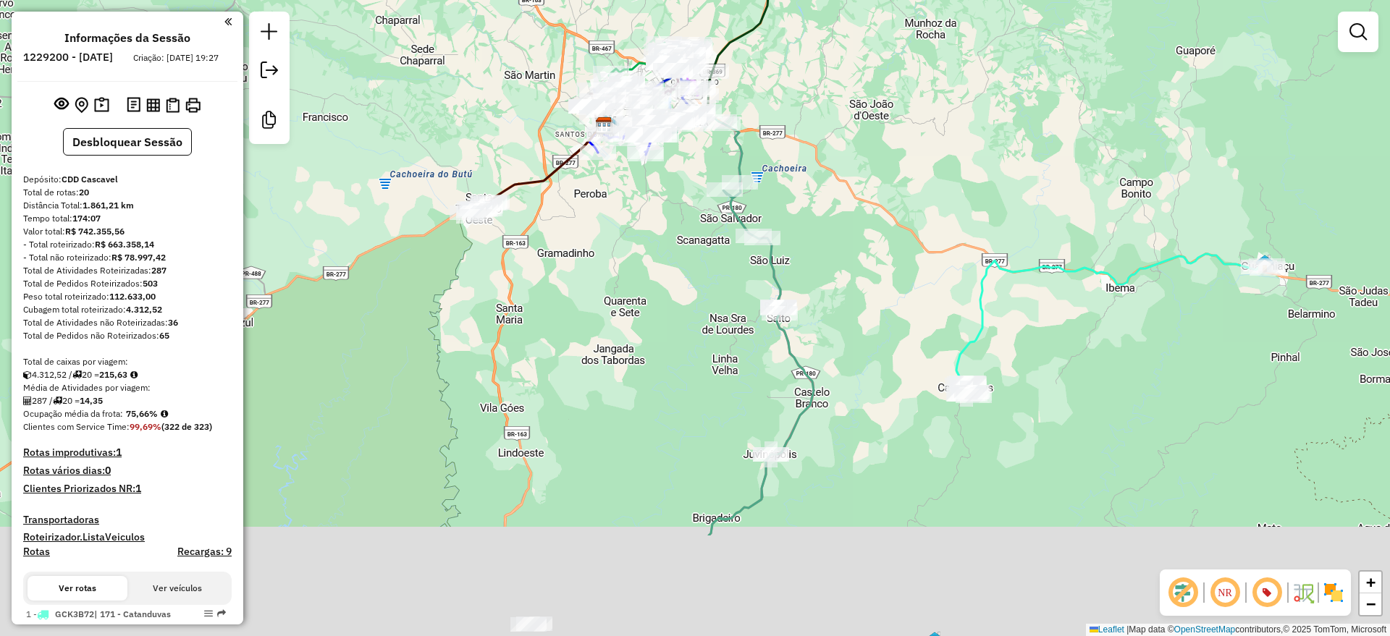
drag, startPoint x: 710, startPoint y: 434, endPoint x: 682, endPoint y: 270, distance: 166.7
click at [682, 270] on div "Janela de atendimento Grade de atendimento Capacidade Transportadoras Veículos …" at bounding box center [695, 318] width 1390 height 636
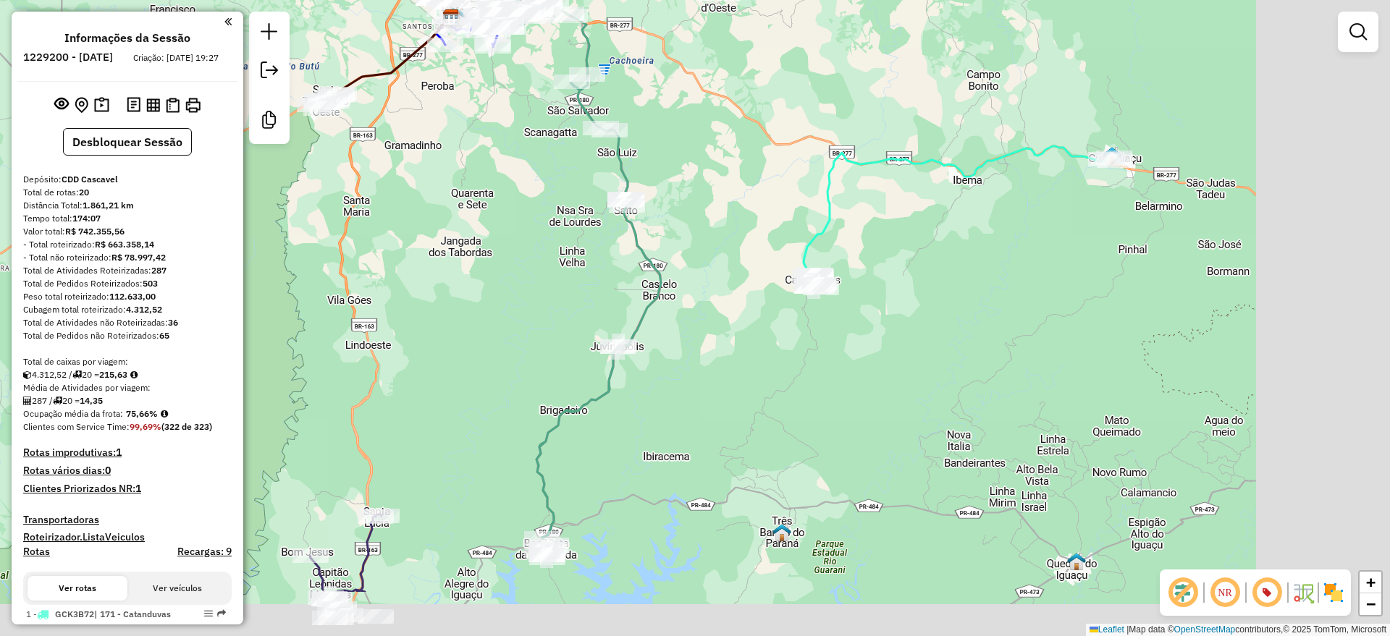
drag, startPoint x: 804, startPoint y: 355, endPoint x: 757, endPoint y: 310, distance: 66.1
click at [762, 307] on div "Janela de atendimento Grade de atendimento Capacidade Transportadoras Veículos …" at bounding box center [695, 318] width 1390 height 636
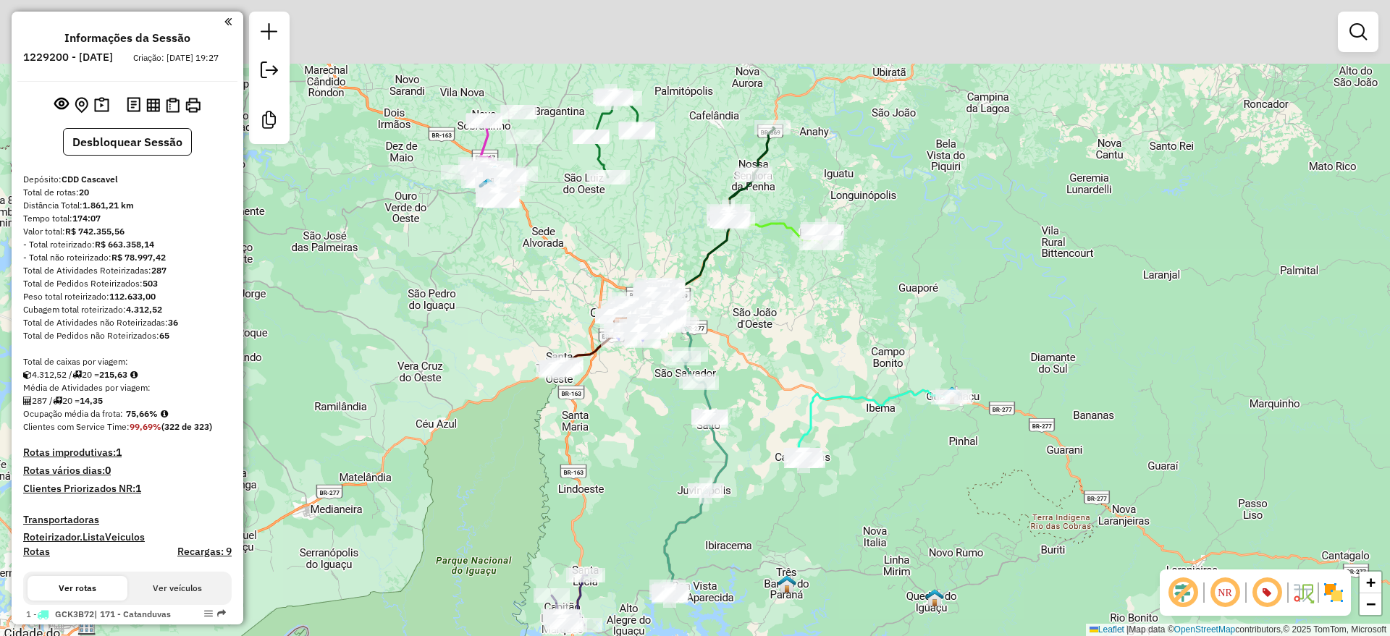
drag, startPoint x: 825, startPoint y: 223, endPoint x: 845, endPoint y: 304, distance: 83.6
click at [838, 377] on div "Janela de atendimento Grade de atendimento Capacidade Transportadoras Veículos …" at bounding box center [695, 318] width 1390 height 636
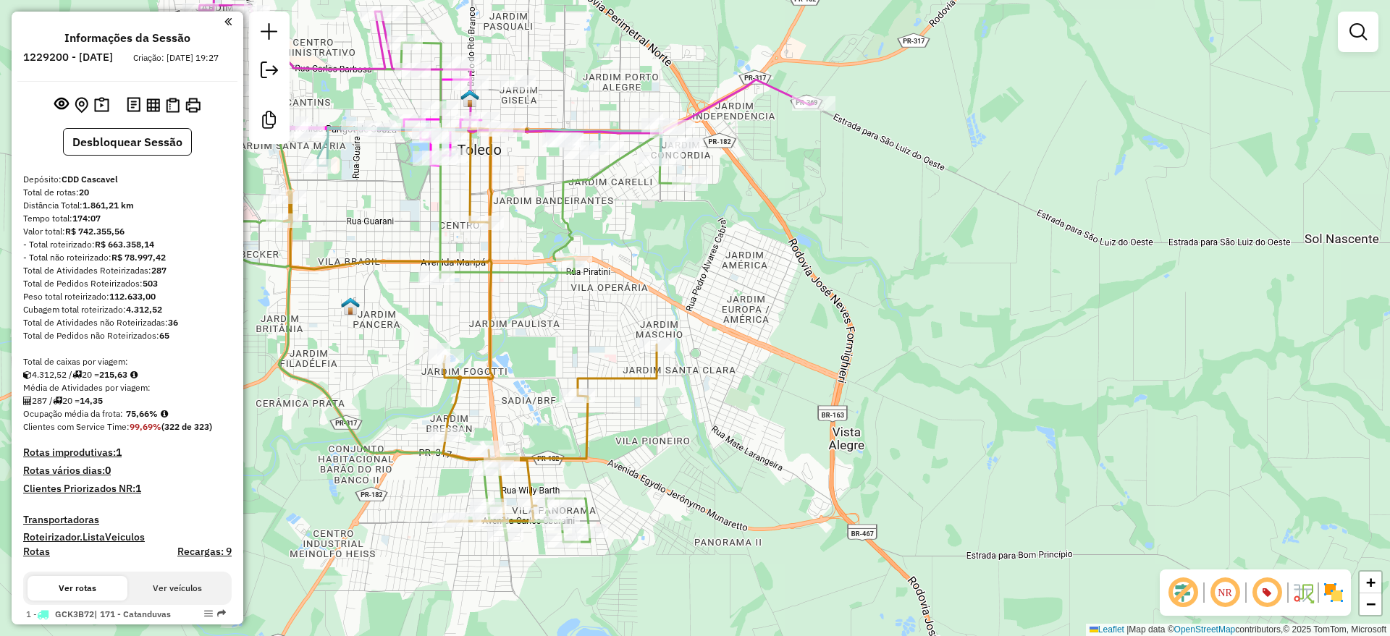
click at [348, 299] on img at bounding box center [350, 306] width 19 height 19
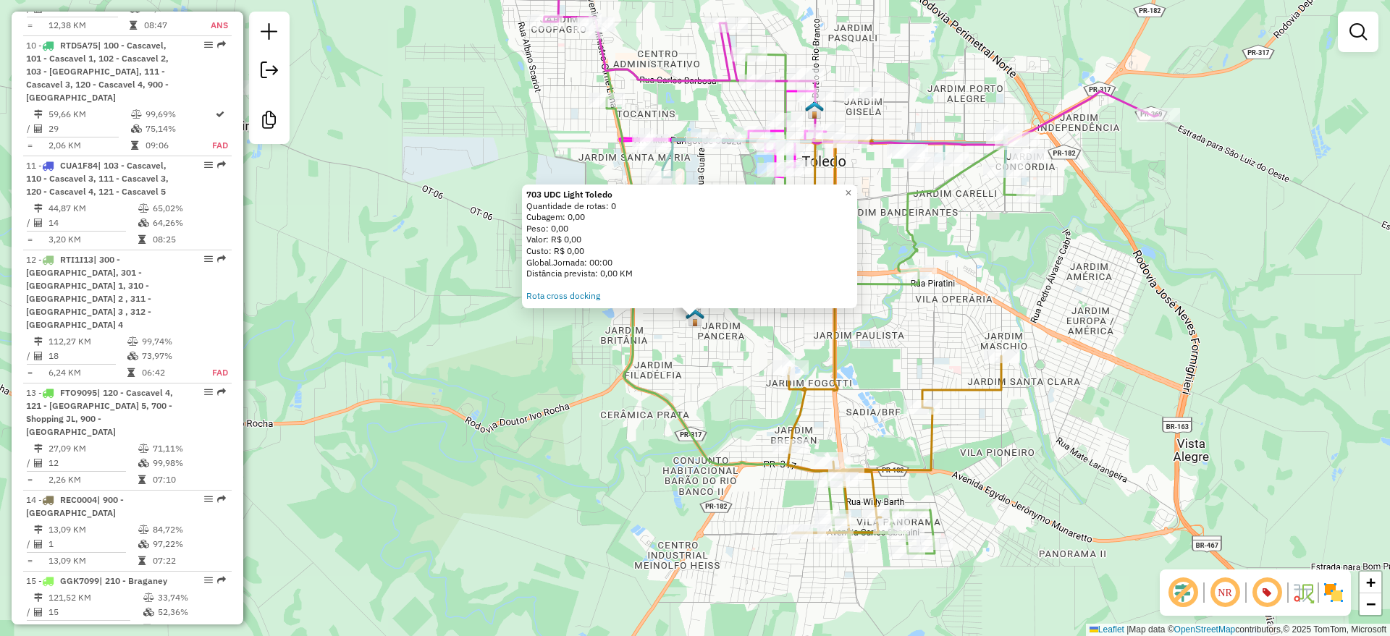
scroll to position [1448, 0]
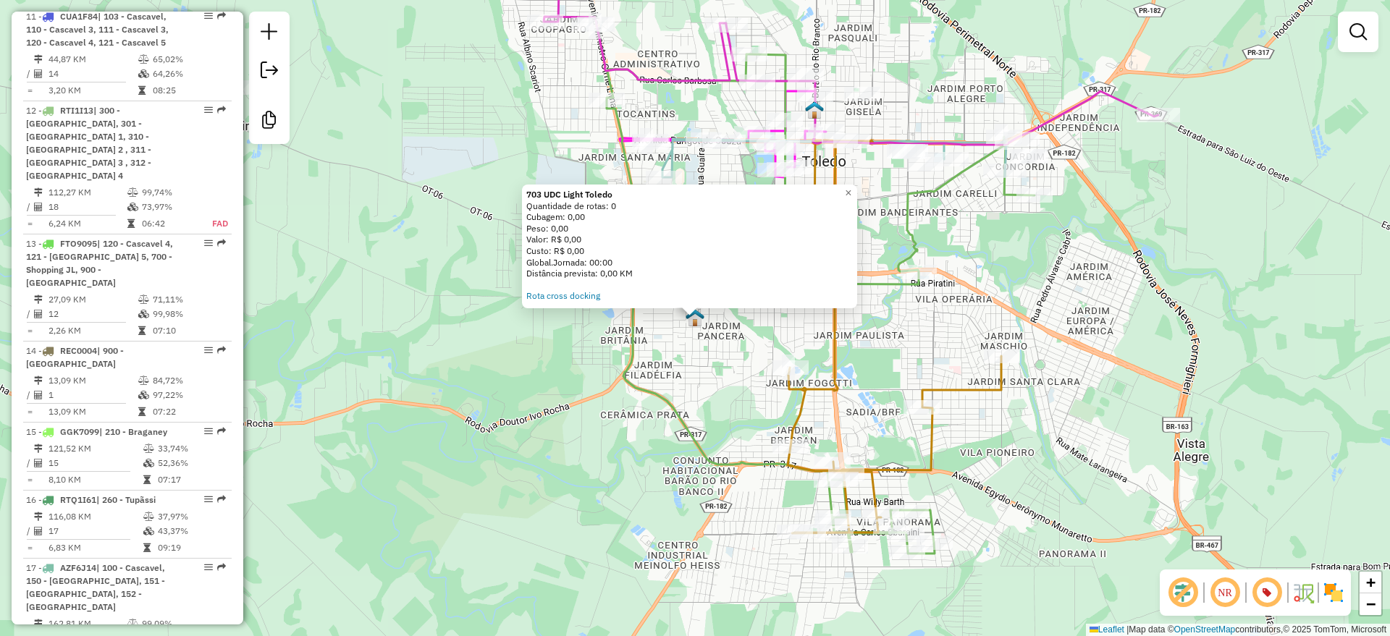
click at [484, 357] on div "703 UDC Light Toledo Quantidade de rotas: 0 Cubagem: 0,00 Peso: 0,00 Valor: R$ …" at bounding box center [695, 318] width 1390 height 636
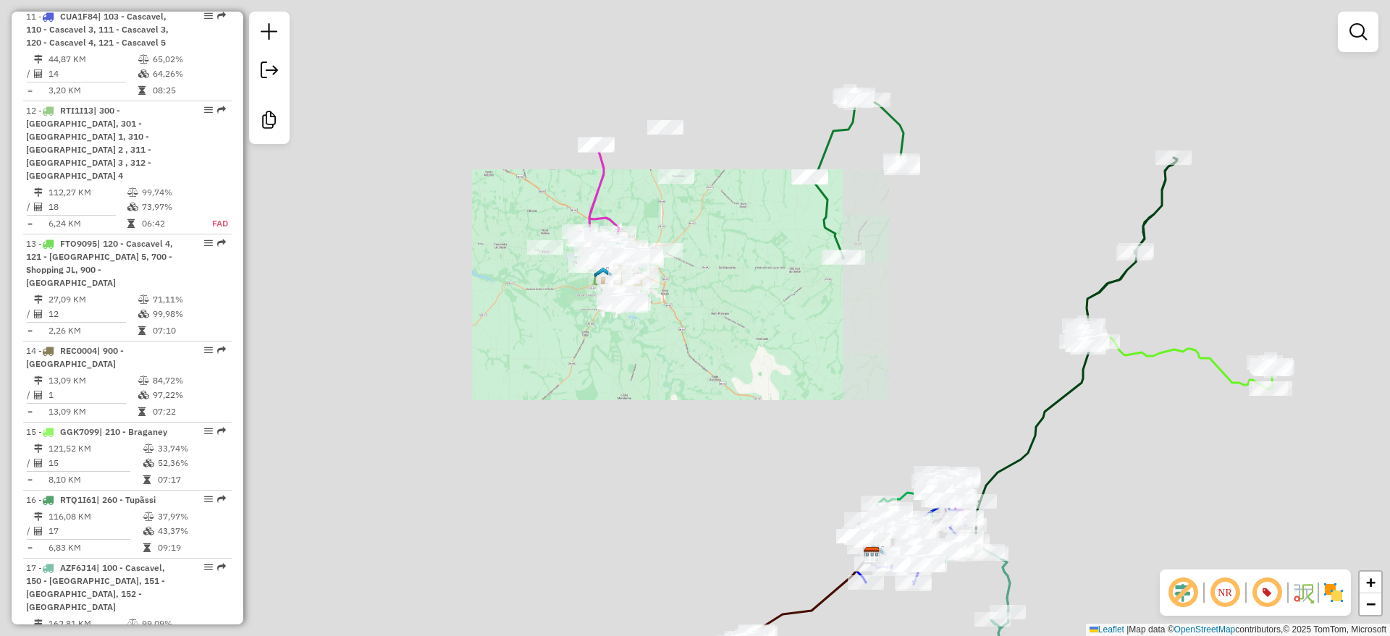
drag, startPoint x: 772, startPoint y: 348, endPoint x: 628, endPoint y: 120, distance: 269.1
click at [638, 134] on div "Janela de atendimento Grade de atendimento Capacidade Transportadoras Veículos …" at bounding box center [695, 318] width 1390 height 636
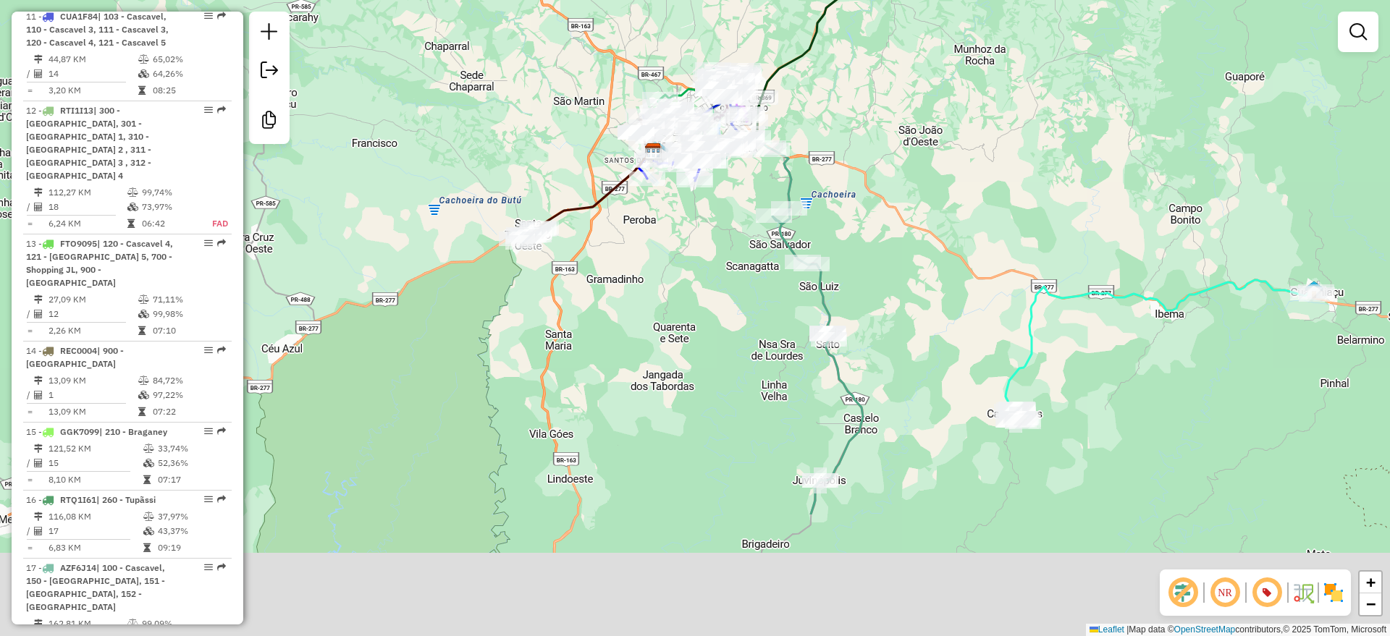
drag, startPoint x: 940, startPoint y: 240, endPoint x: 903, endPoint y: 164, distance: 85.5
click at [904, 164] on div "Janela de atendimento Grade de atendimento Capacidade Transportadoras Veículos …" at bounding box center [695, 318] width 1390 height 636
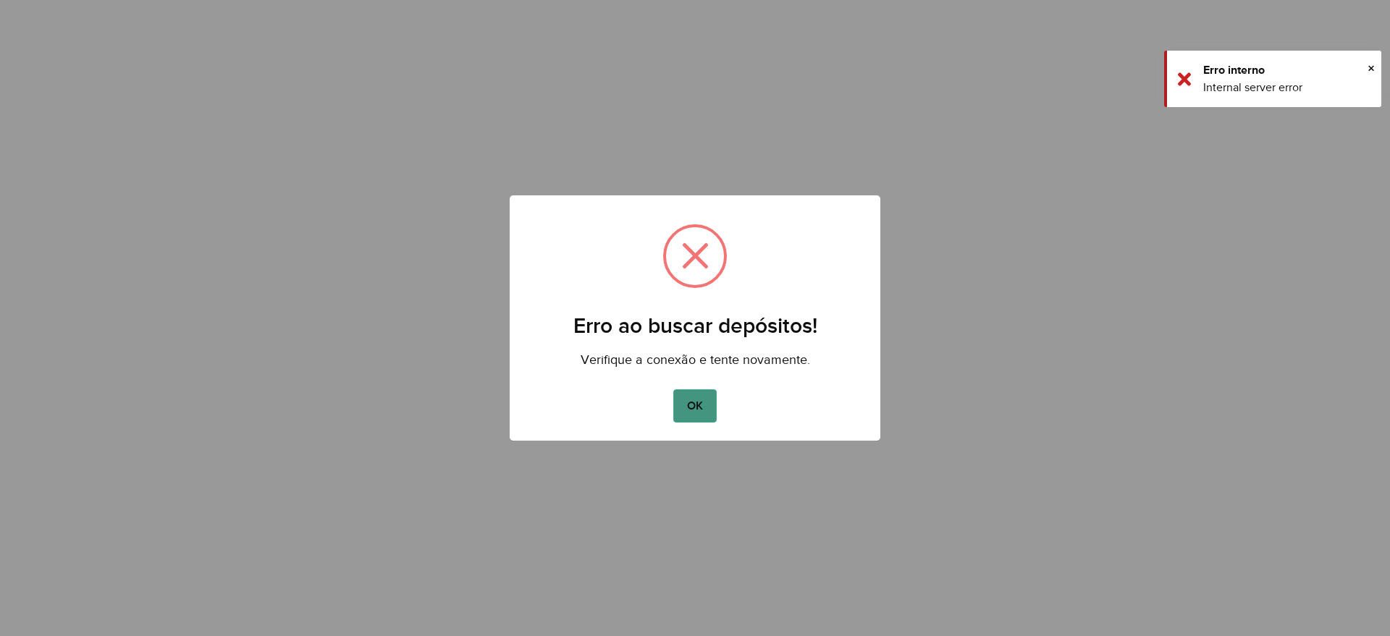
click at [689, 418] on button "OK" at bounding box center [694, 405] width 43 height 33
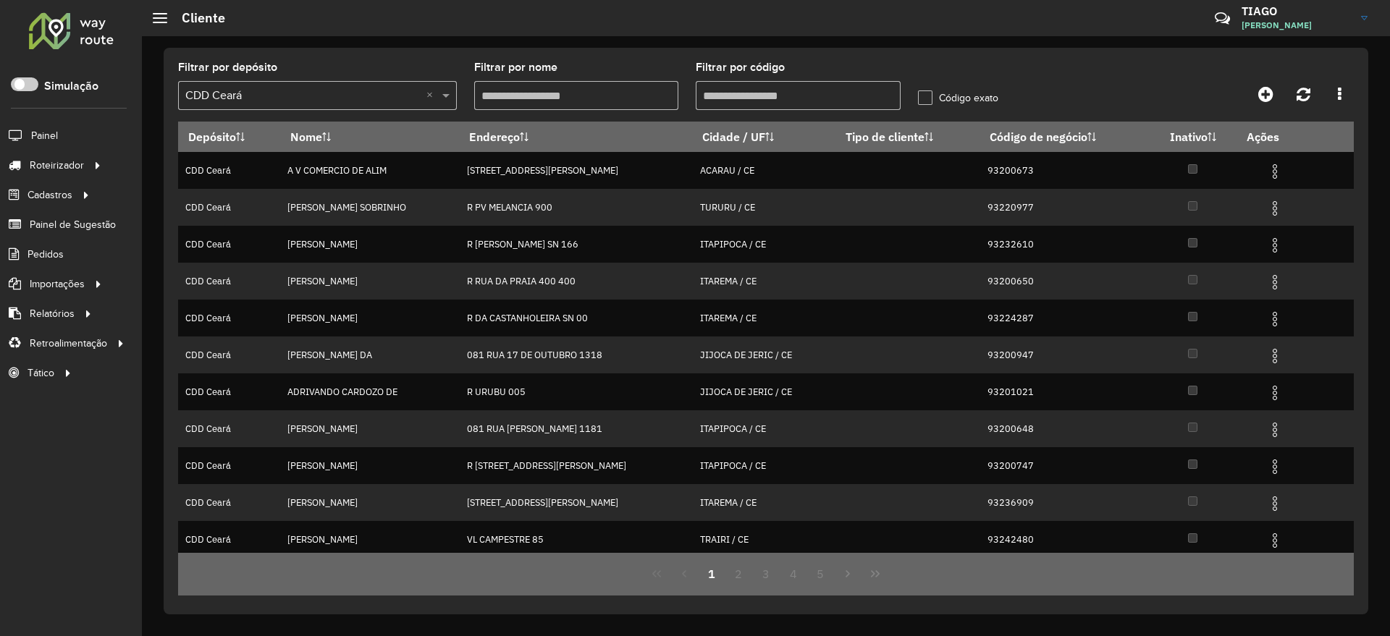
click at [96, 43] on div at bounding box center [72, 31] width 88 height 38
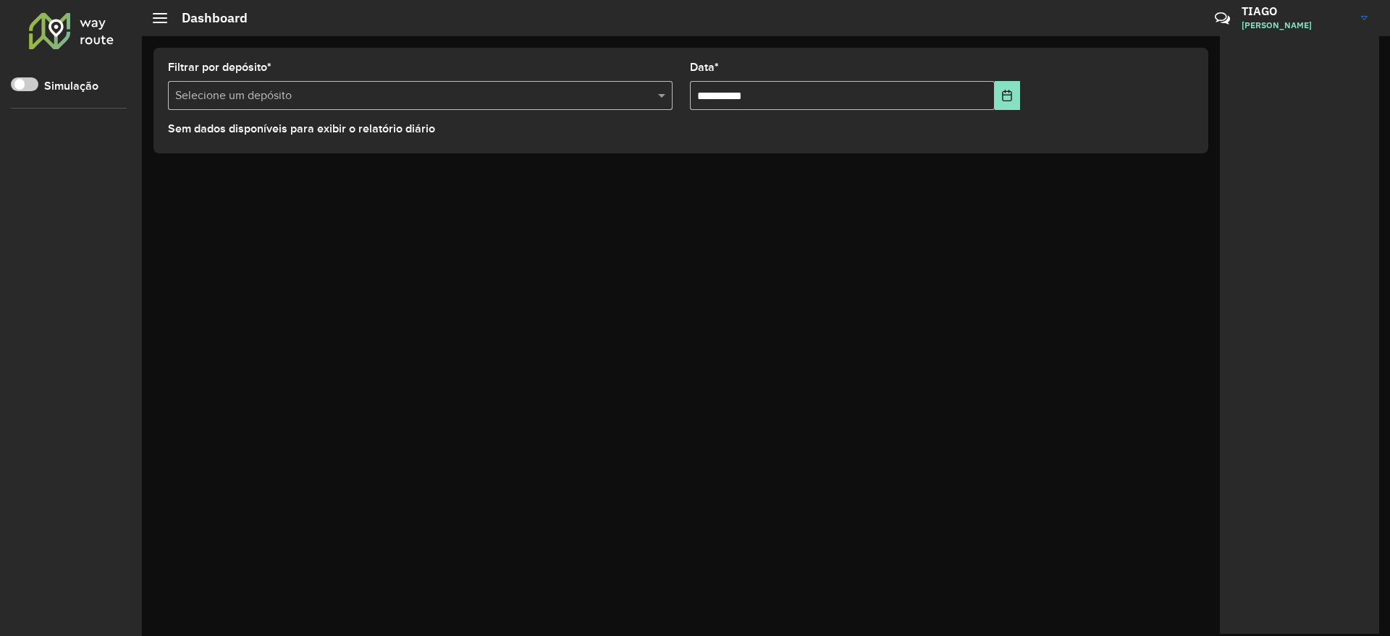
click at [77, 41] on div at bounding box center [72, 31] width 88 height 38
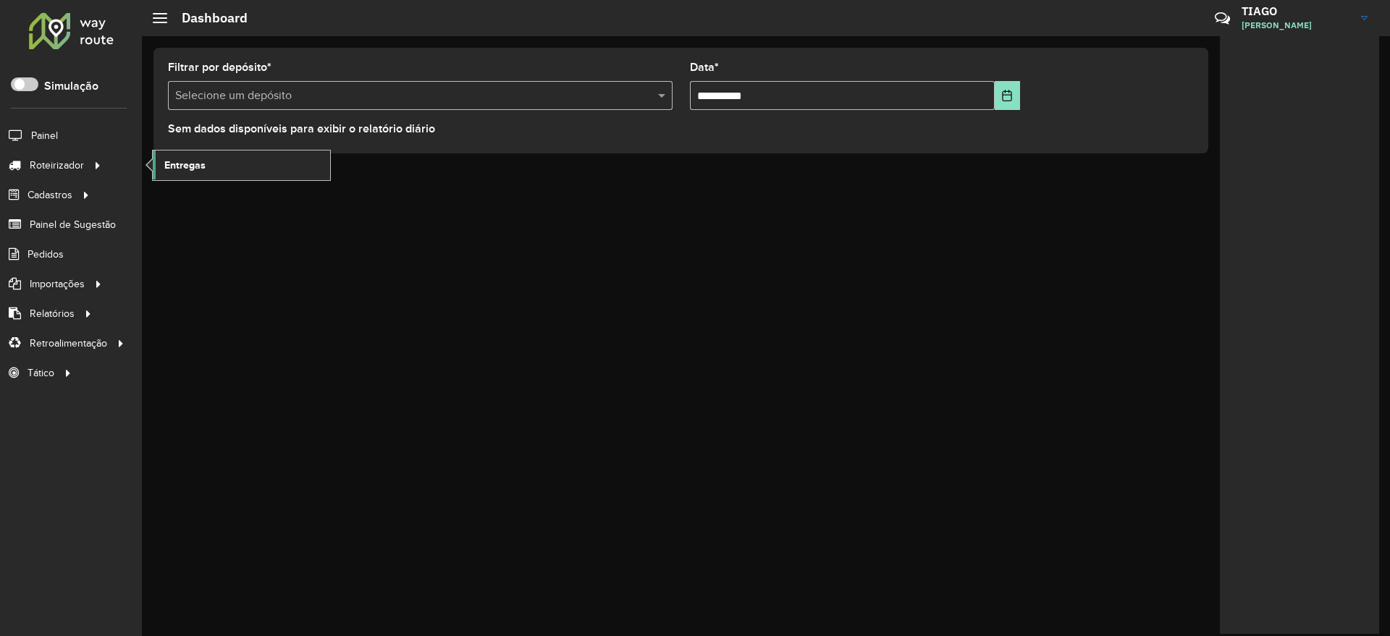
click at [195, 167] on span "Entregas" at bounding box center [184, 165] width 41 height 15
